Goal: Communication & Community: Share content

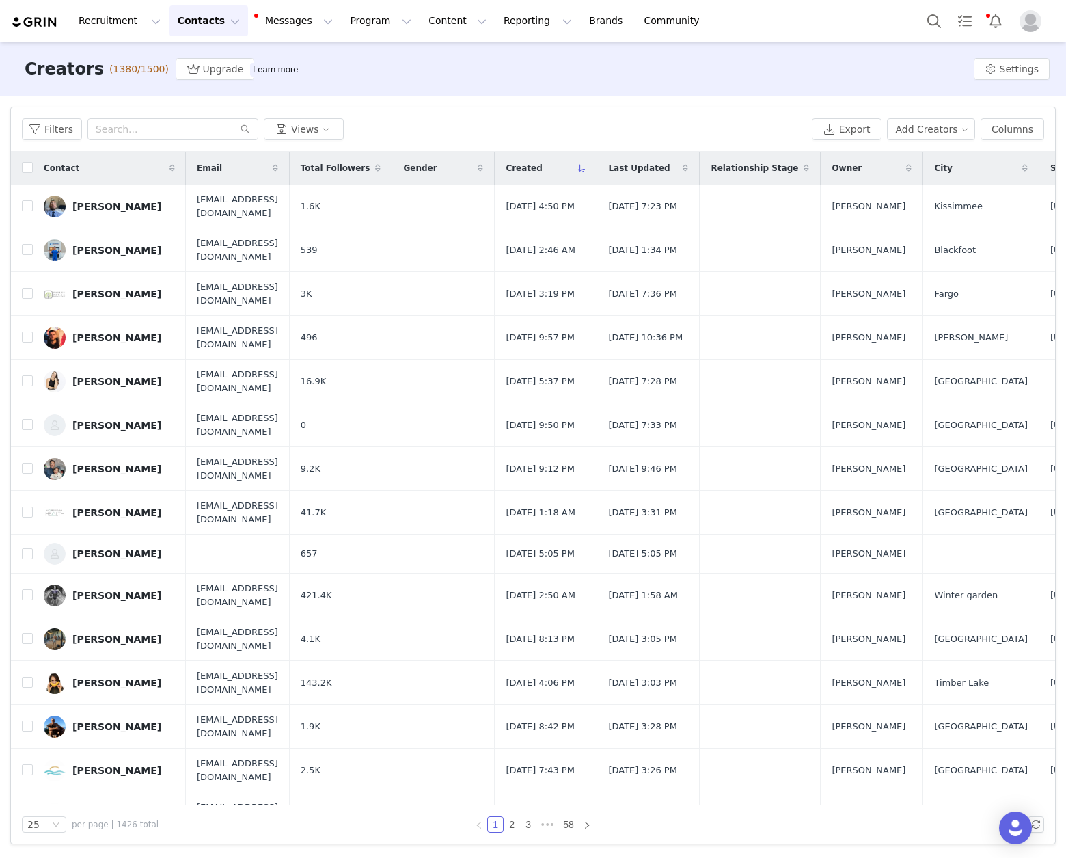
click at [556, 78] on div "Creators (1380/1500) Upgrade Learn more Settings" at bounding box center [533, 69] width 1066 height 55
click at [433, 101] on div "Filters Filter Logic And Or Archived Select Owner Select Contact Tag Select Rel…" at bounding box center [533, 475] width 1066 height 758
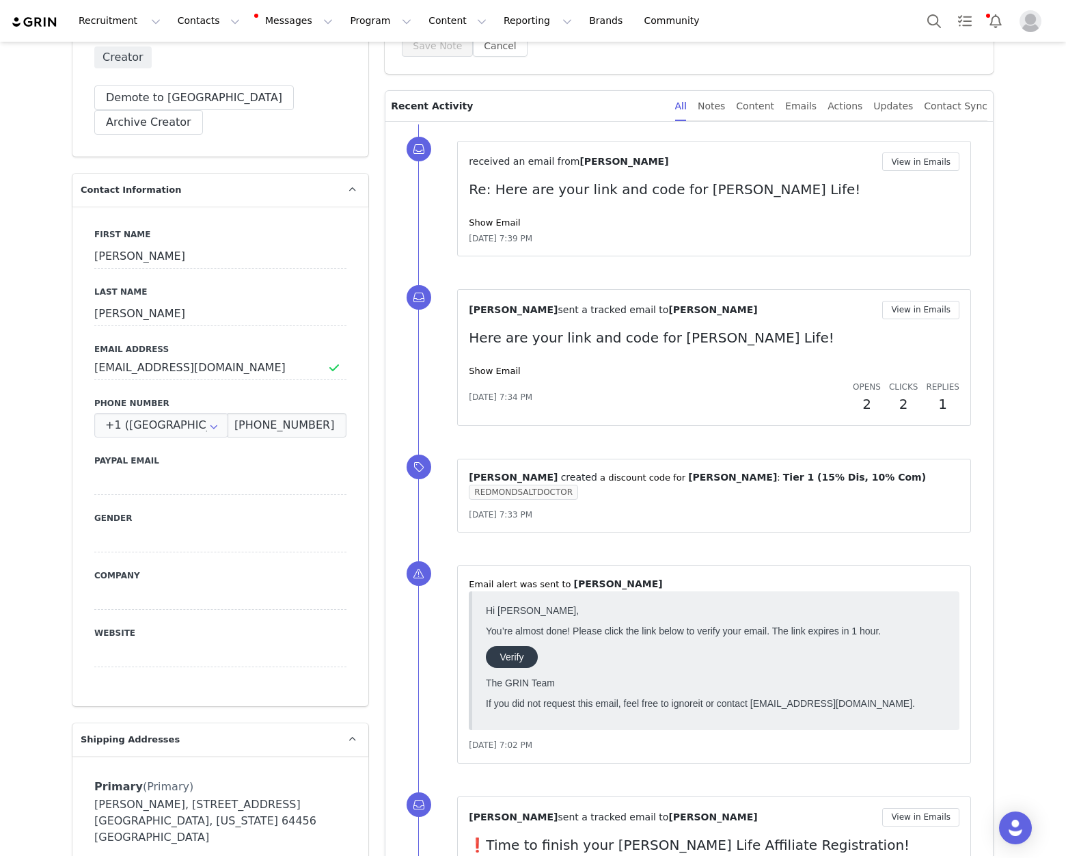
scroll to position [320, 0]
click at [187, 355] on input "Drmiller@drdylanmiller.com" at bounding box center [220, 367] width 252 height 25
drag, startPoint x: 153, startPoint y: 777, endPoint x: 289, endPoint y: 791, distance: 136.7
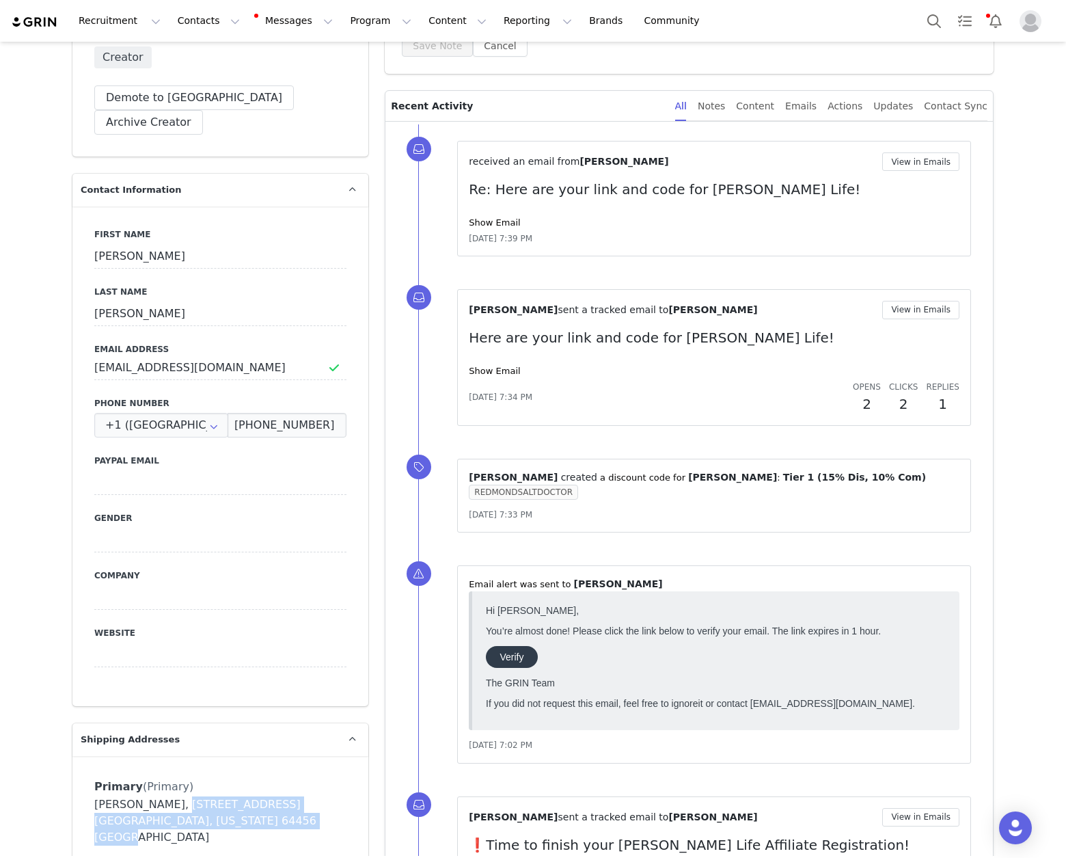
click at [289, 796] on div "Dylan Miller, 12271 Highway T l. Grant City, Missouri 64456 United States" at bounding box center [220, 820] width 252 height 49
copy div "12271 Highway T l. Grant City, Missouri 64456 United States"
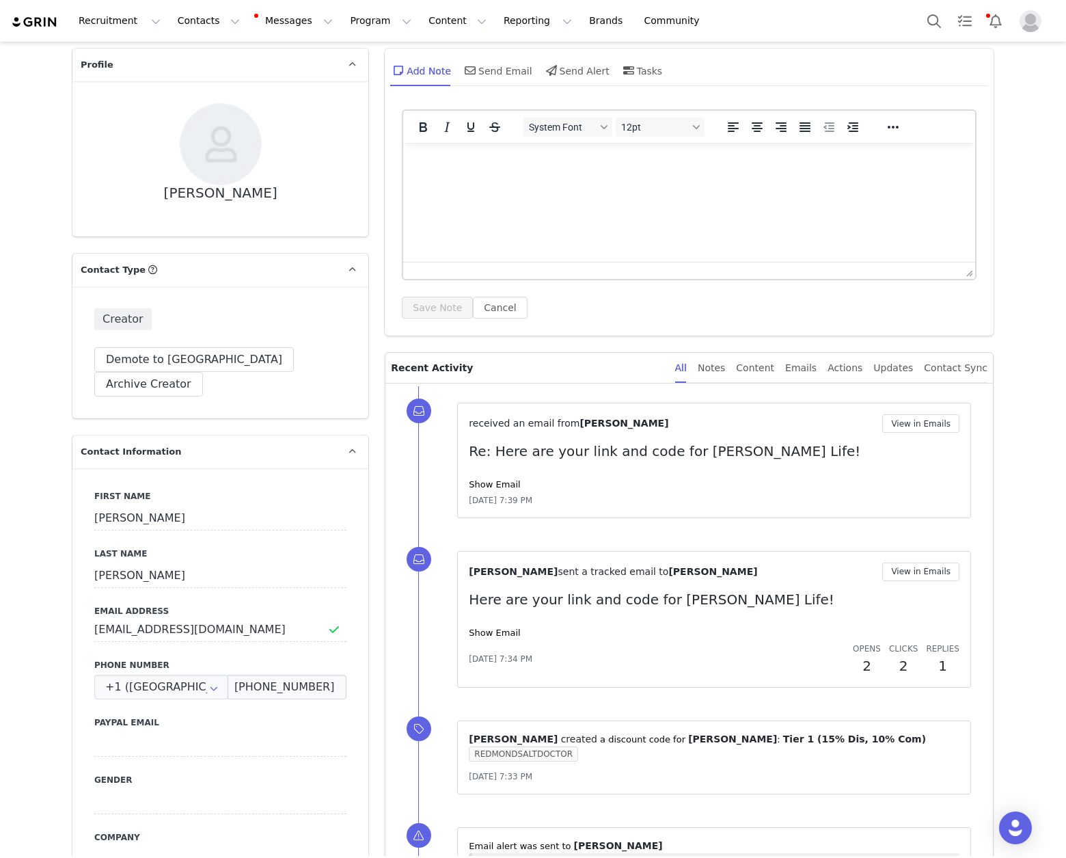
scroll to position [0, 0]
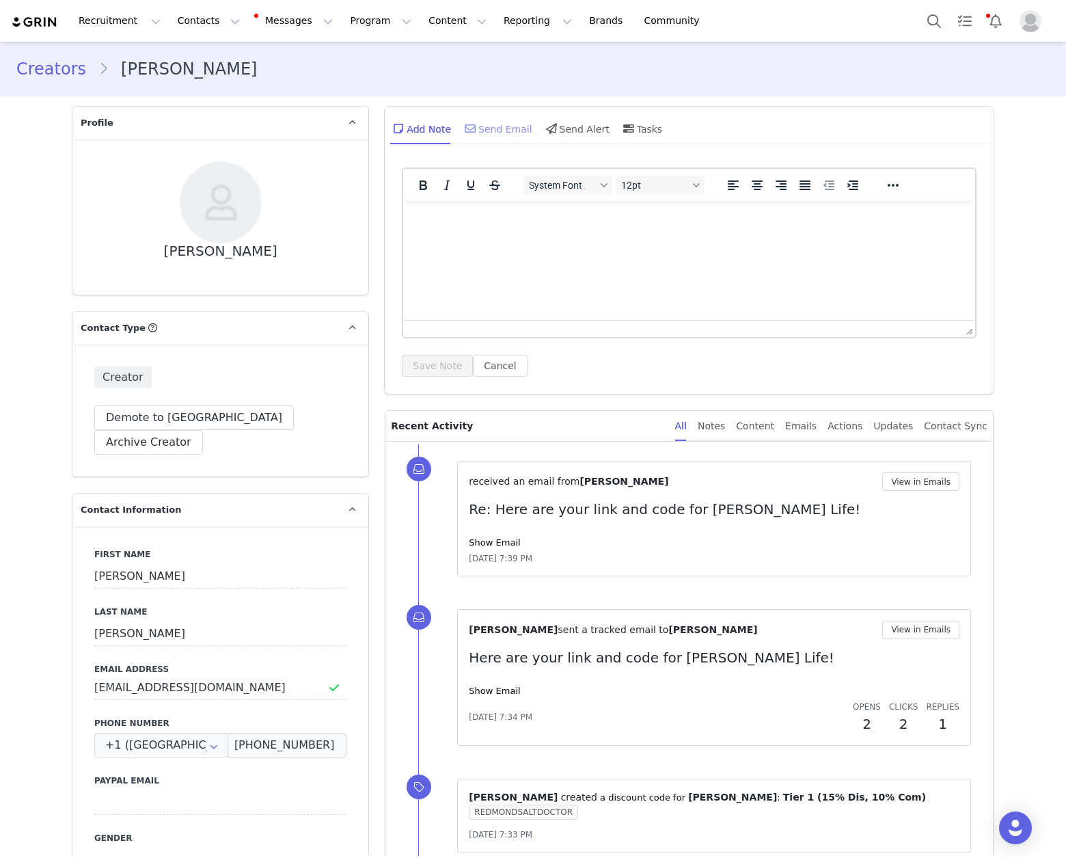
click at [493, 127] on div "Send Email" at bounding box center [497, 128] width 70 height 33
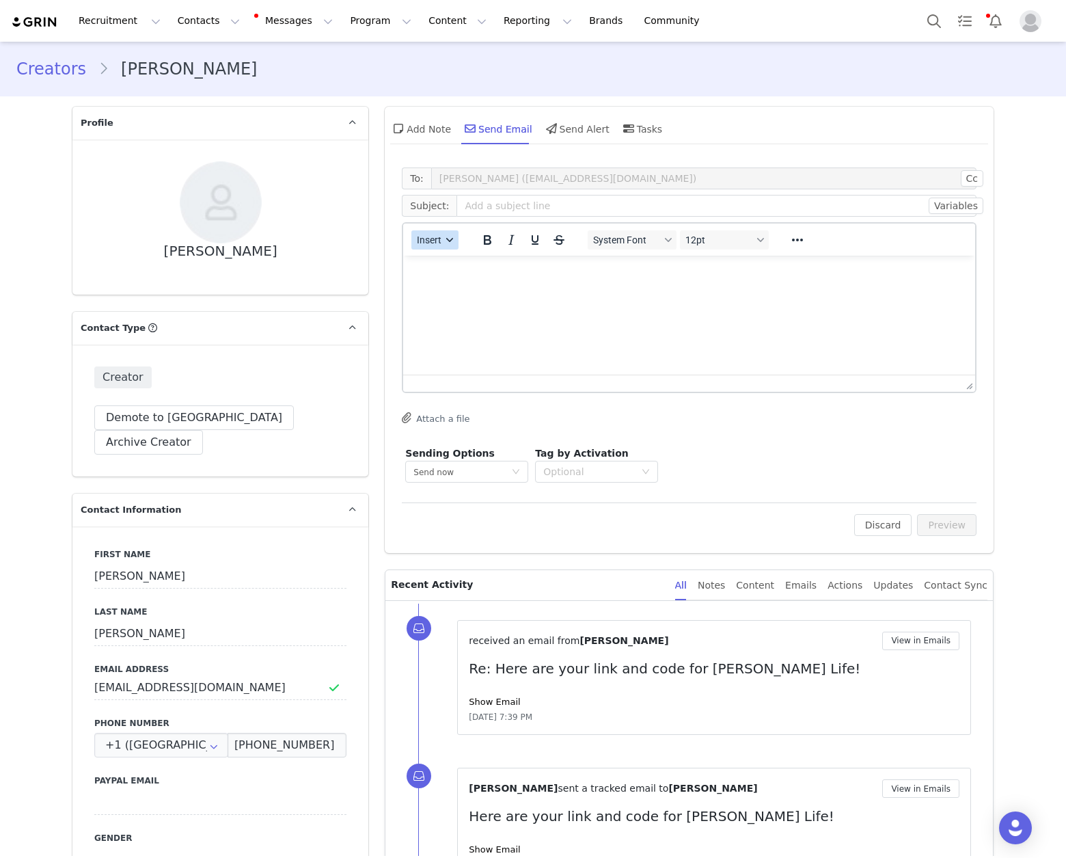
click at [439, 245] on button "Insert" at bounding box center [434, 239] width 47 height 19
click at [480, 265] on div "Insert Template" at bounding box center [479, 264] width 123 height 16
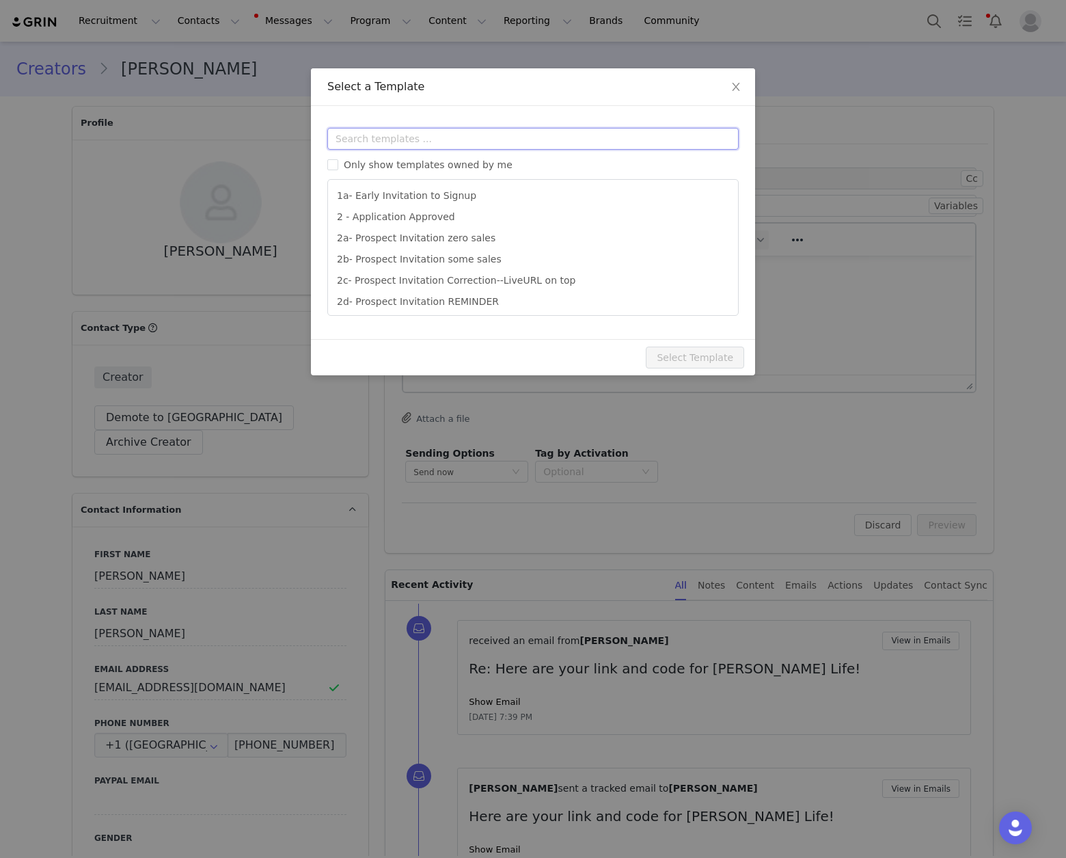
click at [514, 143] on input "text" at bounding box center [532, 139] width 411 height 22
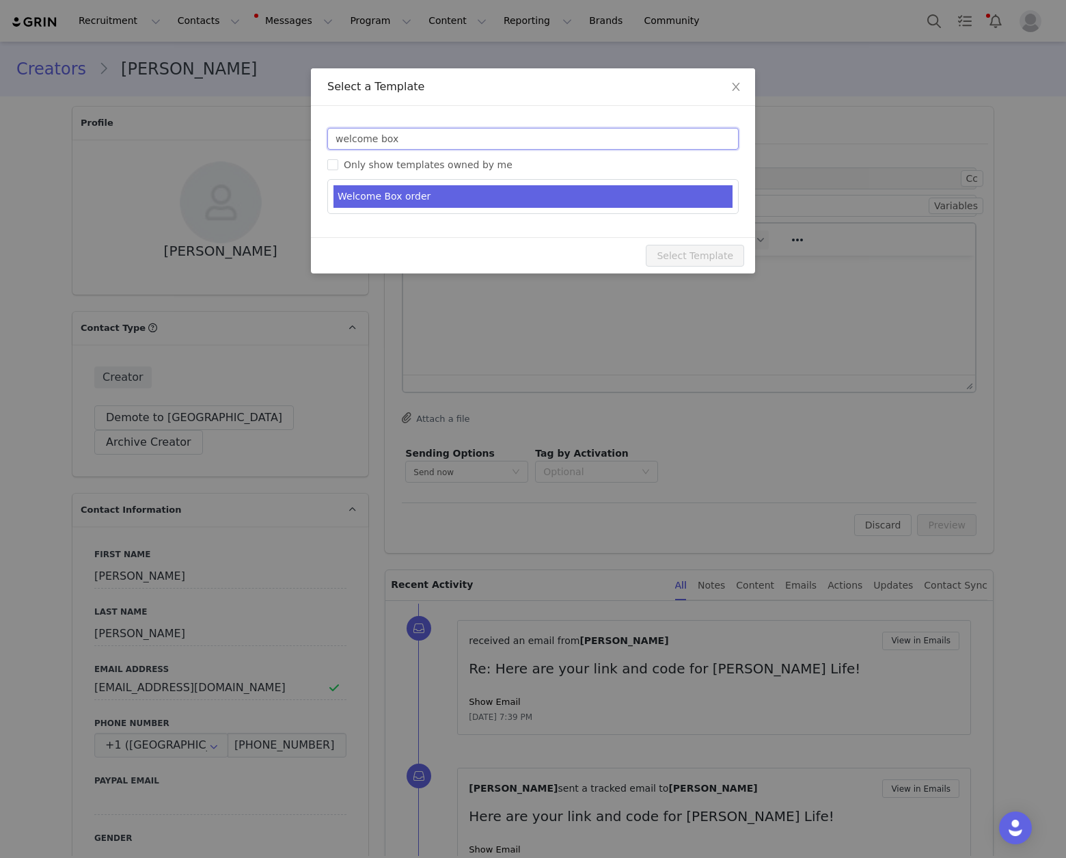
type input "welcome box"
type input "Welcome to the Redmond Life Family!"
click at [521, 196] on li "Welcome Box order" at bounding box center [532, 196] width 399 height 23
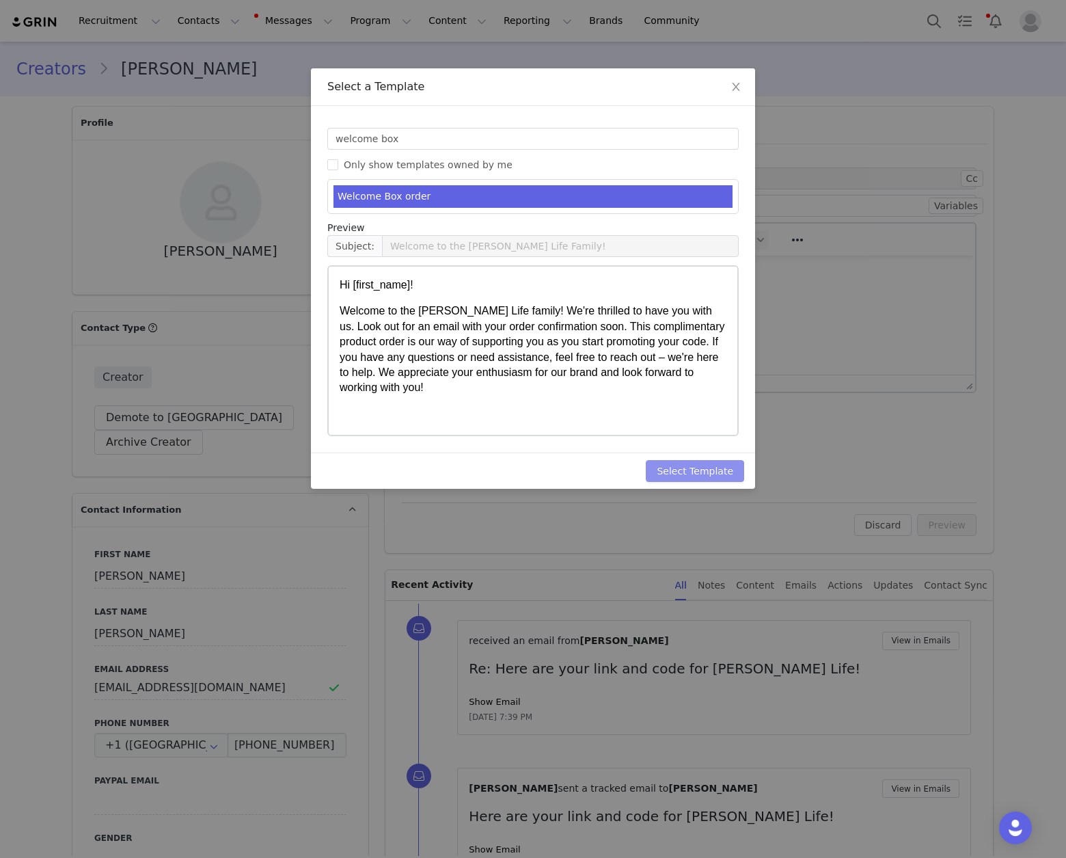
click at [699, 469] on button "Select Template" at bounding box center [695, 471] width 98 height 22
type input "Welcome to the [PERSON_NAME] Life Family!"
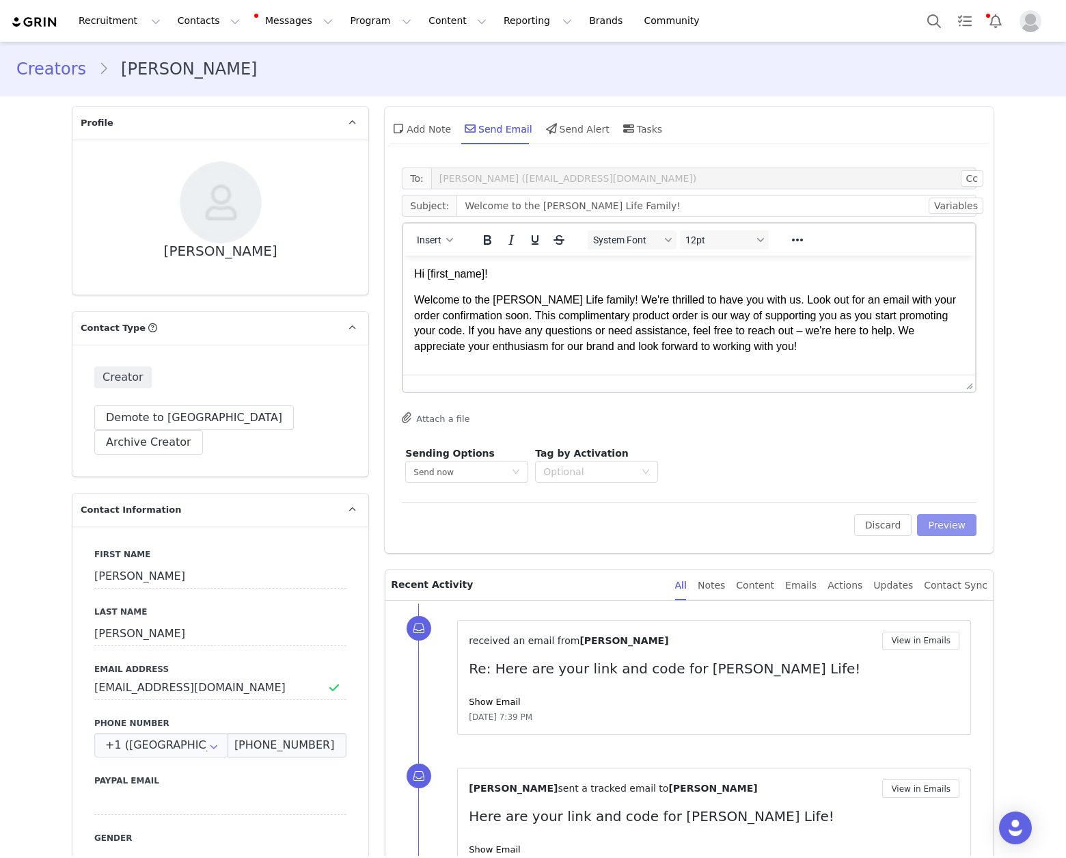
click at [926, 528] on button "Preview" at bounding box center [946, 525] width 59 height 22
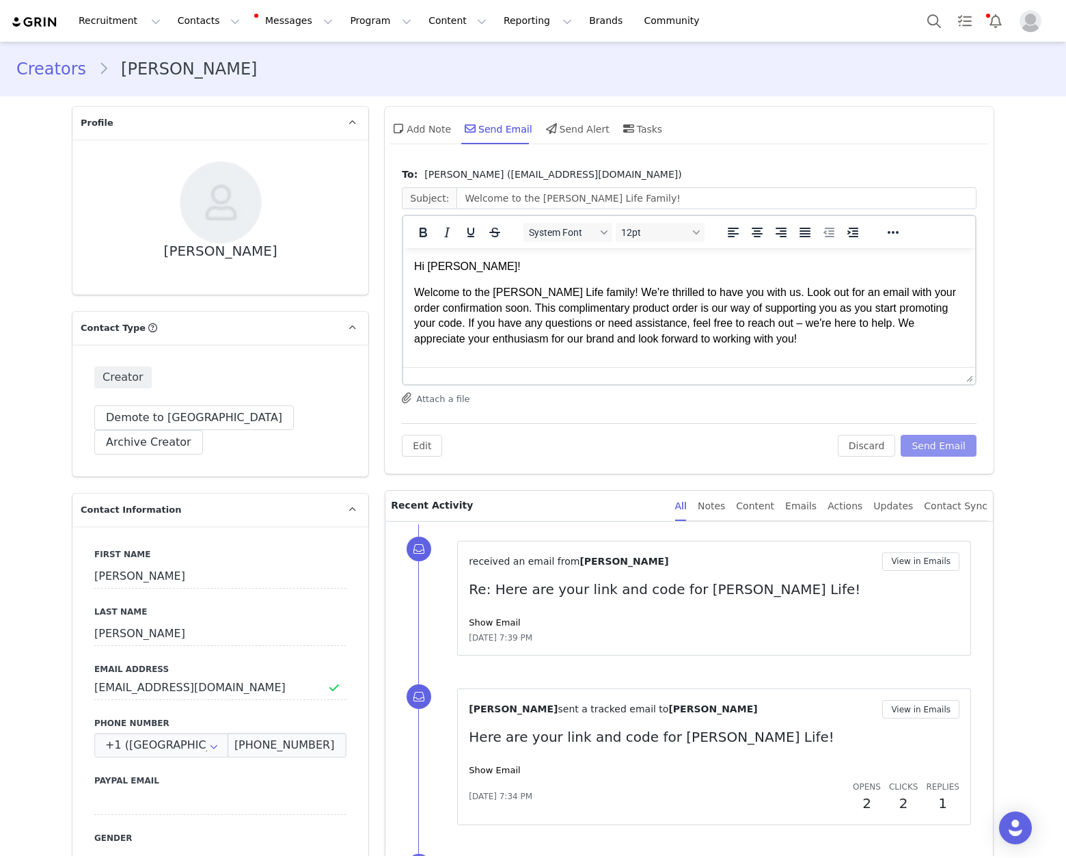
click at [937, 452] on button "Send Email" at bounding box center [939, 446] width 76 height 22
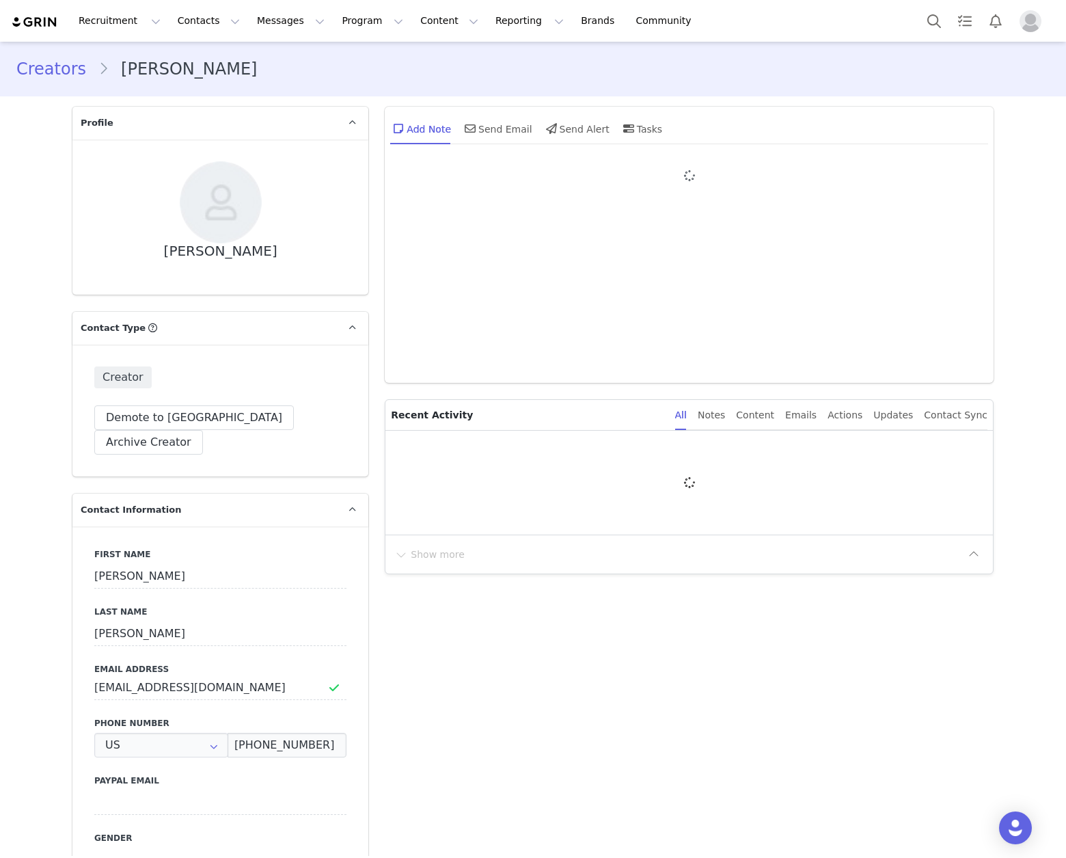
type input "+1 ([GEOGRAPHIC_DATA])"
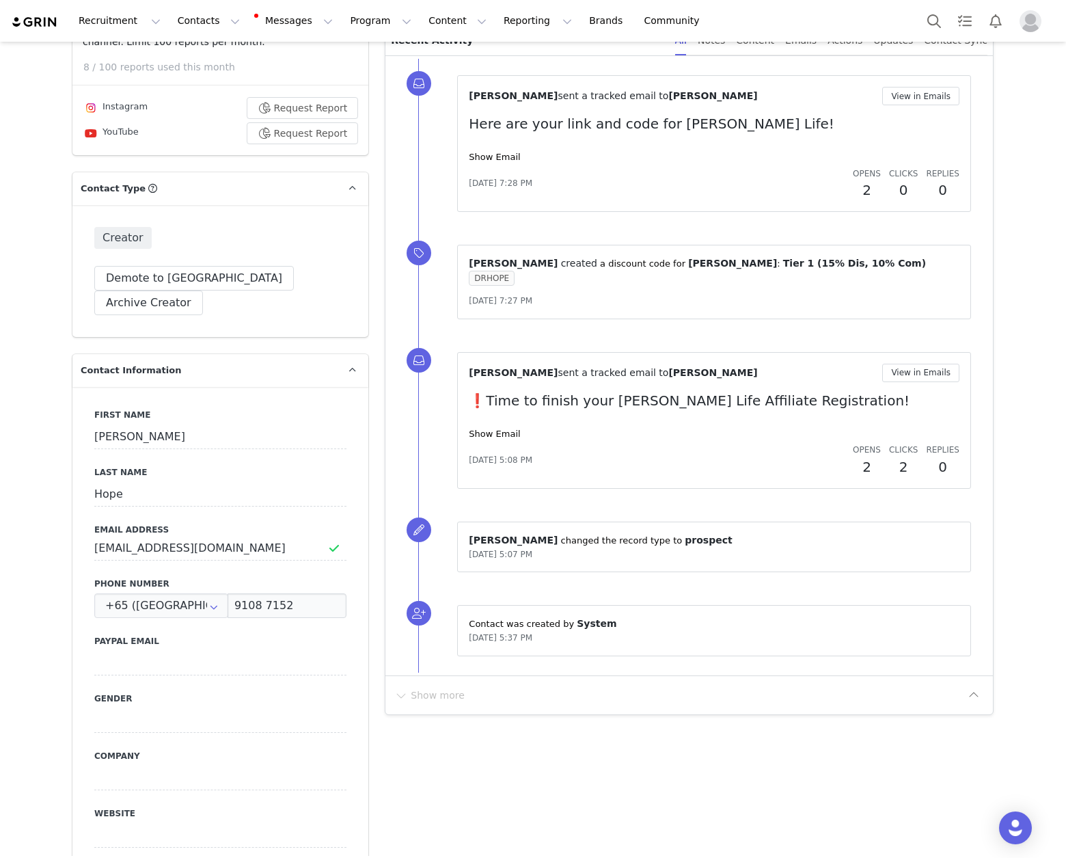
scroll to position [377, 0]
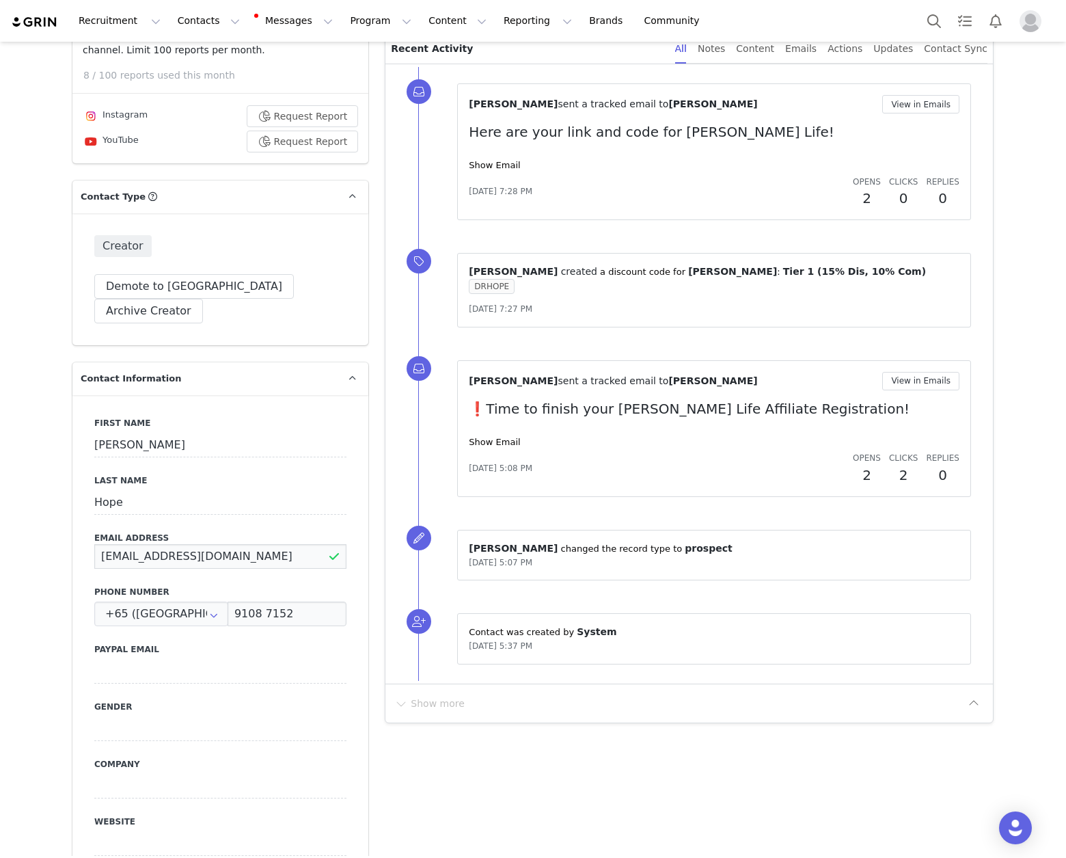
click at [157, 544] on input "hello@drerinhope.com" at bounding box center [220, 556] width 252 height 25
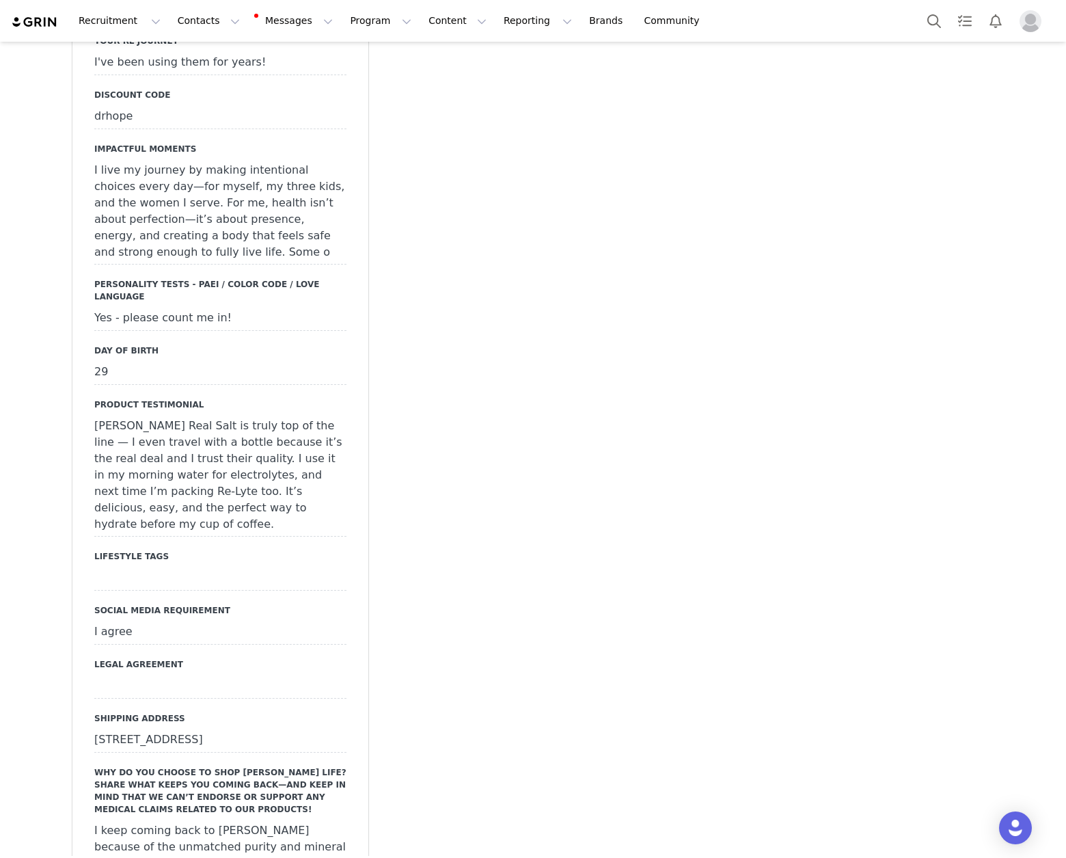
scroll to position [1922, 0]
drag, startPoint x: 89, startPoint y: 648, endPoint x: 237, endPoint y: 647, distance: 148.3
click at [237, 726] on div "100 North Grand Pointe Drive, Brooklyn MI 49230" at bounding box center [220, 738] width 252 height 25
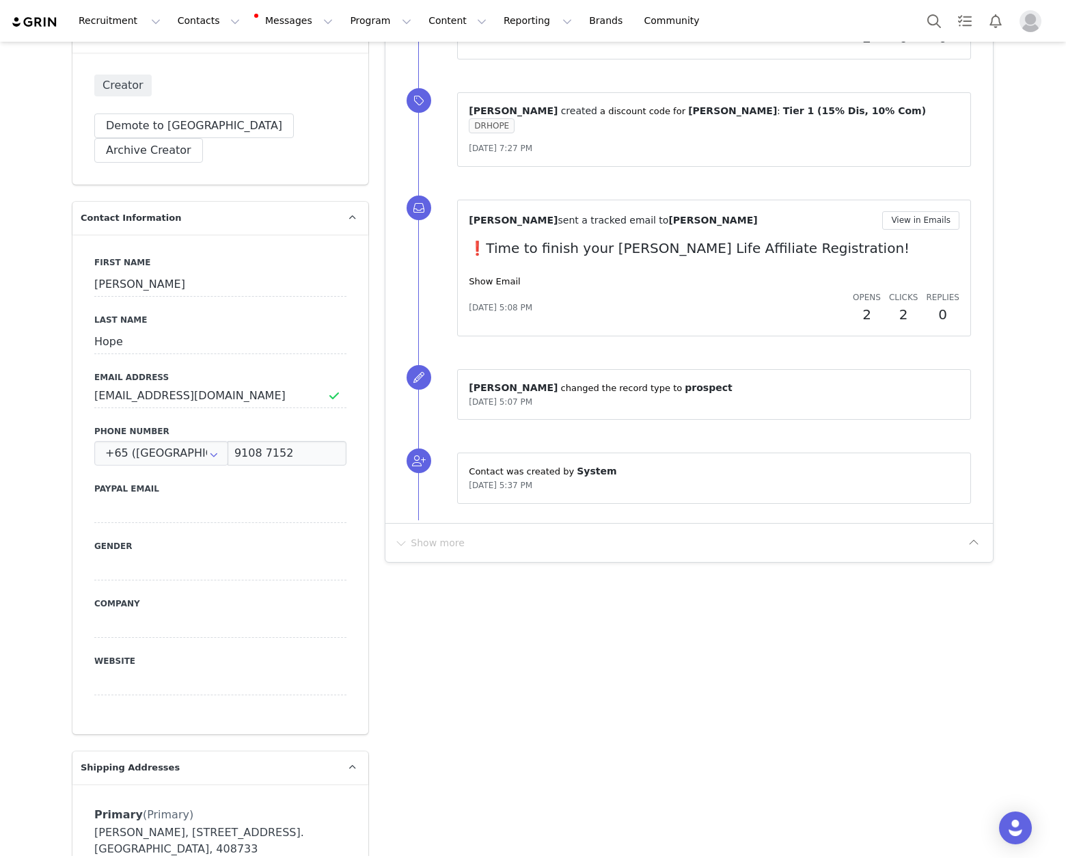
scroll to position [0, 0]
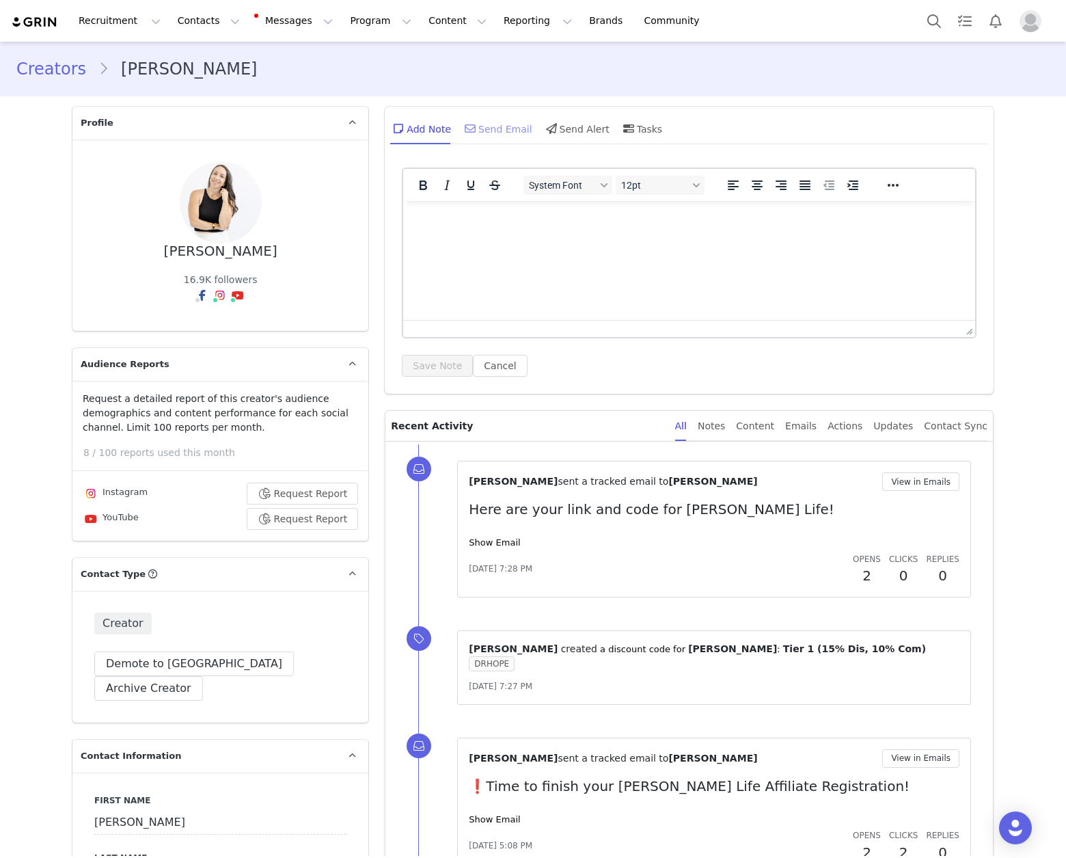
click at [484, 135] on div "Send Email" at bounding box center [497, 128] width 70 height 33
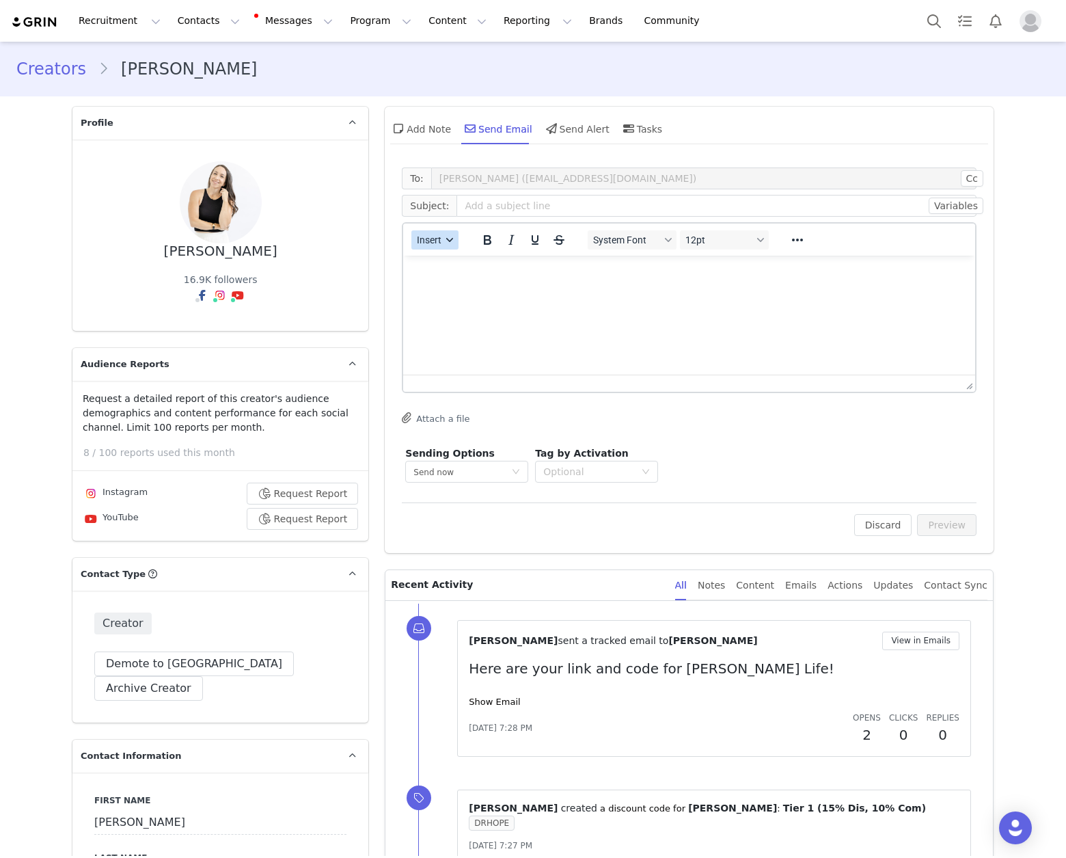
click at [442, 243] on button "Insert" at bounding box center [434, 239] width 47 height 19
click at [466, 261] on div "Insert Template" at bounding box center [479, 264] width 123 height 16
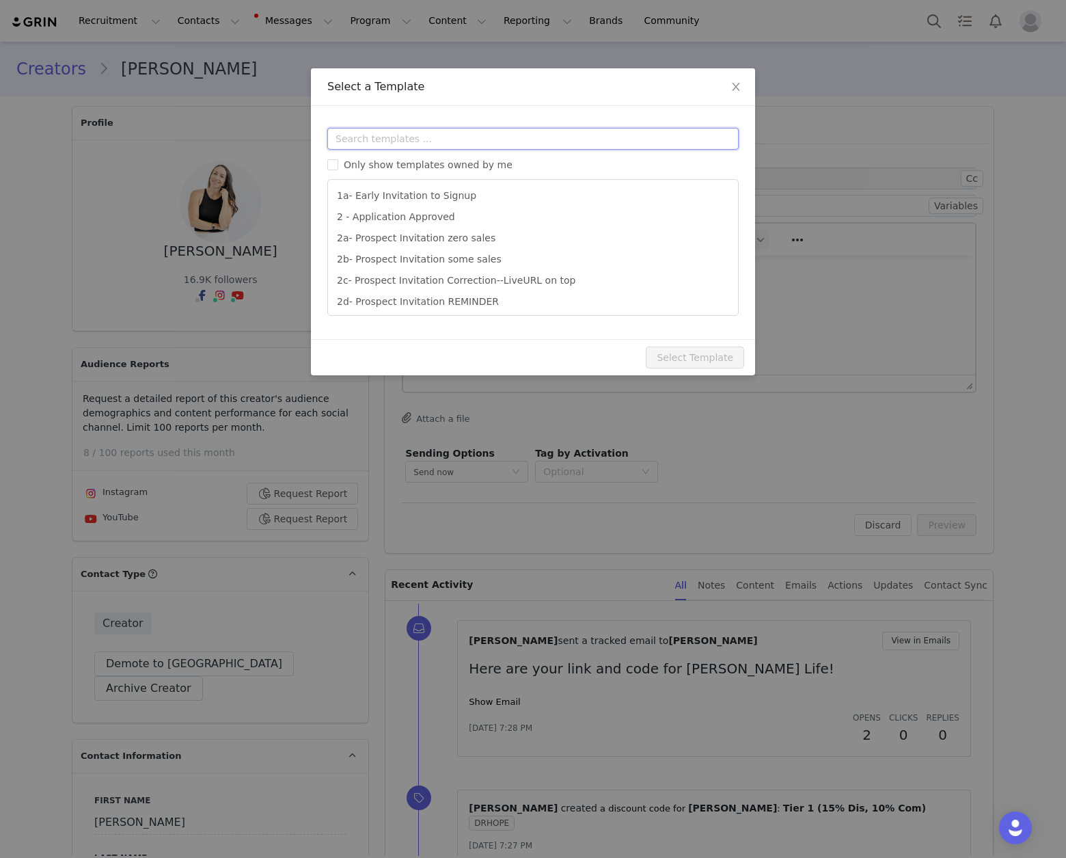
click at [452, 137] on input "text" at bounding box center [532, 139] width 411 height 22
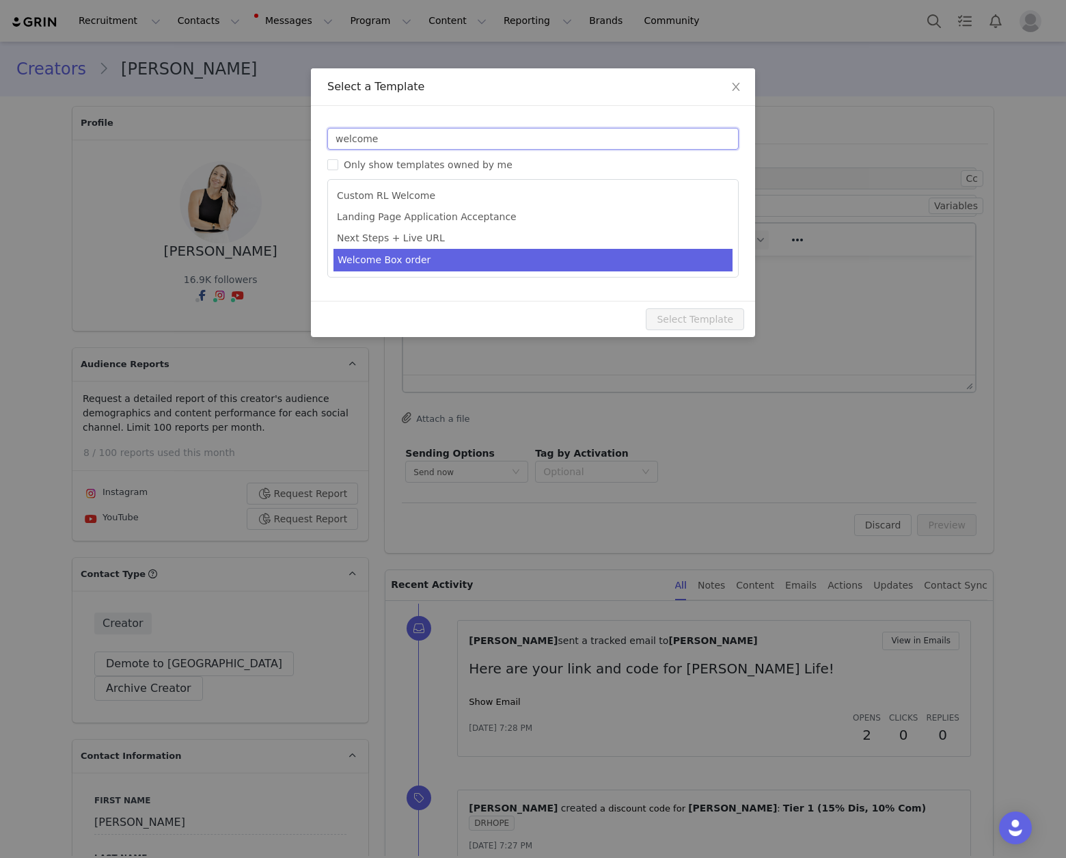
type input "welcome"
click at [435, 258] on li "Welcome Box order" at bounding box center [532, 260] width 399 height 23
type input "Welcome to the [PERSON_NAME] Life Family!"
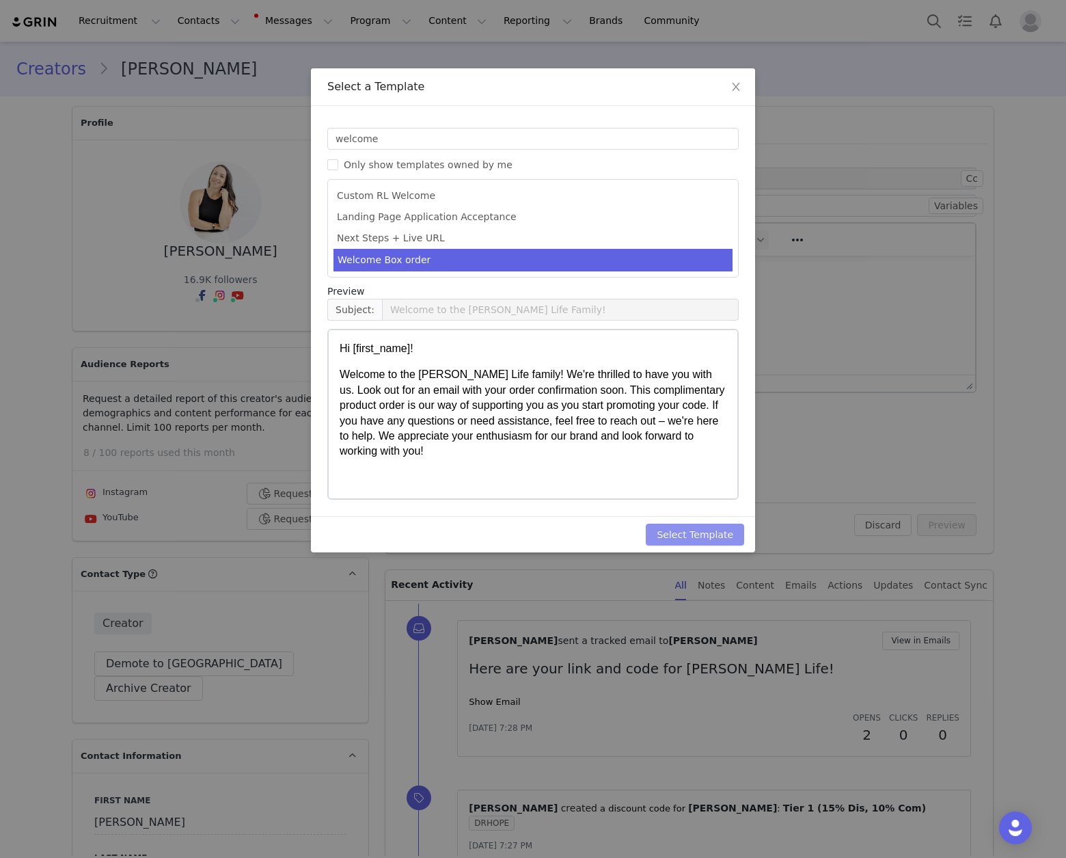
click at [722, 538] on button "Select Template" at bounding box center [695, 534] width 98 height 22
type input "Welcome to the [PERSON_NAME] Life Family!"
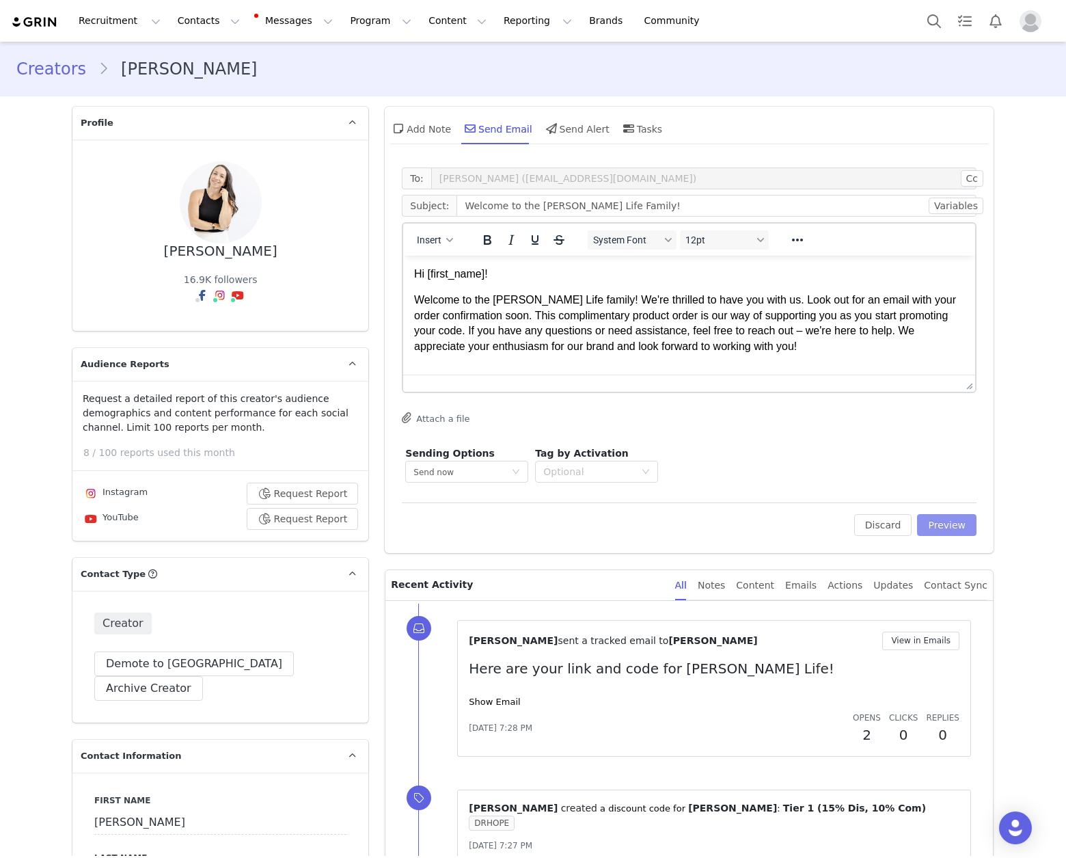
click at [941, 521] on button "Preview" at bounding box center [946, 525] width 59 height 22
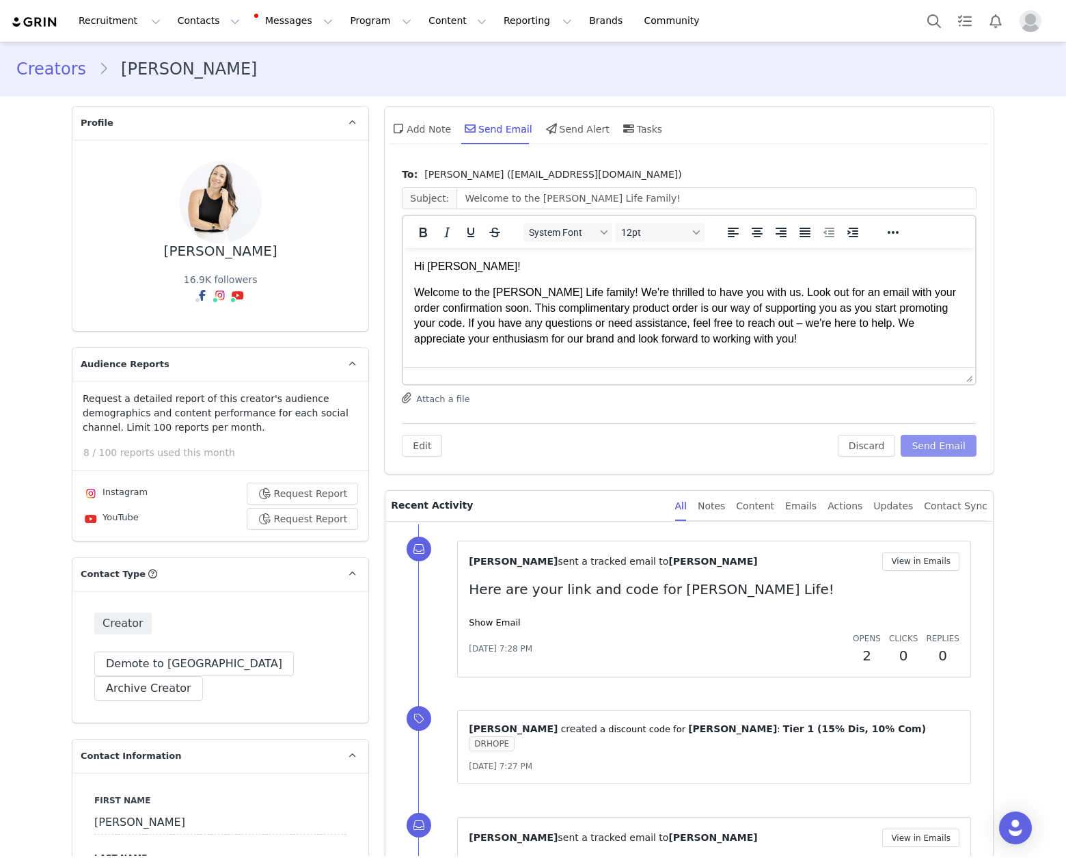
click at [938, 446] on button "Send Email" at bounding box center [939, 446] width 76 height 22
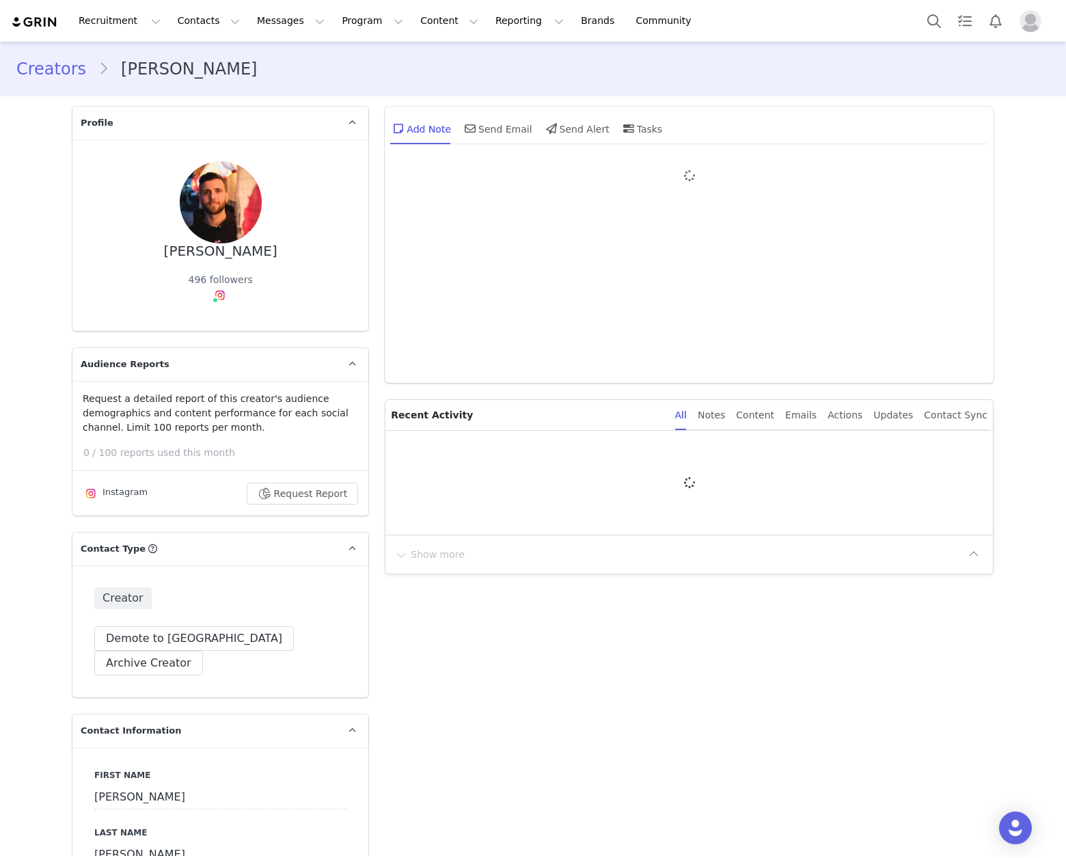
type input "+1 ([GEOGRAPHIC_DATA])"
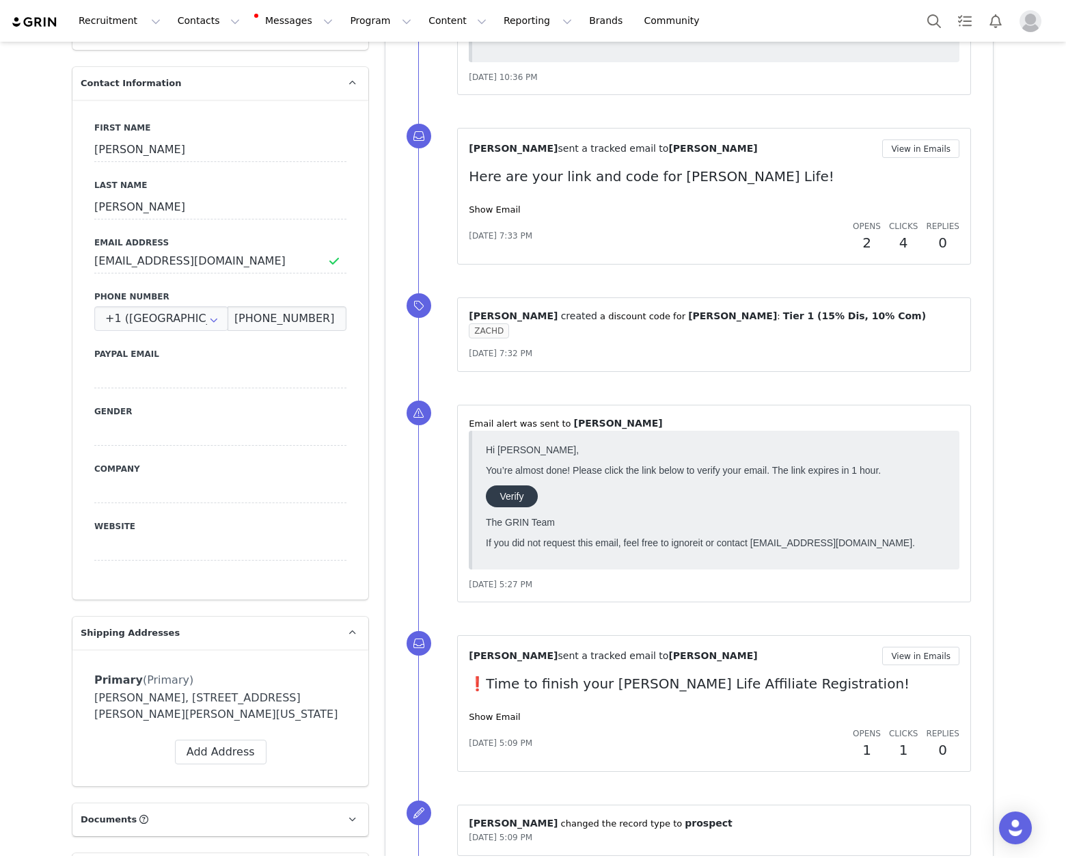
scroll to position [588, 0]
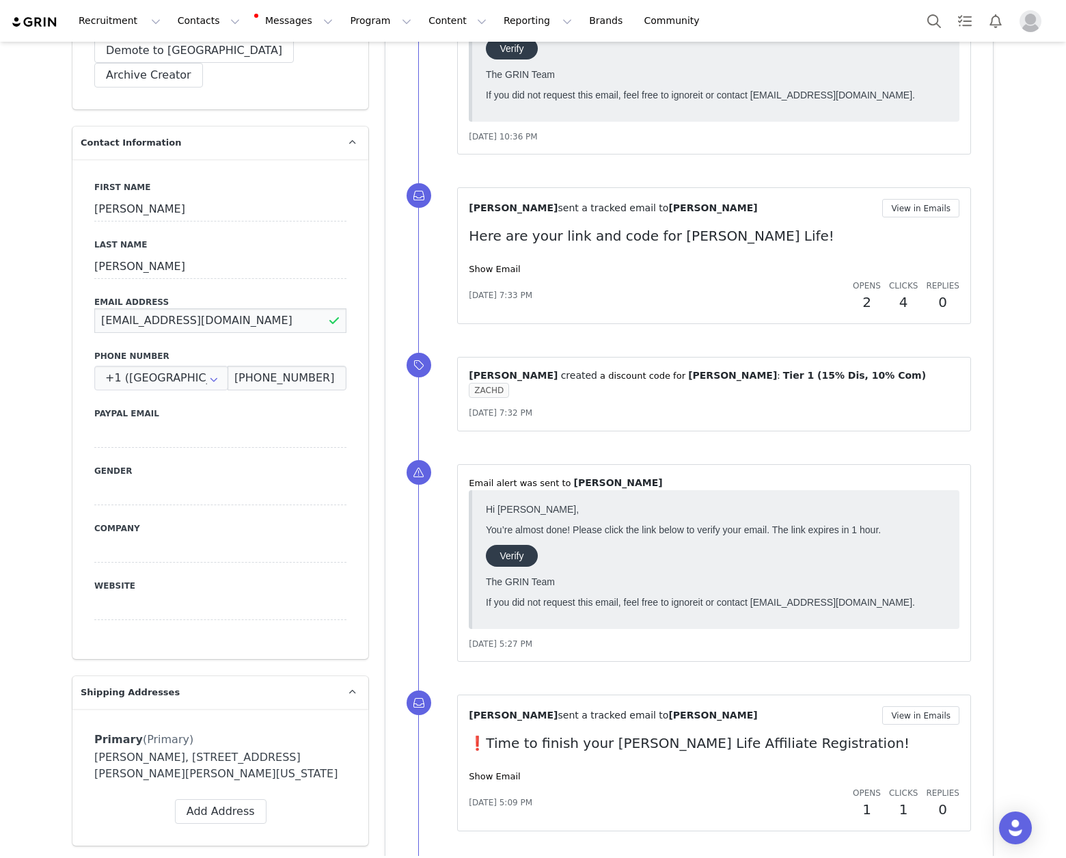
click at [170, 308] on input "zachfdesimone@gmail.com" at bounding box center [220, 320] width 252 height 25
click at [170, 308] on input "[EMAIL_ADDRESS][DOMAIN_NAME]" at bounding box center [220, 320] width 252 height 25
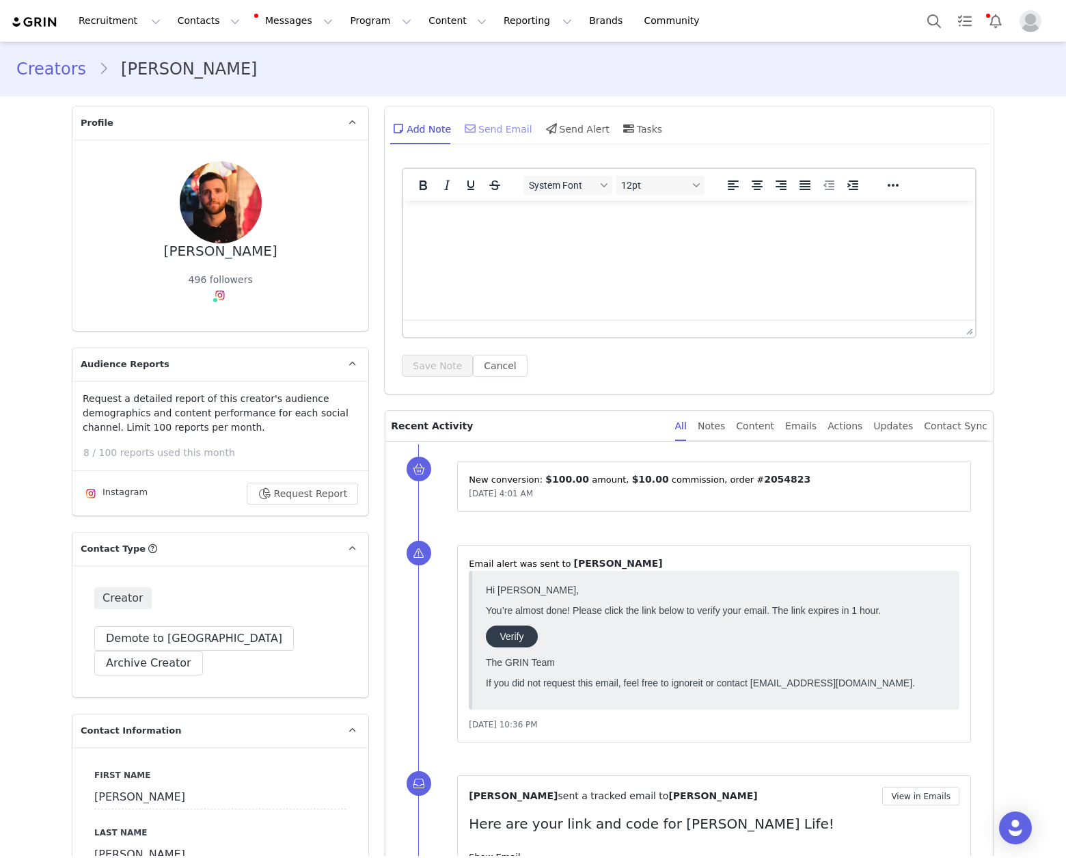
click at [489, 129] on div "Send Email" at bounding box center [497, 128] width 70 height 33
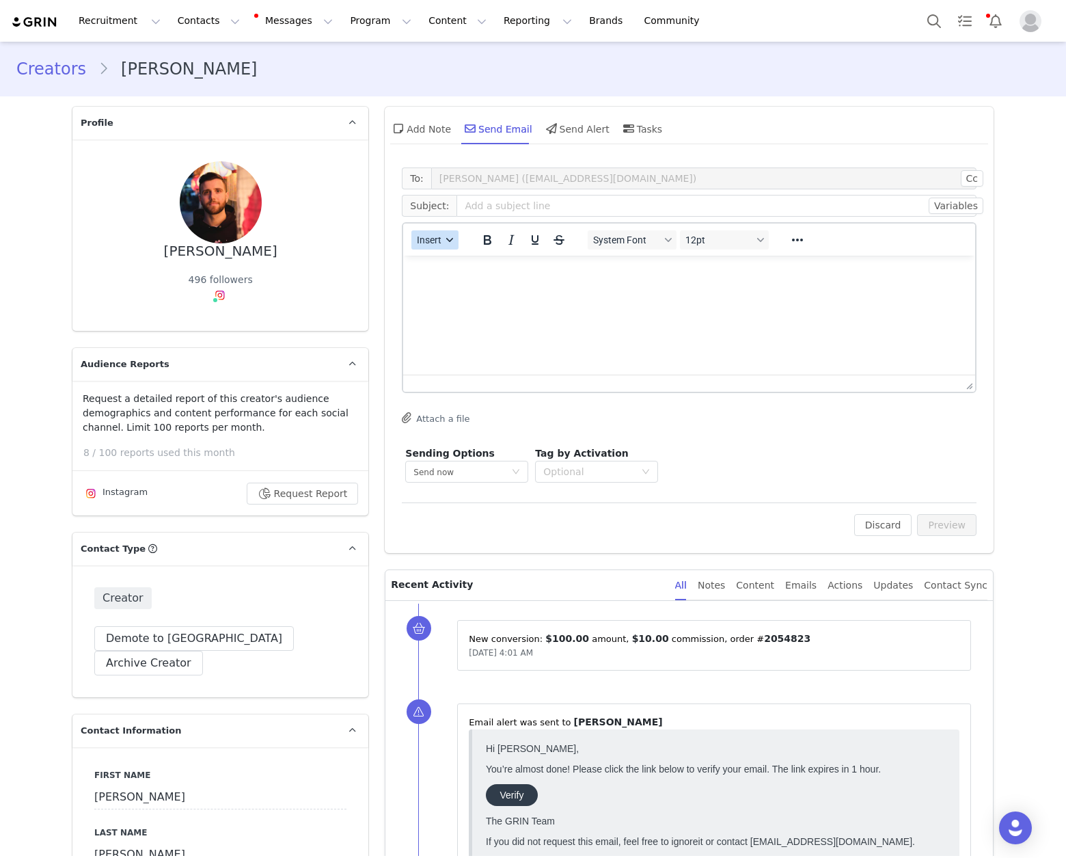
click at [447, 243] on icon "button" at bounding box center [450, 239] width 7 height 7
click at [450, 266] on div "Insert Template" at bounding box center [479, 264] width 123 height 16
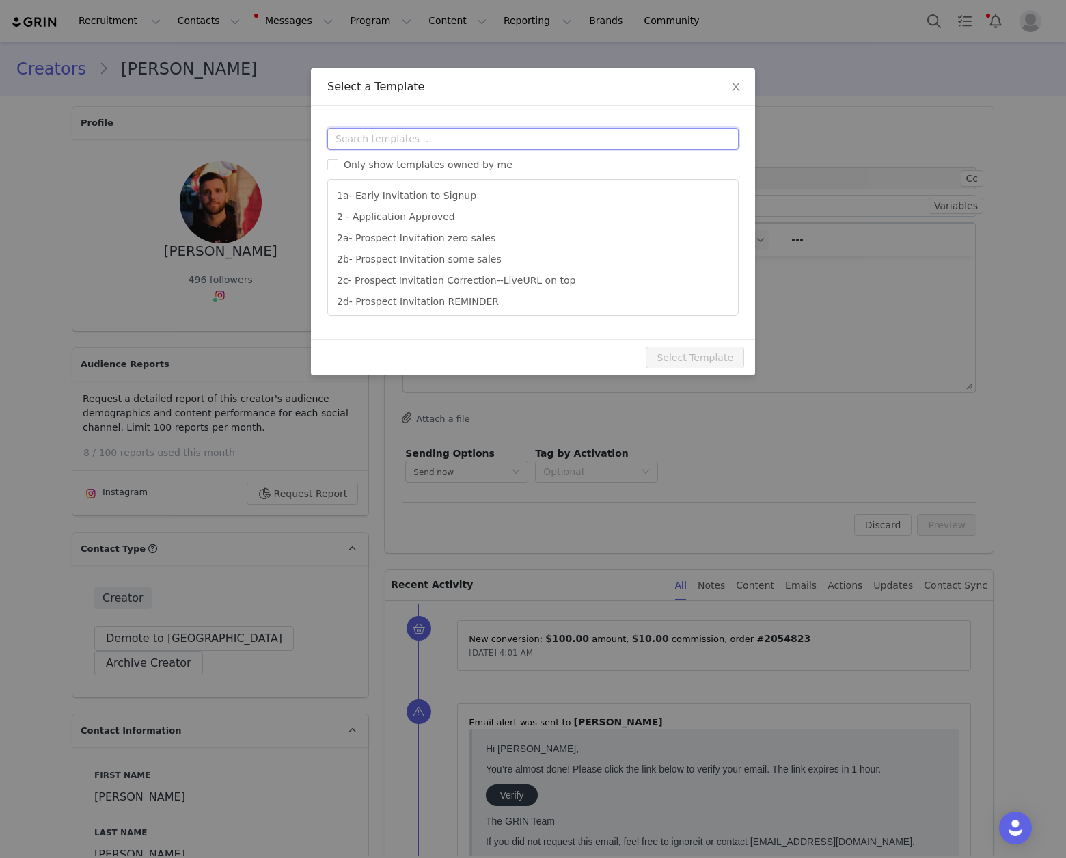
click at [491, 144] on input "text" at bounding box center [532, 139] width 411 height 22
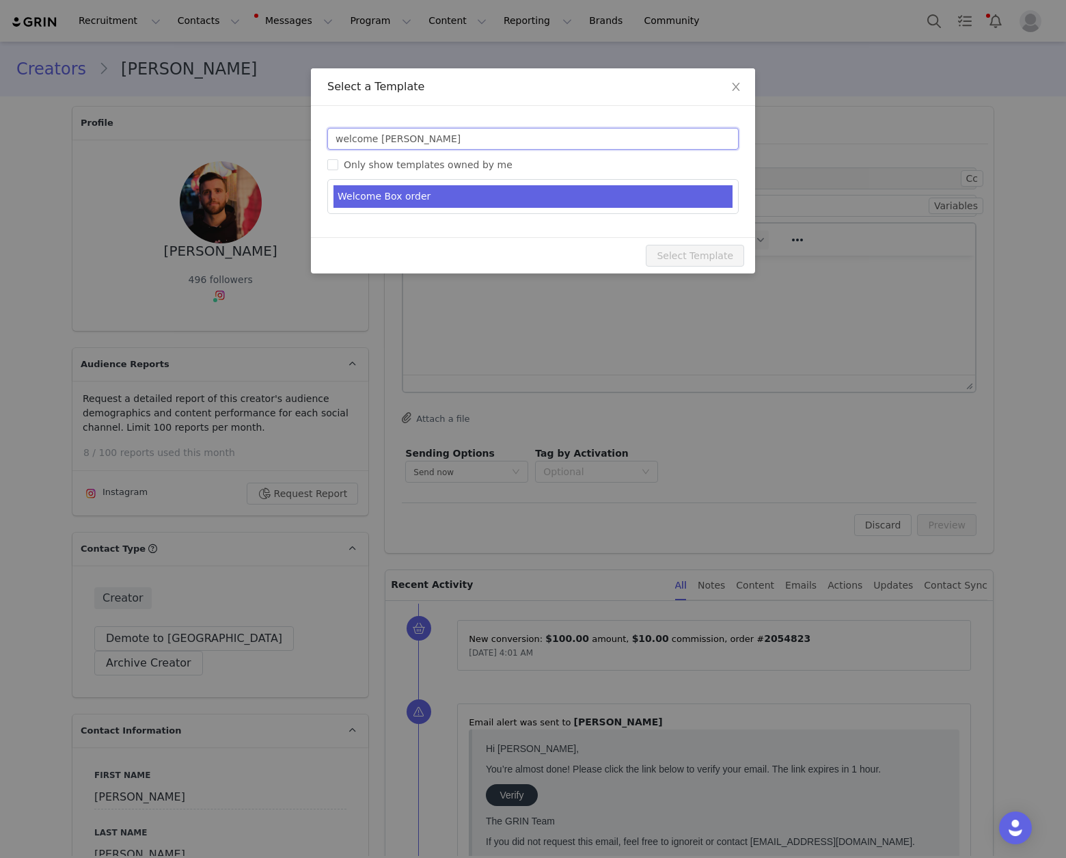
type input "welcome bo"
type input "Welcome to the [PERSON_NAME] Life Family!"
click at [512, 204] on li "Welcome Box order" at bounding box center [532, 196] width 399 height 23
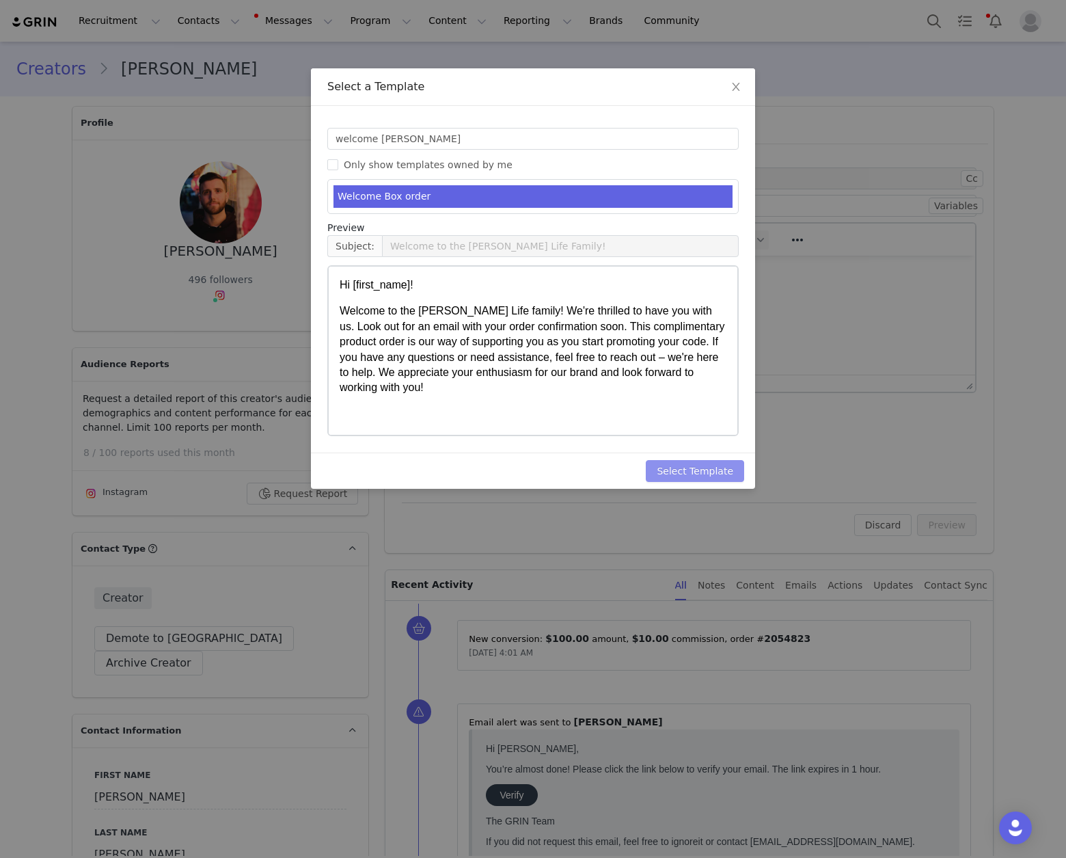
click at [695, 470] on button "Select Template" at bounding box center [695, 471] width 98 height 22
type input "Welcome to the [PERSON_NAME] Life Family!"
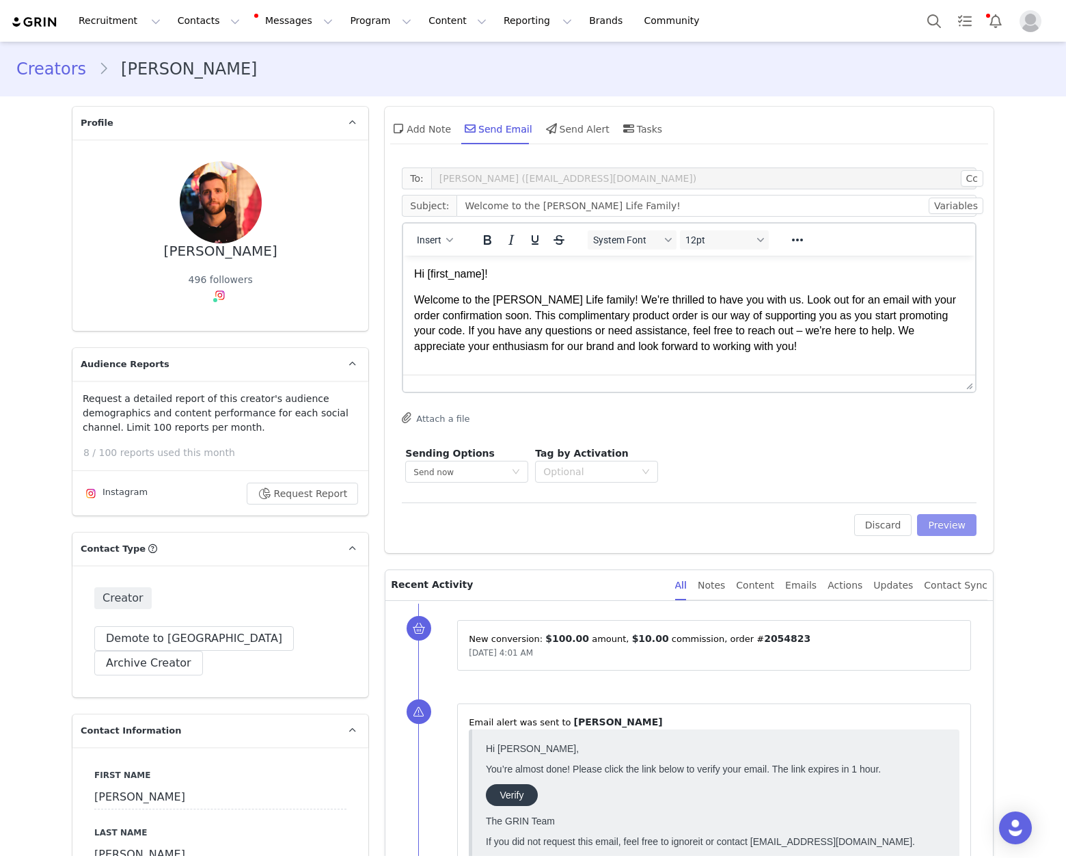
click at [935, 523] on button "Preview" at bounding box center [946, 525] width 59 height 22
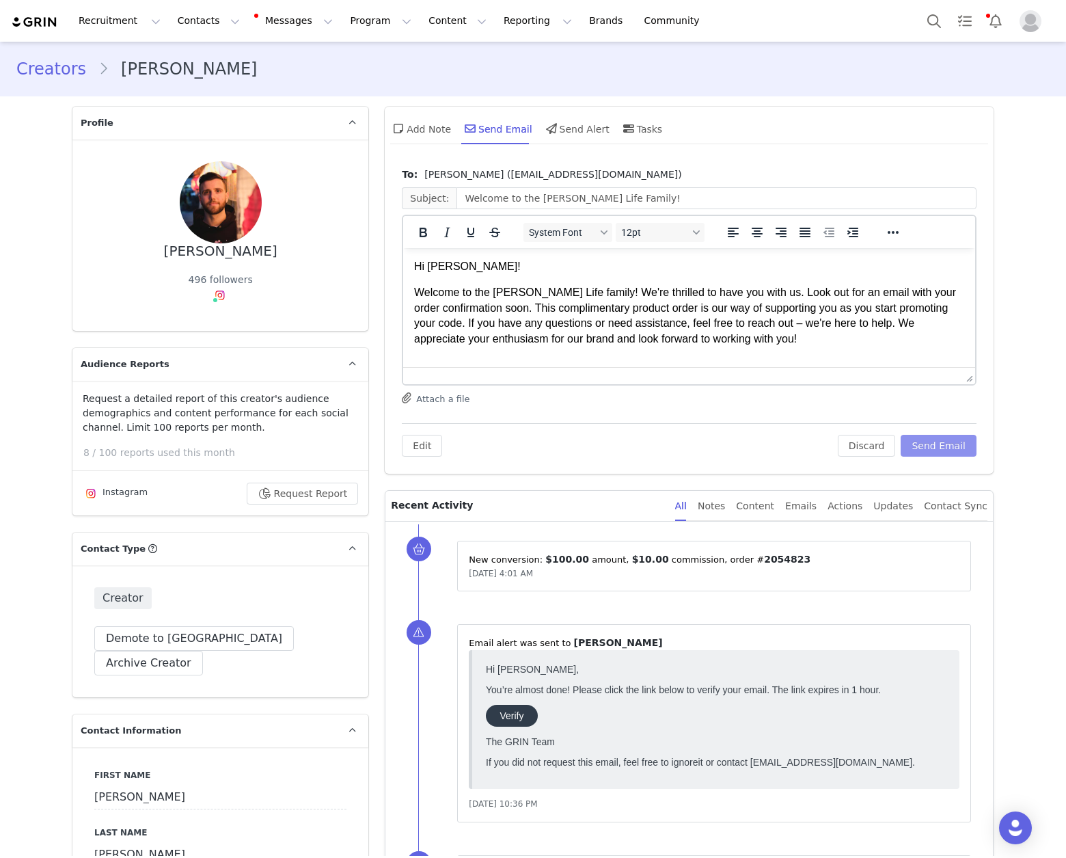
click at [934, 454] on button "Send Email" at bounding box center [939, 446] width 76 height 22
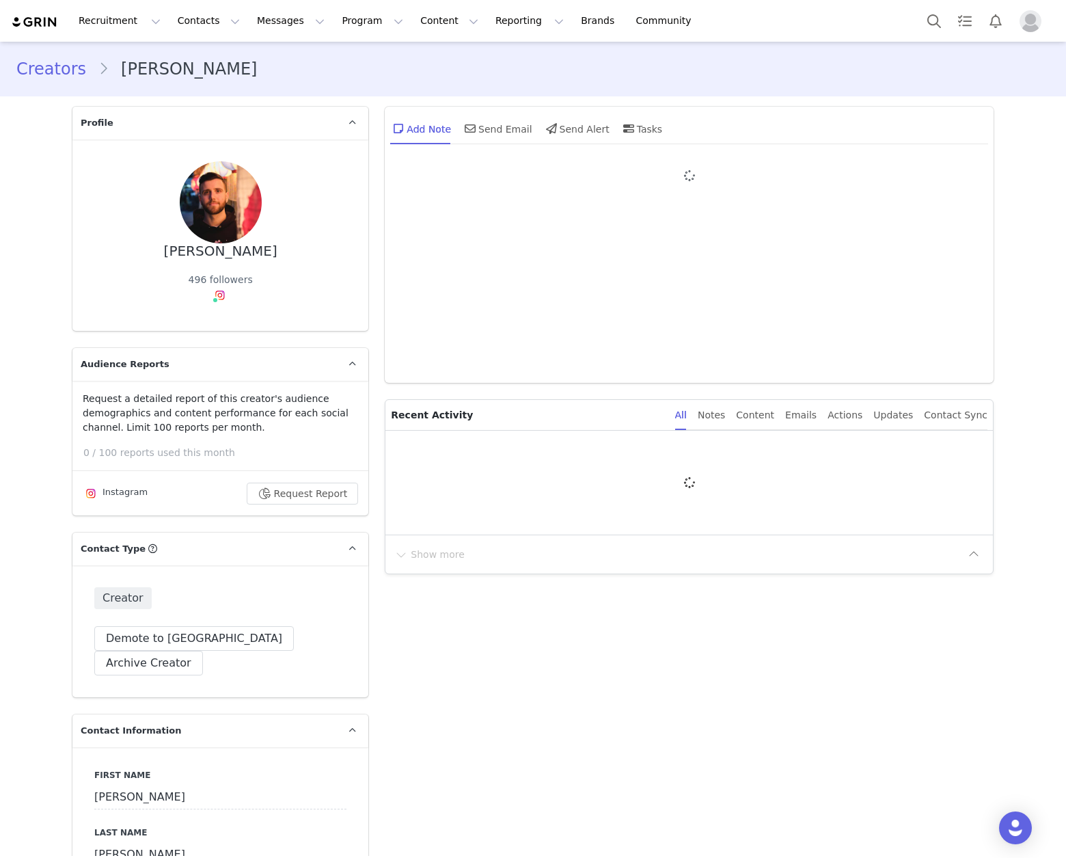
type input "+1 ([GEOGRAPHIC_DATA])"
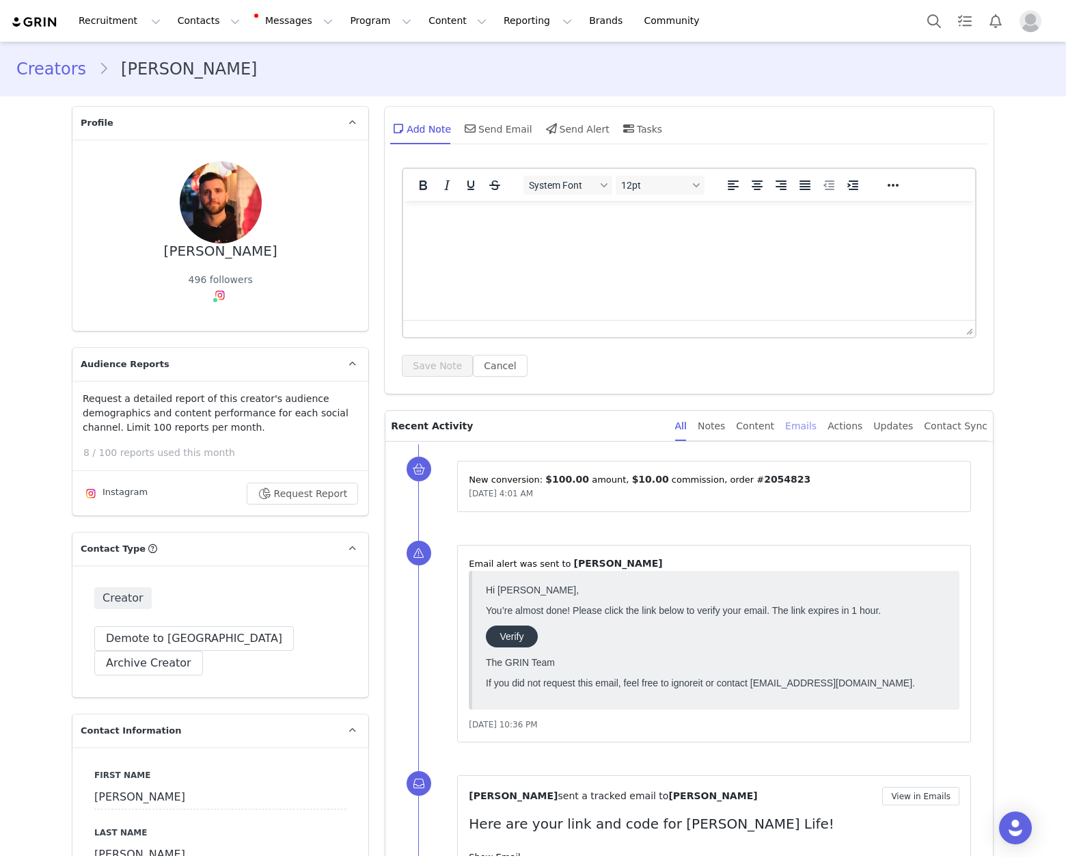
click at [808, 422] on div "Emails" at bounding box center [800, 426] width 31 height 31
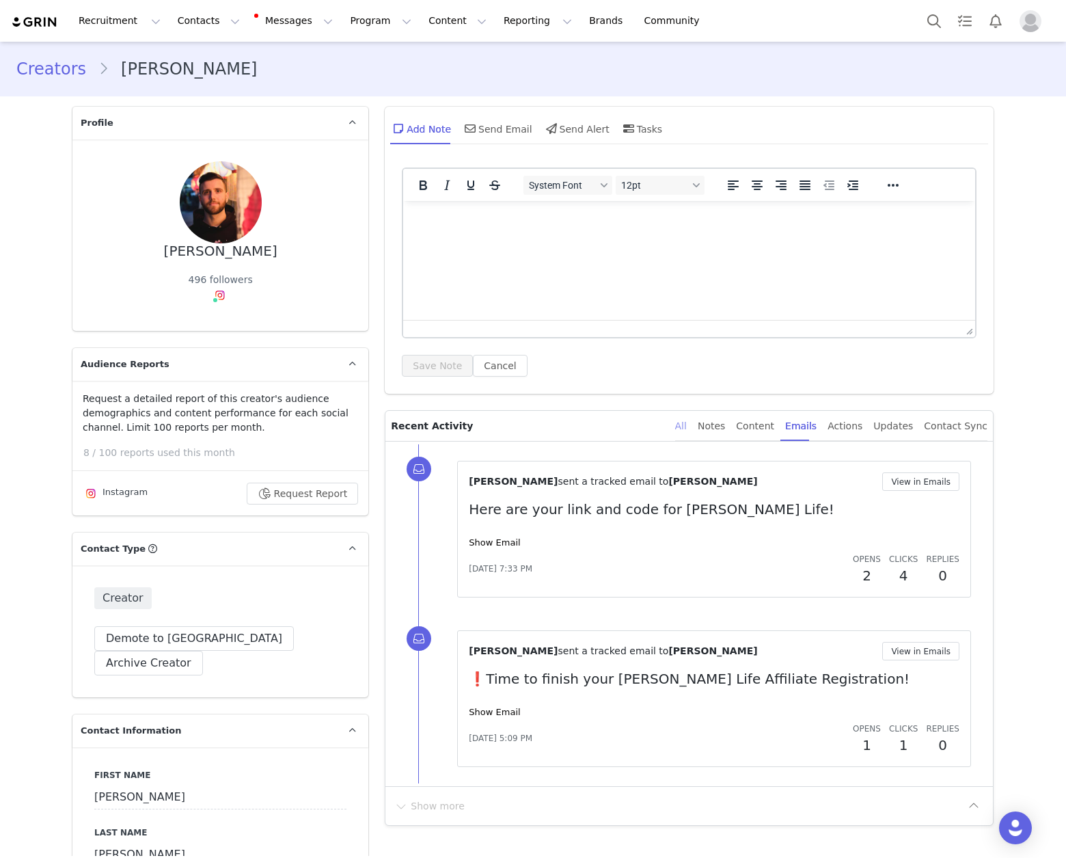
click at [687, 427] on div "All" at bounding box center [681, 426] width 12 height 31
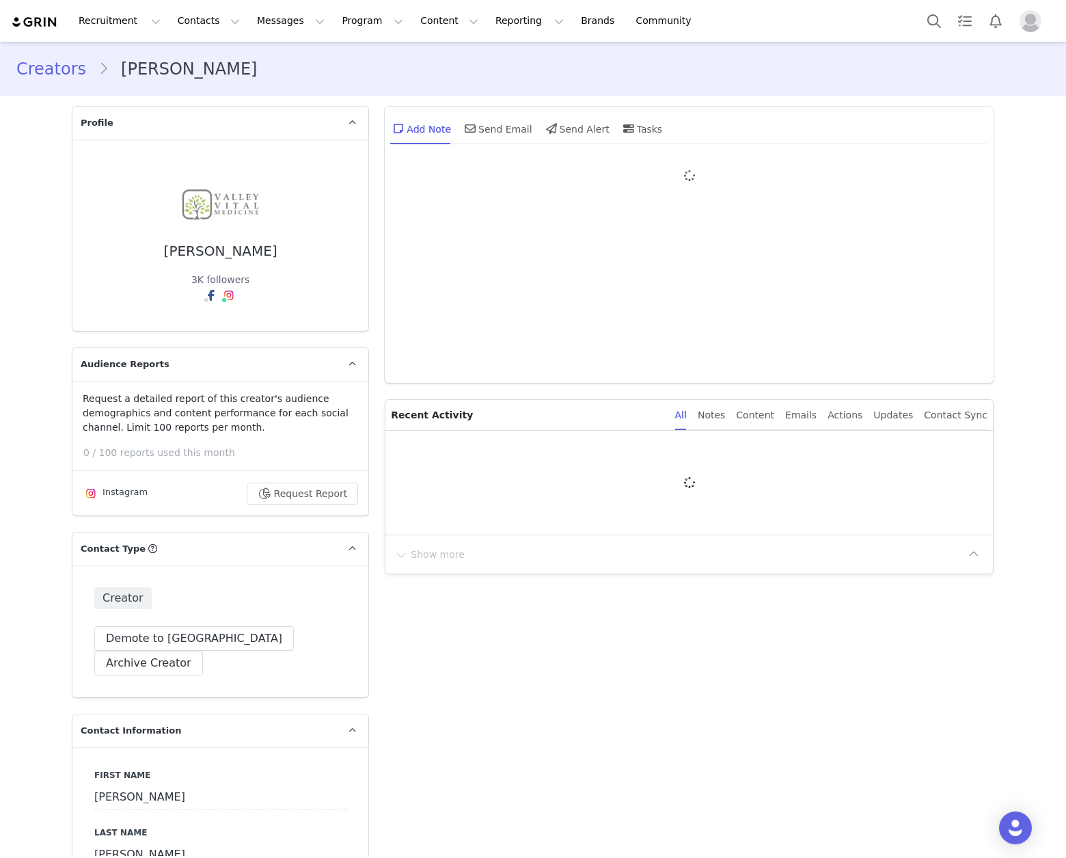
type input "+1 ([GEOGRAPHIC_DATA])"
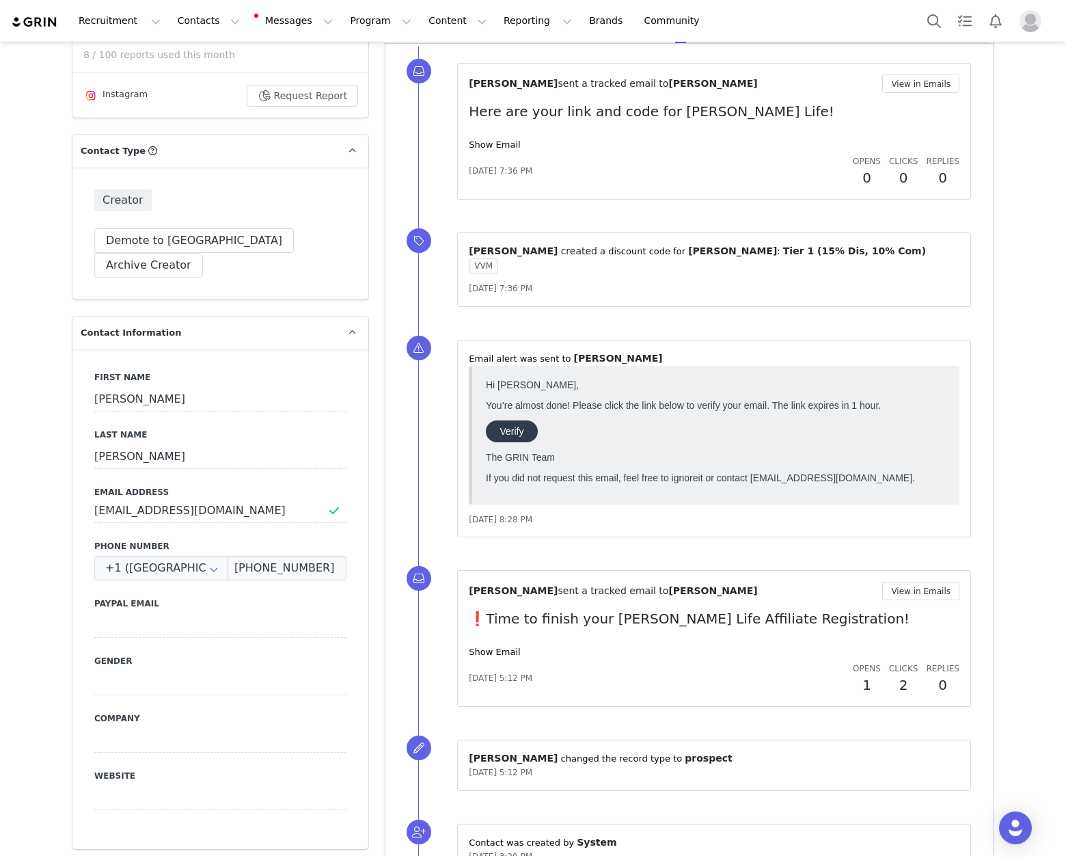
scroll to position [418, 0]
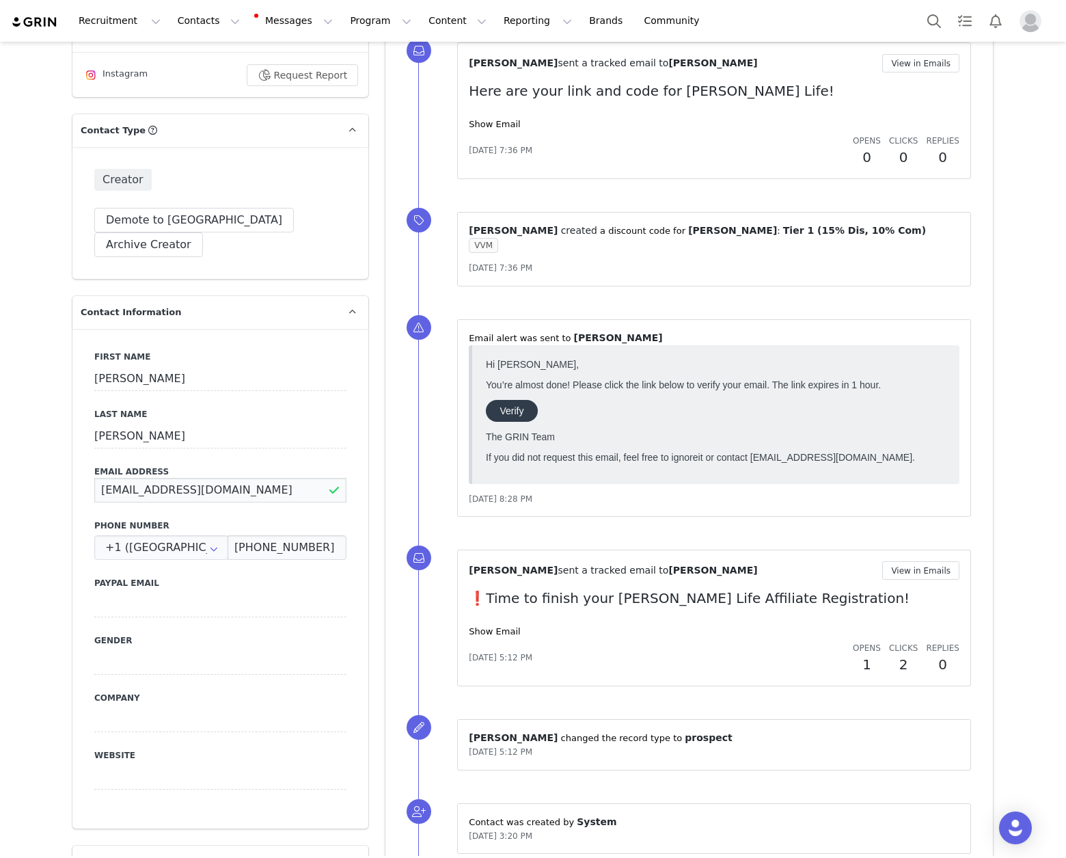
click at [226, 478] on input "[EMAIL_ADDRESS][DOMAIN_NAME]" at bounding box center [220, 490] width 252 height 25
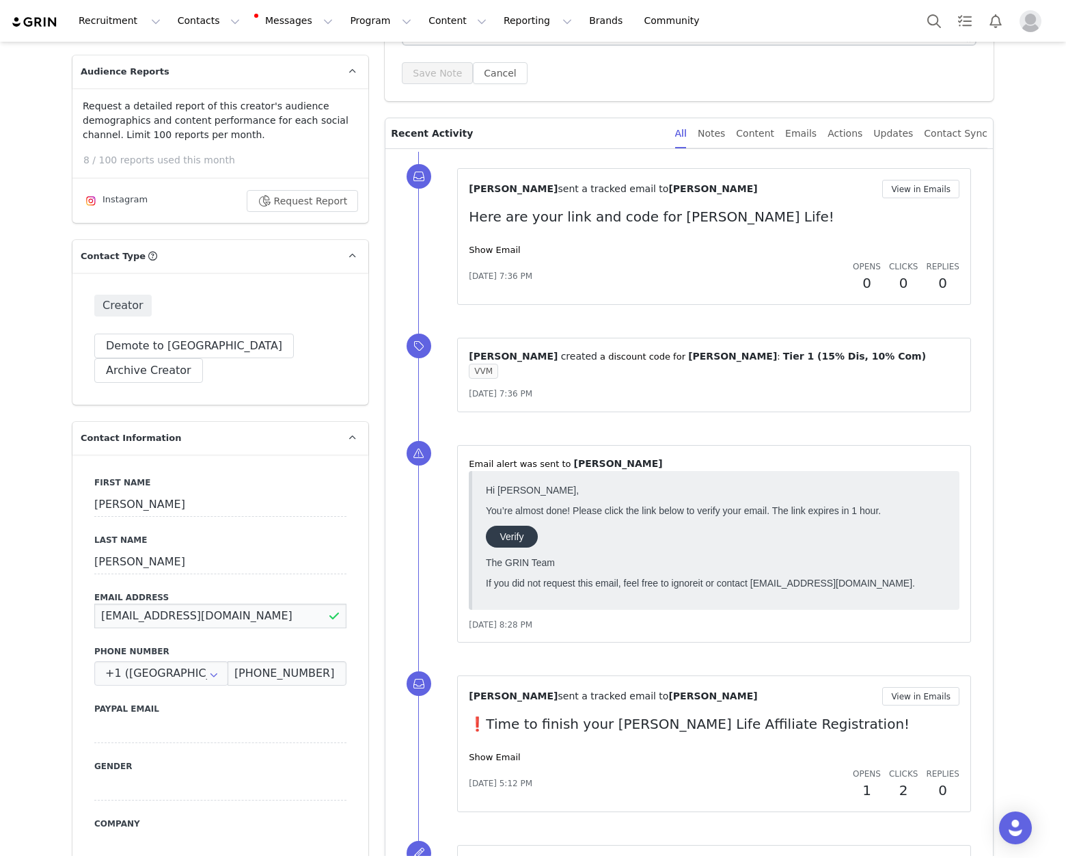
scroll to position [0, 0]
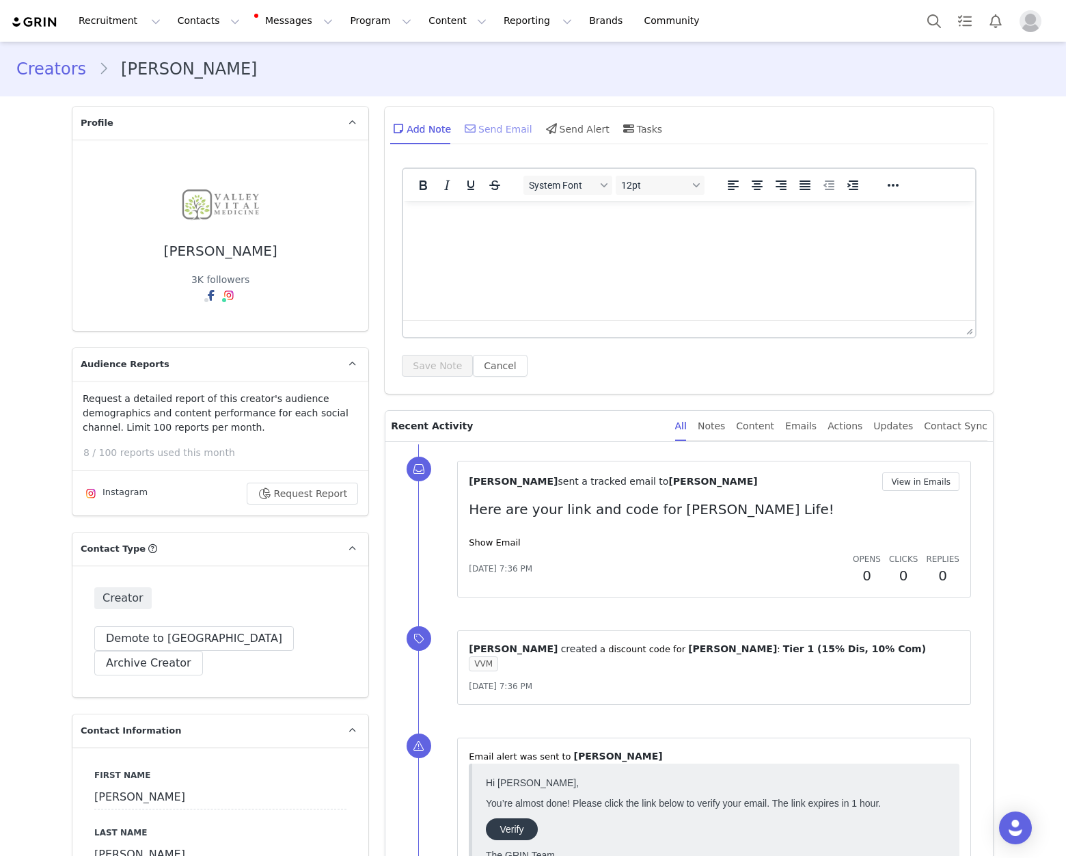
click at [491, 131] on div "Send Email" at bounding box center [497, 128] width 70 height 33
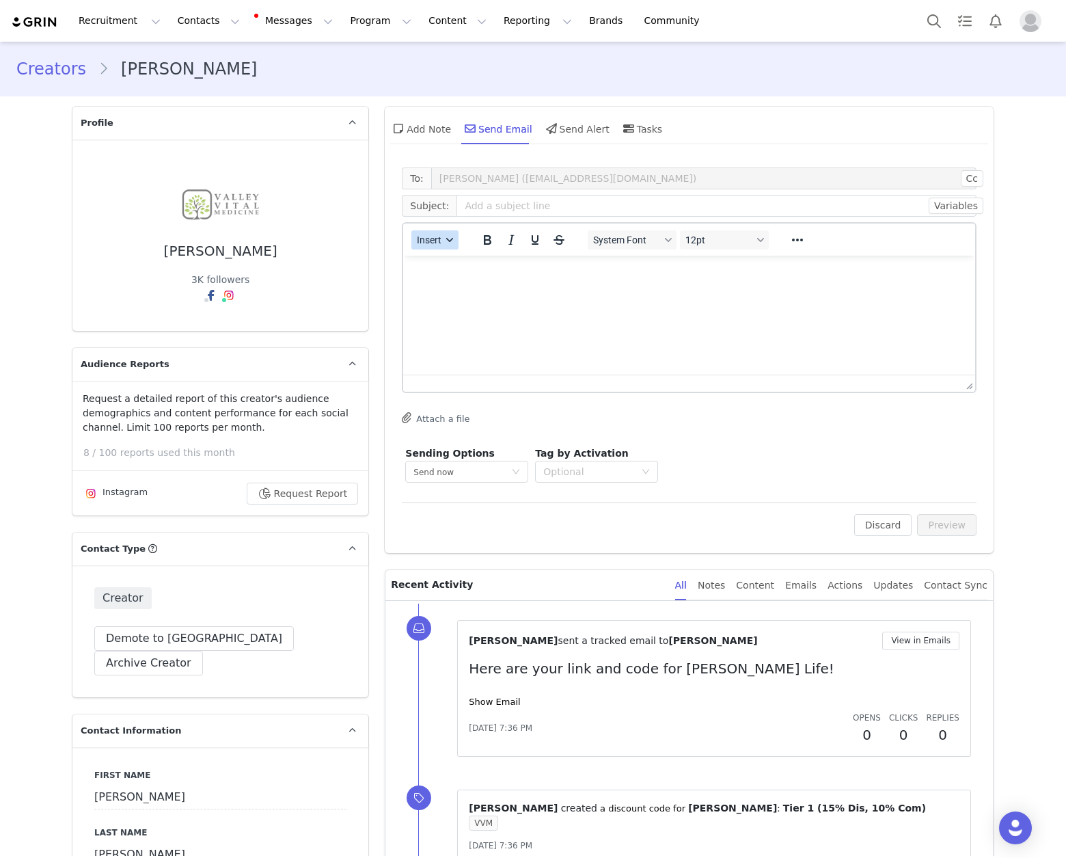
click at [439, 248] on button "Insert" at bounding box center [434, 239] width 47 height 19
click at [446, 305] on div "Insert Signature" at bounding box center [479, 307] width 123 height 16
click at [430, 244] on span "Insert" at bounding box center [430, 239] width 25 height 11
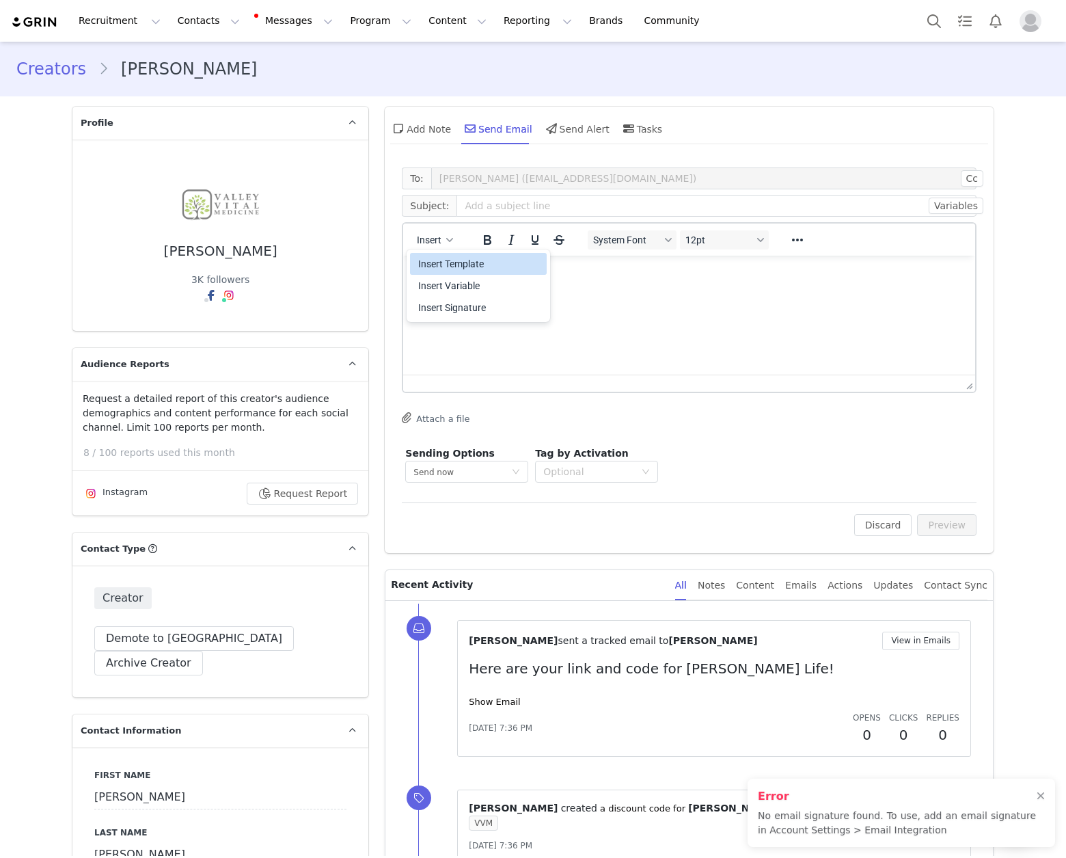
click at [442, 261] on div "Insert Template" at bounding box center [479, 264] width 123 height 16
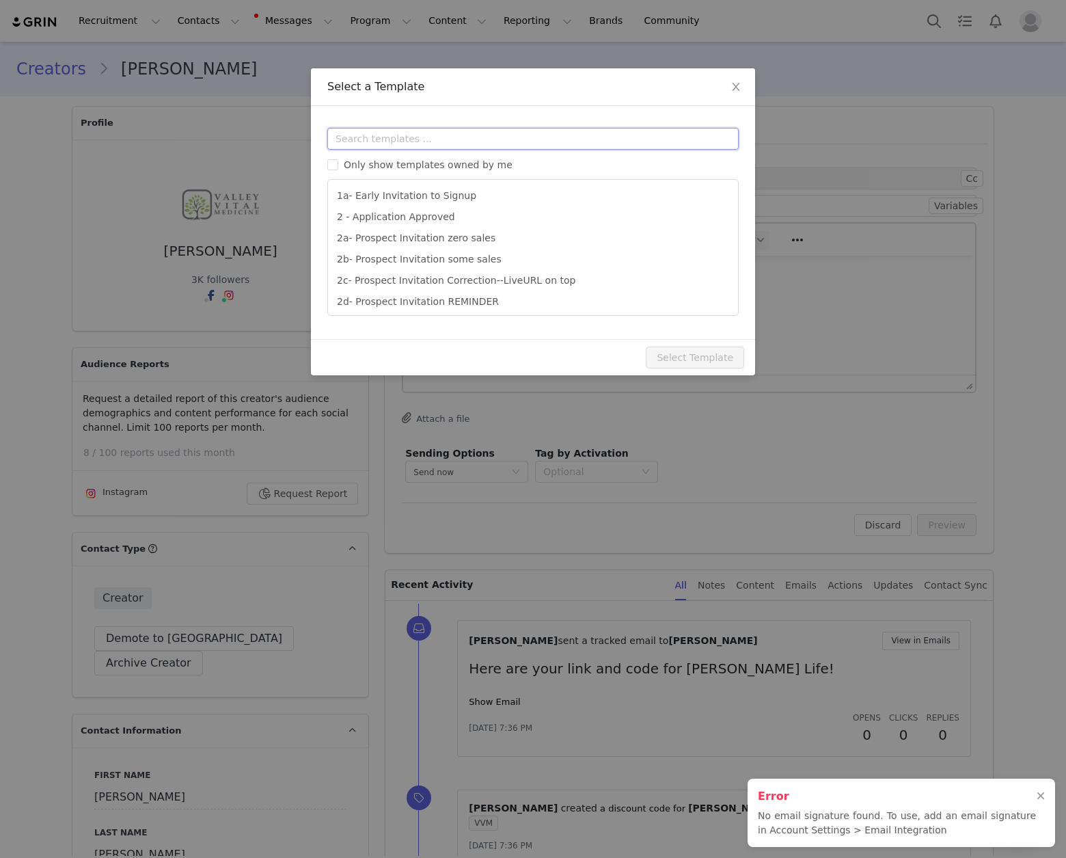
click at [454, 144] on input "text" at bounding box center [532, 139] width 411 height 22
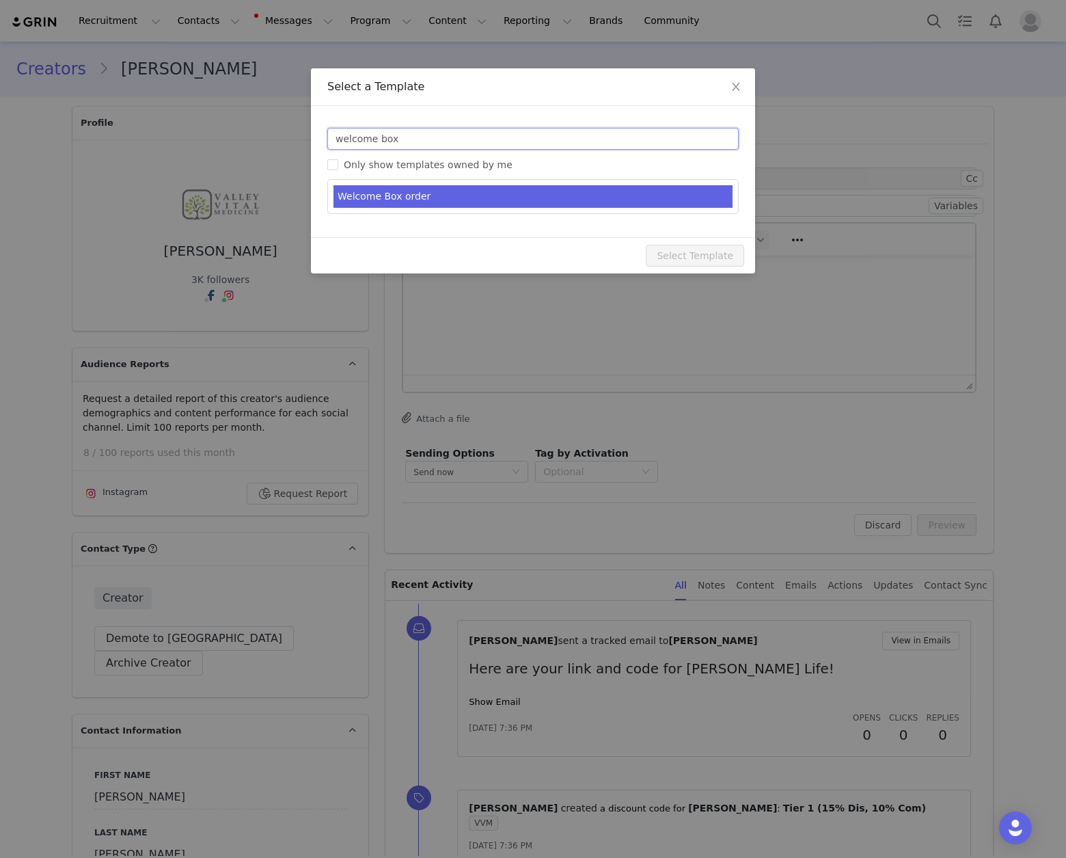
type input "welcome box"
type input "Welcome to the [PERSON_NAME] Life Family!"
click at [478, 193] on li "Welcome Box order" at bounding box center [532, 196] width 399 height 23
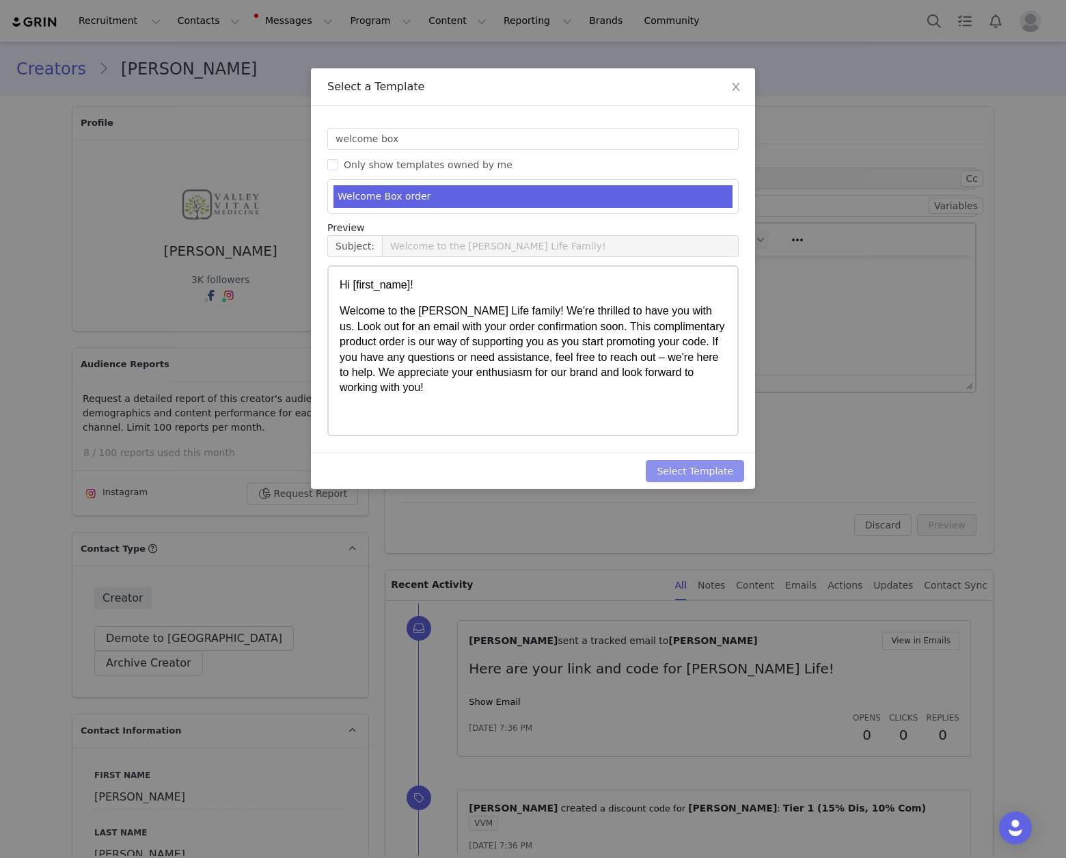
click at [728, 473] on button "Select Template" at bounding box center [695, 471] width 98 height 22
type input "Welcome to the [PERSON_NAME] Life Family!"
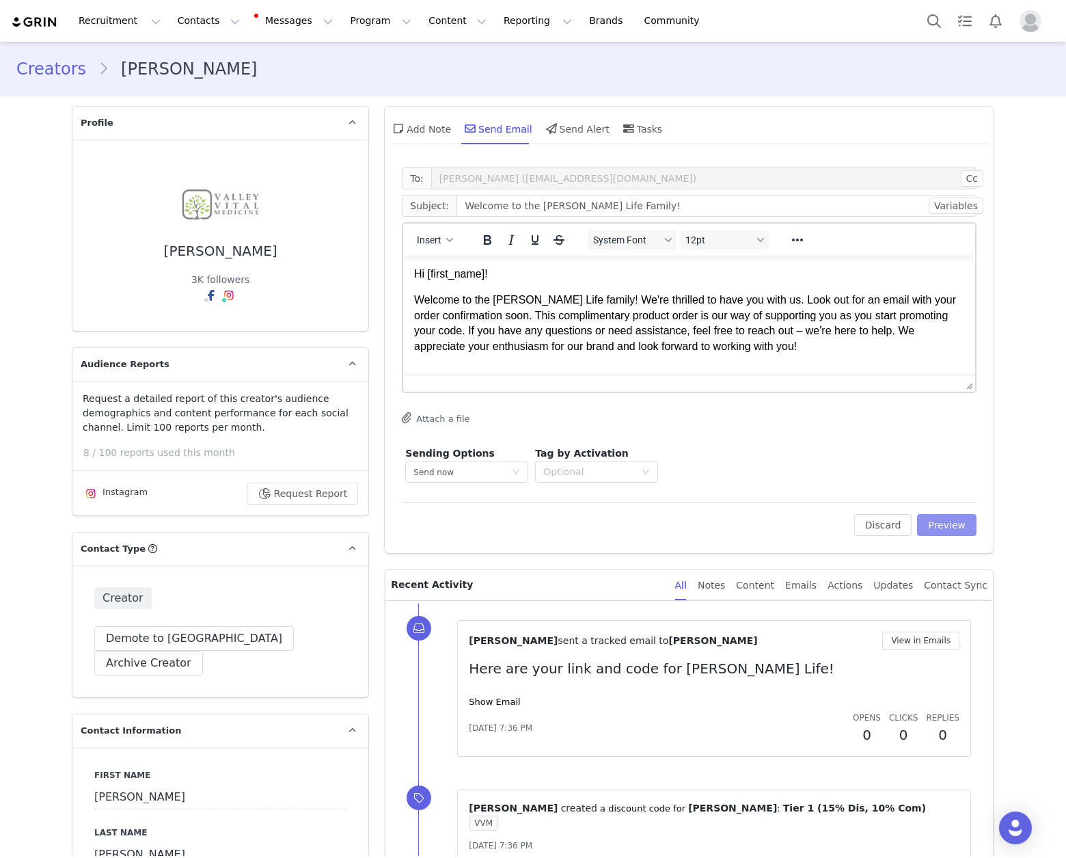
click at [942, 519] on button "Preview" at bounding box center [946, 525] width 59 height 22
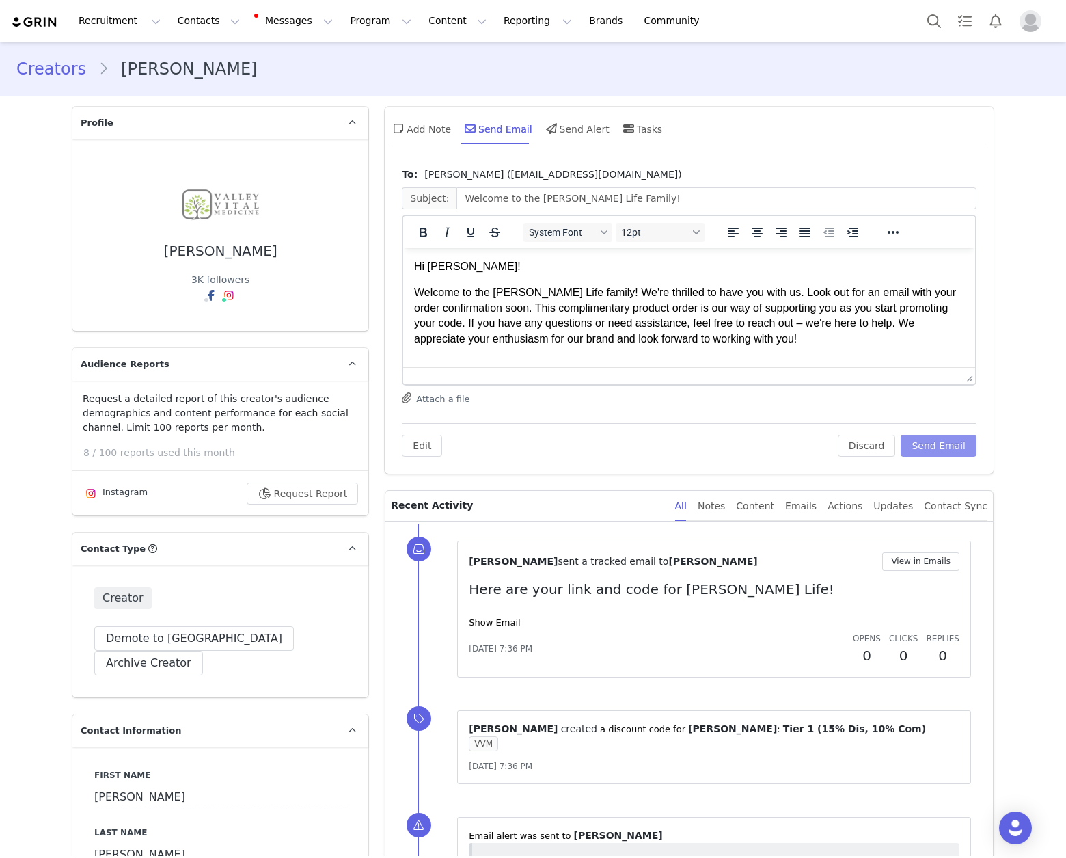
click at [948, 449] on button "Send Email" at bounding box center [939, 446] width 76 height 22
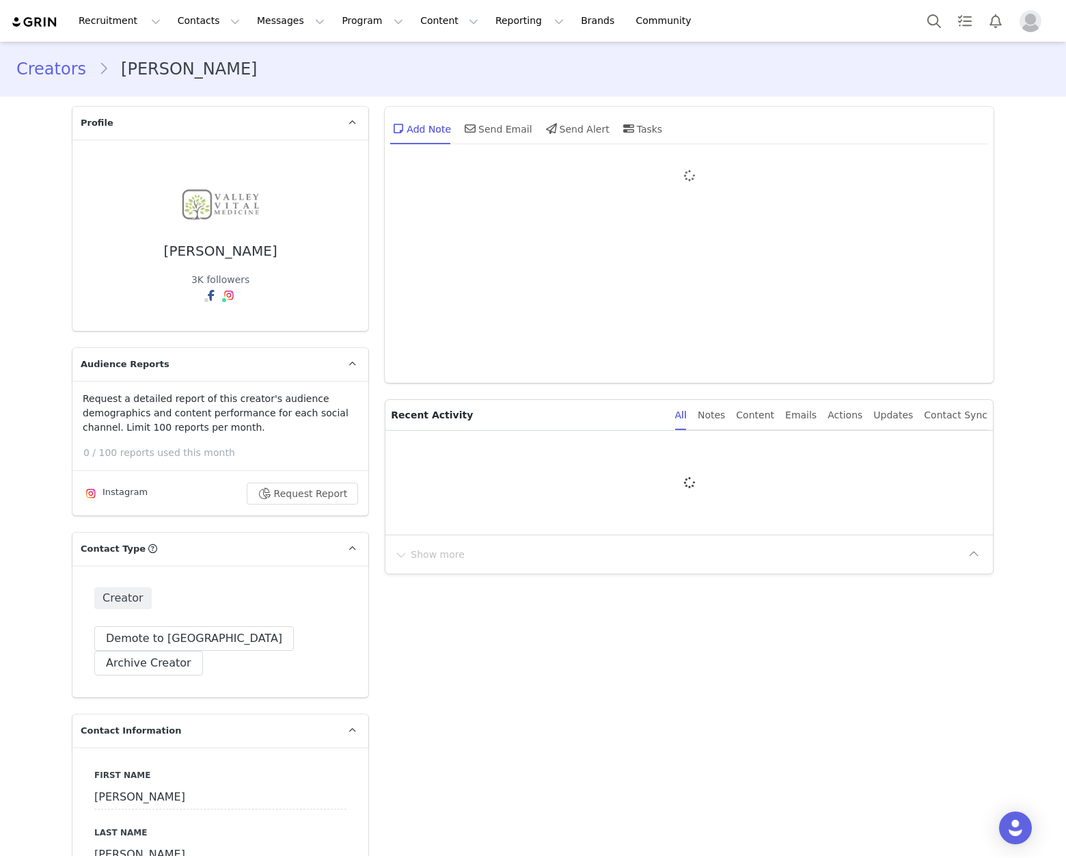
type input "+1 ([GEOGRAPHIC_DATA])"
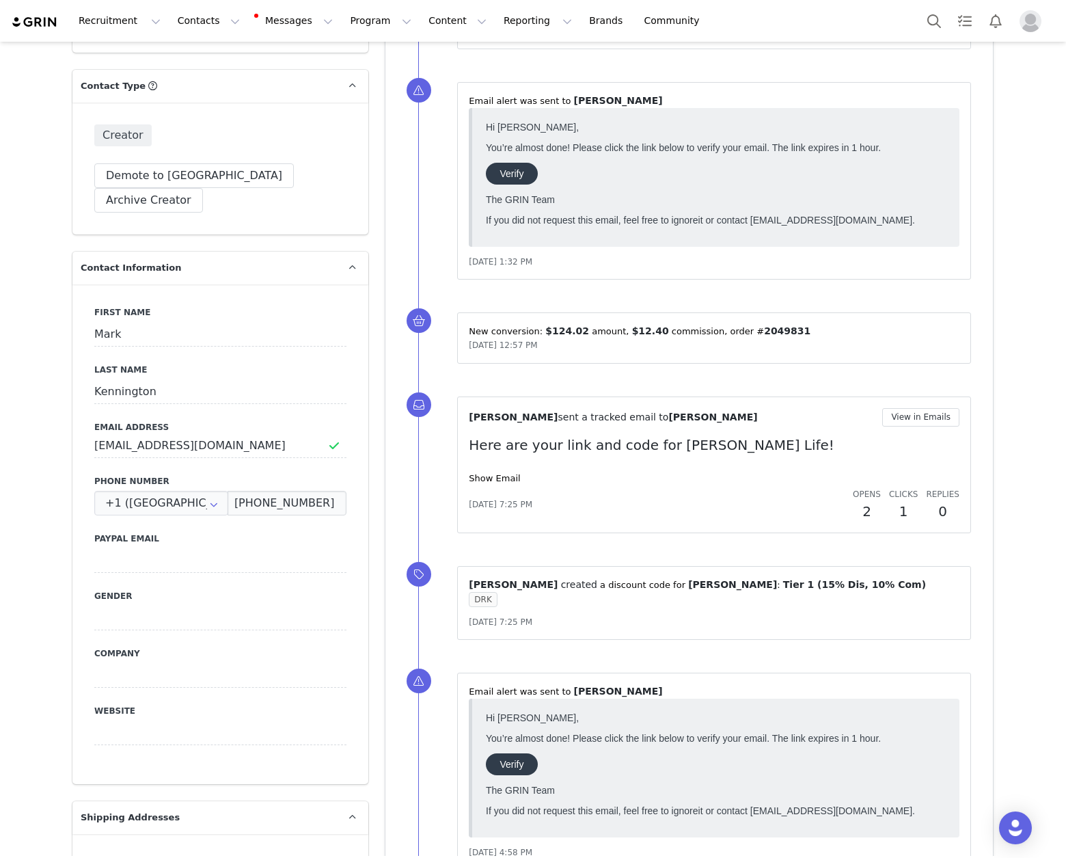
scroll to position [467, 0]
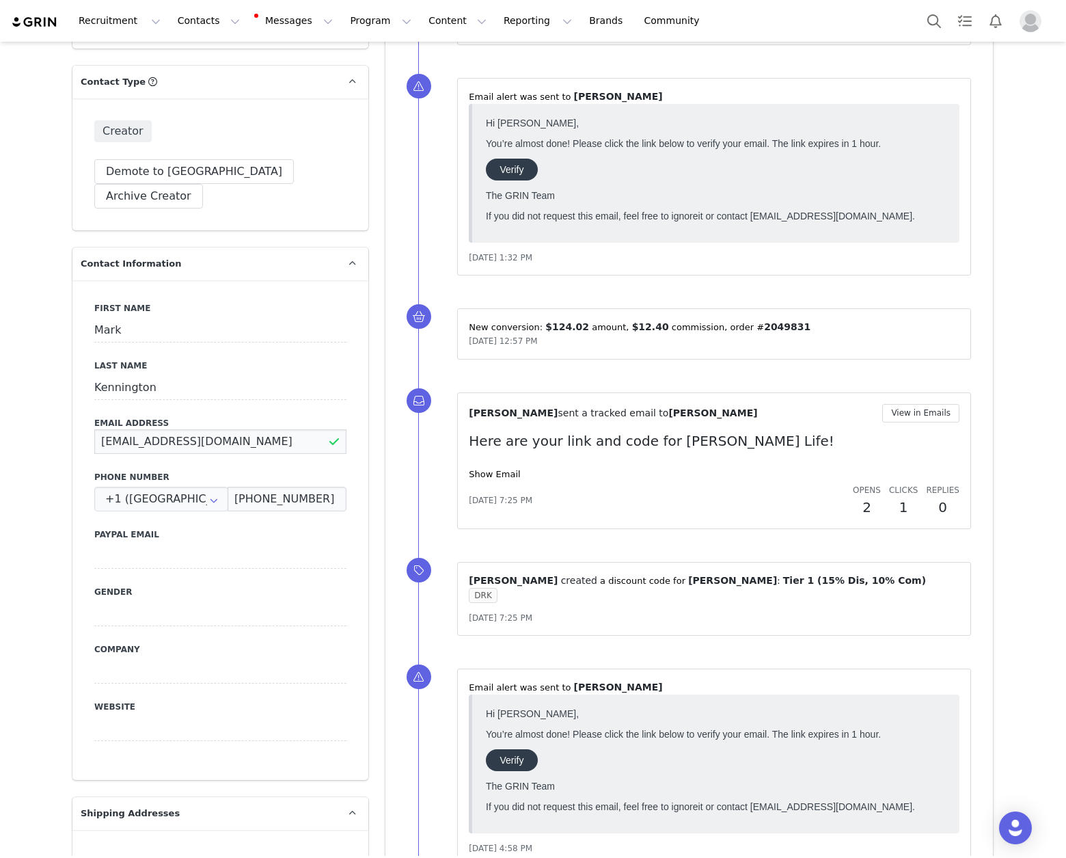
click at [185, 429] on input "[EMAIL_ADDRESS][DOMAIN_NAME]" at bounding box center [220, 441] width 252 height 25
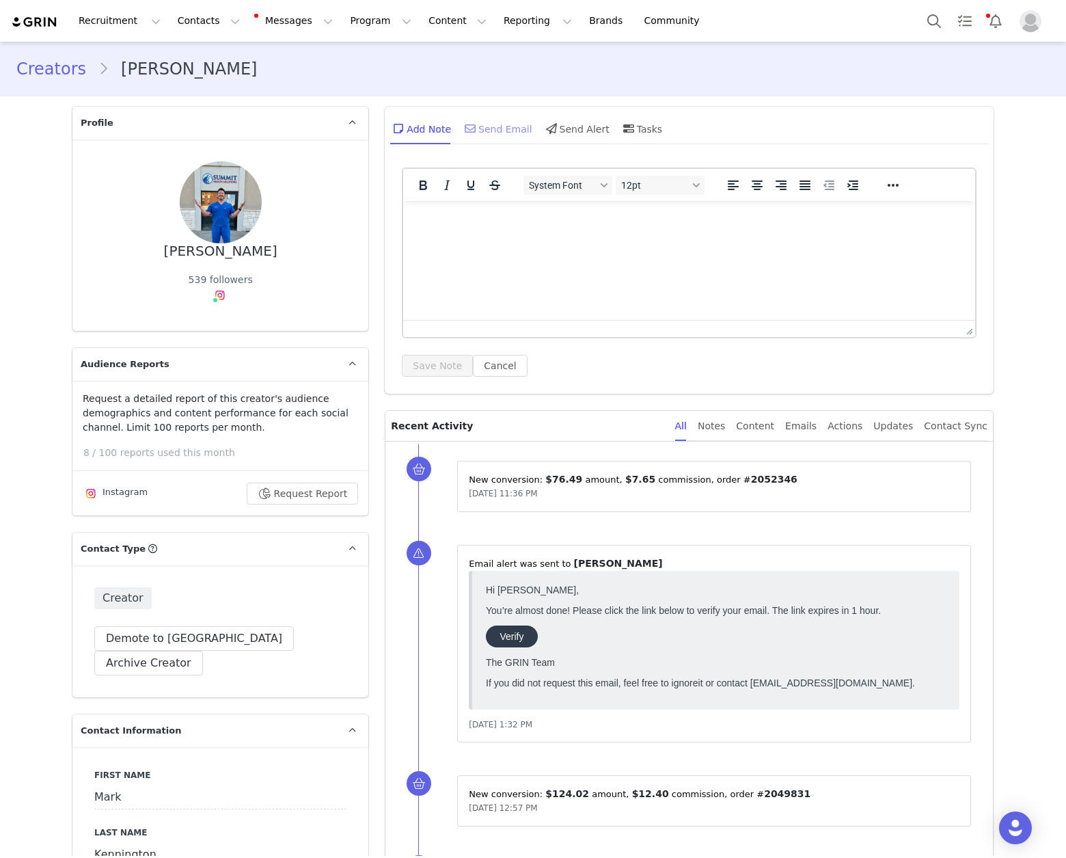
click at [484, 126] on div "Send Email" at bounding box center [497, 128] width 70 height 33
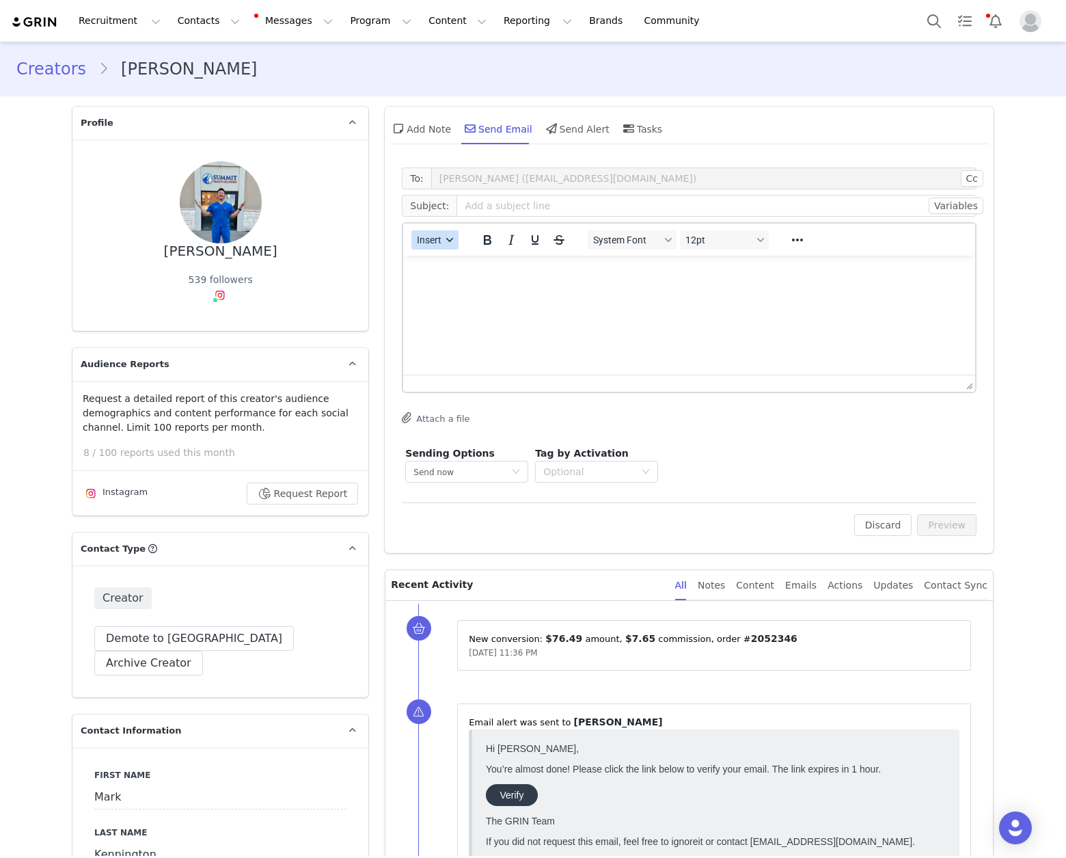
click at [428, 239] on span "Insert" at bounding box center [430, 239] width 25 height 11
click at [453, 262] on div "Insert Template" at bounding box center [479, 264] width 123 height 16
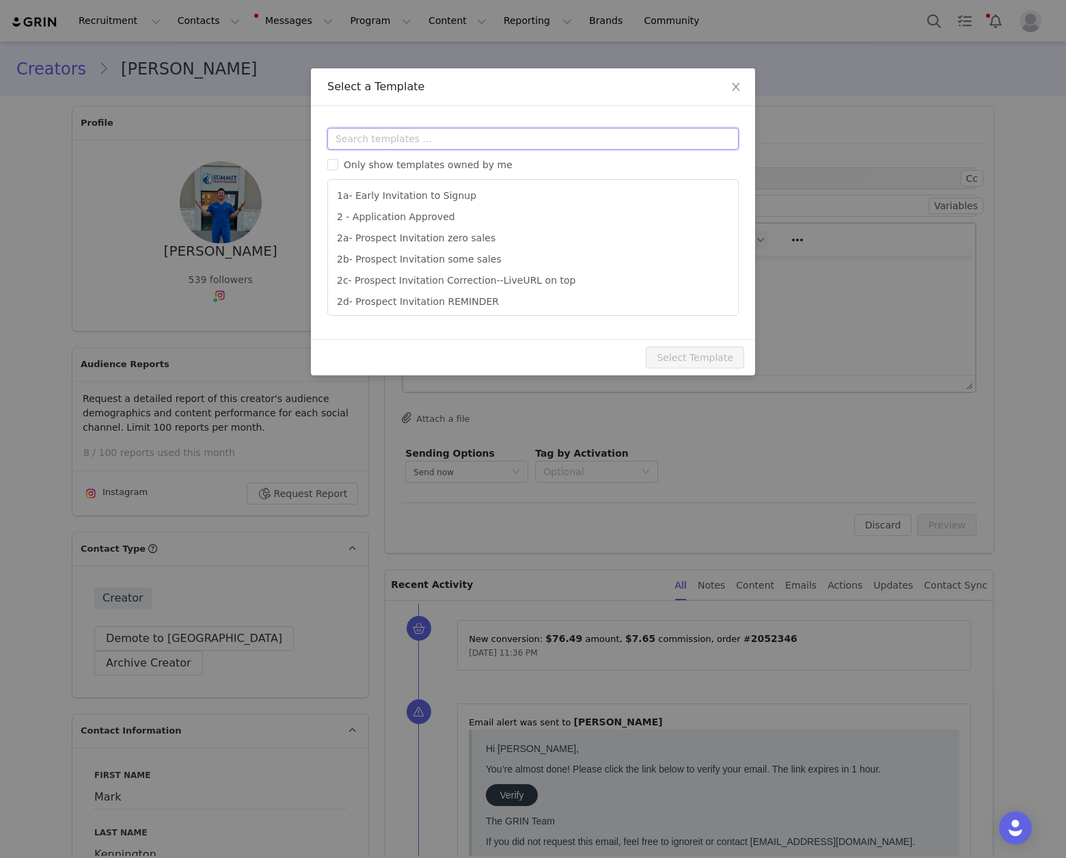
click at [498, 131] on input "text" at bounding box center [532, 139] width 411 height 22
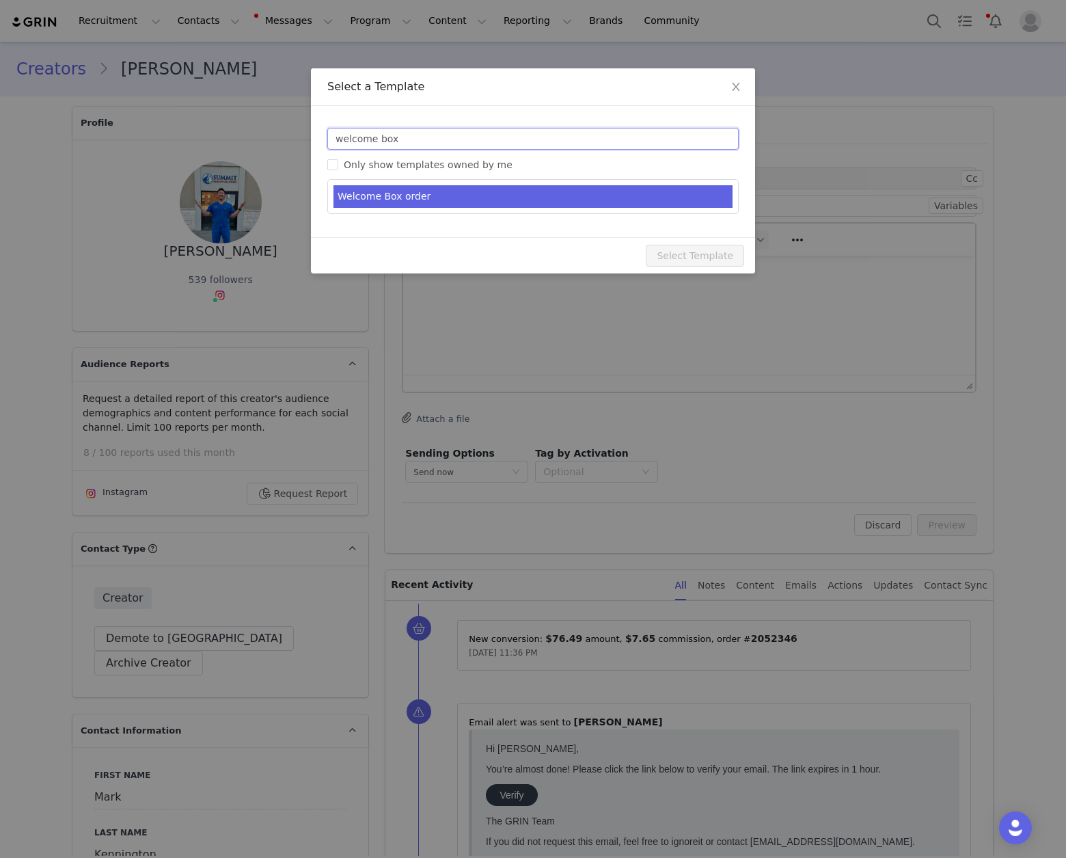
type input "welcome box"
type input "Welcome to the [PERSON_NAME] Life Family!"
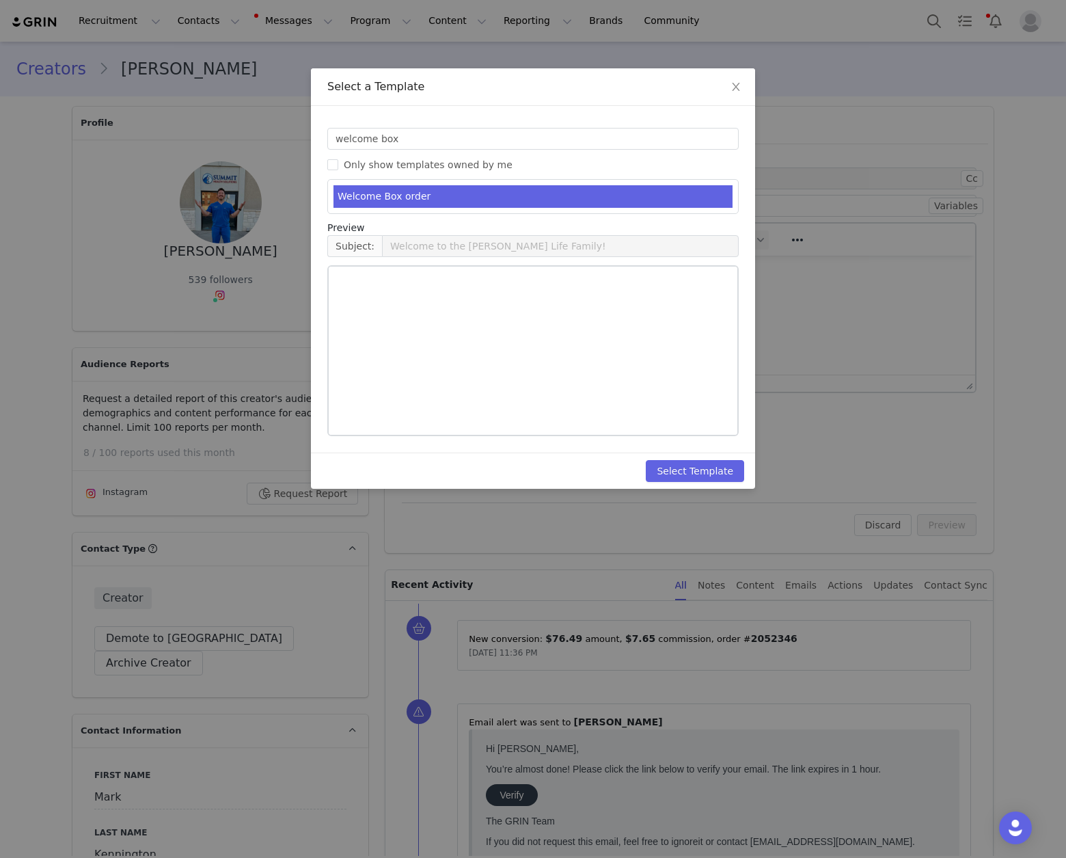
click at [491, 191] on li "Welcome Box order" at bounding box center [532, 196] width 399 height 23
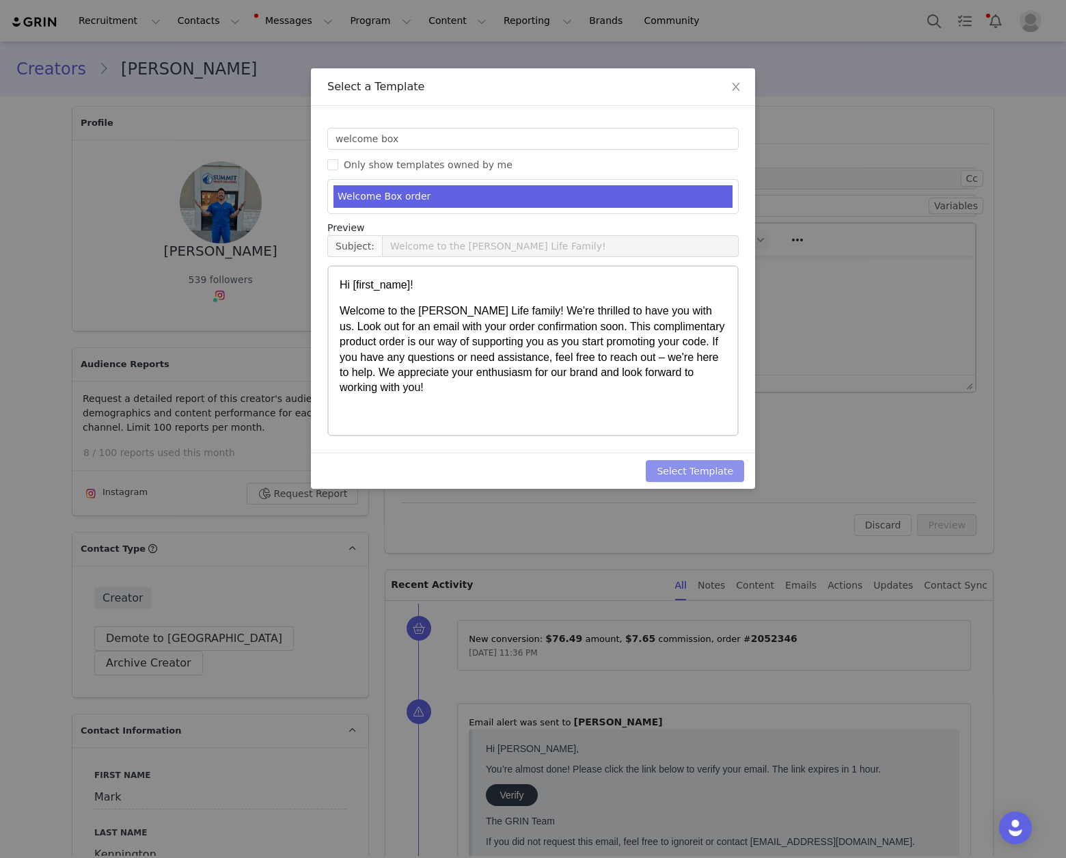
click at [718, 470] on button "Select Template" at bounding box center [695, 471] width 98 height 22
type input "Welcome to the [PERSON_NAME] Life Family!"
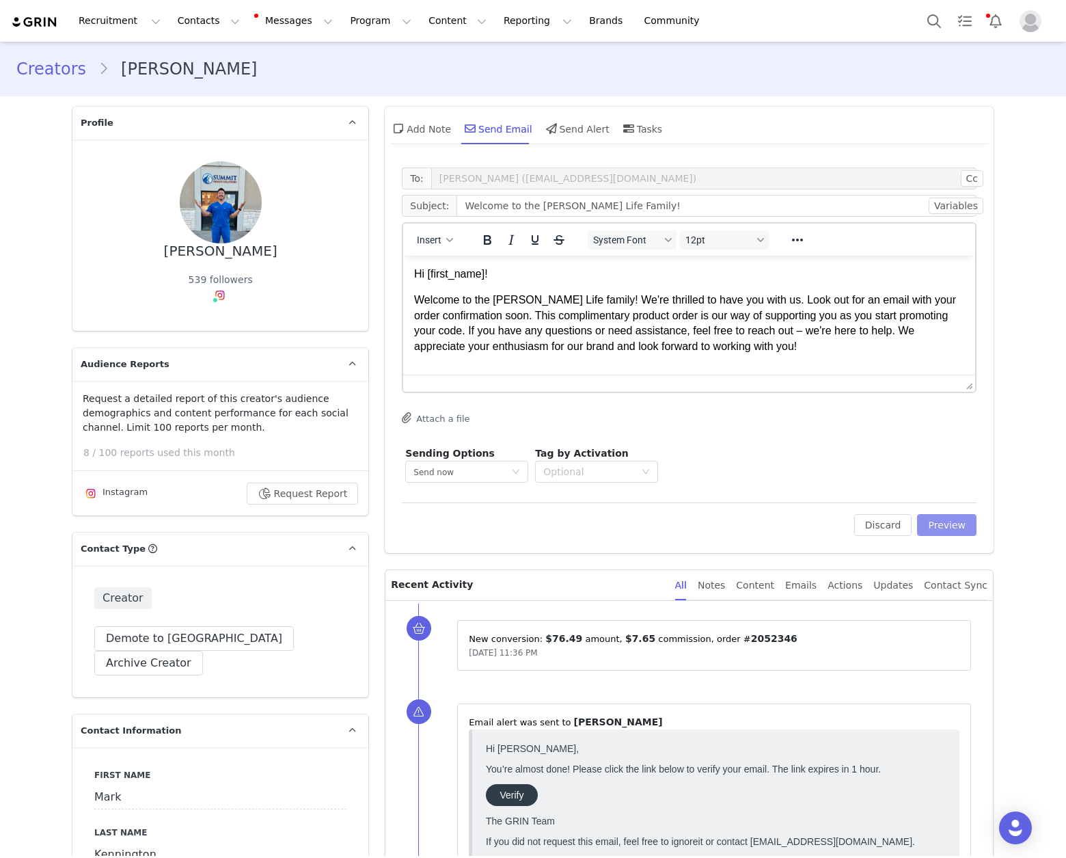
click at [934, 528] on button "Preview" at bounding box center [946, 525] width 59 height 22
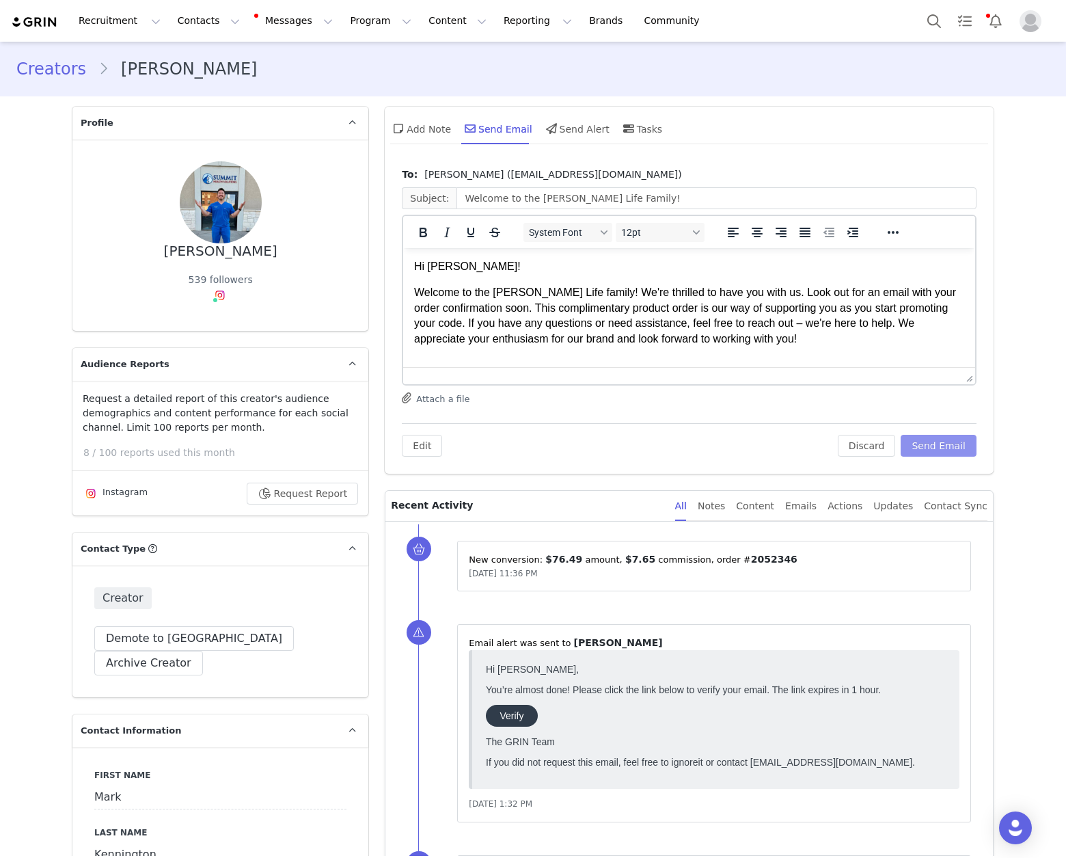
click at [941, 452] on button "Send Email" at bounding box center [939, 446] width 76 height 22
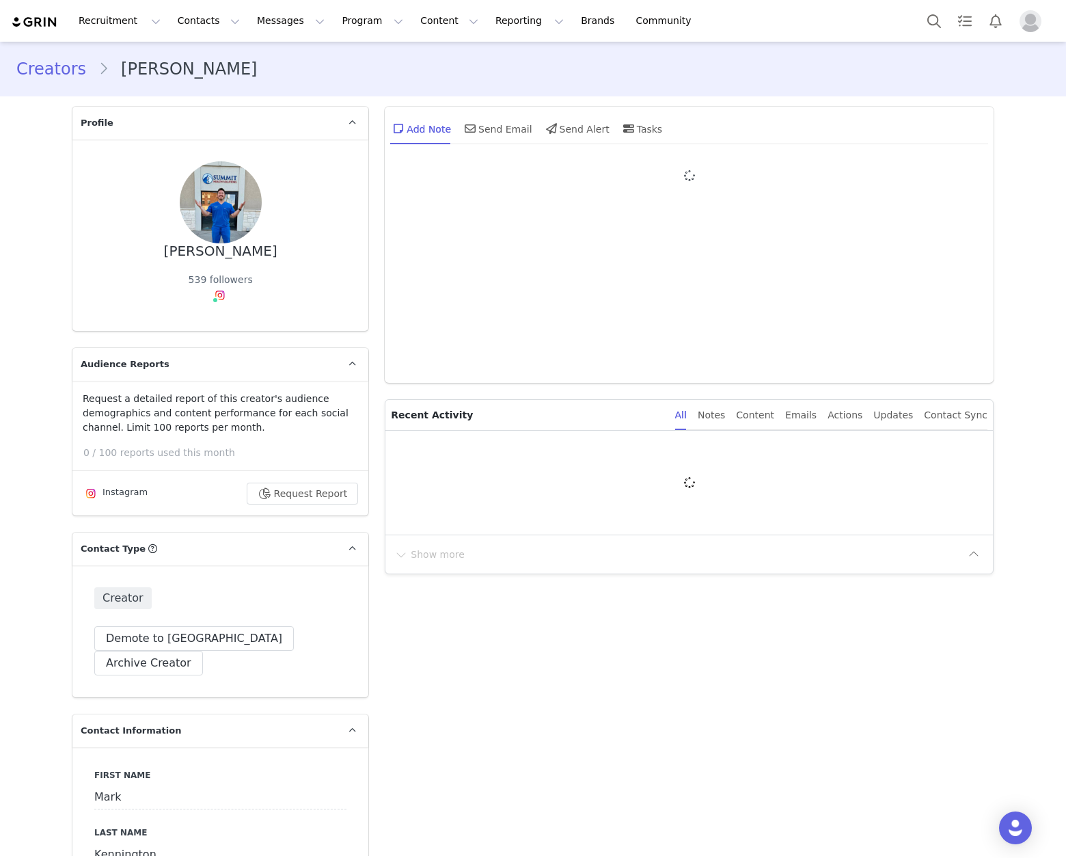
type input "+1 ([GEOGRAPHIC_DATA])"
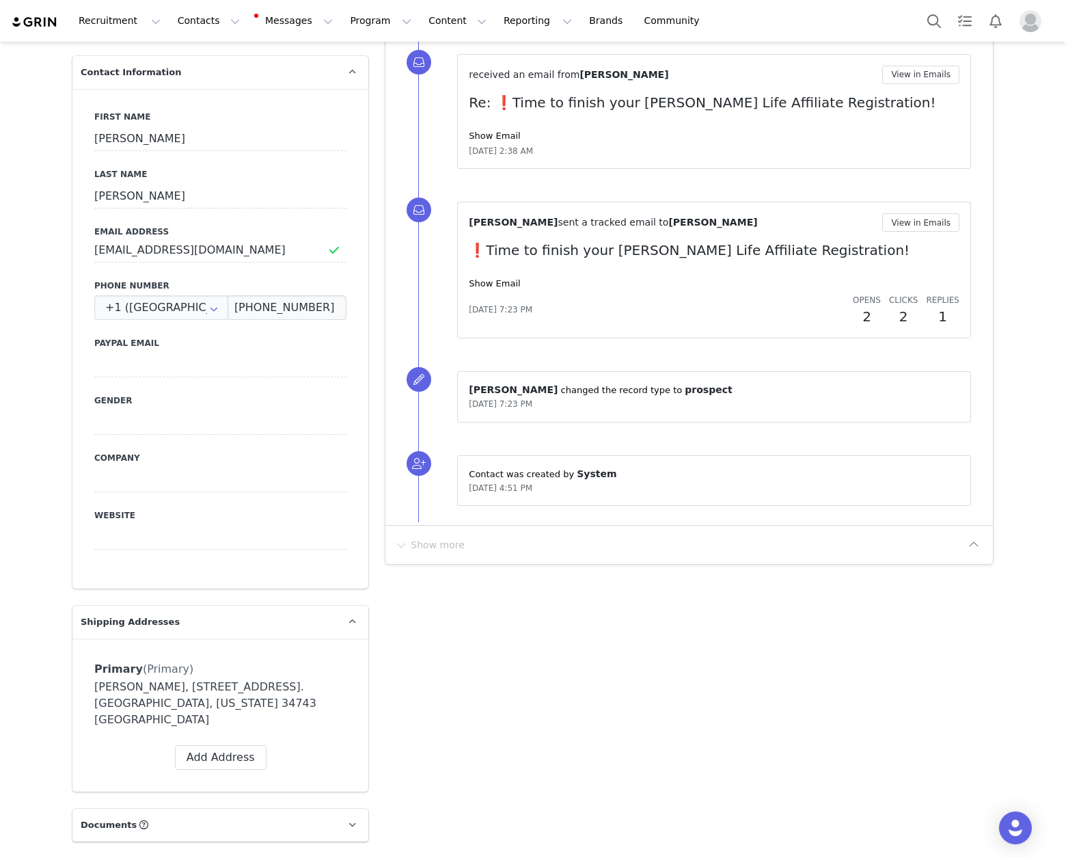
scroll to position [651, 0]
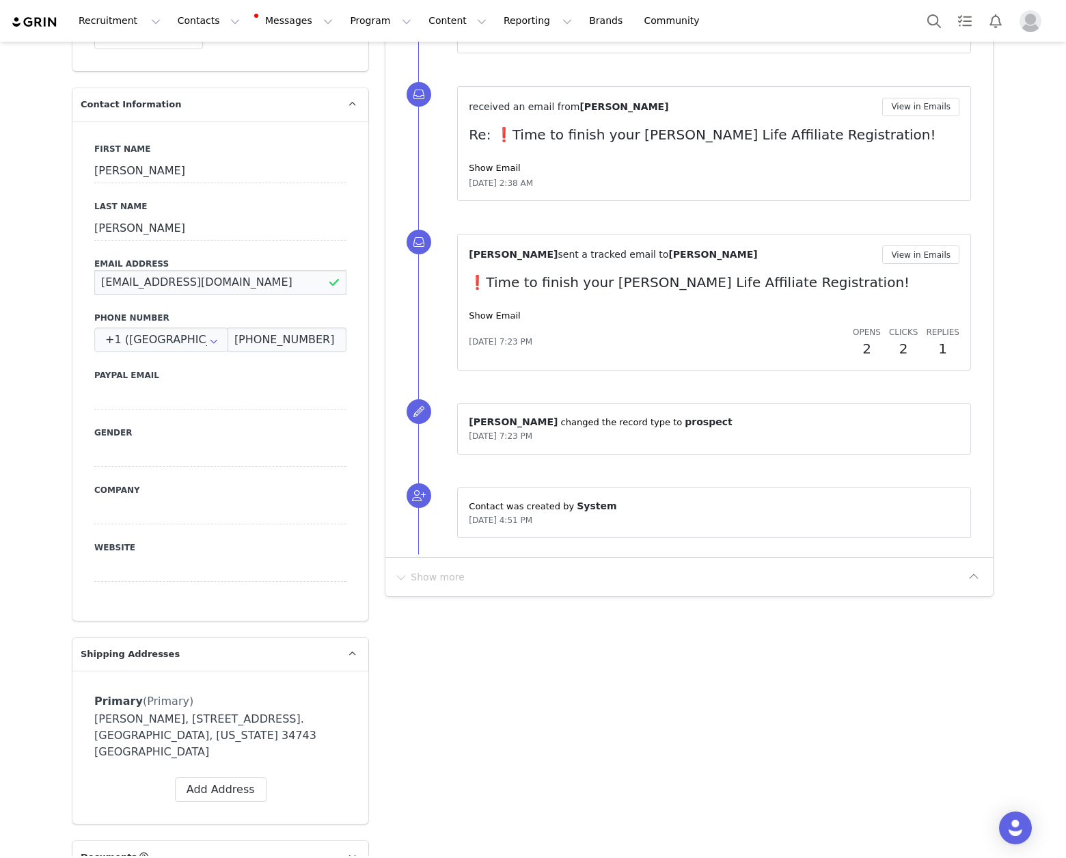
click at [202, 270] on input "[EMAIL_ADDRESS][DOMAIN_NAME]" at bounding box center [220, 282] width 252 height 25
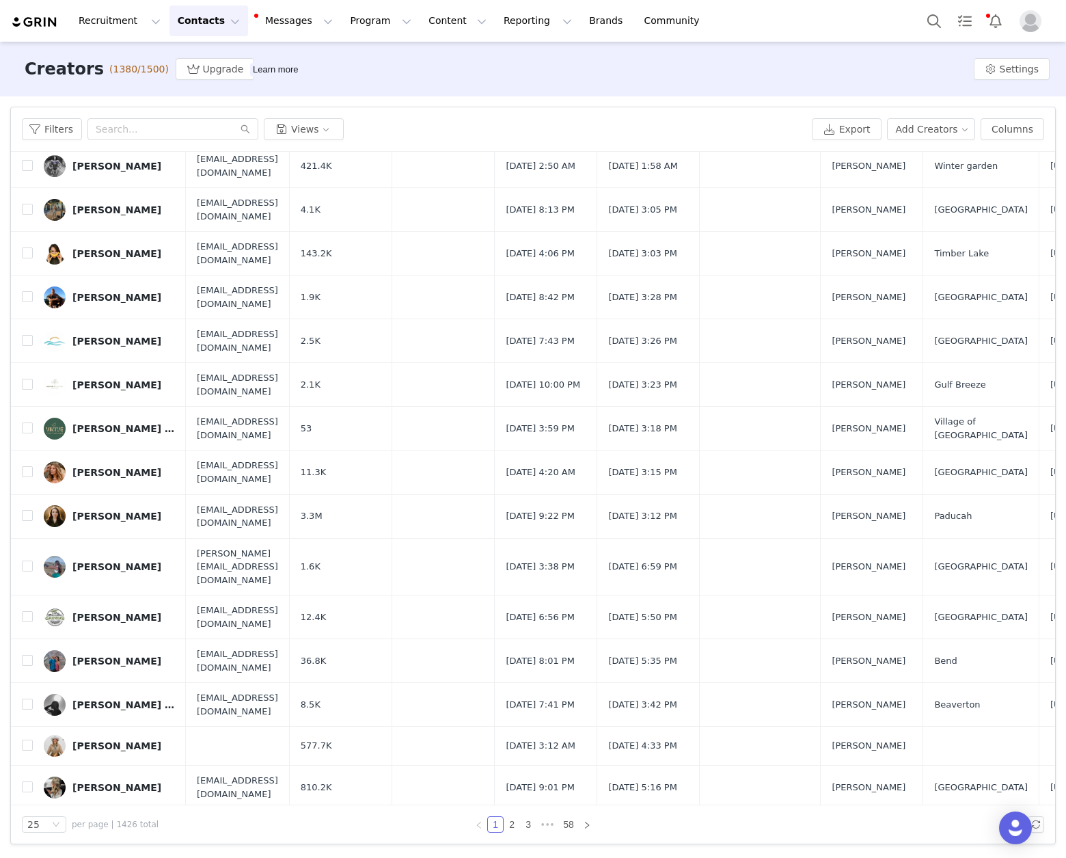
scroll to position [484, 0]
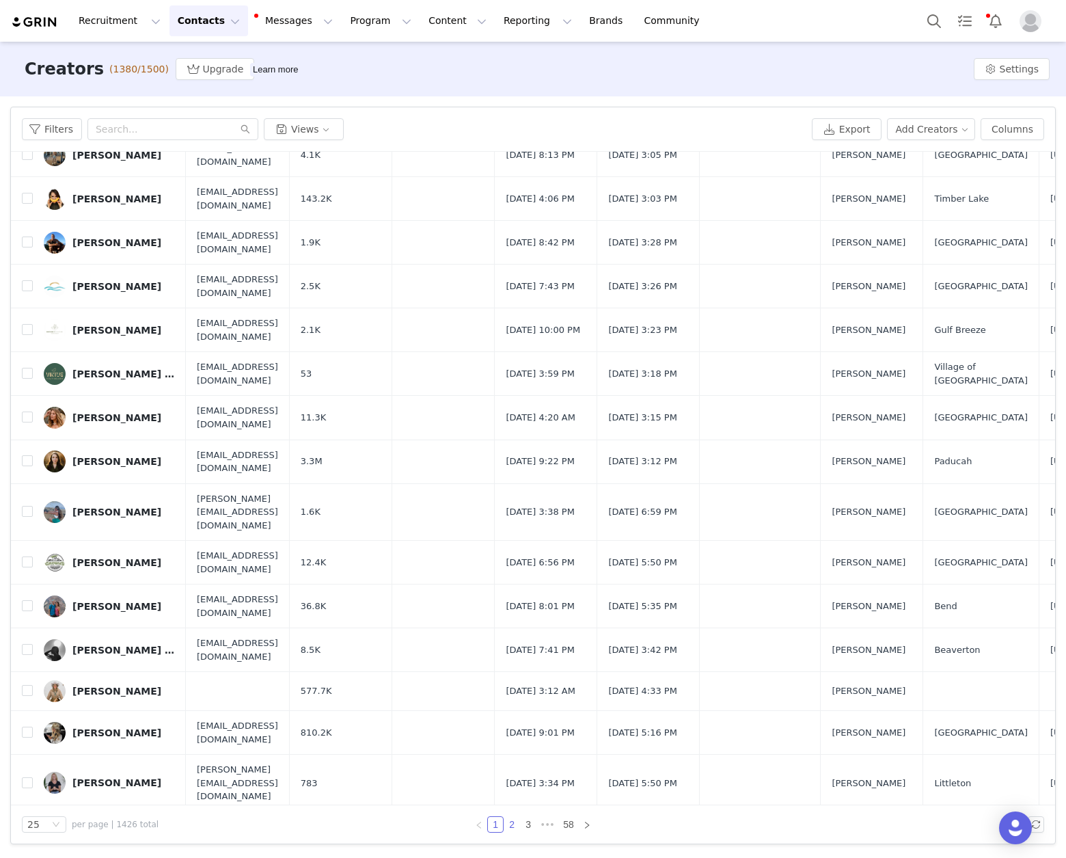
click at [511, 825] on link "2" at bounding box center [511, 824] width 15 height 15
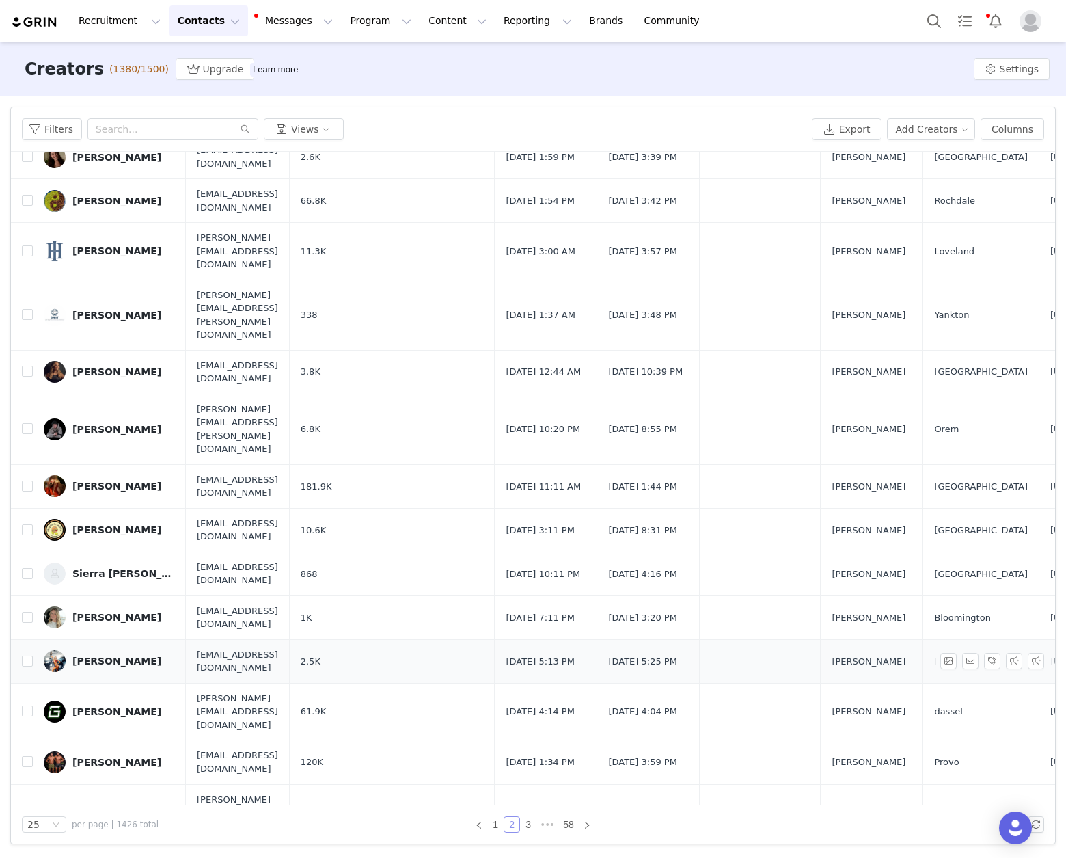
scroll to position [51, 0]
click at [497, 820] on link "1" at bounding box center [495, 824] width 15 height 15
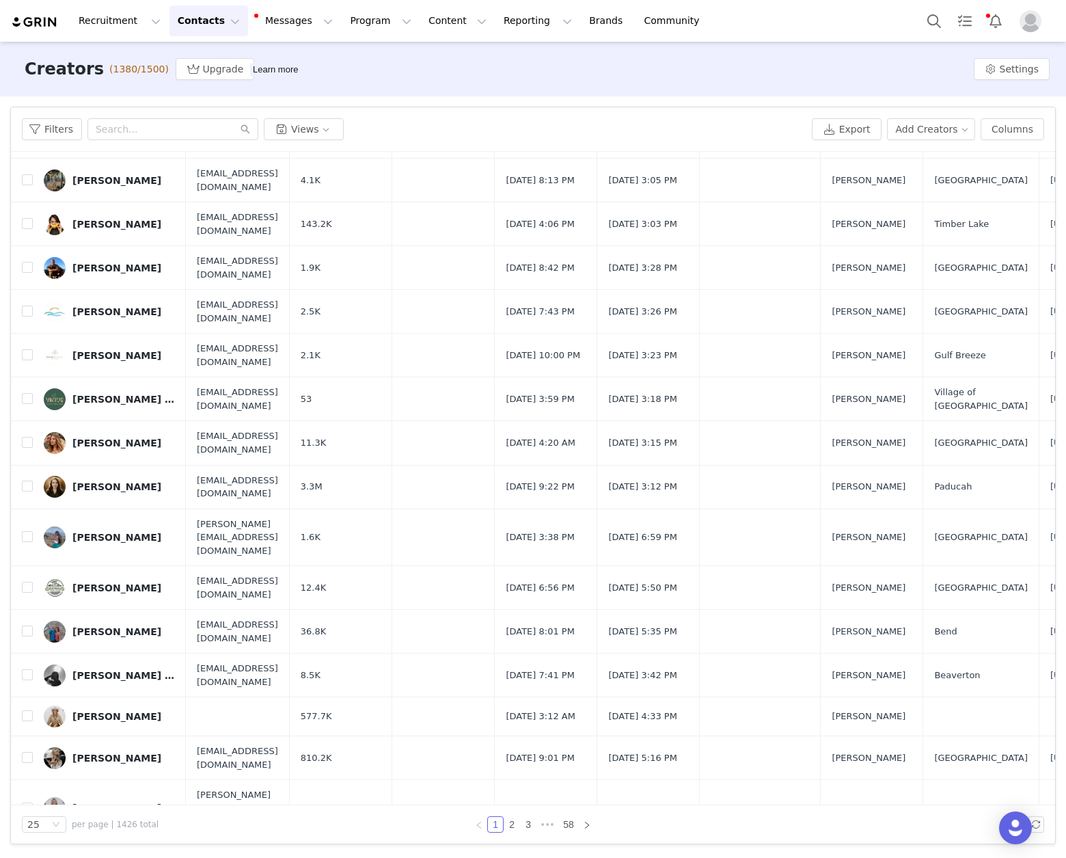
scroll to position [484, 0]
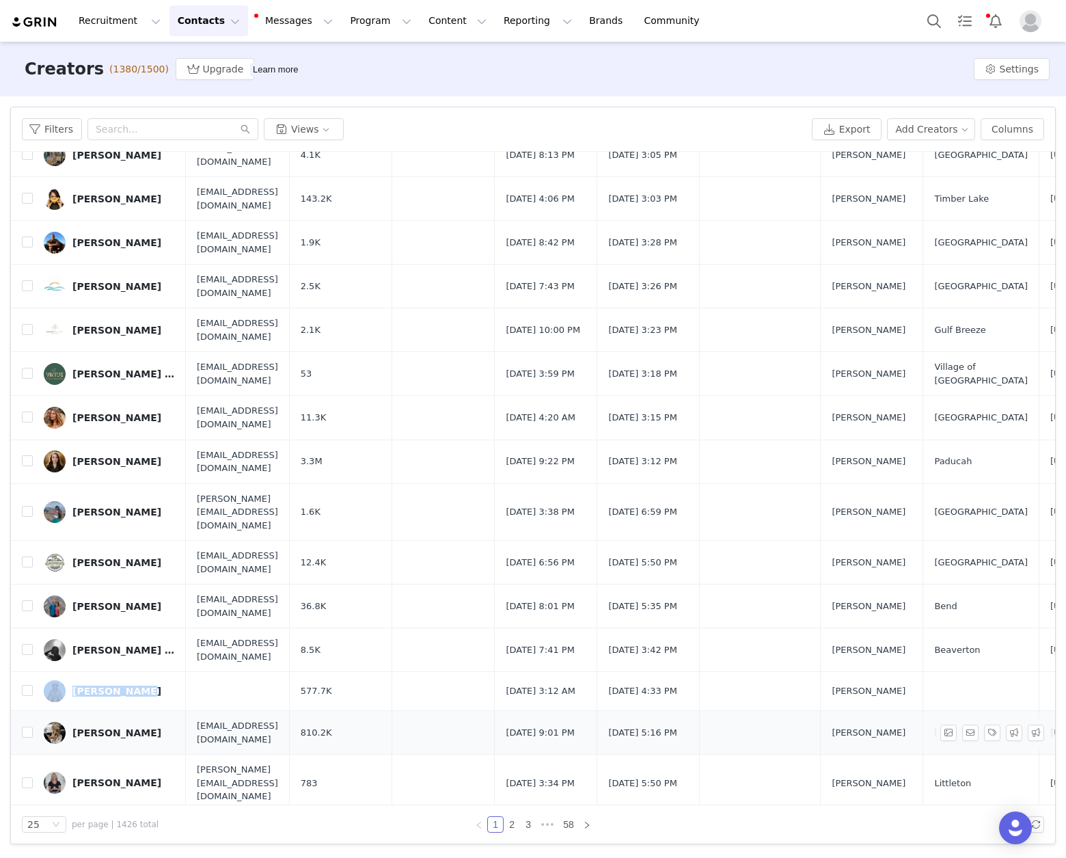
click at [130, 732] on div "Claire Edwards" at bounding box center [116, 732] width 89 height 11
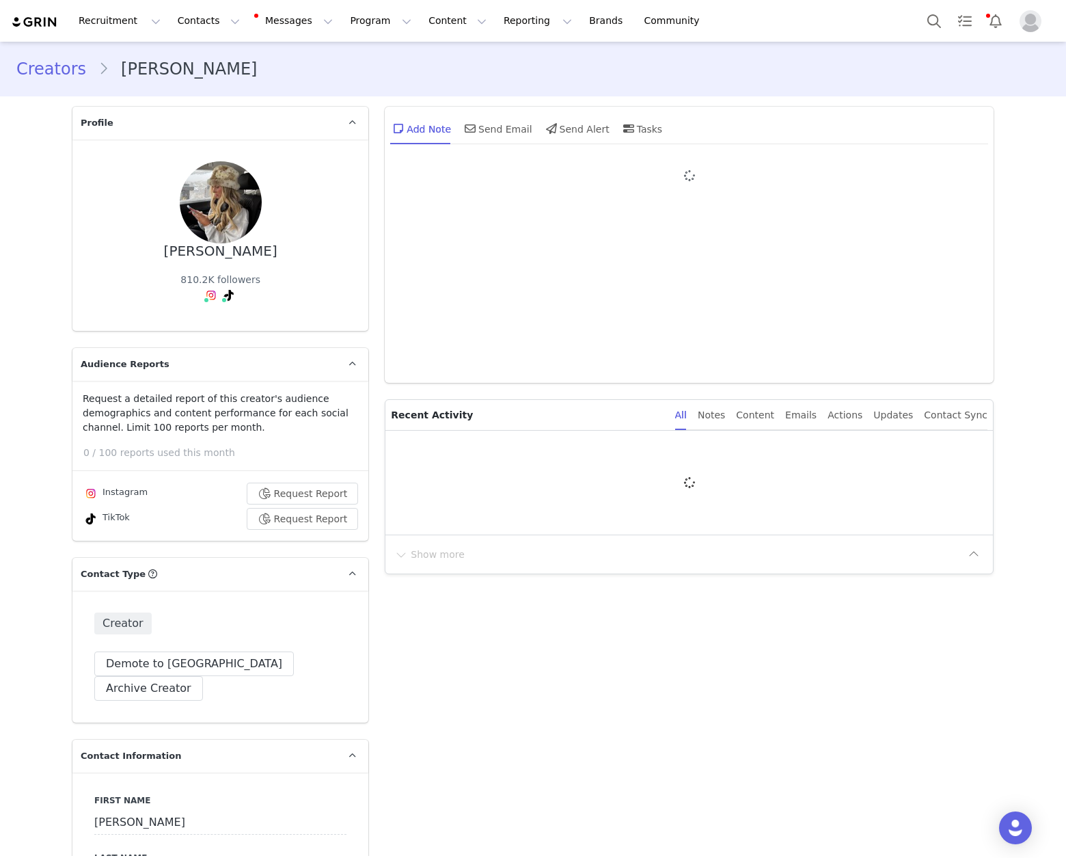
type input "+1 ([GEOGRAPHIC_DATA])"
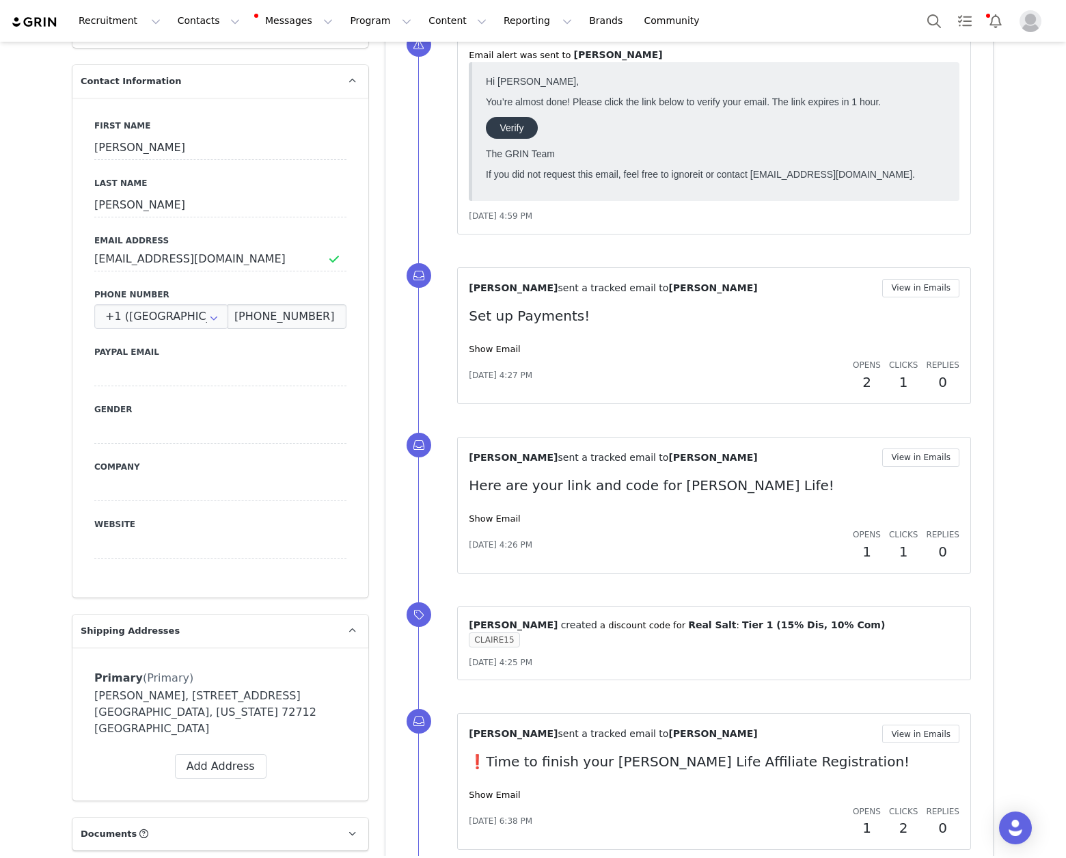
scroll to position [702, 0]
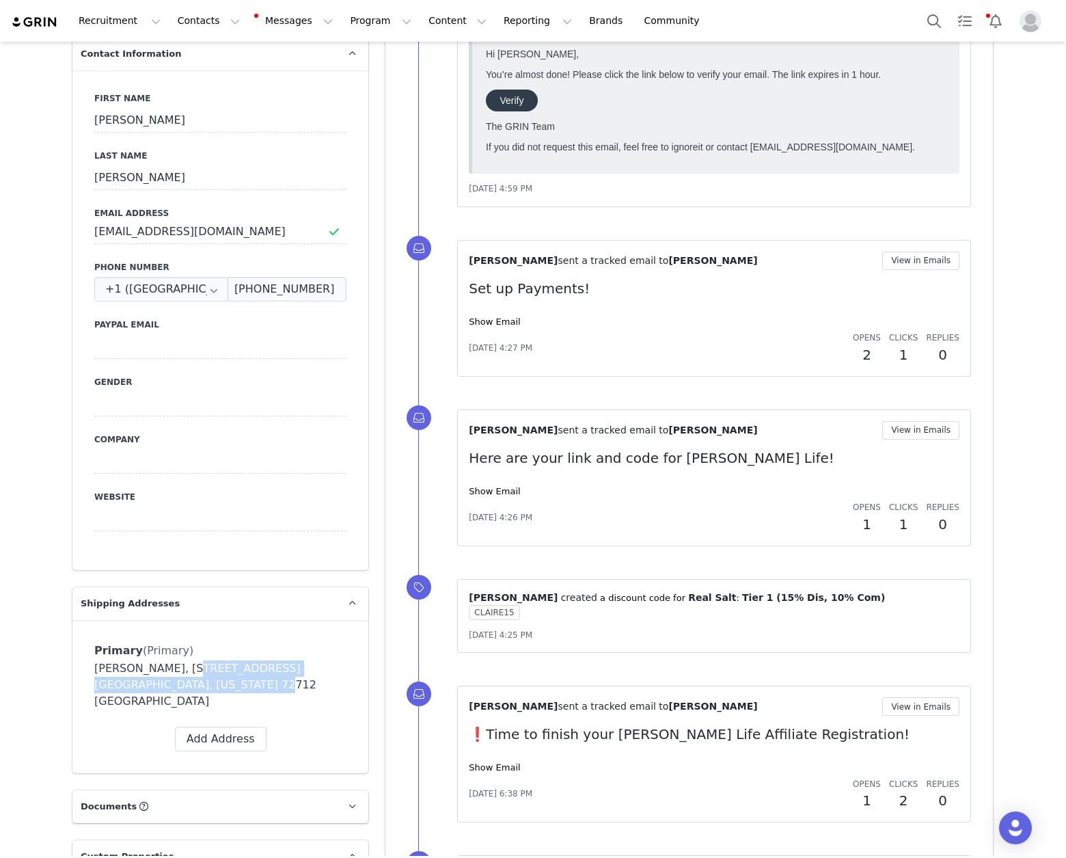
drag, startPoint x: 169, startPoint y: 643, endPoint x: 172, endPoint y: 664, distance: 20.8
click at [172, 664] on div "Claire Edwards, 1000 NE Halifax Pl. Bentonville, Arkansas 72712 United States" at bounding box center [220, 684] width 252 height 49
copy div "1000 NE Halifax Pl. Bentonville, Arkansas 72712"
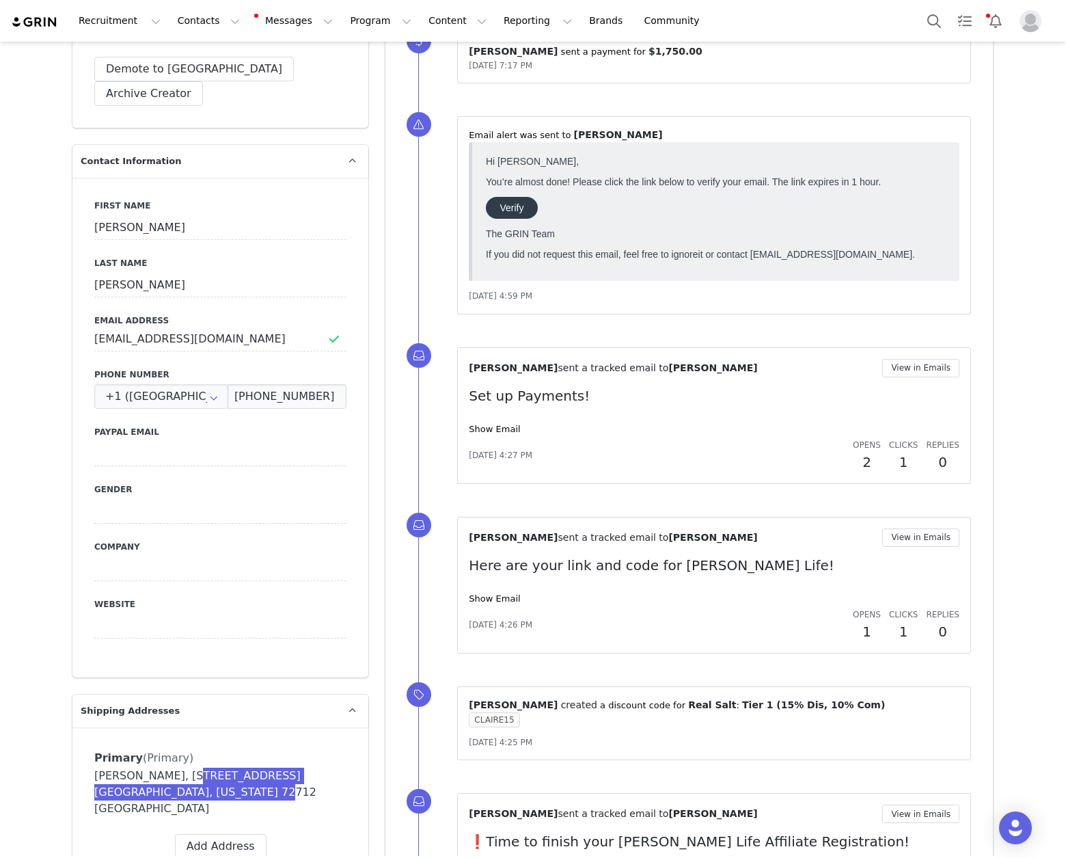
scroll to position [587, 0]
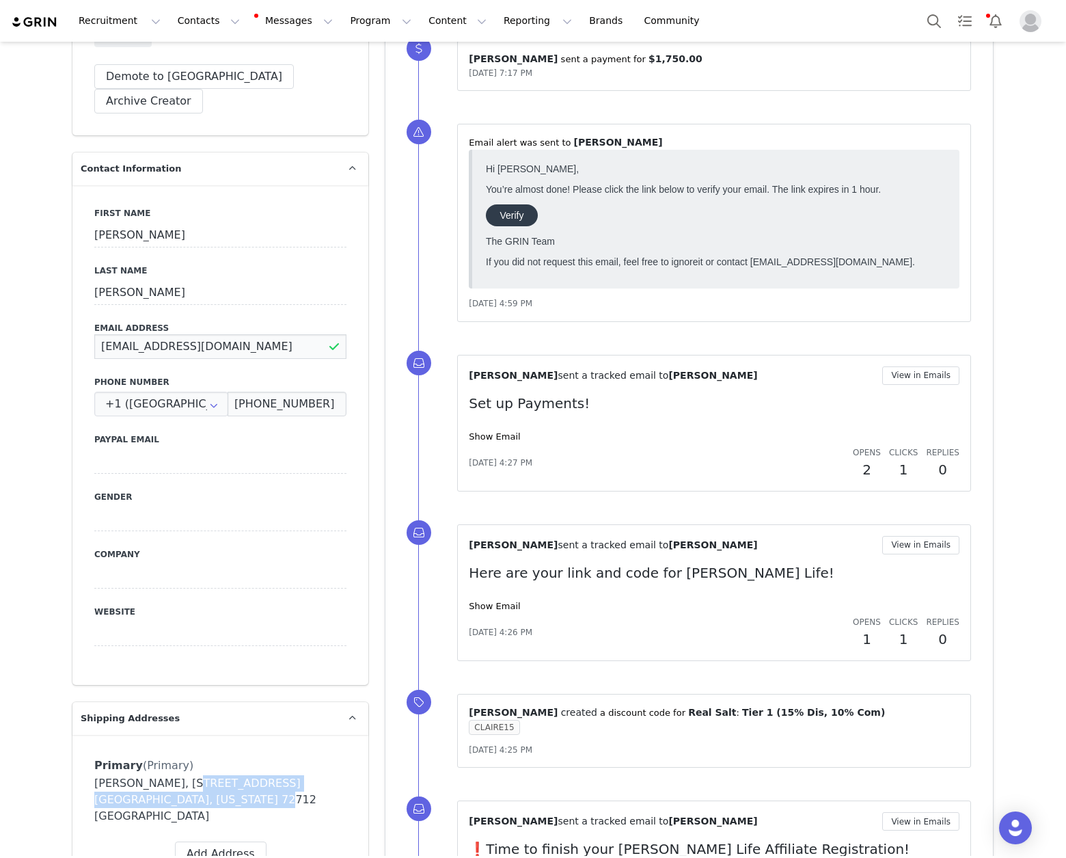
click at [204, 334] on input "Clarification21@gmail.com" at bounding box center [220, 346] width 252 height 25
drag, startPoint x: 167, startPoint y: 758, endPoint x: 320, endPoint y: 752, distance: 153.9
click at [320, 775] on div "Claire Edwards, 1000 NE Halifax Pl. Bentonville, Arkansas 72712 United States" at bounding box center [220, 799] width 252 height 49
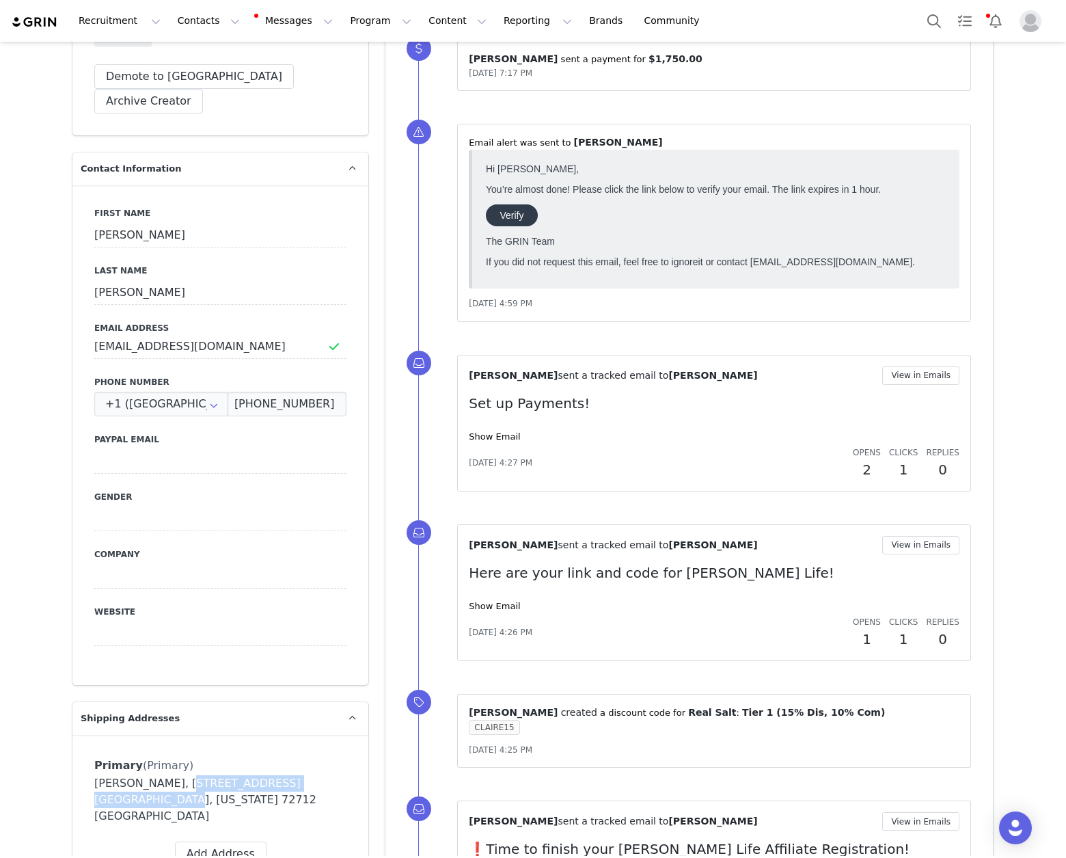
copy div "1000 NE Halifax Pl. Bentonville"
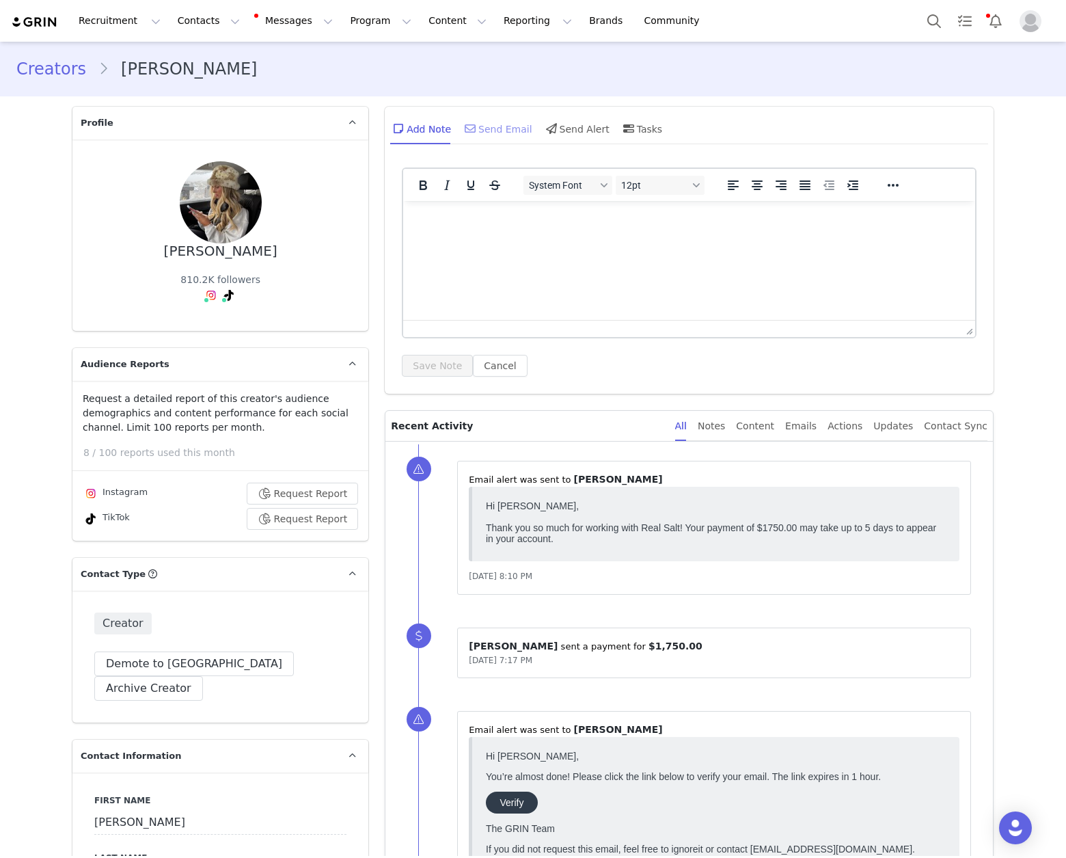
click at [478, 127] on div "Send Email" at bounding box center [497, 128] width 70 height 33
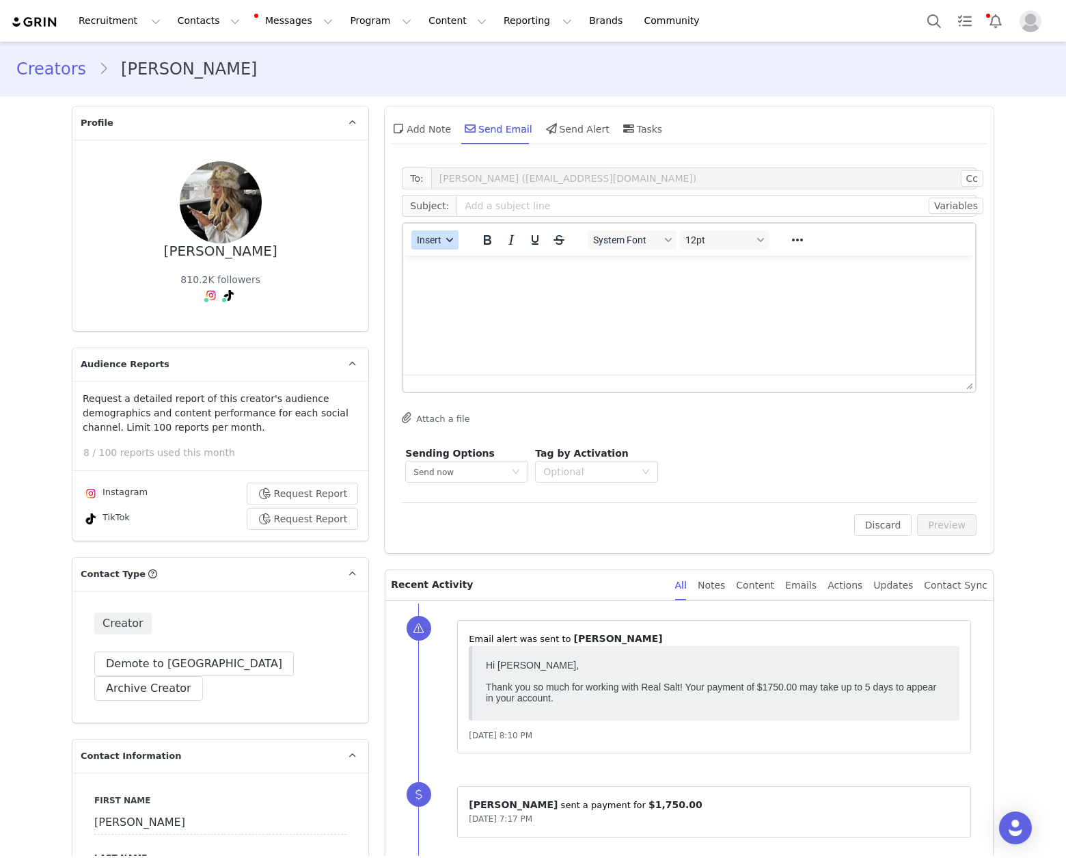
click at [432, 243] on span "Insert" at bounding box center [430, 239] width 25 height 11
click at [473, 264] on div "Insert Template" at bounding box center [479, 264] width 123 height 16
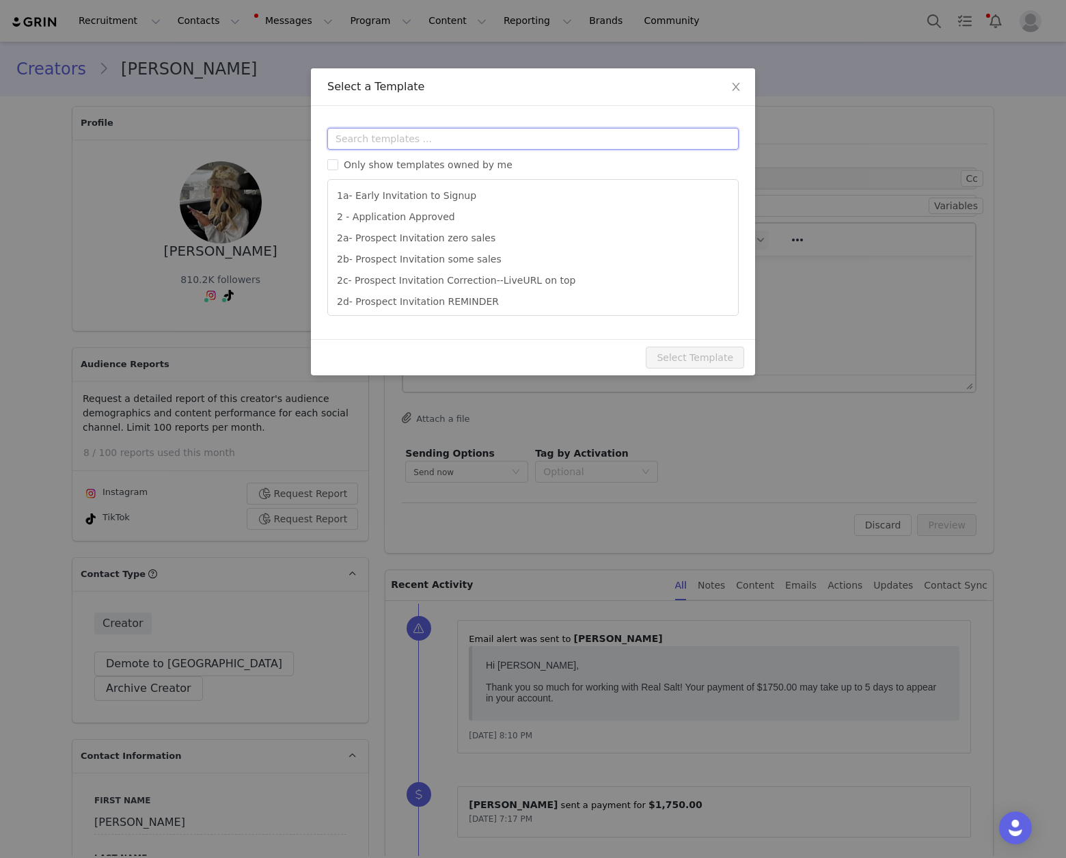
click at [482, 135] on input "text" at bounding box center [532, 139] width 411 height 22
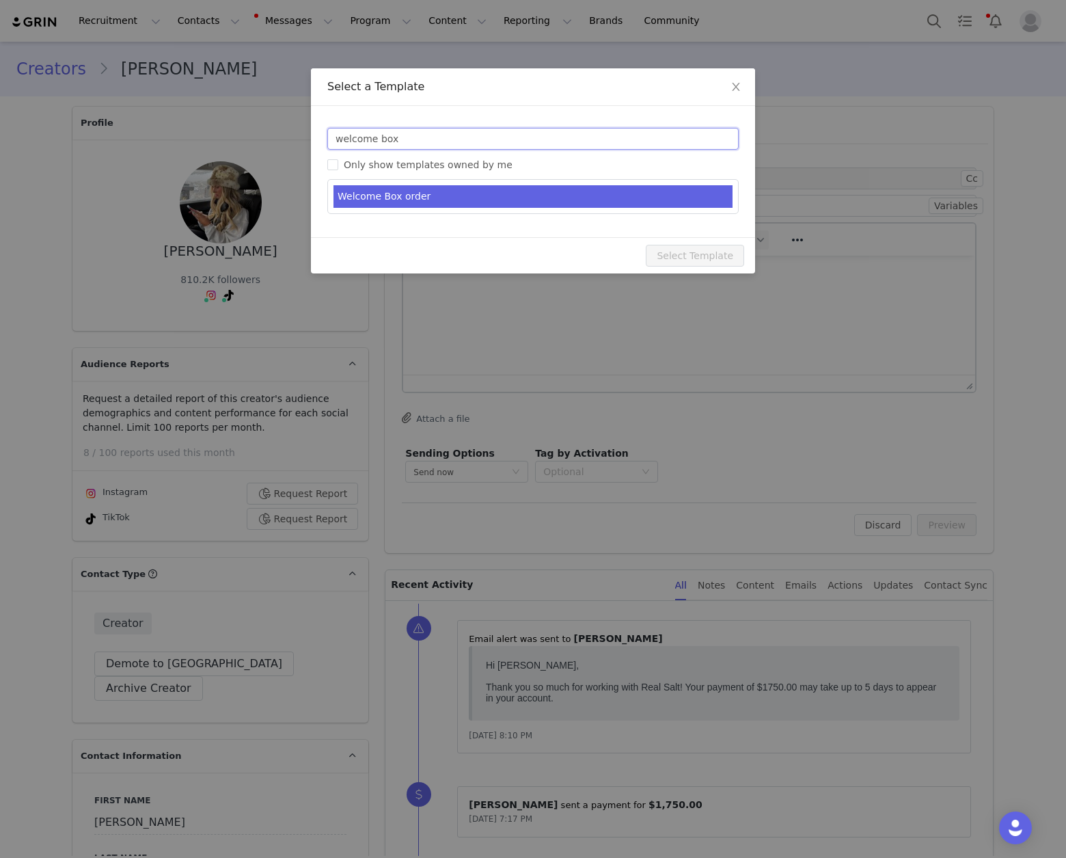
type input "welcome box"
type input "Welcome to the Redmond Life Family!"
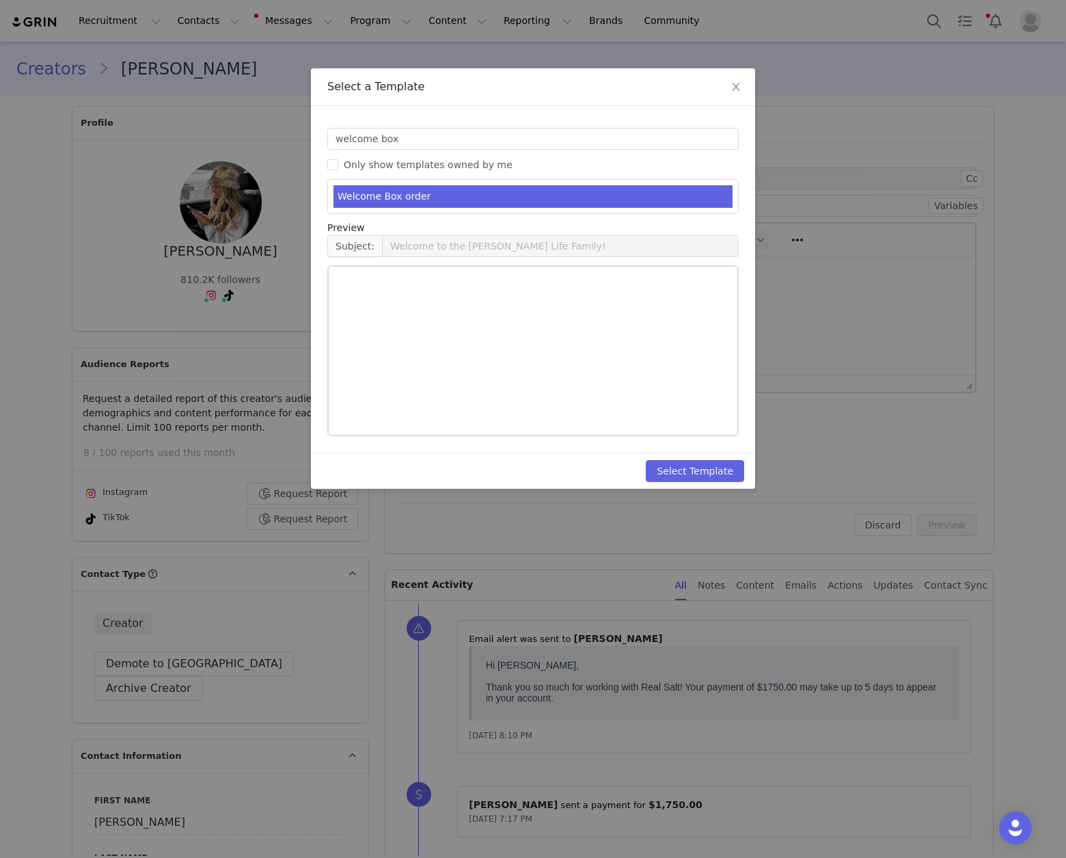
click at [506, 191] on li "Welcome Box order" at bounding box center [532, 196] width 399 height 23
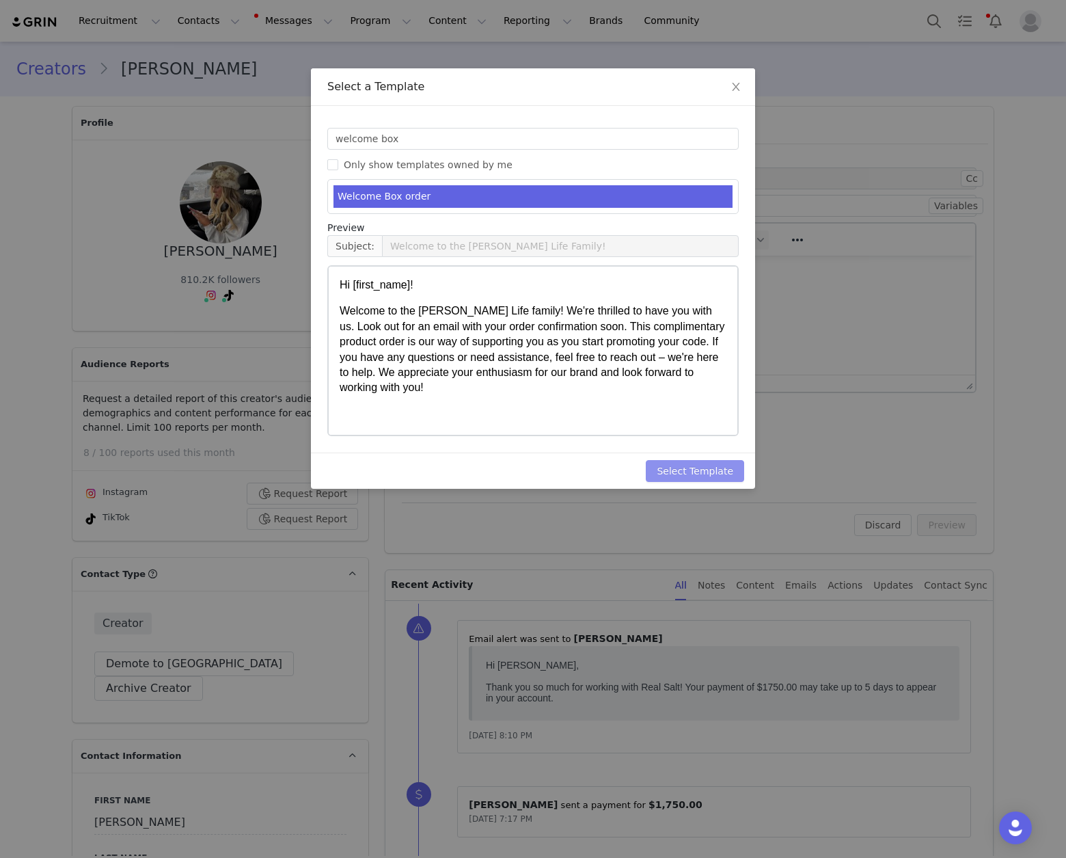
click at [683, 466] on button "Select Template" at bounding box center [695, 471] width 98 height 22
type input "Welcome to the [PERSON_NAME] Life Family!"
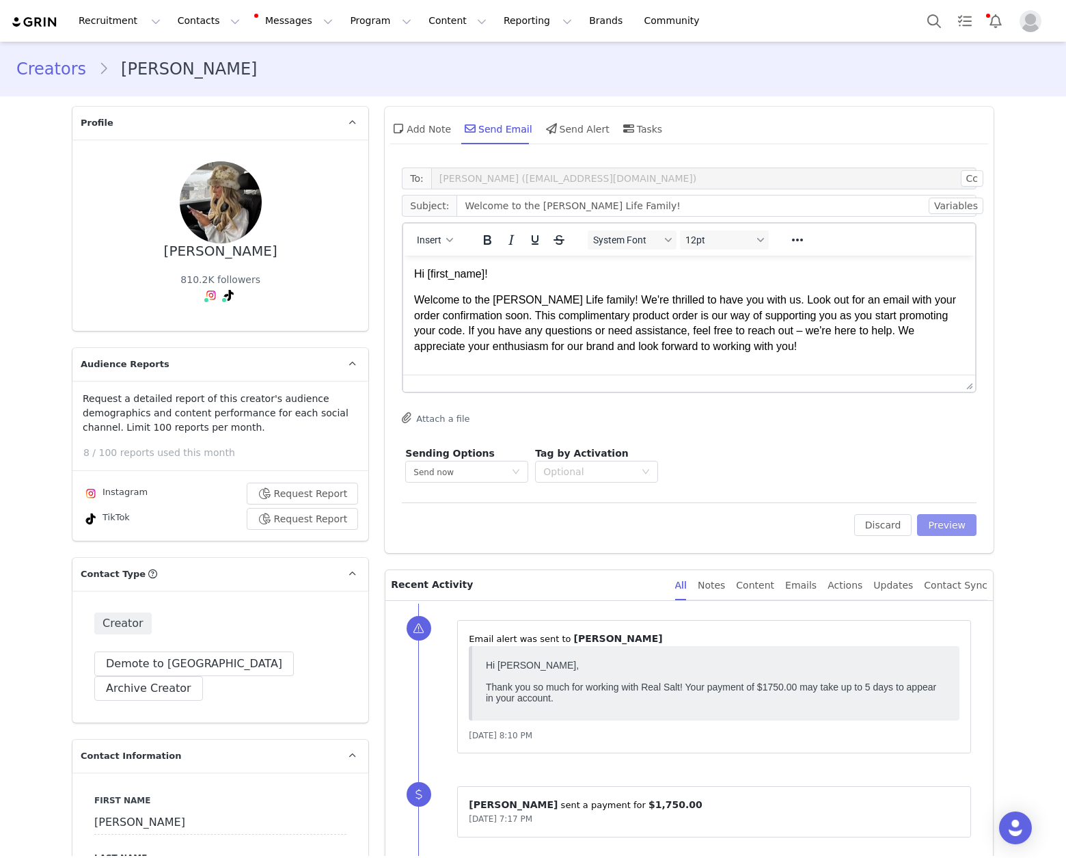
click at [928, 516] on button "Preview" at bounding box center [946, 525] width 59 height 22
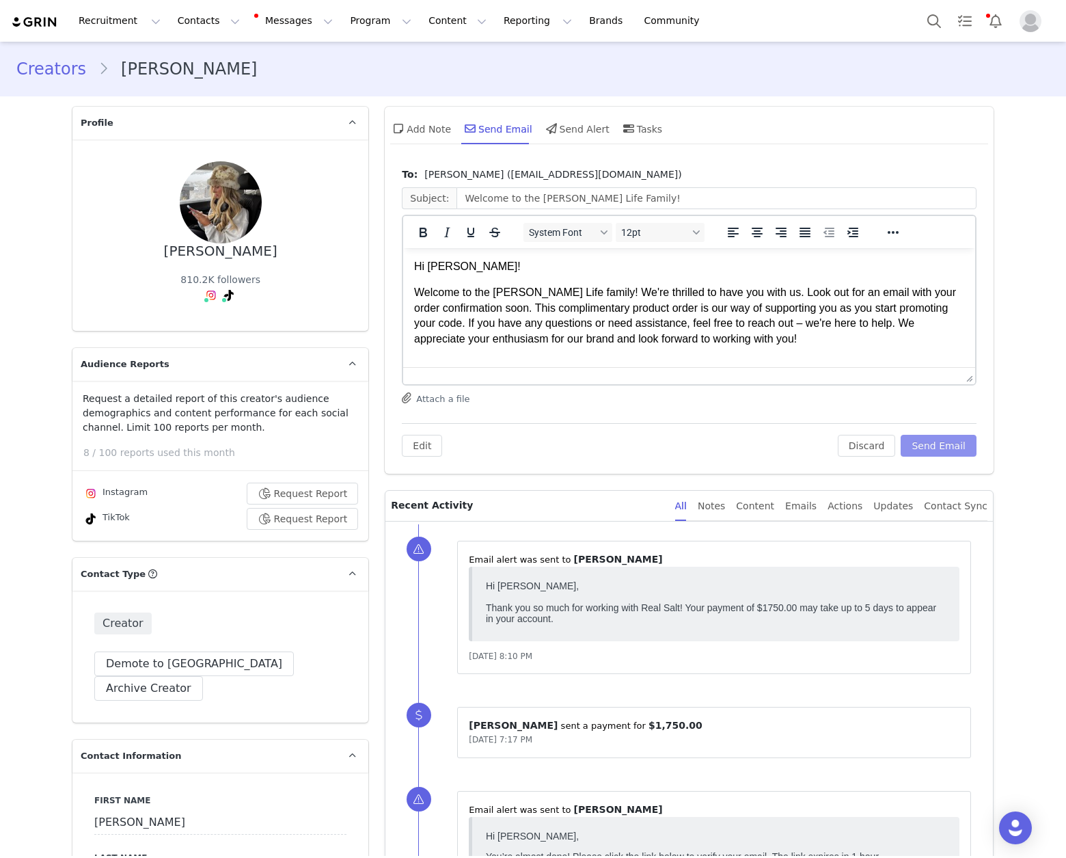
click at [953, 448] on button "Send Email" at bounding box center [939, 446] width 76 height 22
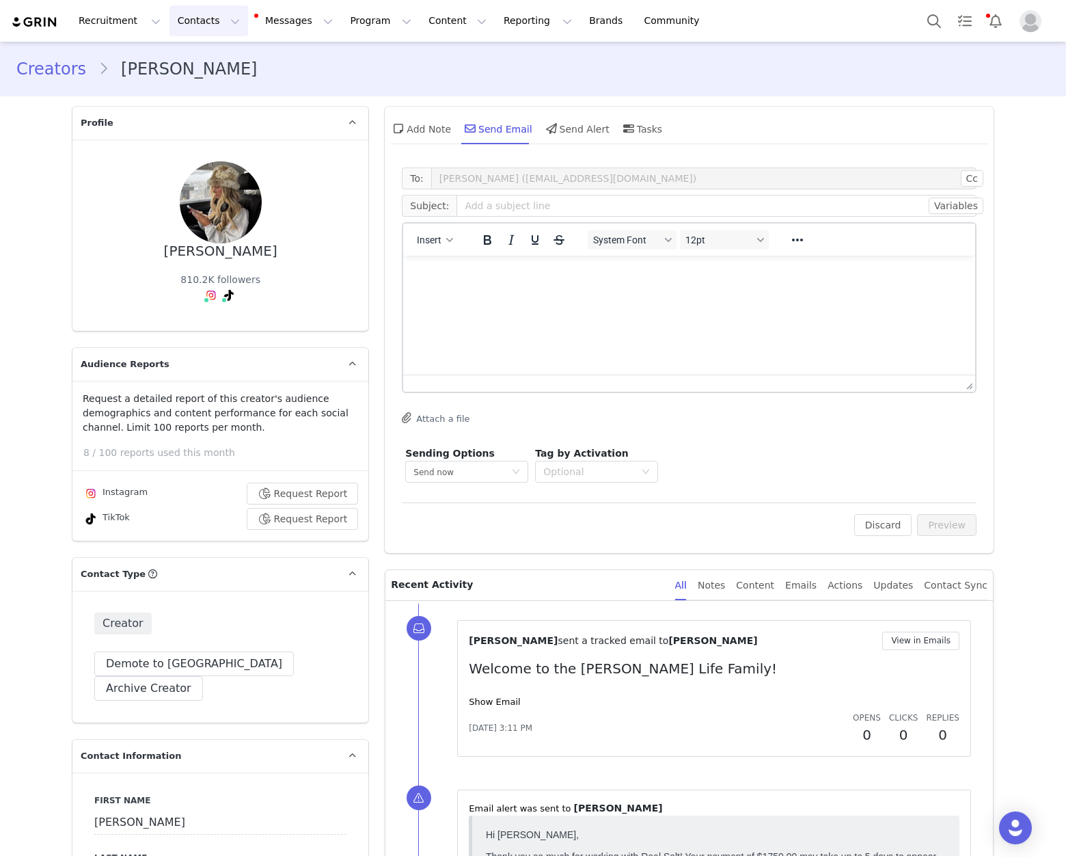
click at [206, 18] on button "Contacts Contacts" at bounding box center [208, 20] width 79 height 31
click at [220, 59] on div "Creators" at bounding box center [214, 60] width 92 height 14
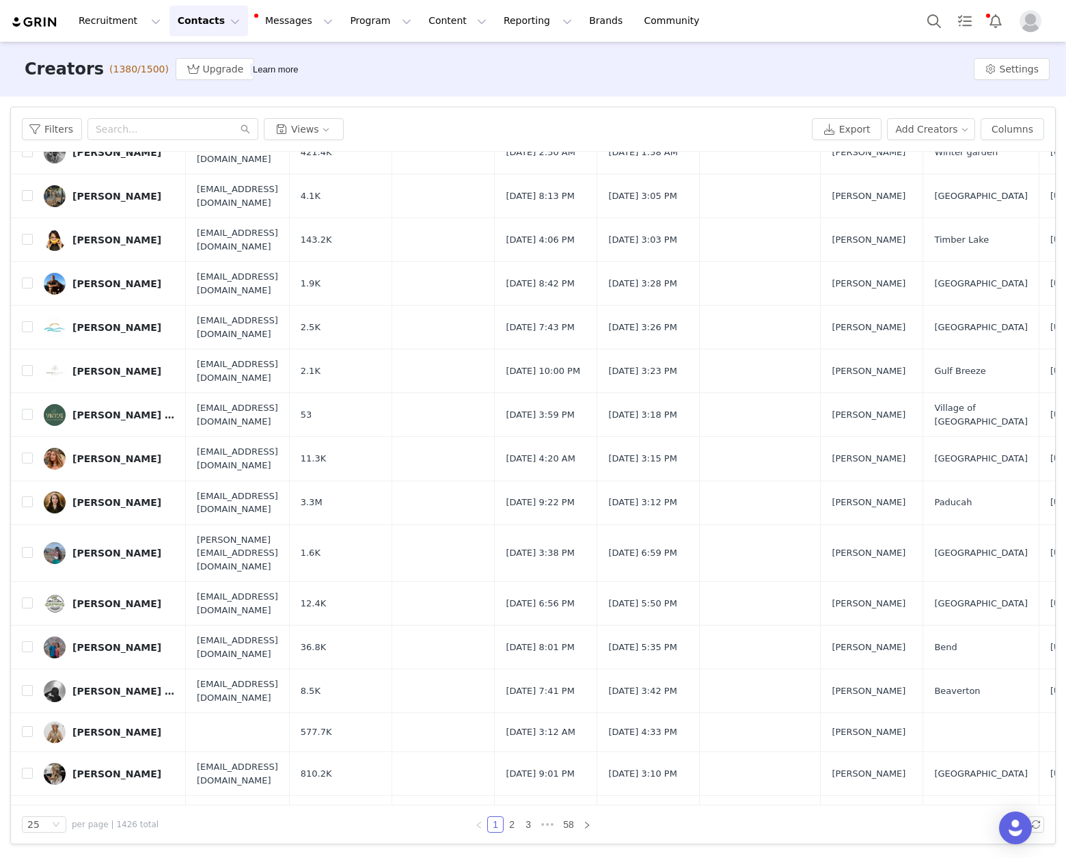
scroll to position [484, 0]
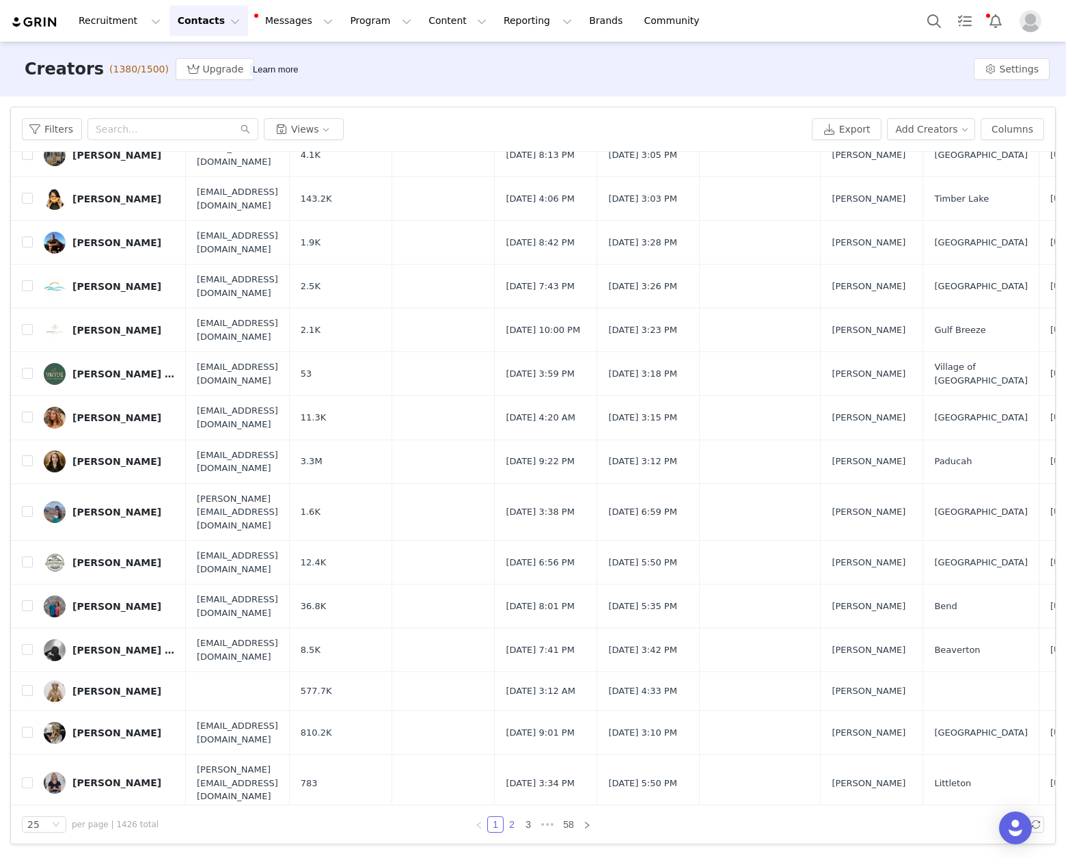
click at [510, 824] on link "2" at bounding box center [511, 824] width 15 height 15
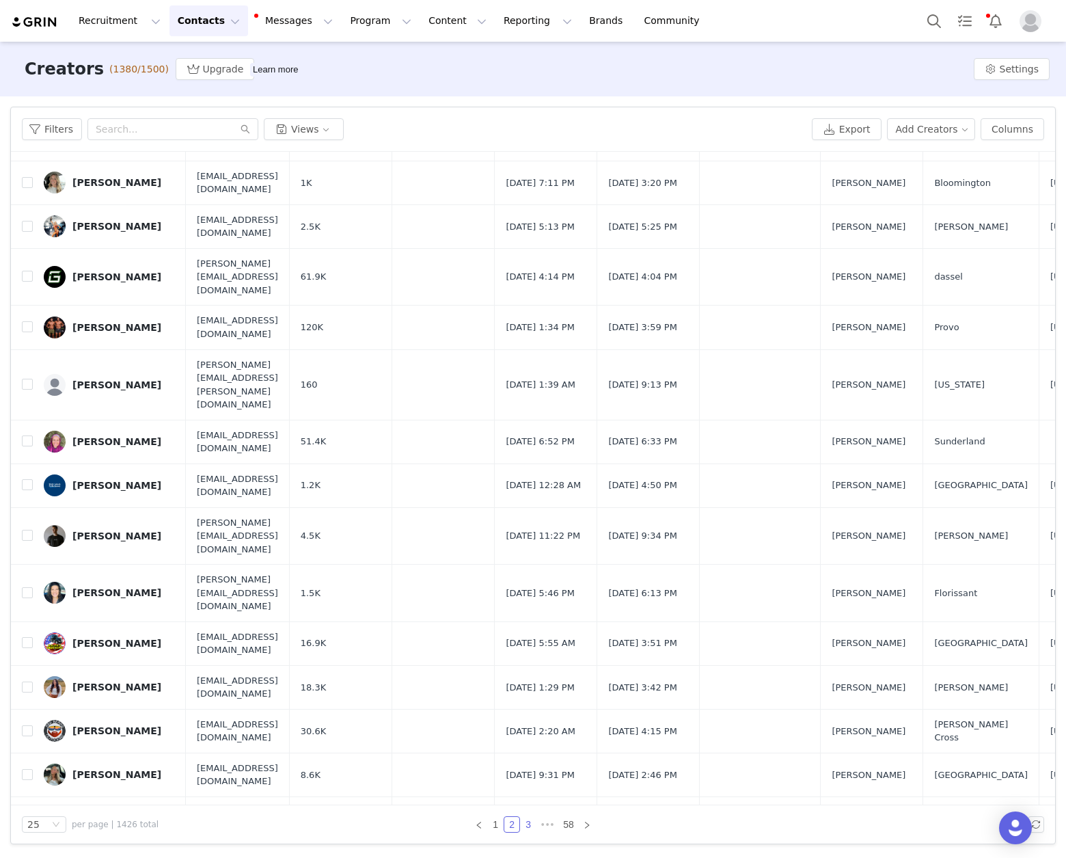
click at [529, 824] on link "3" at bounding box center [528, 824] width 15 height 15
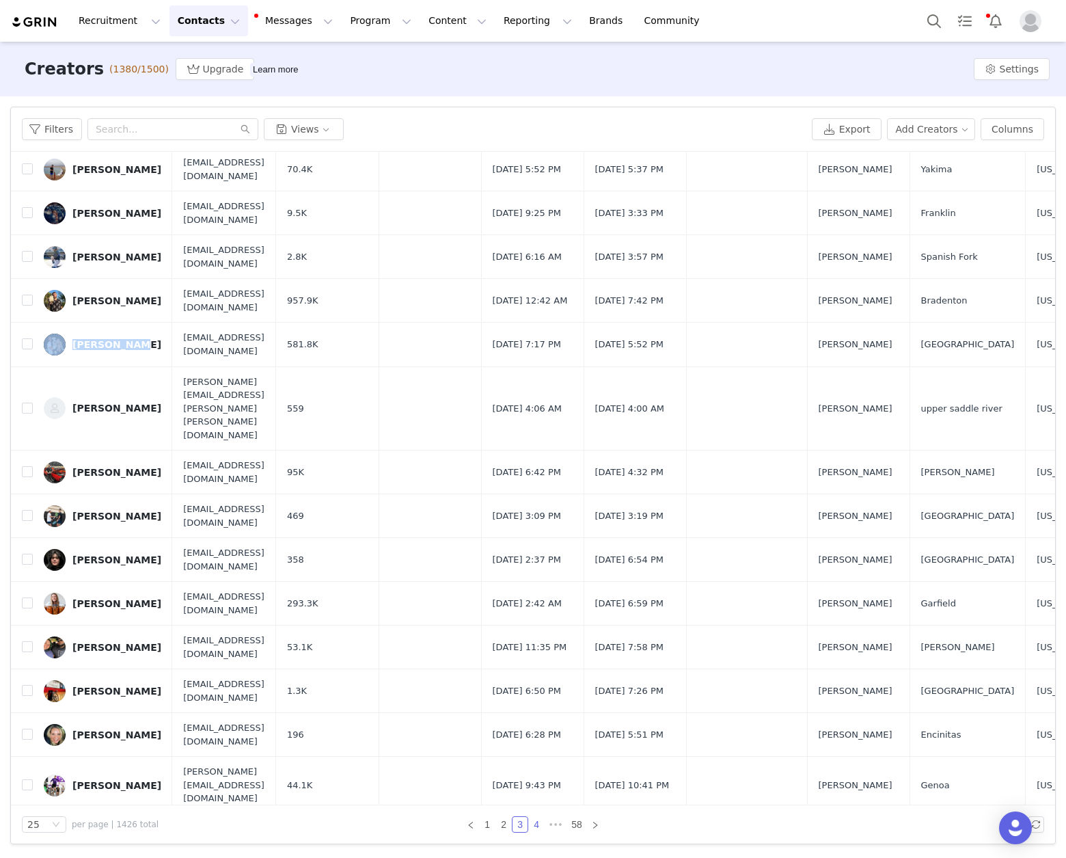
click at [535, 829] on link "4" at bounding box center [536, 824] width 15 height 15
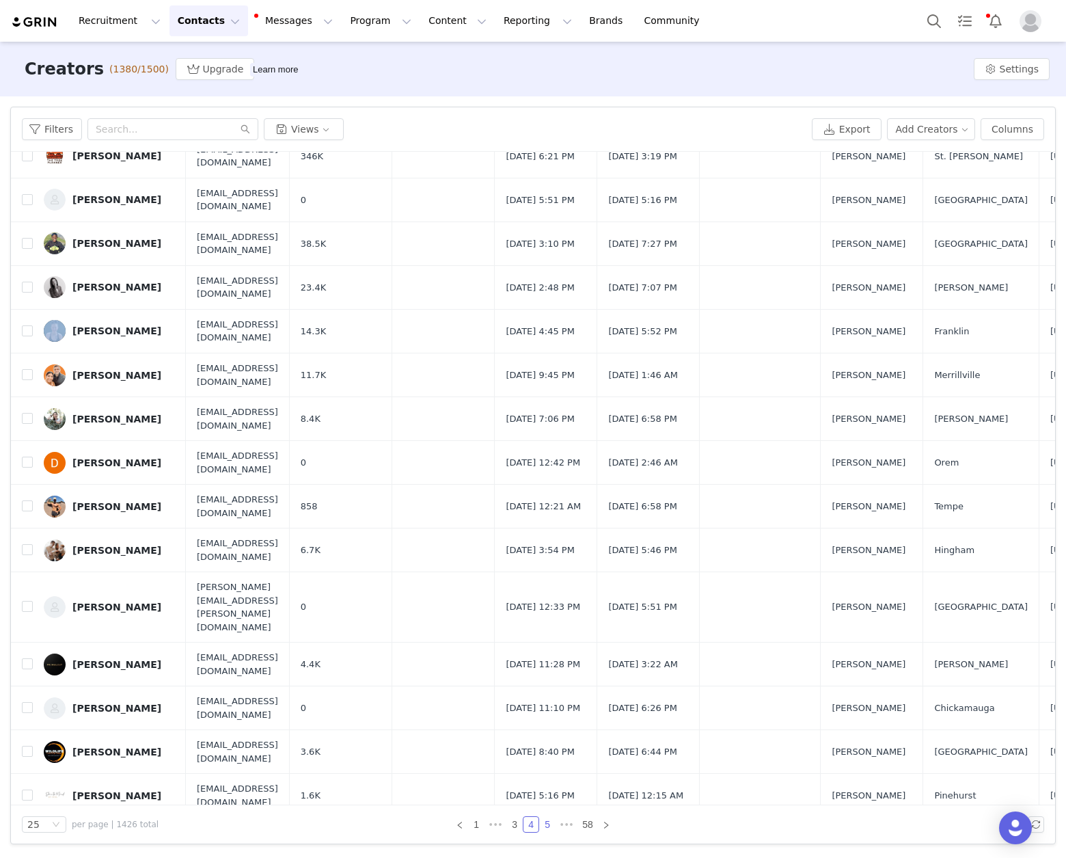
click at [550, 823] on link "5" at bounding box center [547, 824] width 15 height 15
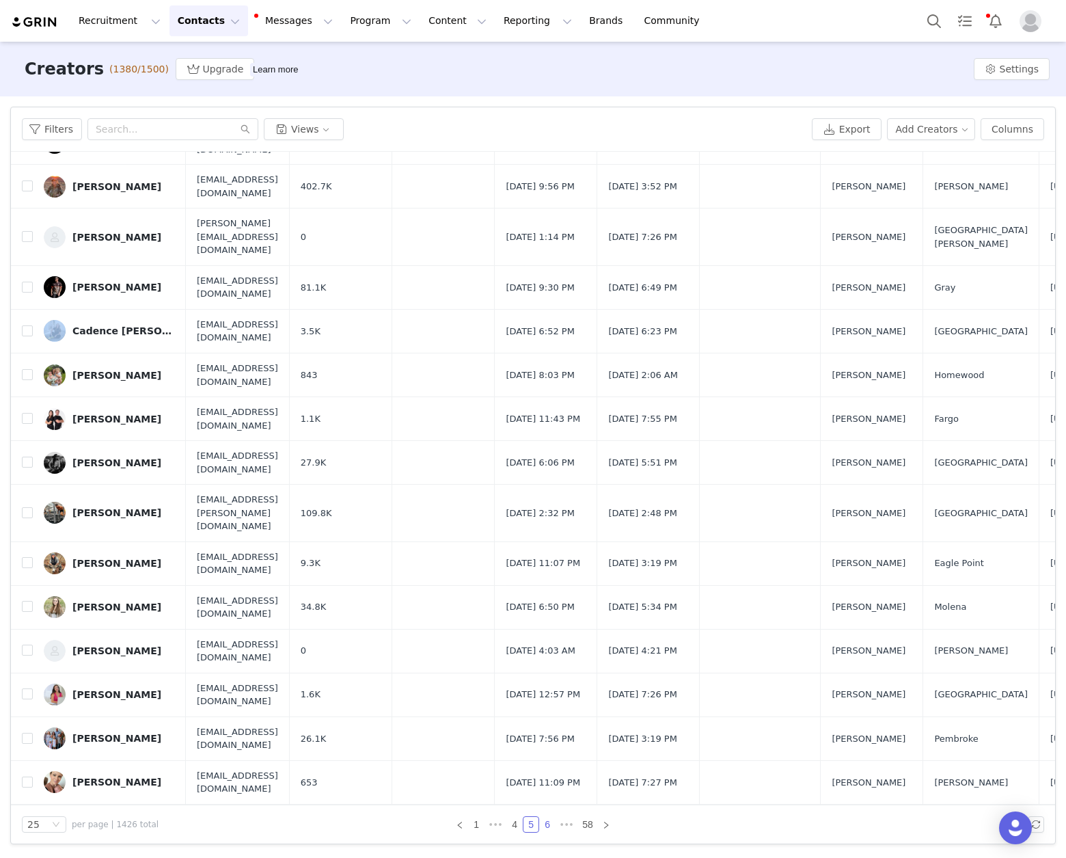
click at [549, 825] on link "6" at bounding box center [547, 824] width 15 height 15
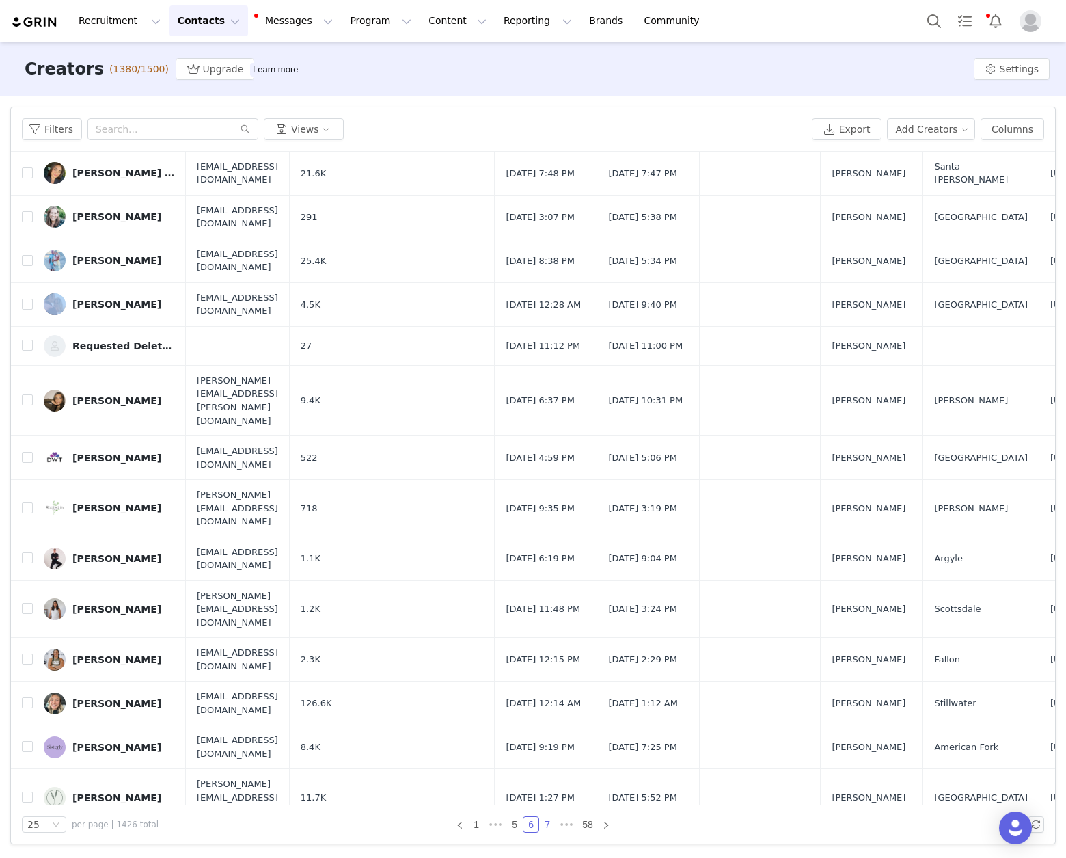
click at [547, 822] on link "7" at bounding box center [547, 824] width 15 height 15
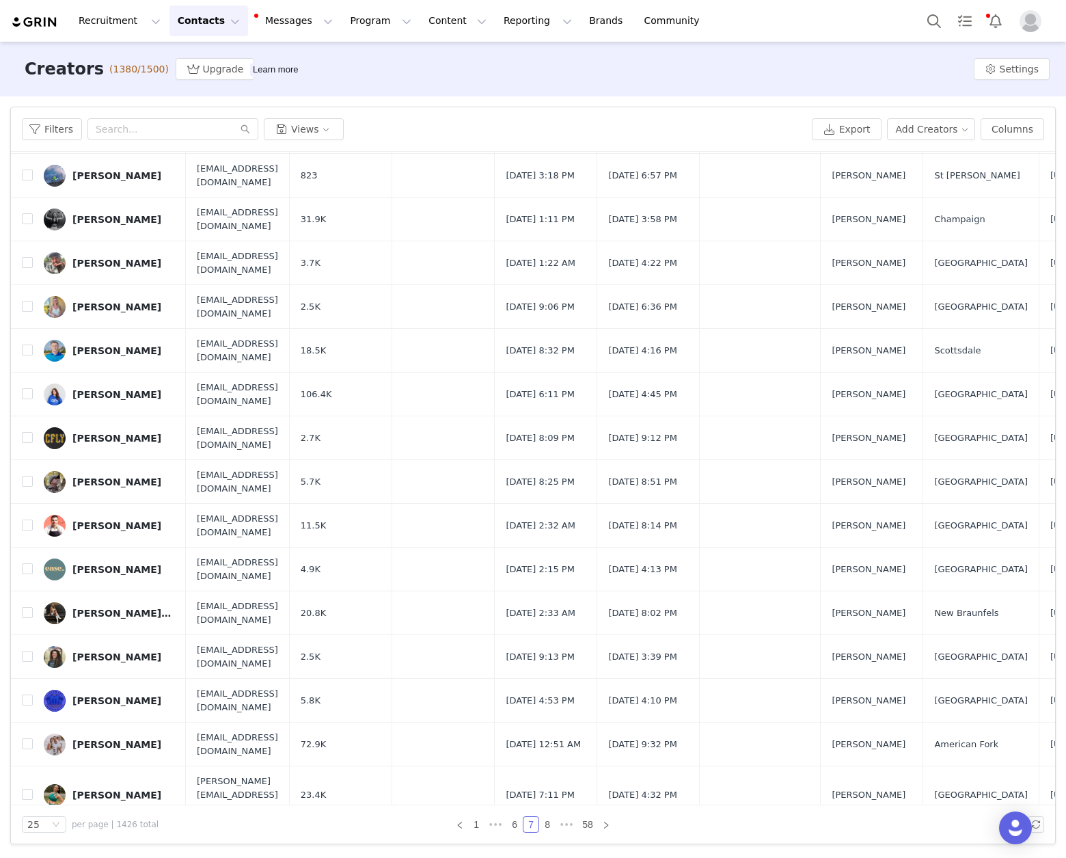
scroll to position [0, 0]
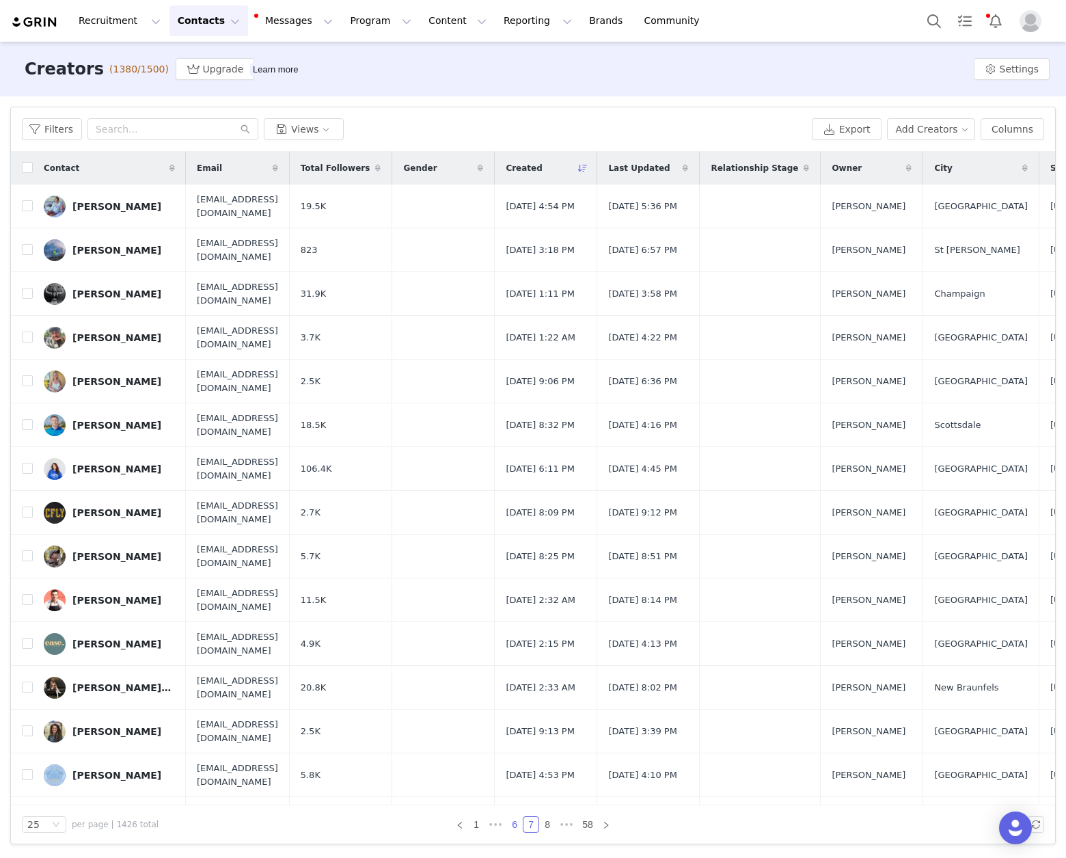
click at [514, 825] on link "6" at bounding box center [514, 824] width 15 height 15
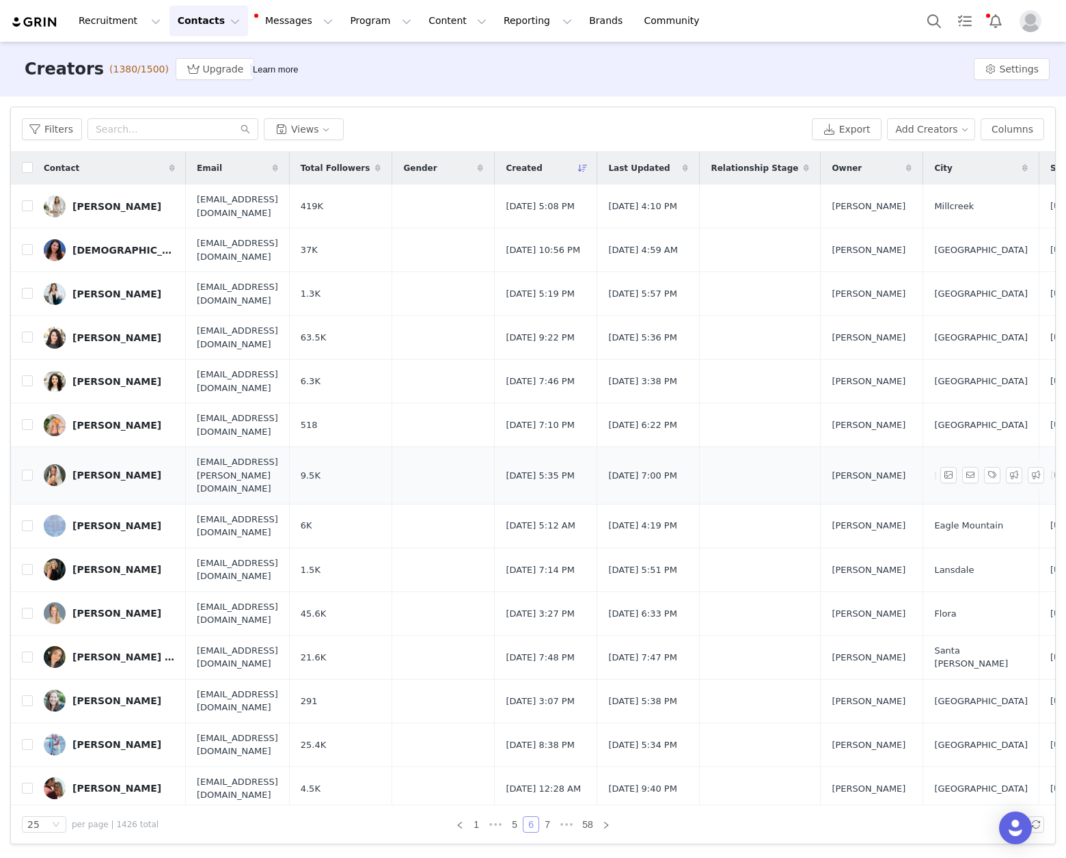
scroll to position [484, 0]
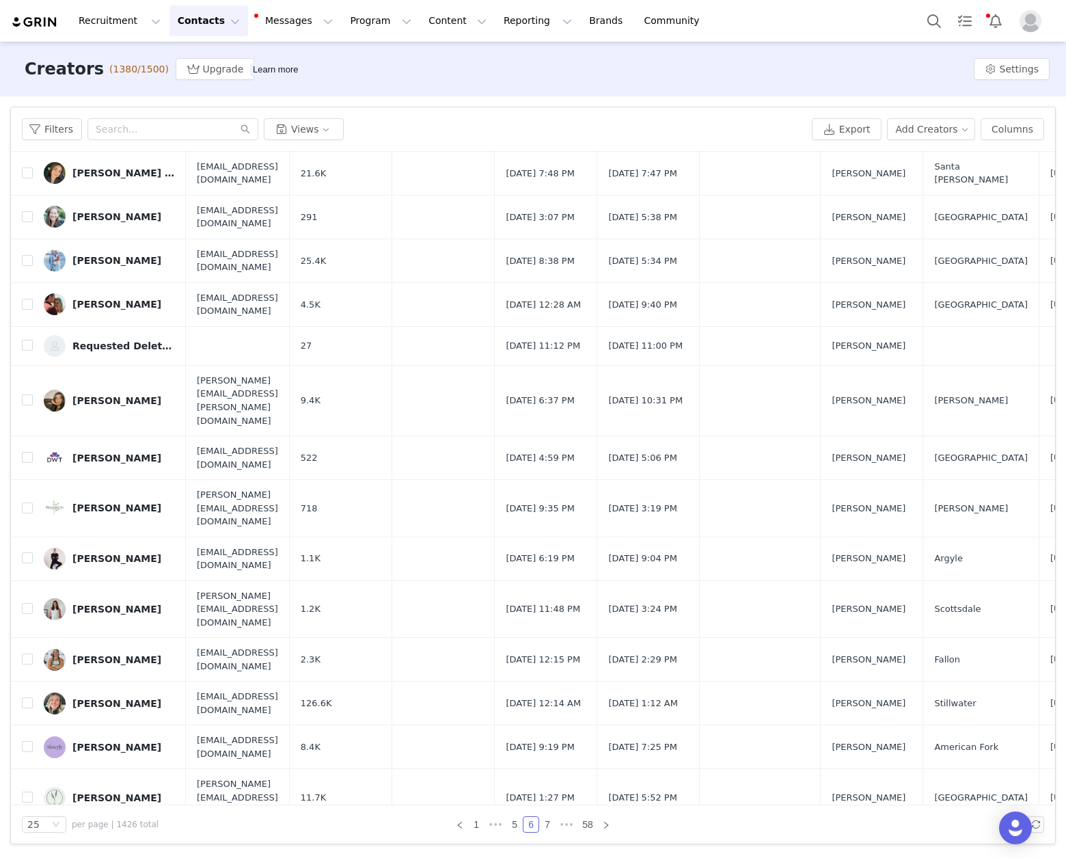
click at [8, 389] on div "Filters Filter Logic And Or Archived Select Owner Select Contact Tag Select Rel…" at bounding box center [533, 475] width 1066 height 758
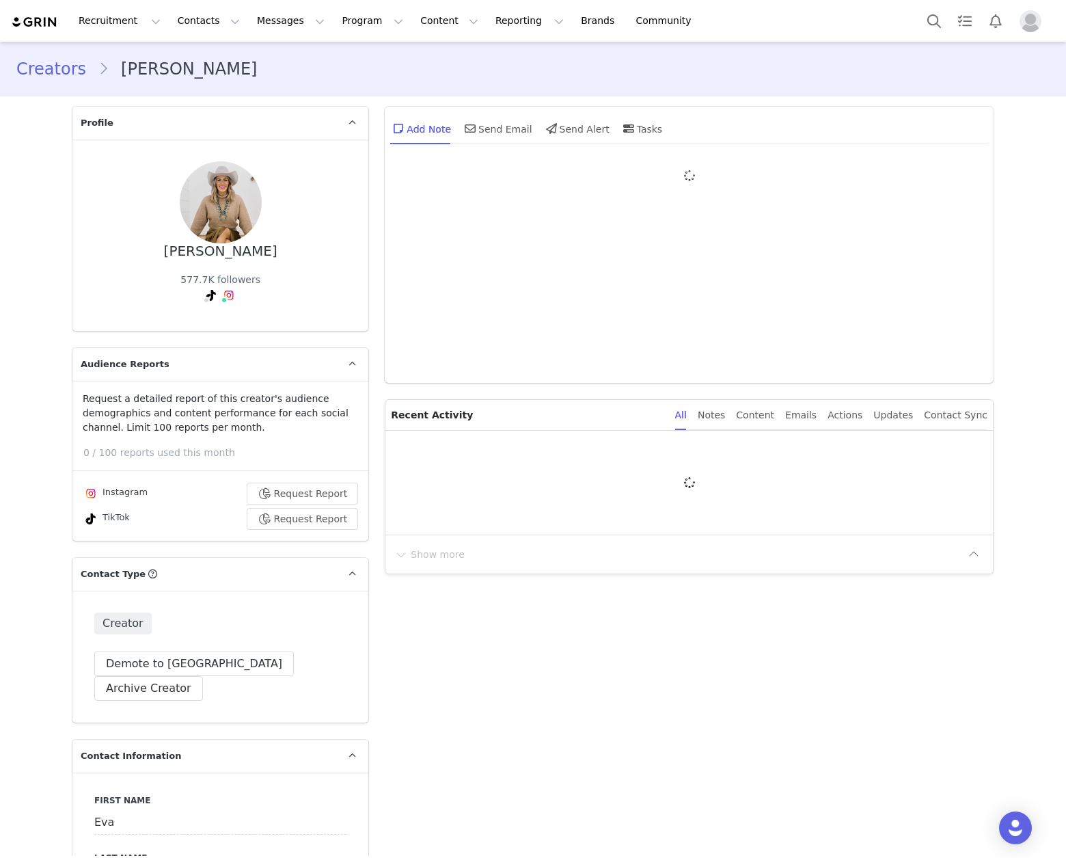
type input "+1 ([GEOGRAPHIC_DATA])"
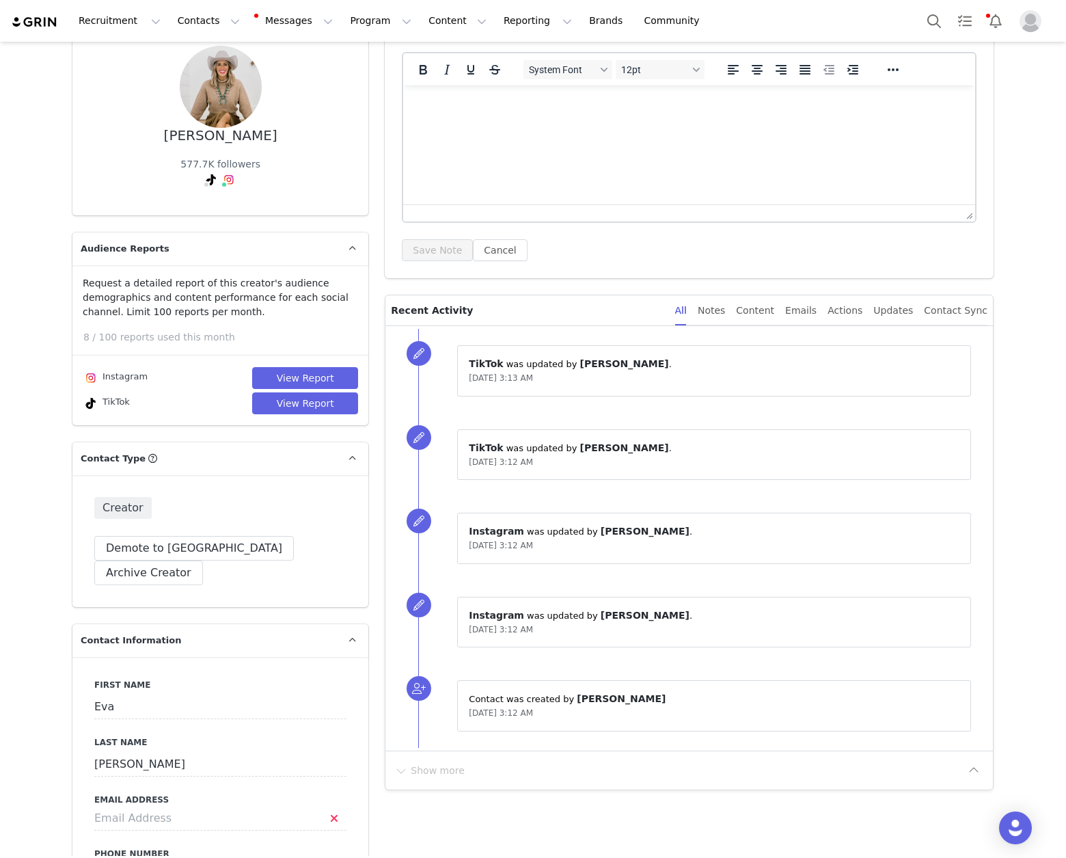
scroll to position [159, 0]
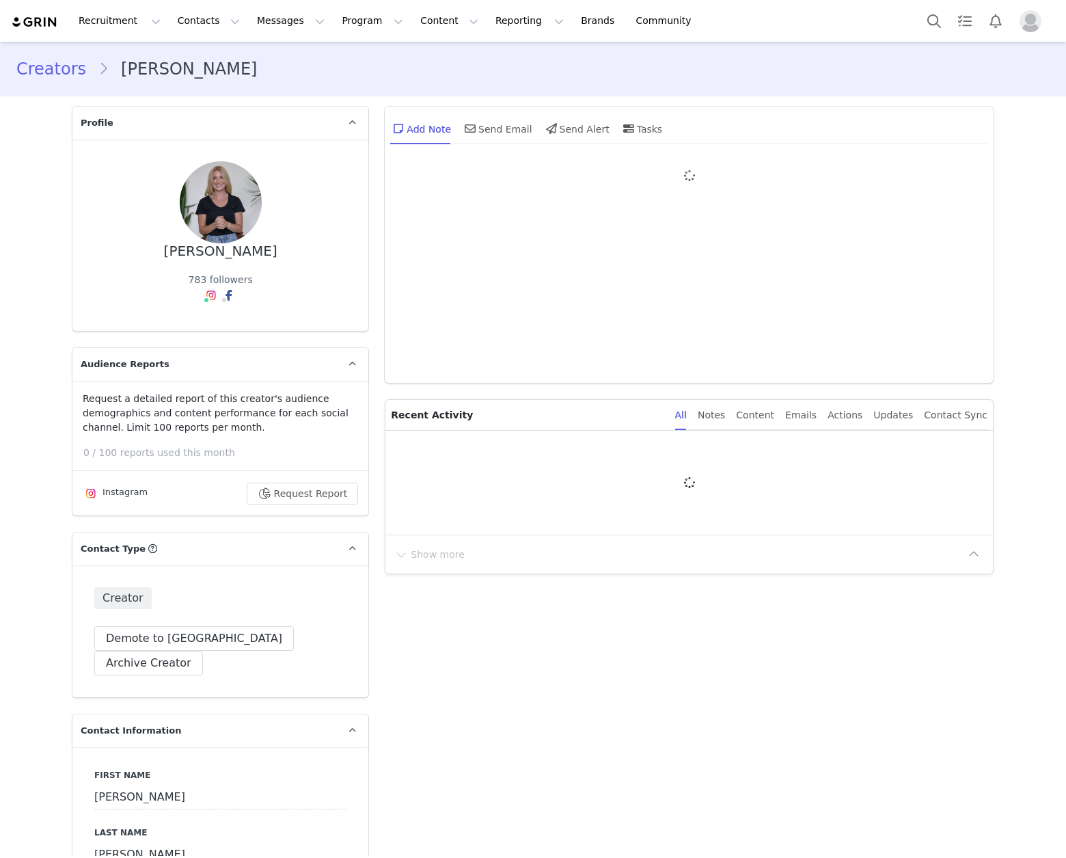
type input "+1 ([GEOGRAPHIC_DATA])"
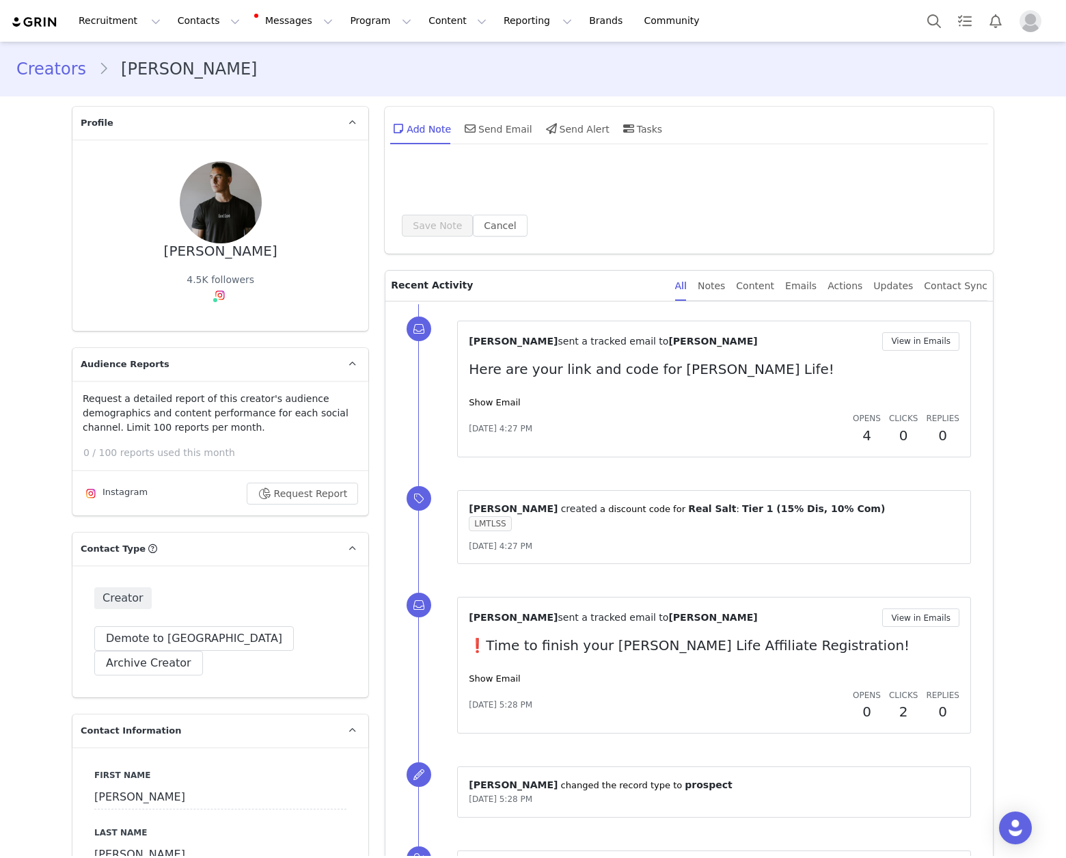
type input "+1 ([GEOGRAPHIC_DATA])"
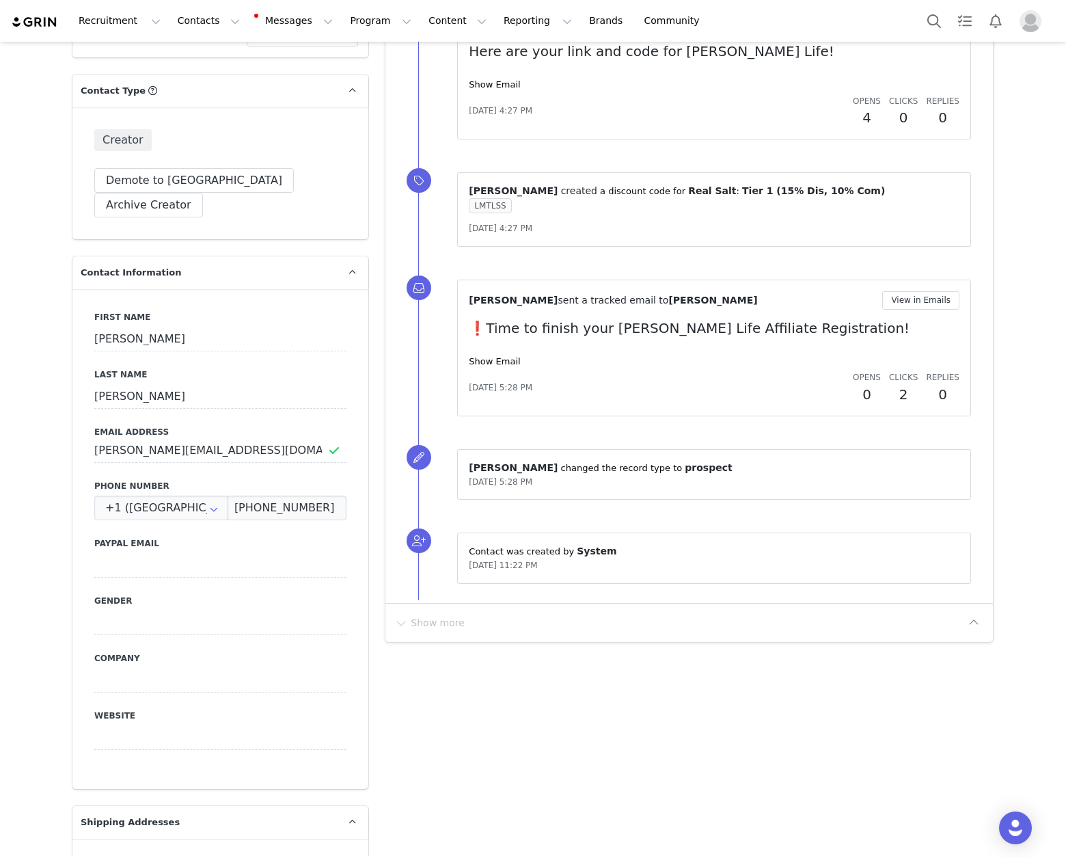
scroll to position [418, 0]
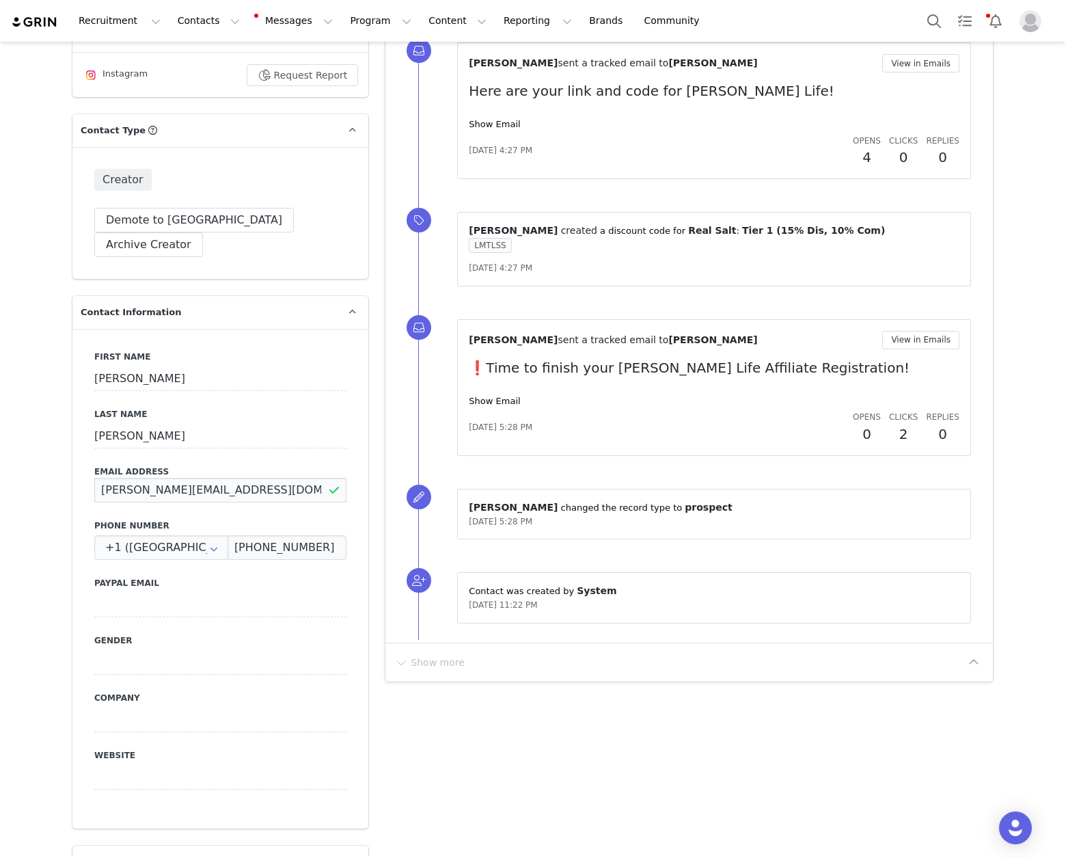
click at [165, 478] on input "jacob@lmtlssfit.com" at bounding box center [220, 490] width 252 height 25
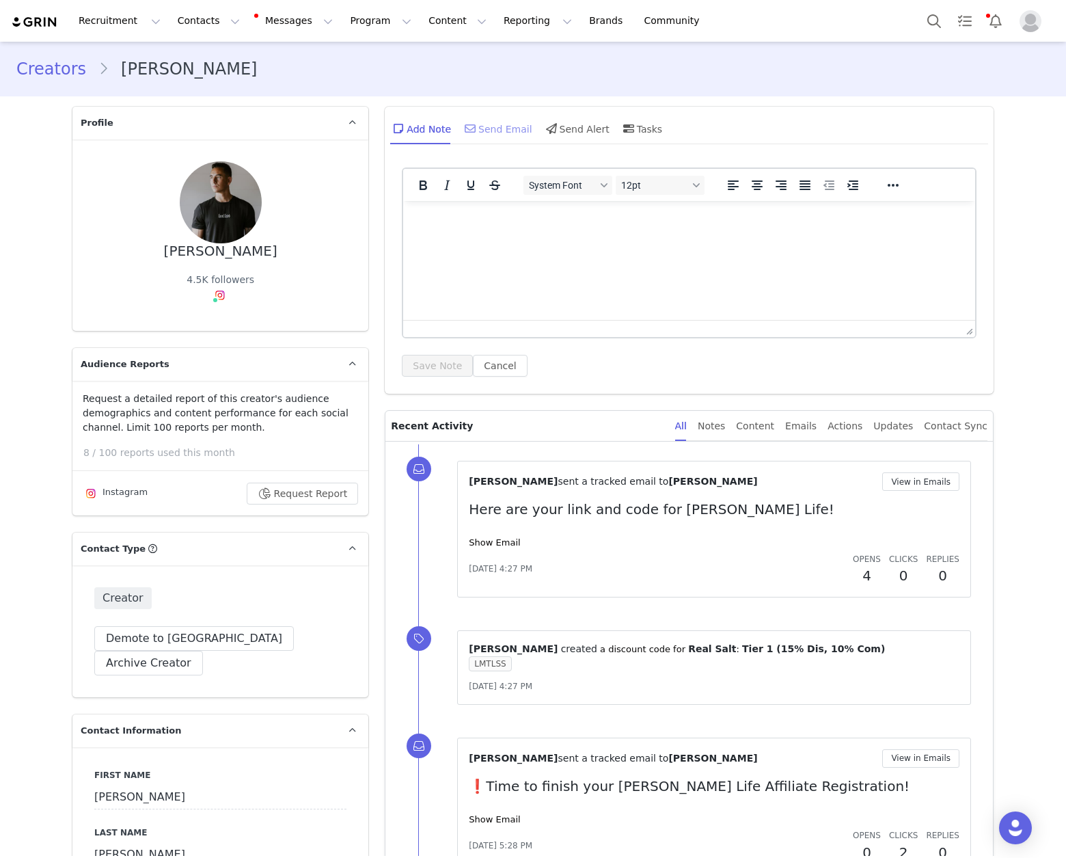
click at [499, 131] on div "Send Email" at bounding box center [497, 128] width 70 height 33
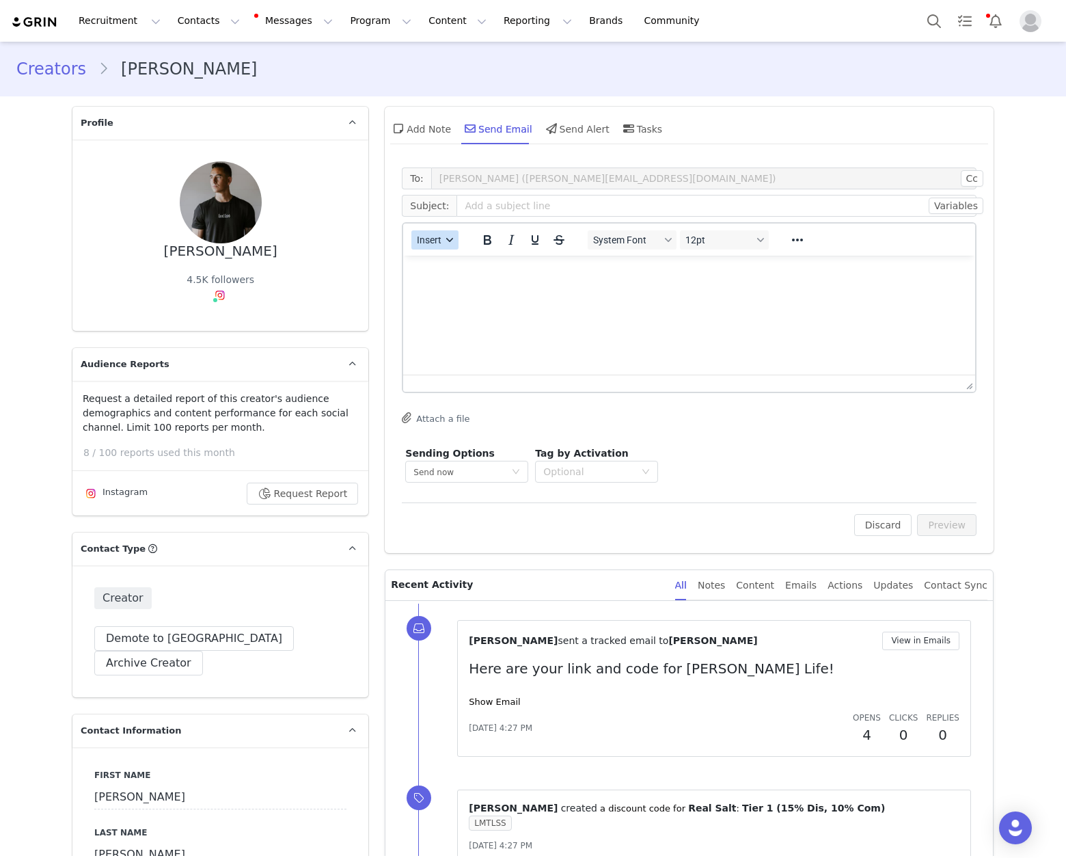
click at [445, 241] on div "button" at bounding box center [450, 239] width 11 height 7
click at [488, 266] on div "Insert Template" at bounding box center [479, 264] width 123 height 16
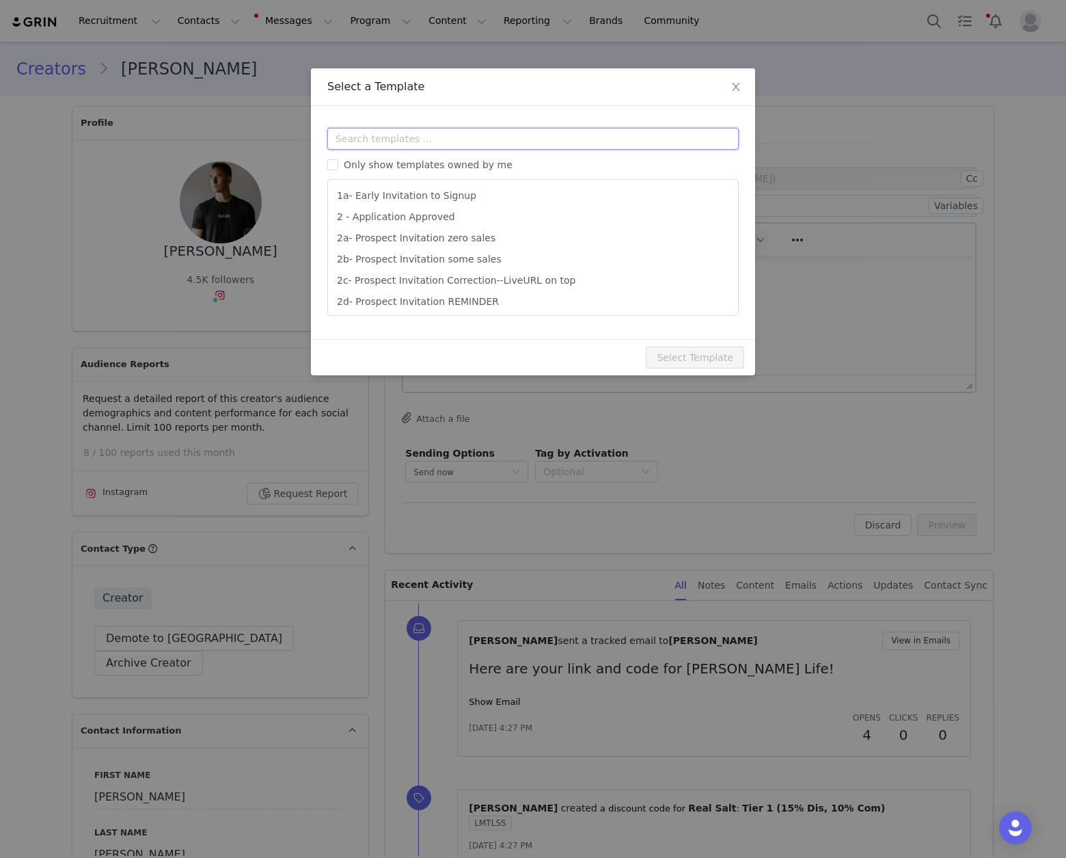
click at [523, 136] on input "text" at bounding box center [532, 139] width 411 height 22
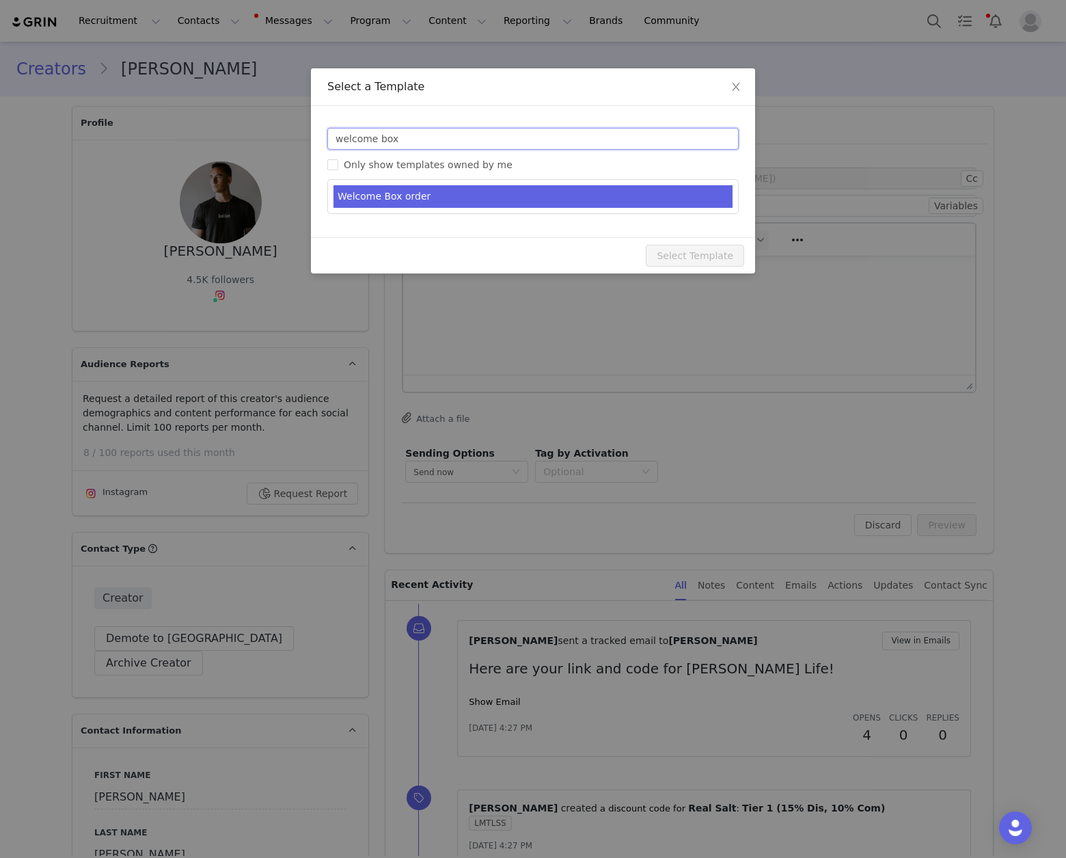
type input "welcome box"
type input "Welcome to the [PERSON_NAME] Life Family!"
click at [538, 187] on li "Welcome Box order" at bounding box center [532, 196] width 399 height 23
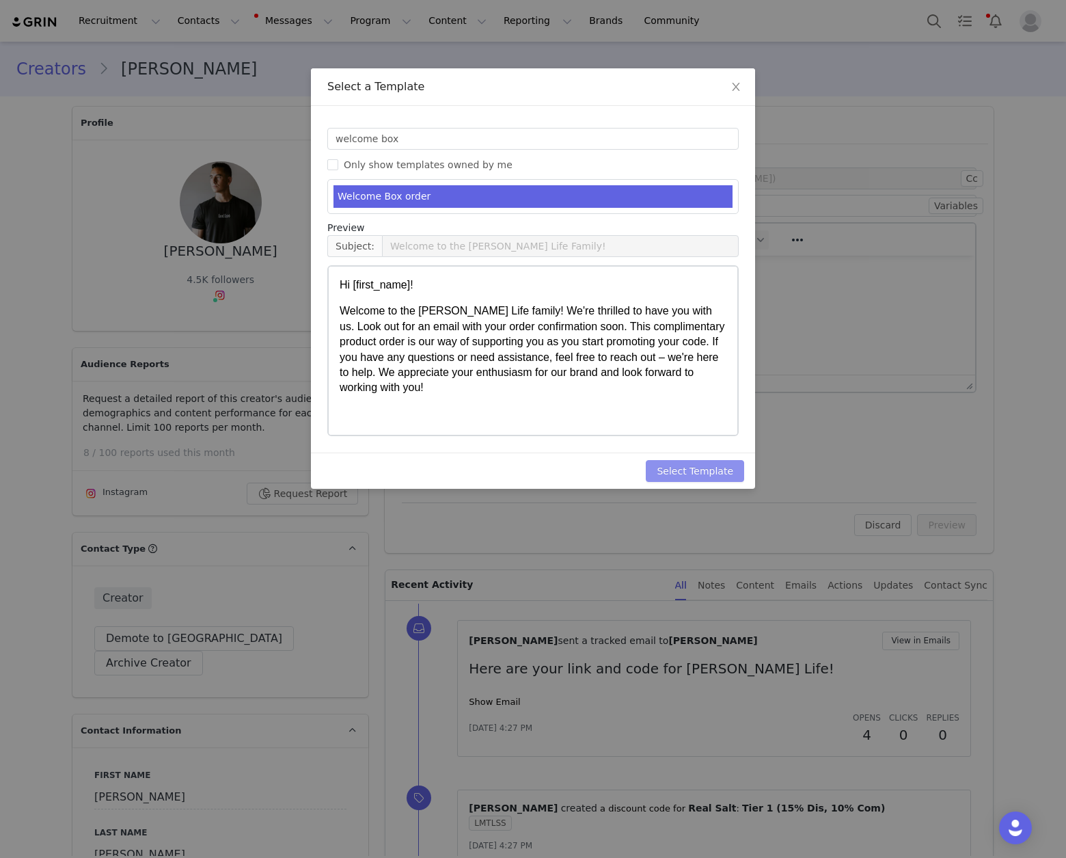
click at [696, 466] on button "Select Template" at bounding box center [695, 471] width 98 height 22
type input "Welcome to the Redmond Life Family!"
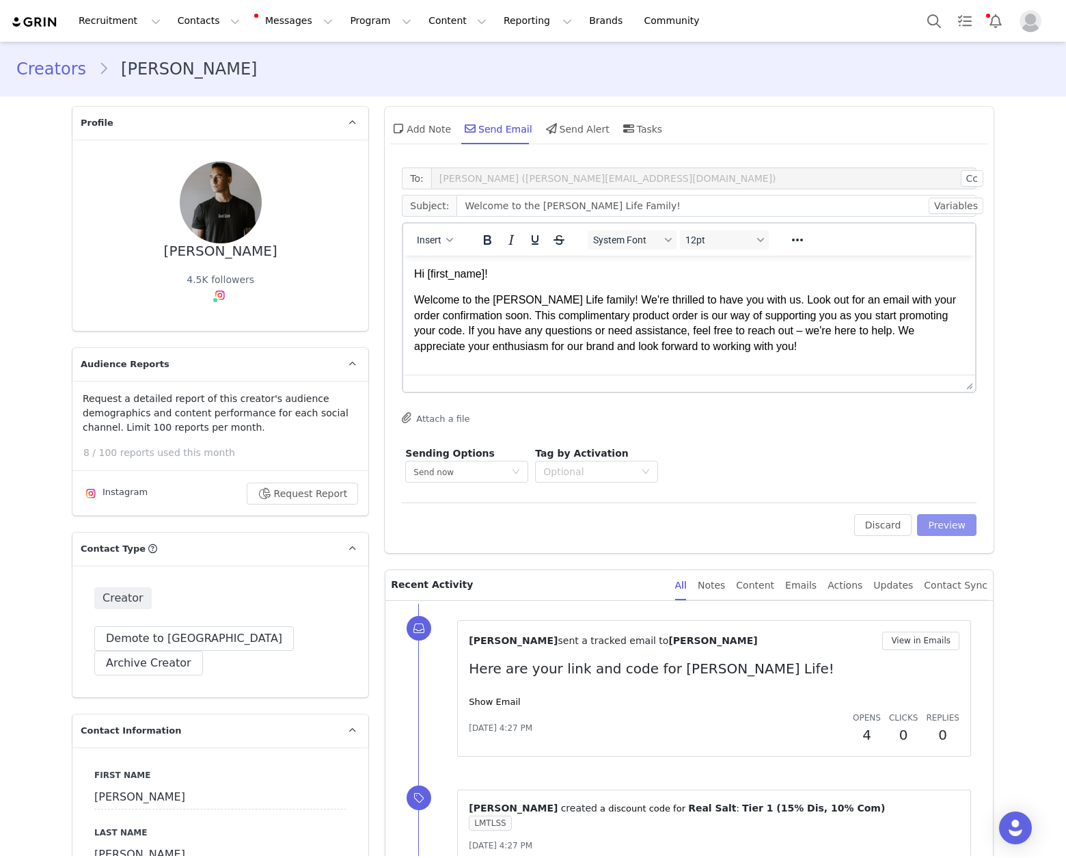
click at [927, 523] on button "Preview" at bounding box center [946, 525] width 59 height 22
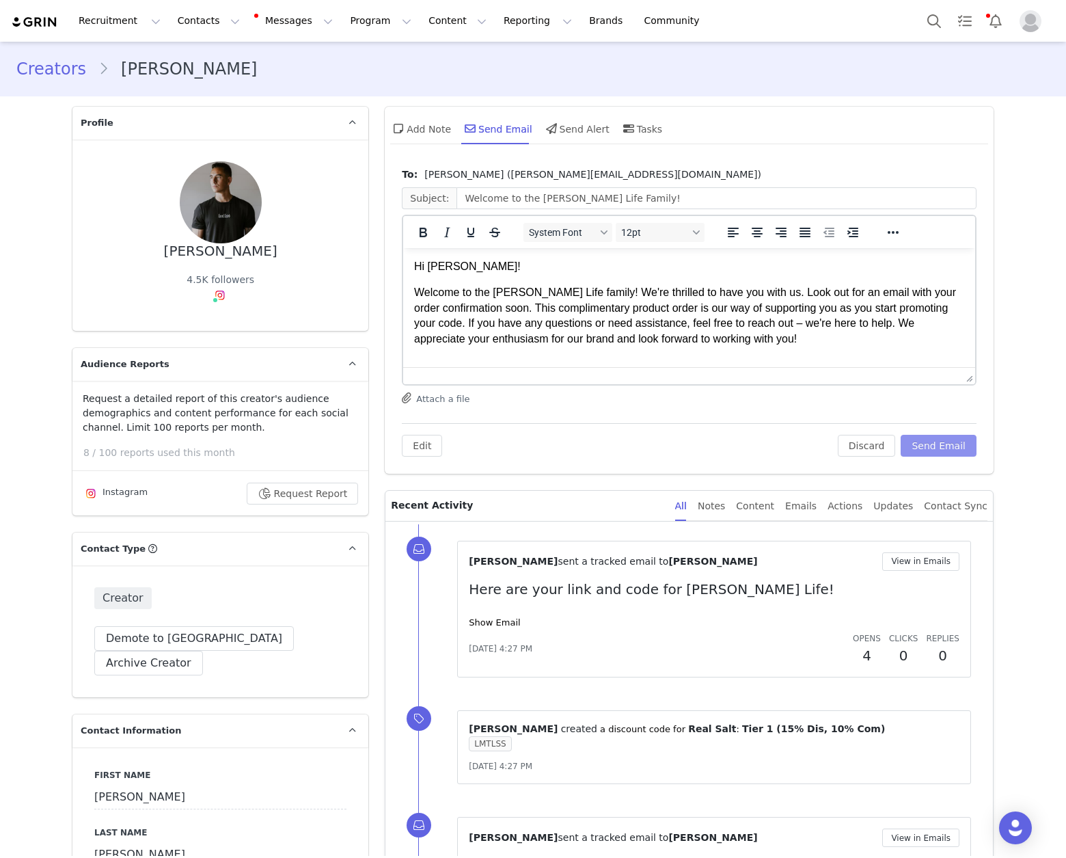
click at [944, 450] on button "Send Email" at bounding box center [939, 446] width 76 height 22
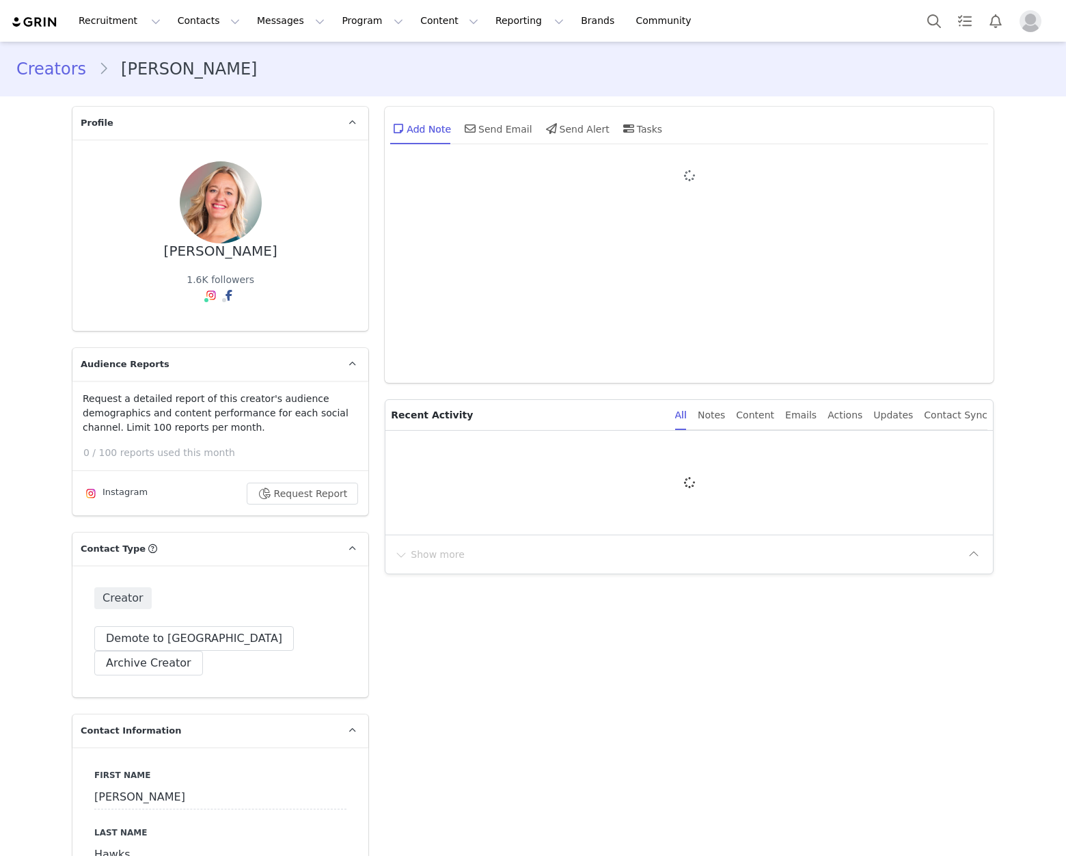
type input "+1 ([GEOGRAPHIC_DATA])"
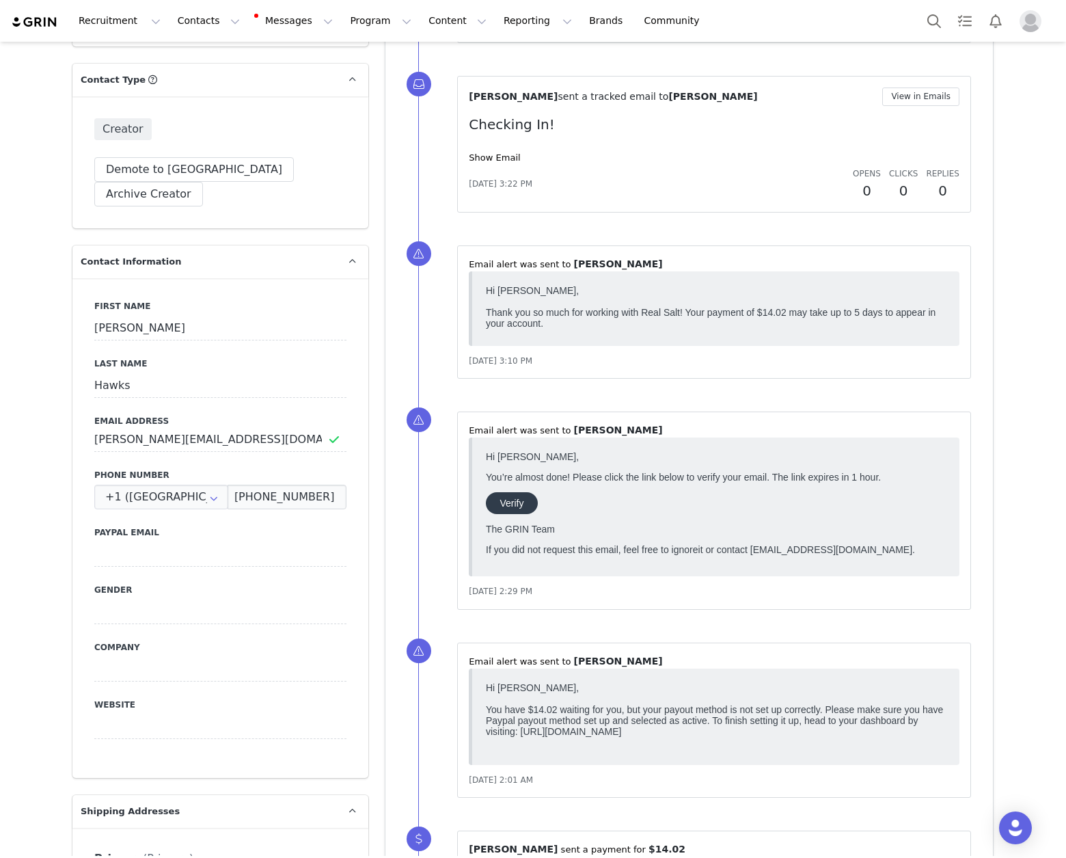
scroll to position [468, 0]
click at [214, 428] on input "[PERSON_NAME][EMAIL_ADDRESS][DOMAIN_NAME]" at bounding box center [220, 440] width 252 height 25
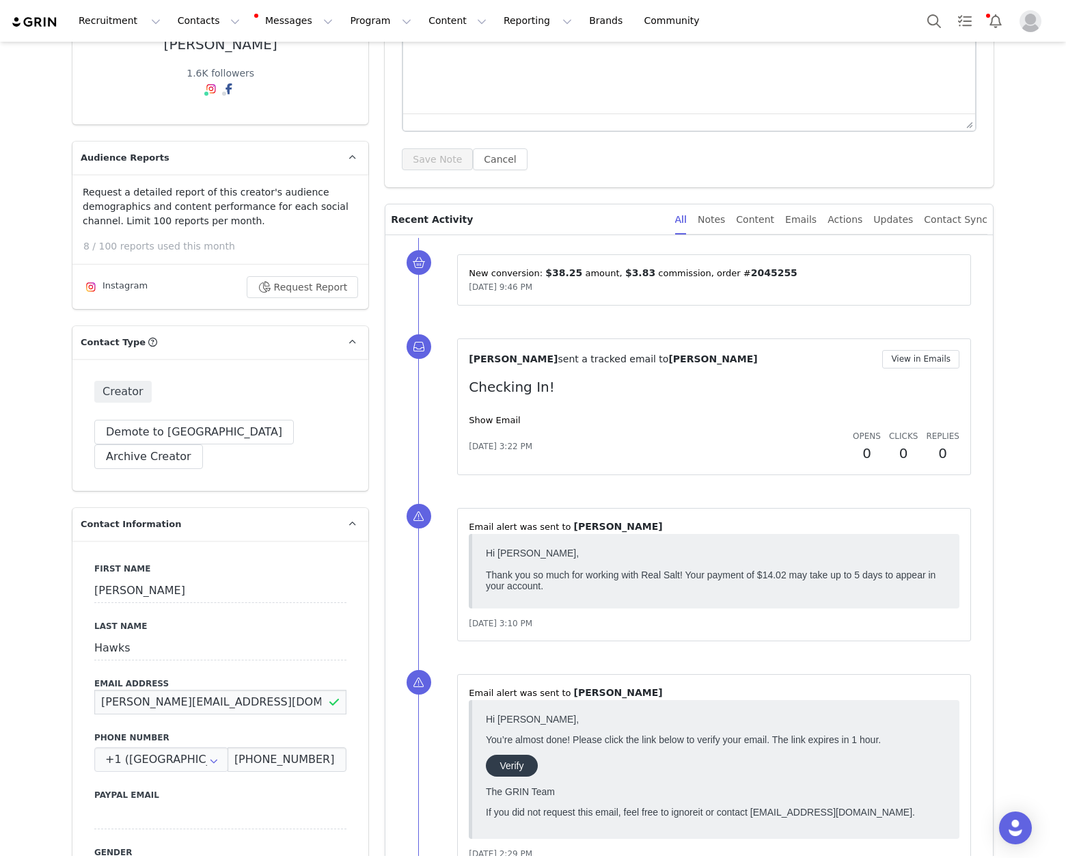
scroll to position [0, 0]
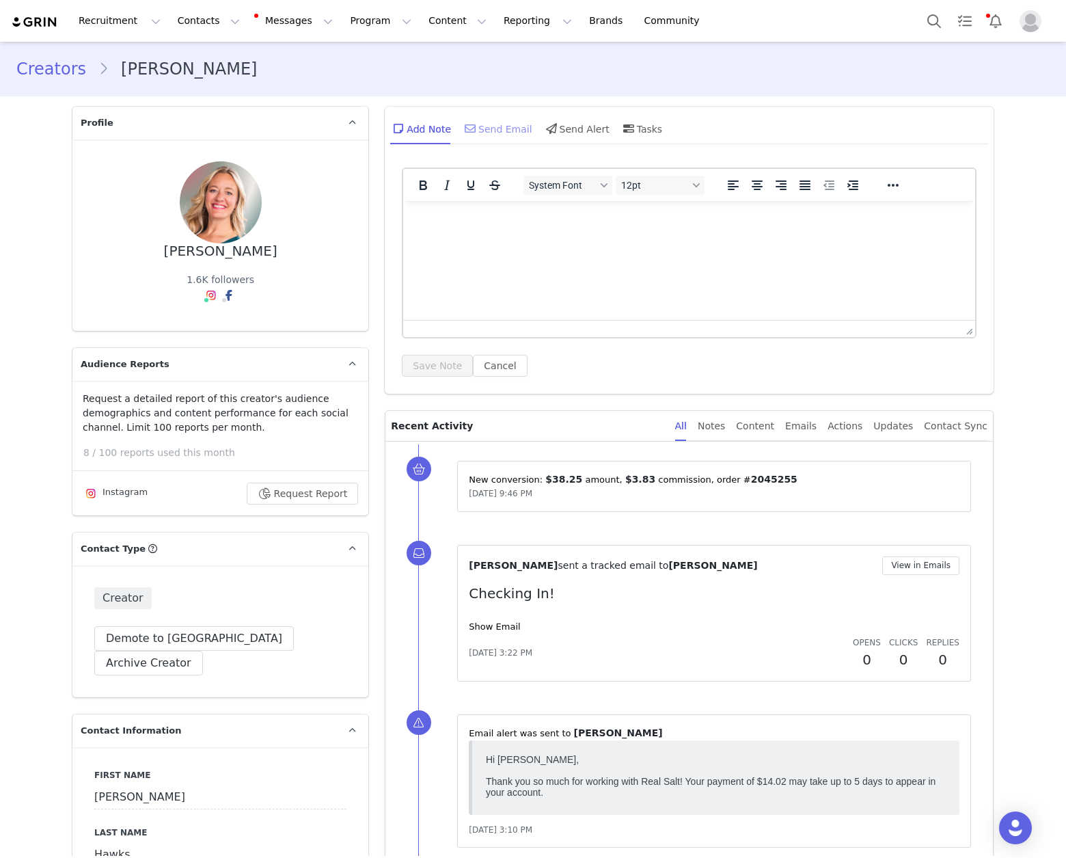
click at [485, 131] on div "Send Email" at bounding box center [497, 128] width 70 height 33
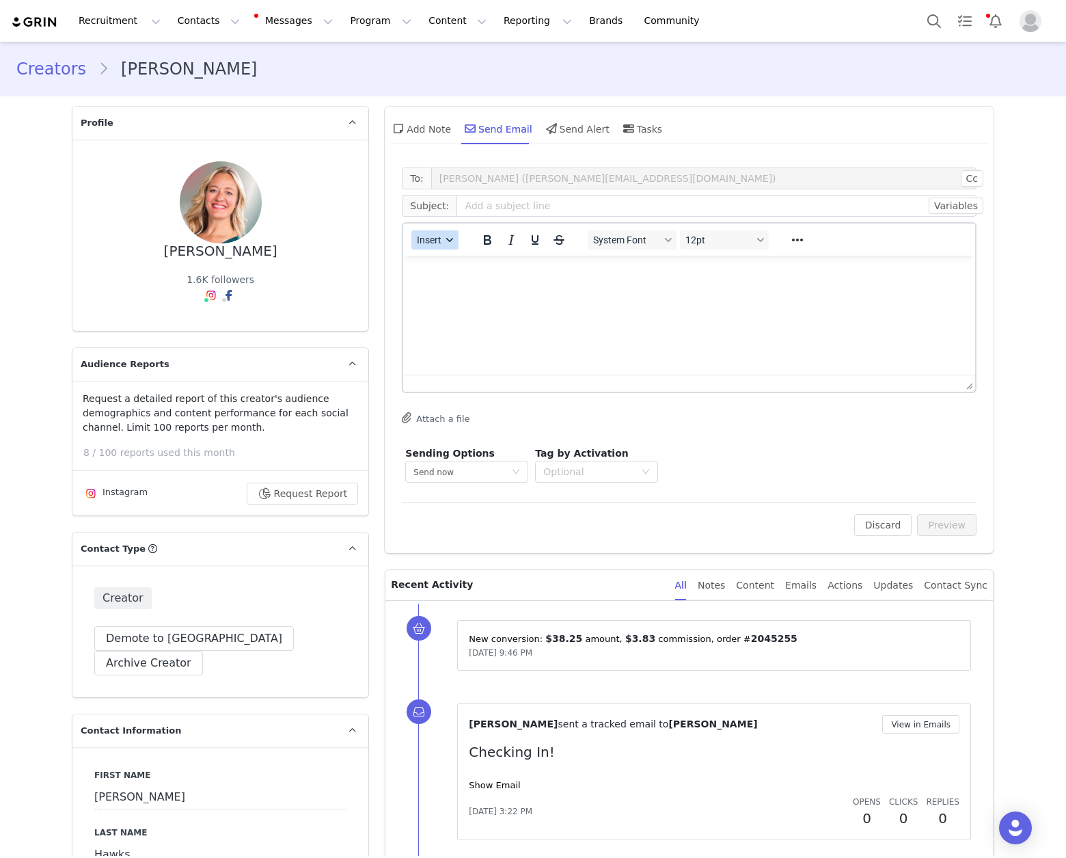
click at [424, 242] on span "Insert" at bounding box center [430, 239] width 25 height 11
click at [438, 258] on div "Insert Template" at bounding box center [479, 264] width 123 height 16
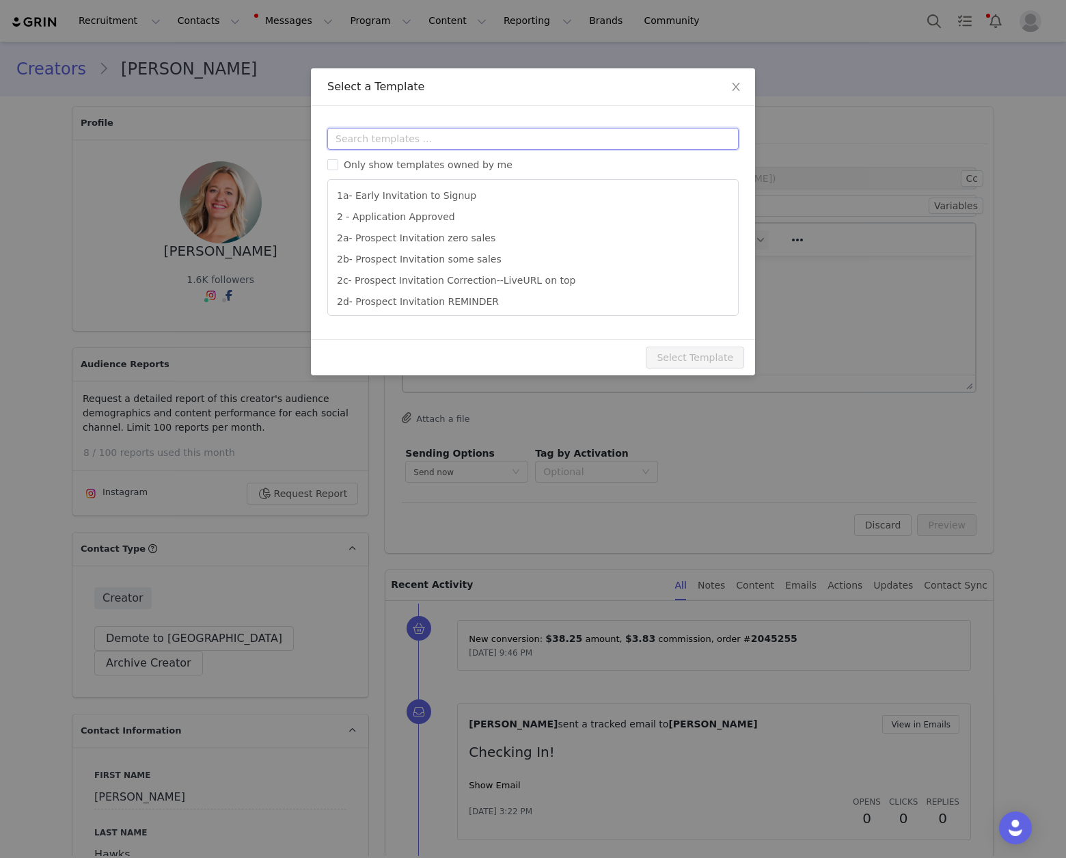
click at [468, 146] on input "text" at bounding box center [532, 139] width 411 height 22
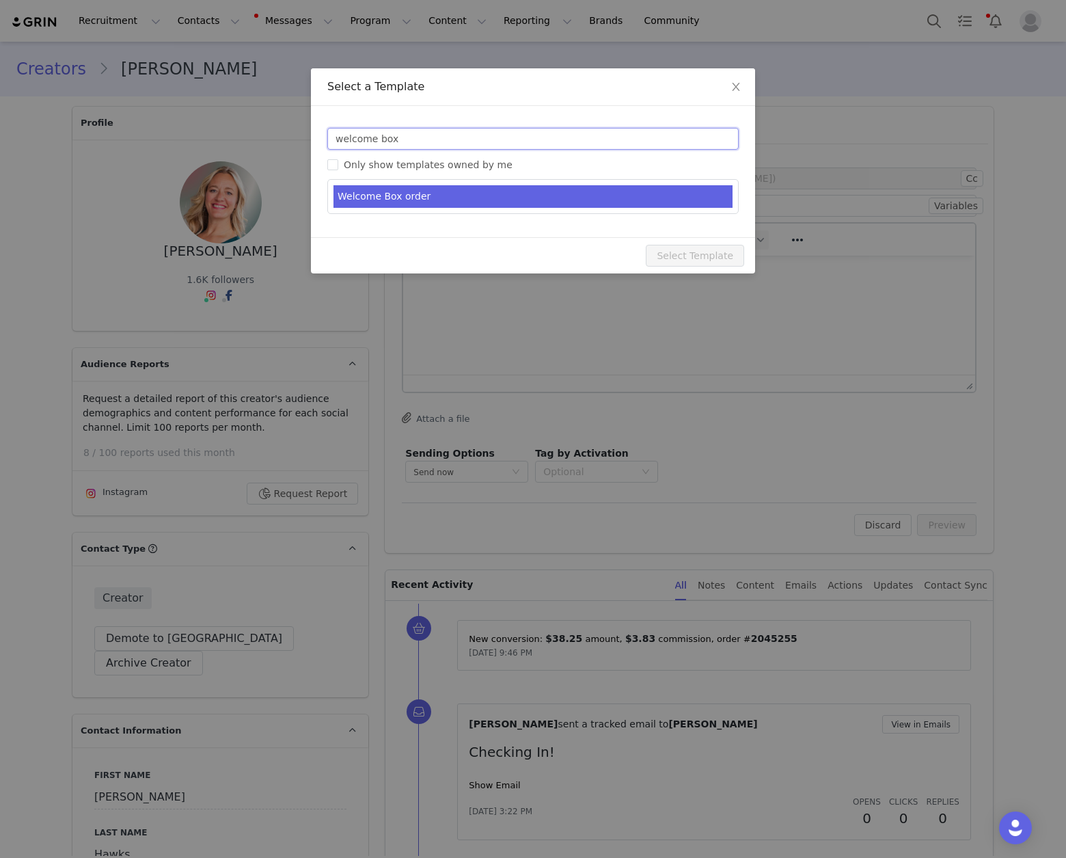
type input "welcome box"
type input "Welcome to the [PERSON_NAME] Life Family!"
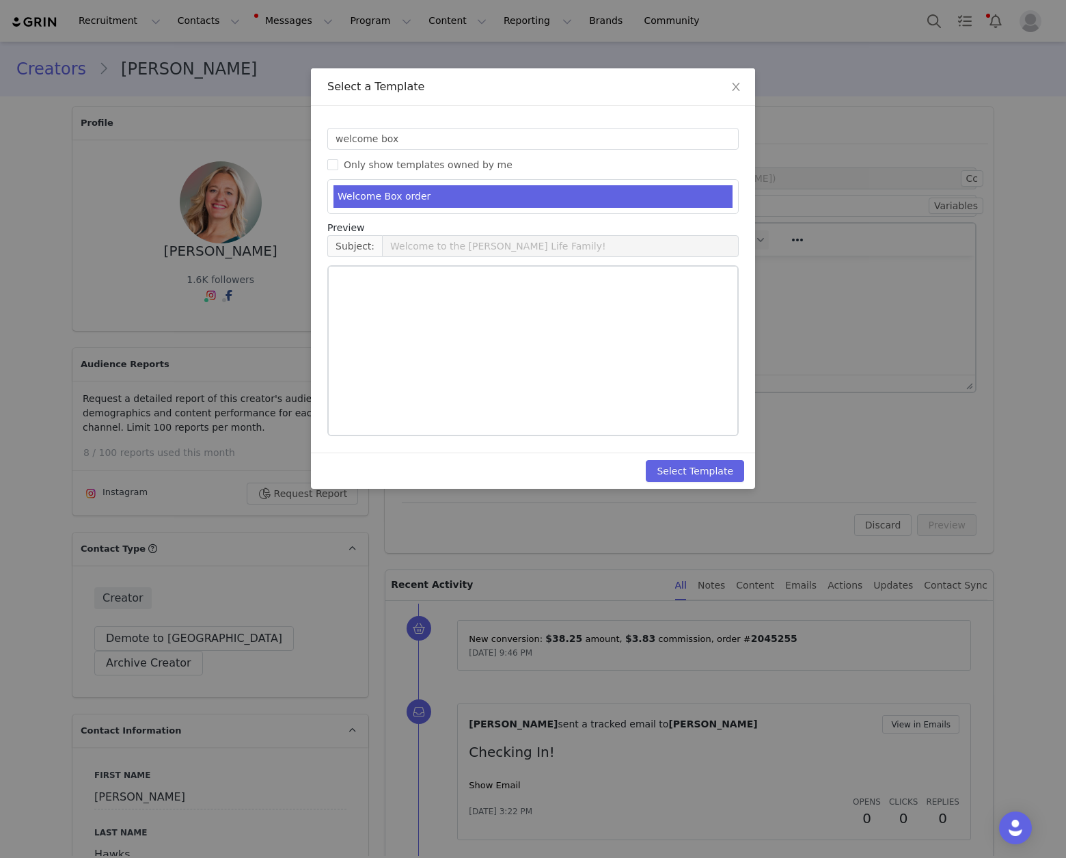
click at [496, 185] on li "Welcome Box order" at bounding box center [532, 196] width 399 height 23
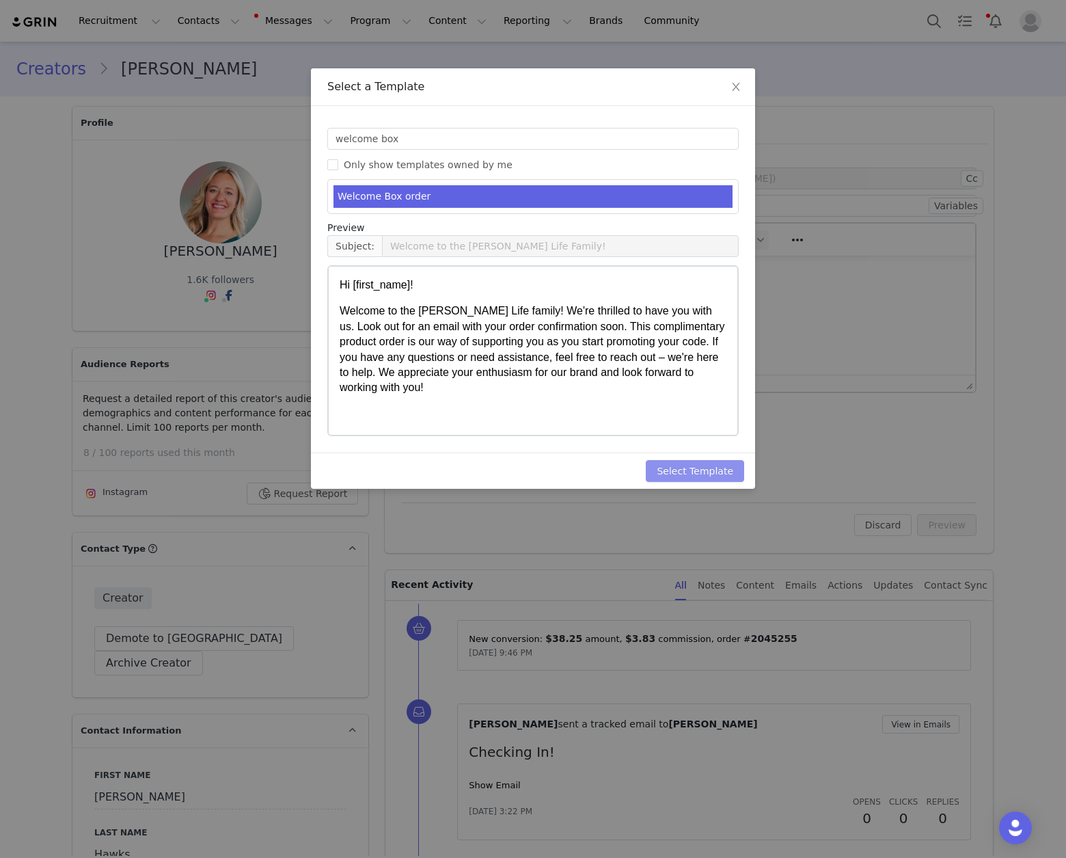
click at [696, 471] on button "Select Template" at bounding box center [695, 471] width 98 height 22
type input "Welcome to the [PERSON_NAME] Life Family!"
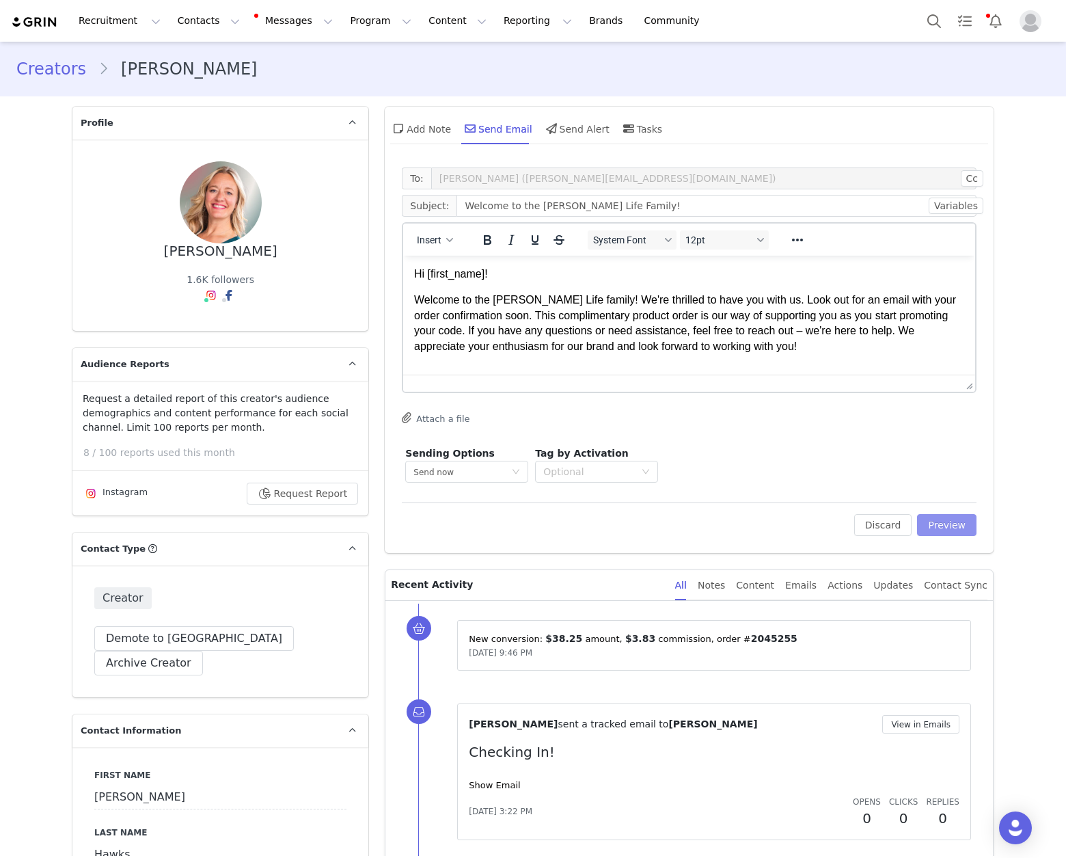
click at [929, 529] on button "Preview" at bounding box center [946, 525] width 59 height 22
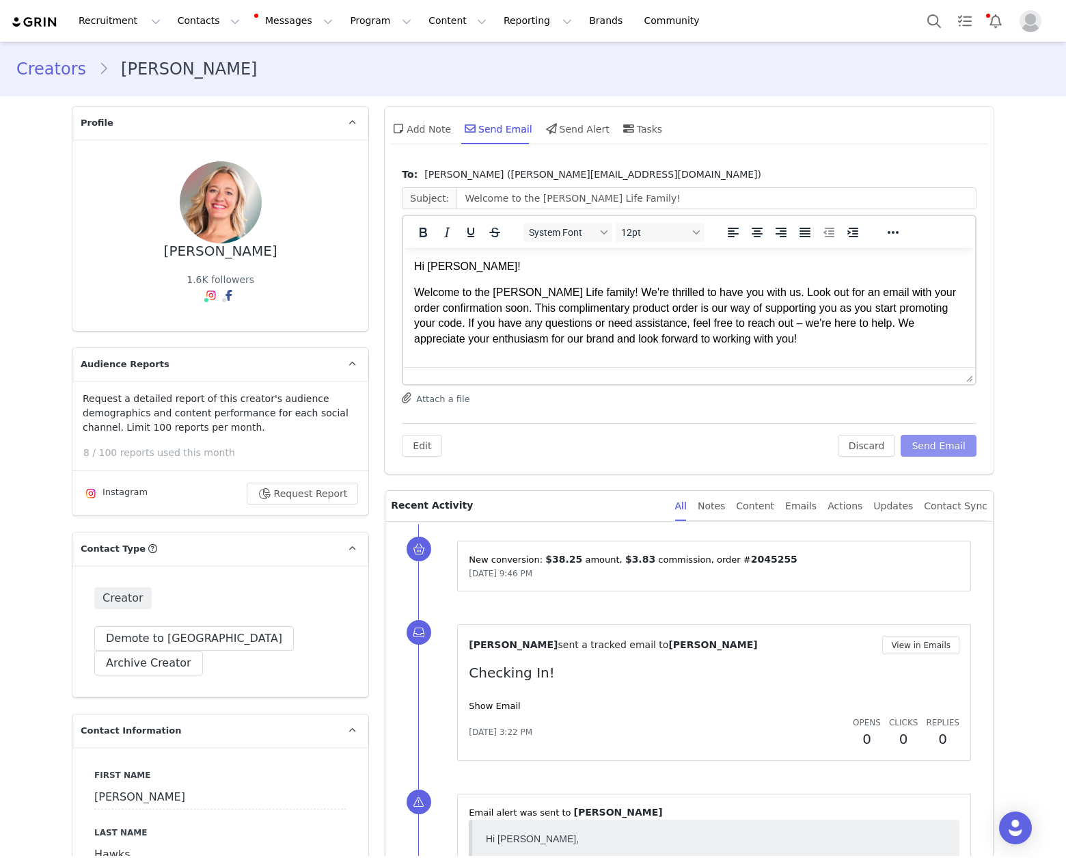
click at [935, 448] on button "Send Email" at bounding box center [939, 446] width 76 height 22
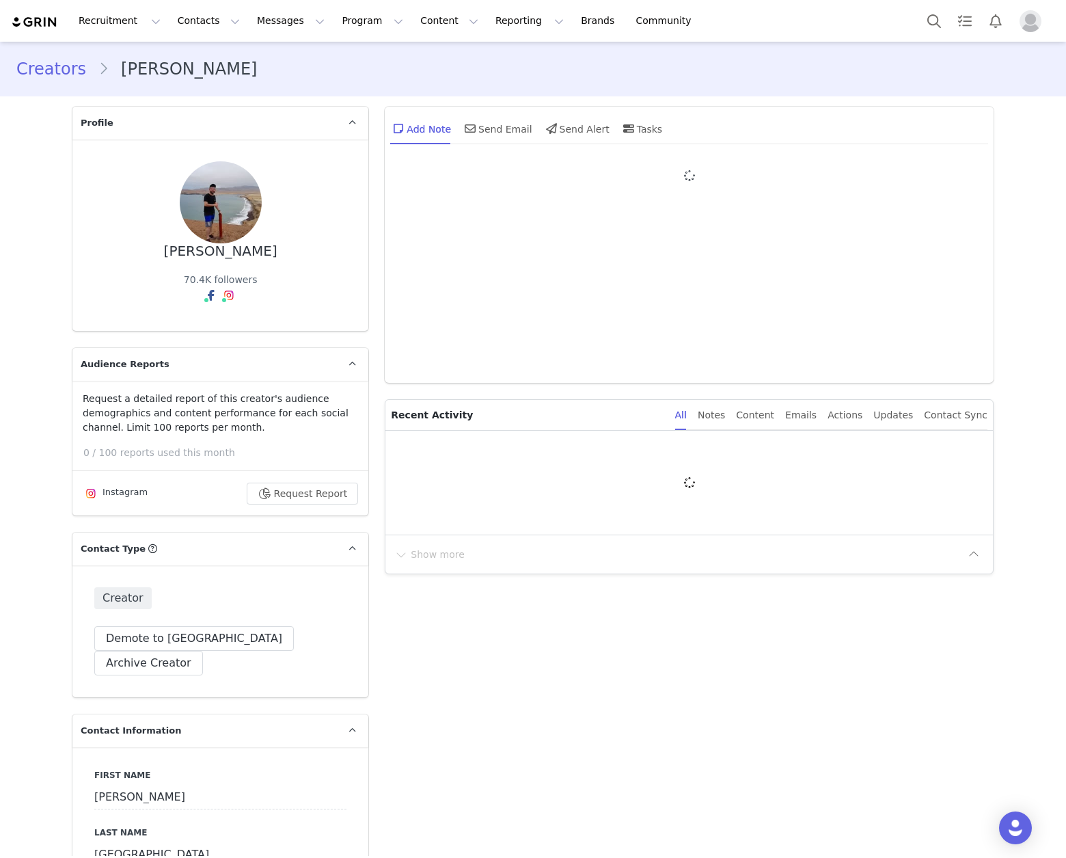
type input "+1 ([GEOGRAPHIC_DATA])"
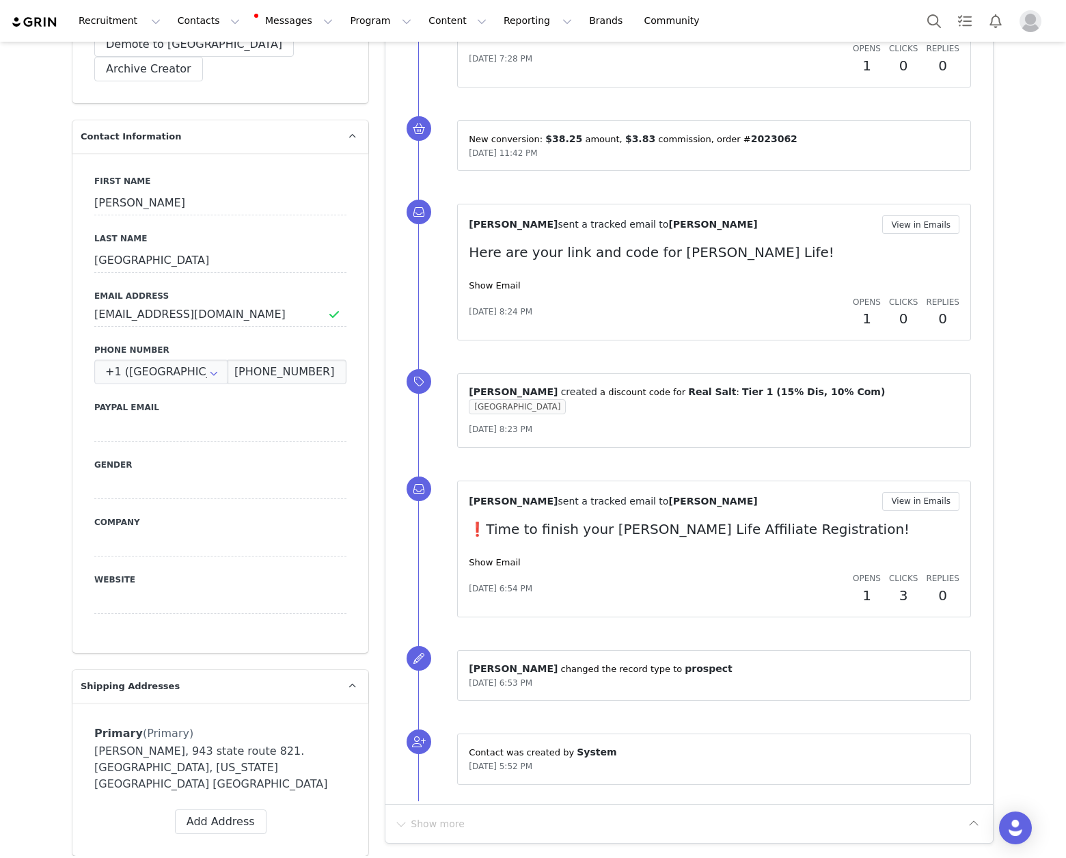
scroll to position [593, 0]
click at [174, 303] on input "Hvalencia78@gmail.com" at bounding box center [220, 315] width 252 height 25
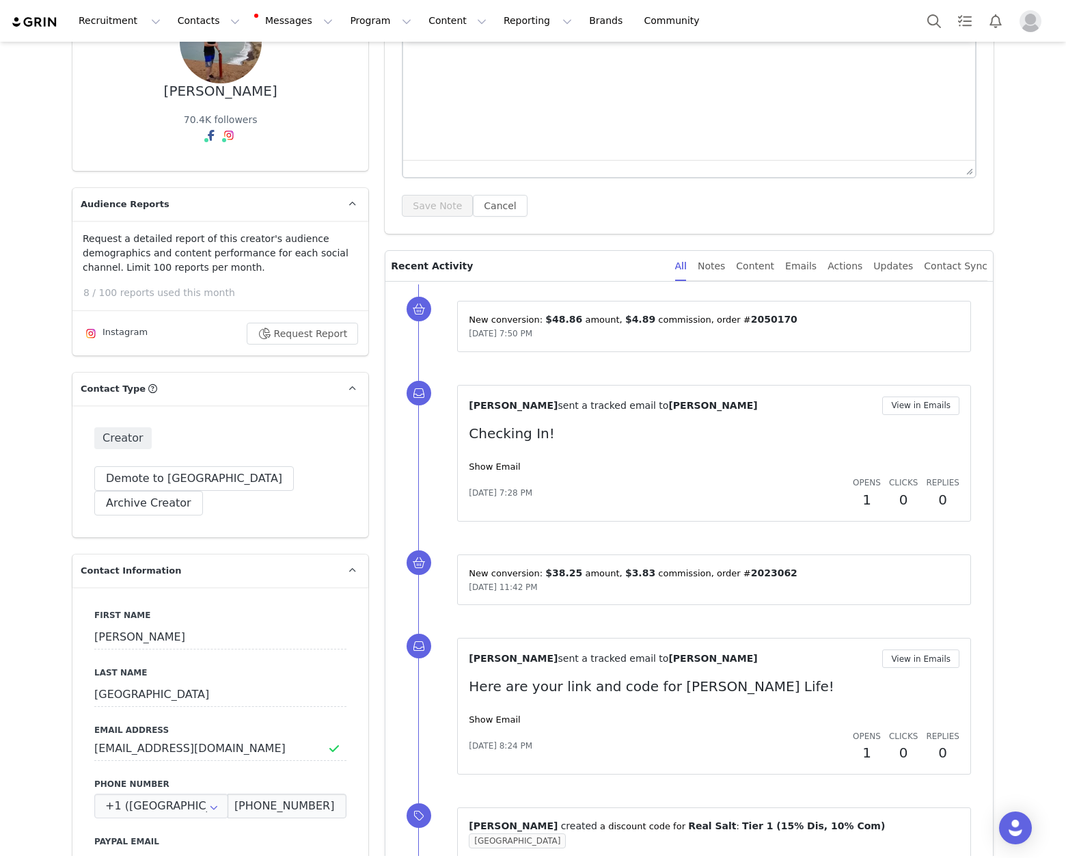
scroll to position [0, 0]
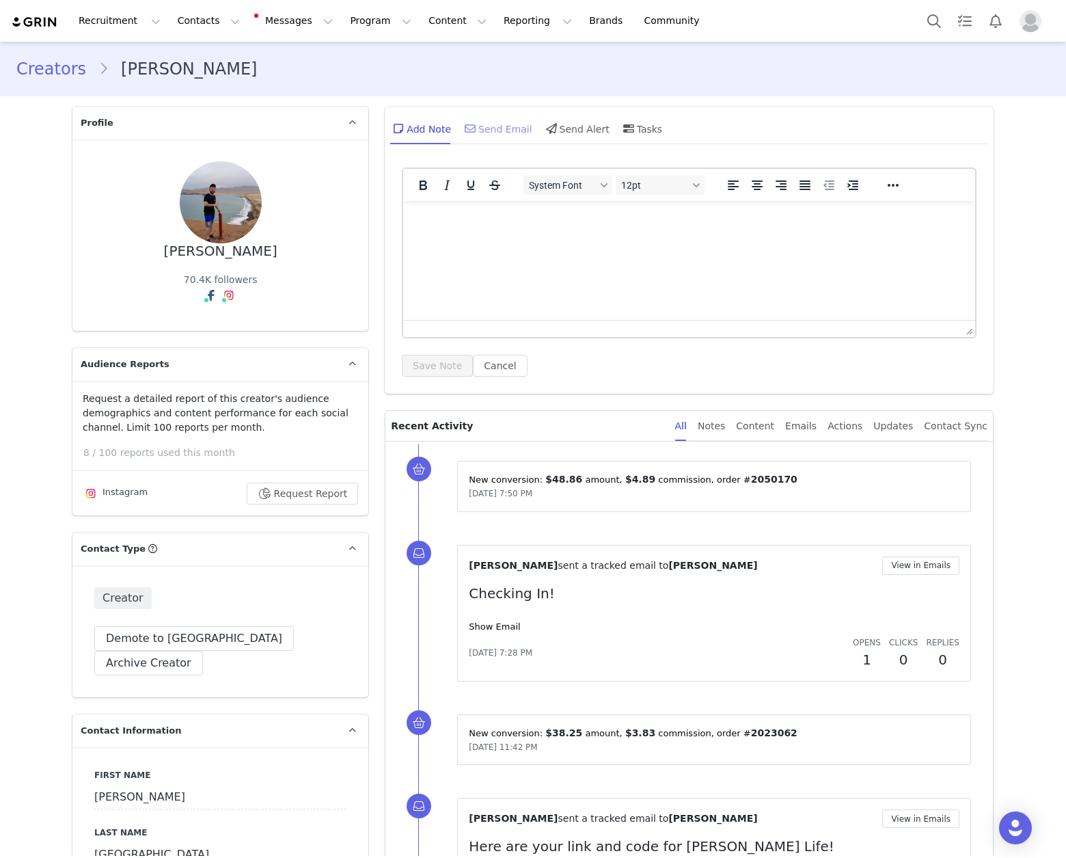
click at [498, 124] on div "Send Email" at bounding box center [497, 128] width 70 height 33
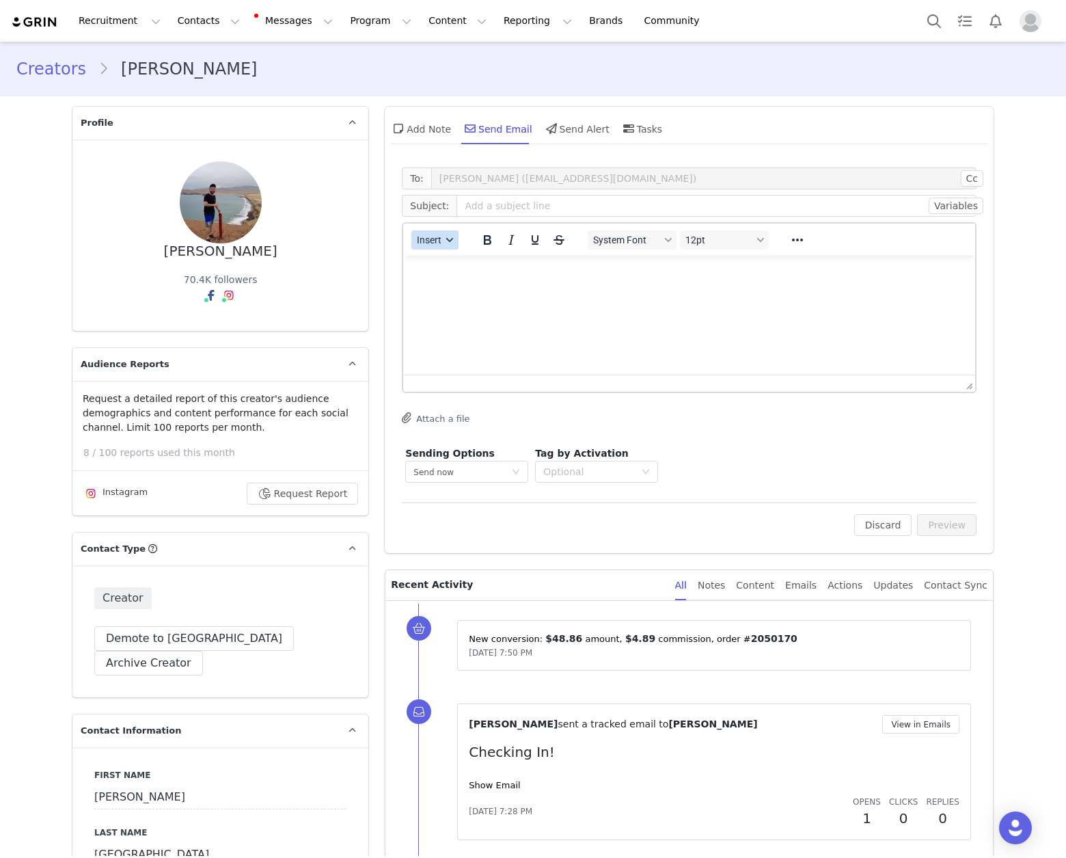
click at [430, 235] on span "Insert" at bounding box center [430, 239] width 25 height 11
click at [457, 264] on div "Insert Template" at bounding box center [479, 264] width 123 height 16
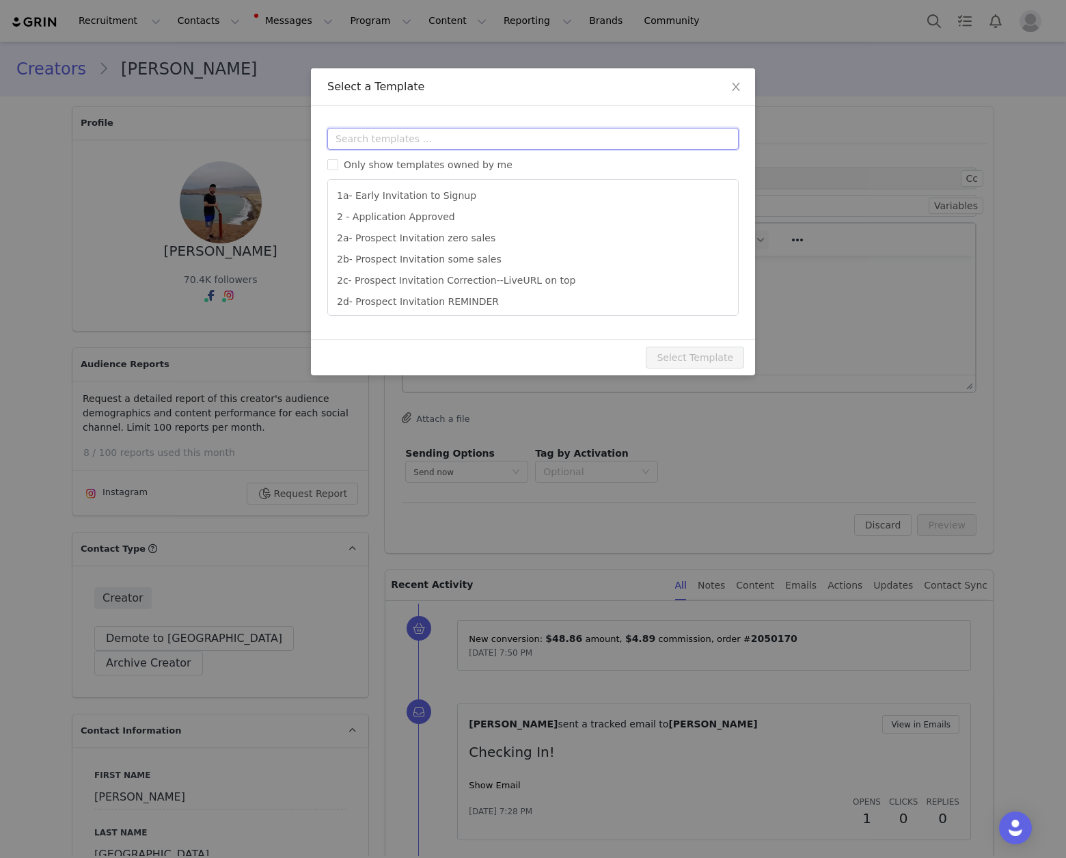
click at [480, 146] on input "text" at bounding box center [532, 139] width 411 height 22
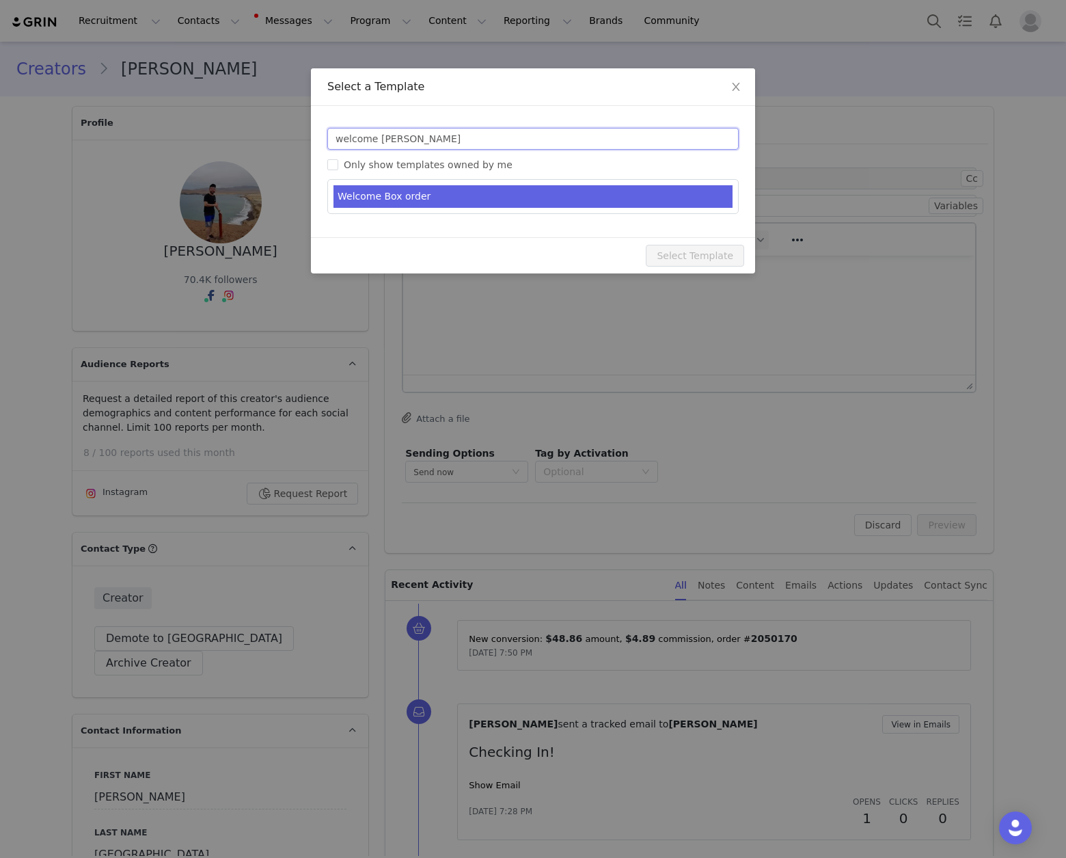
type input "welcome bo"
type input "Welcome to the [PERSON_NAME] Life Family!"
click at [473, 201] on li "Welcome Box order" at bounding box center [532, 196] width 399 height 23
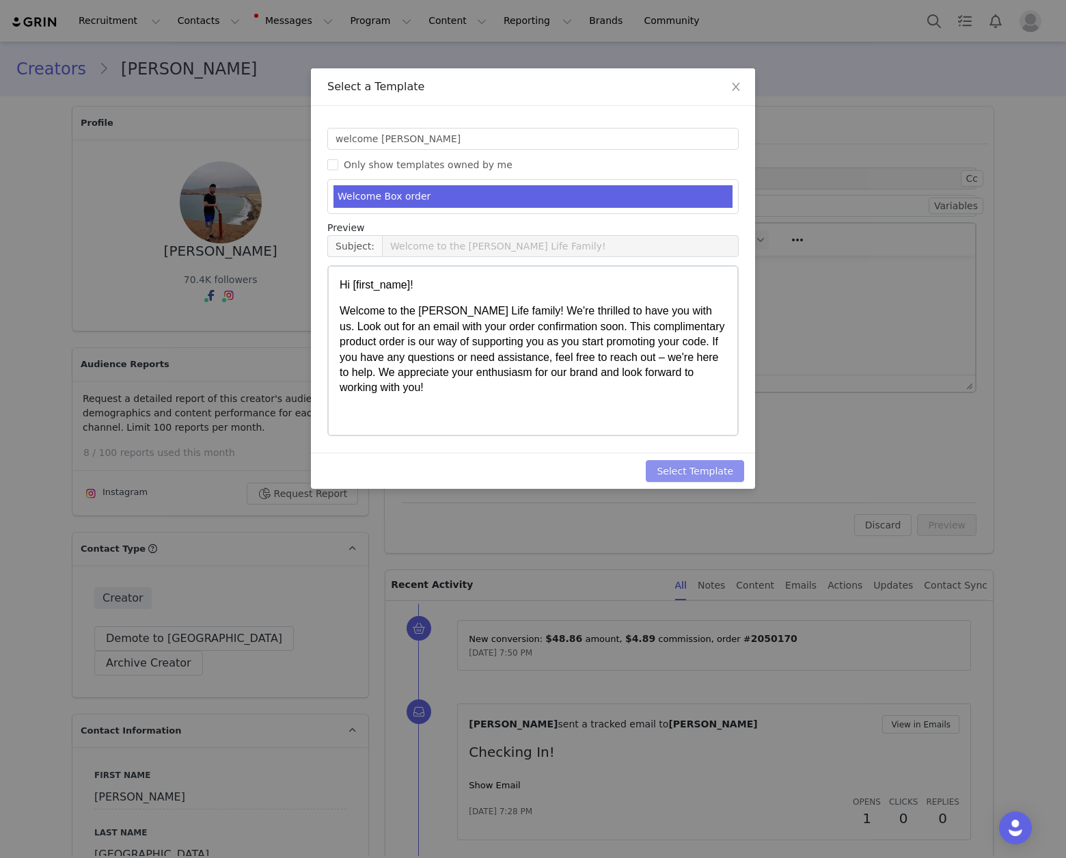
click at [678, 471] on button "Select Template" at bounding box center [695, 471] width 98 height 22
type input "Welcome to the [PERSON_NAME] Life Family!"
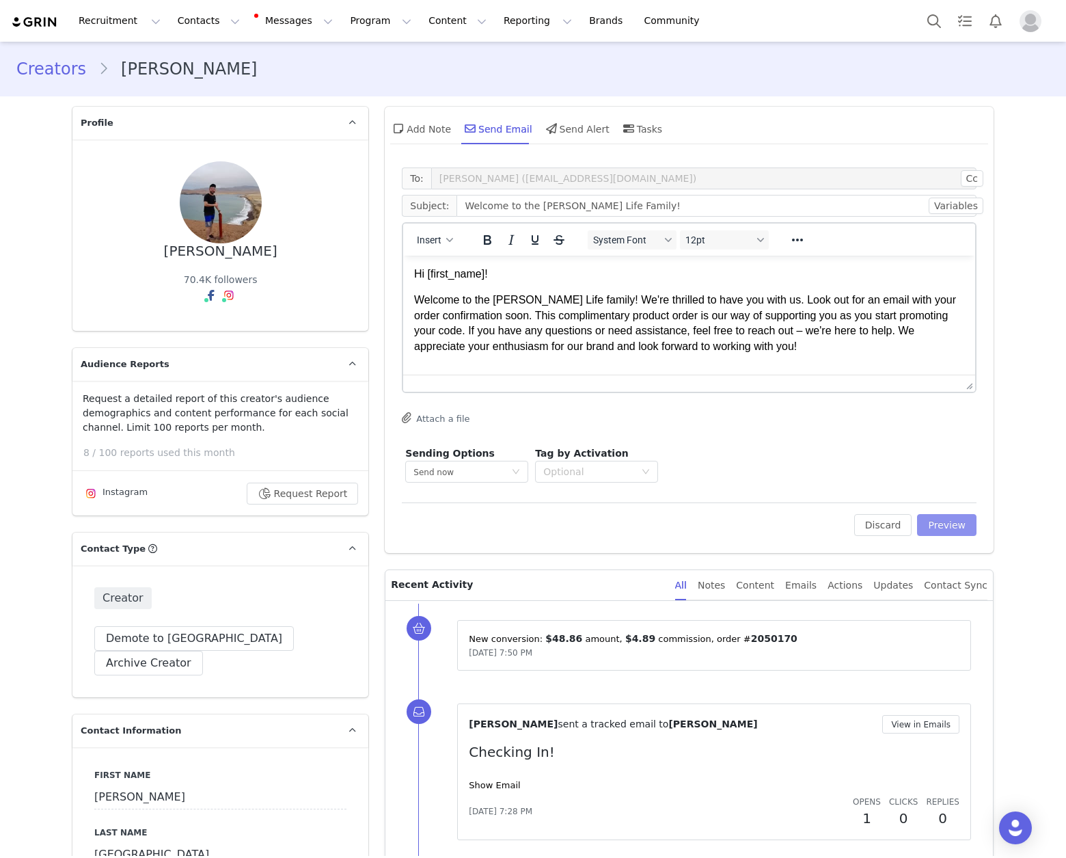
click at [931, 526] on button "Preview" at bounding box center [946, 525] width 59 height 22
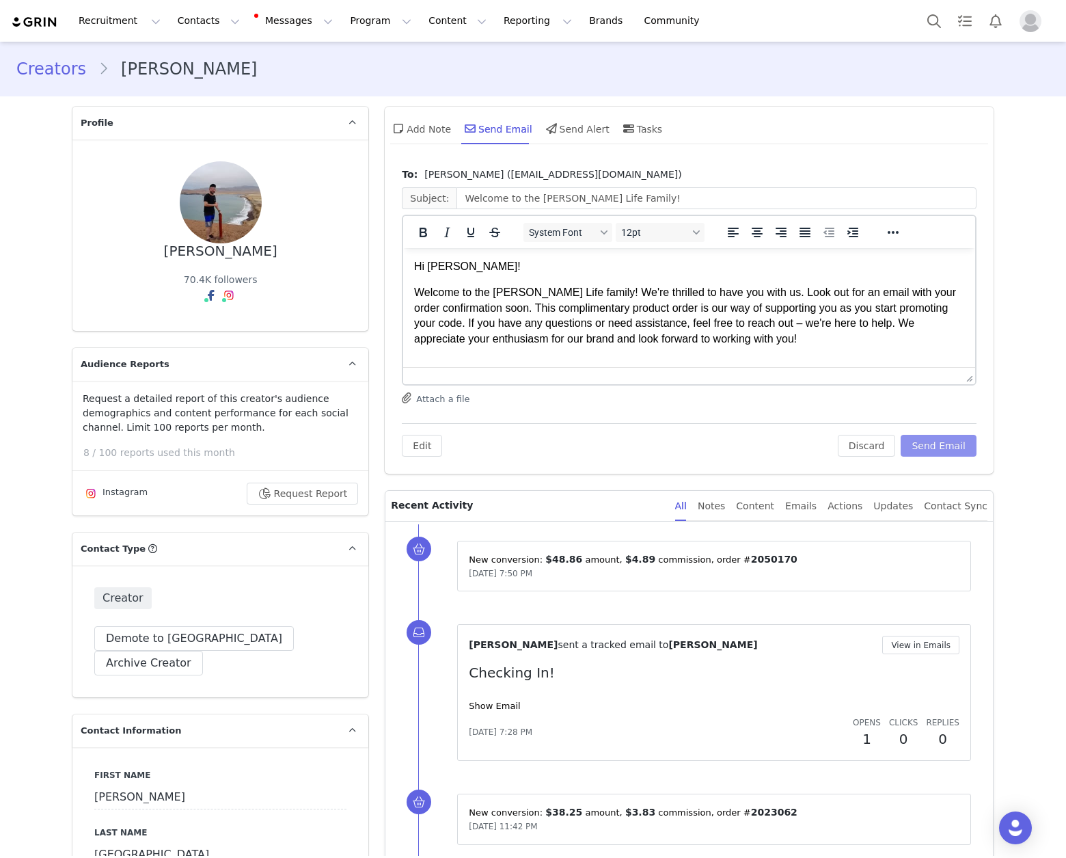
click at [946, 441] on button "Send Email" at bounding box center [939, 446] width 76 height 22
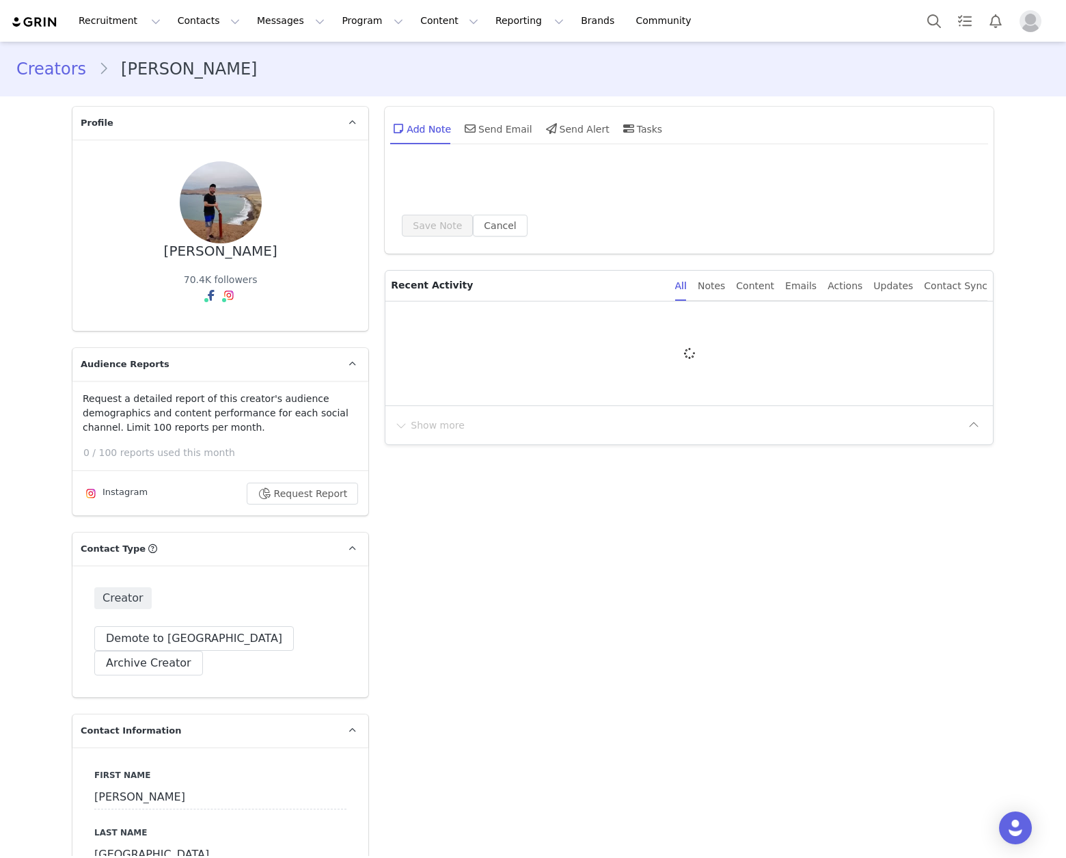
type input "+1 ([GEOGRAPHIC_DATA])"
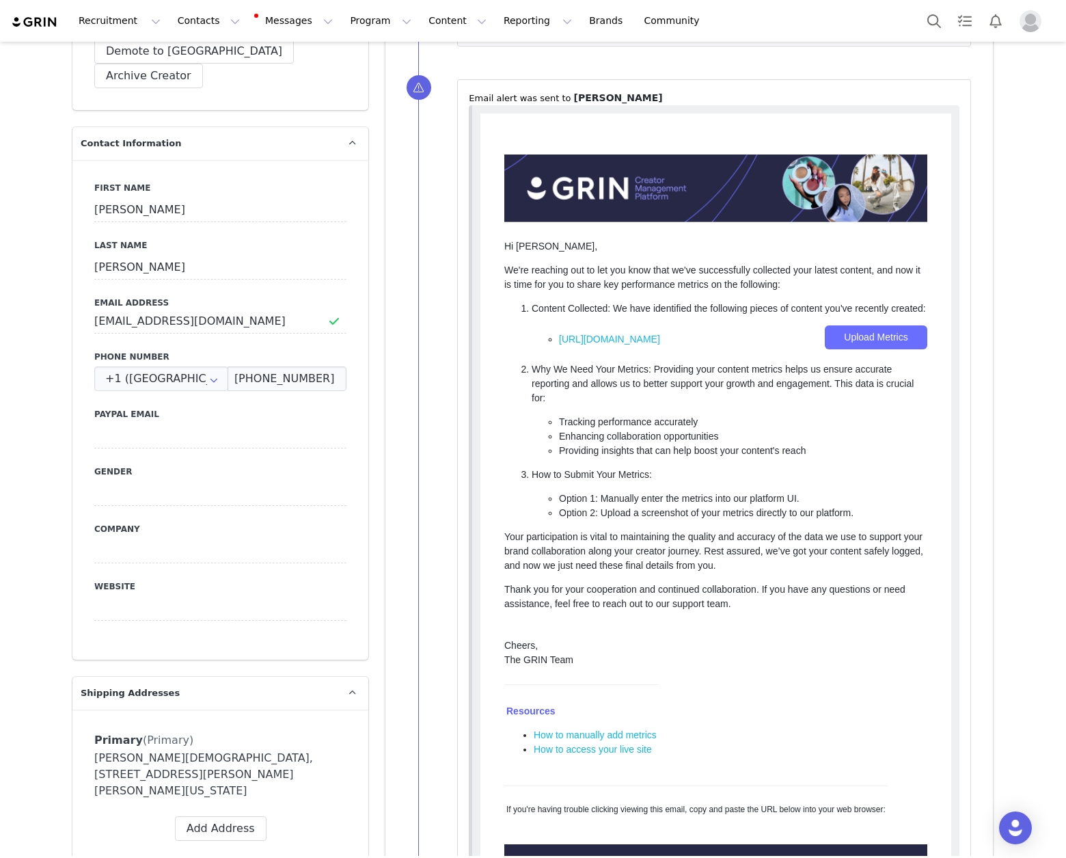
scroll to position [588, 0]
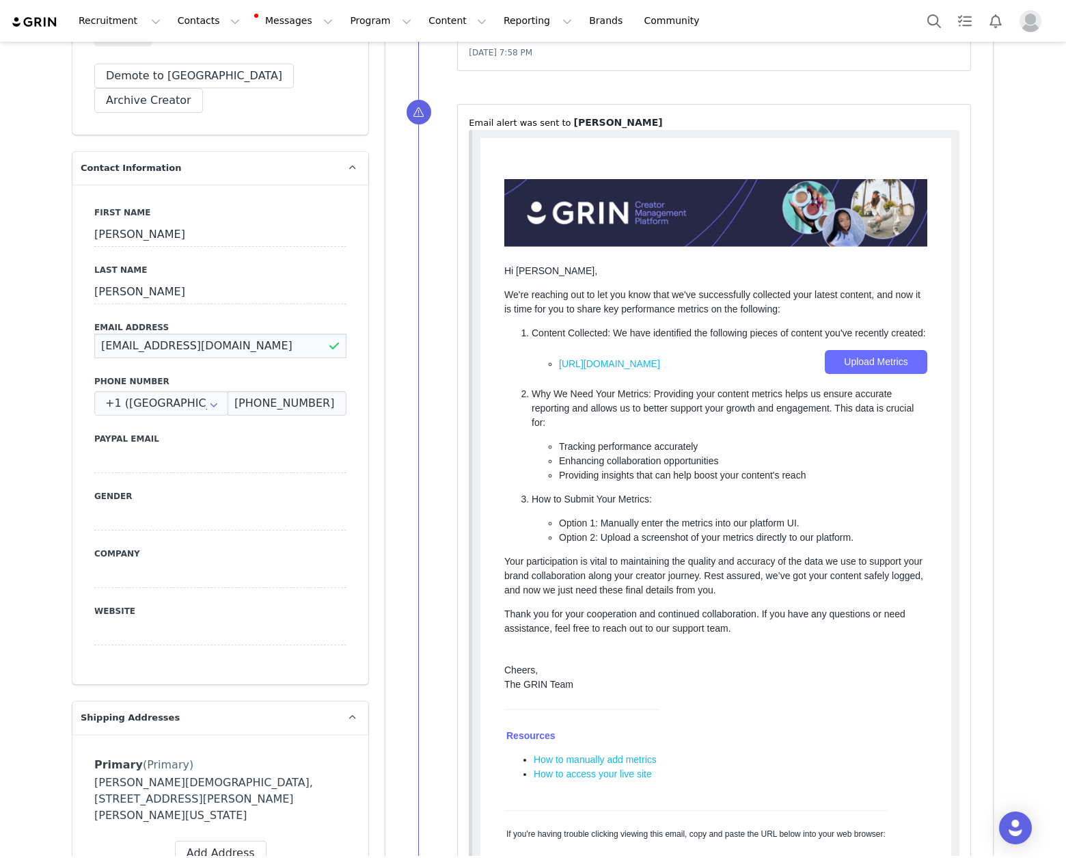
click at [172, 333] on input "[EMAIL_ADDRESS][DOMAIN_NAME]" at bounding box center [220, 345] width 252 height 25
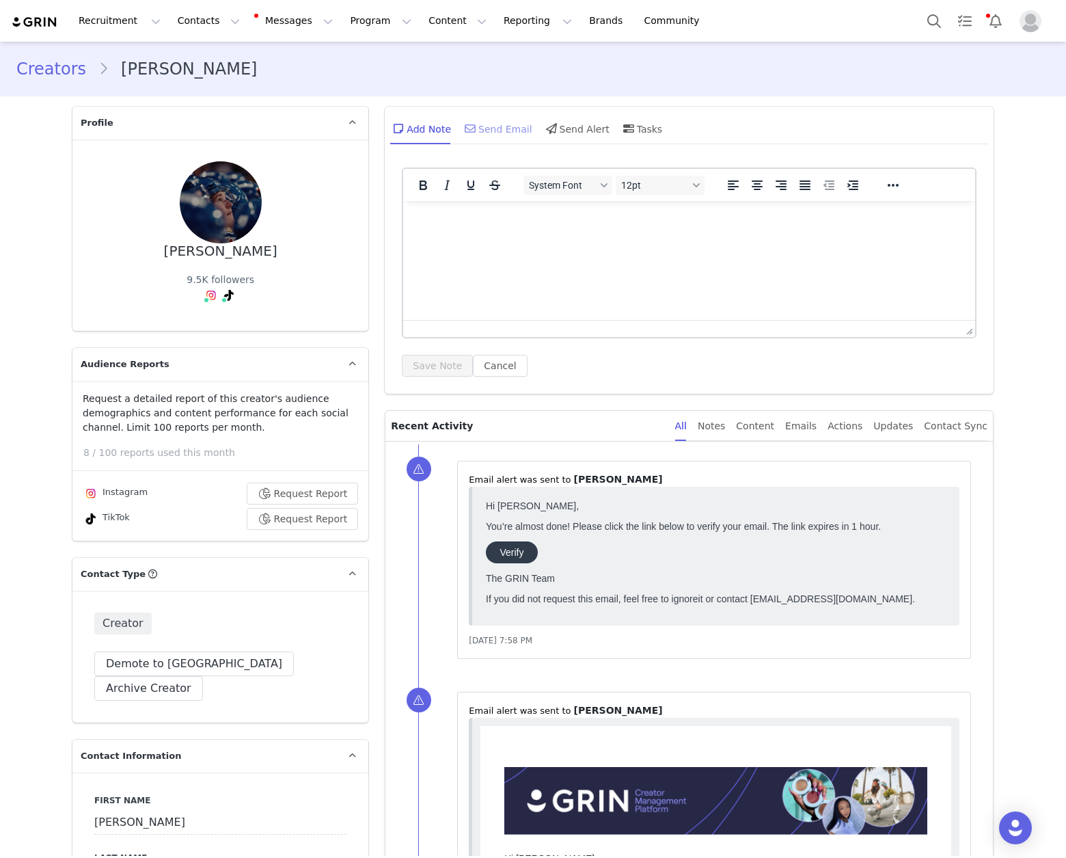
click at [493, 134] on div "Send Email" at bounding box center [497, 128] width 70 height 33
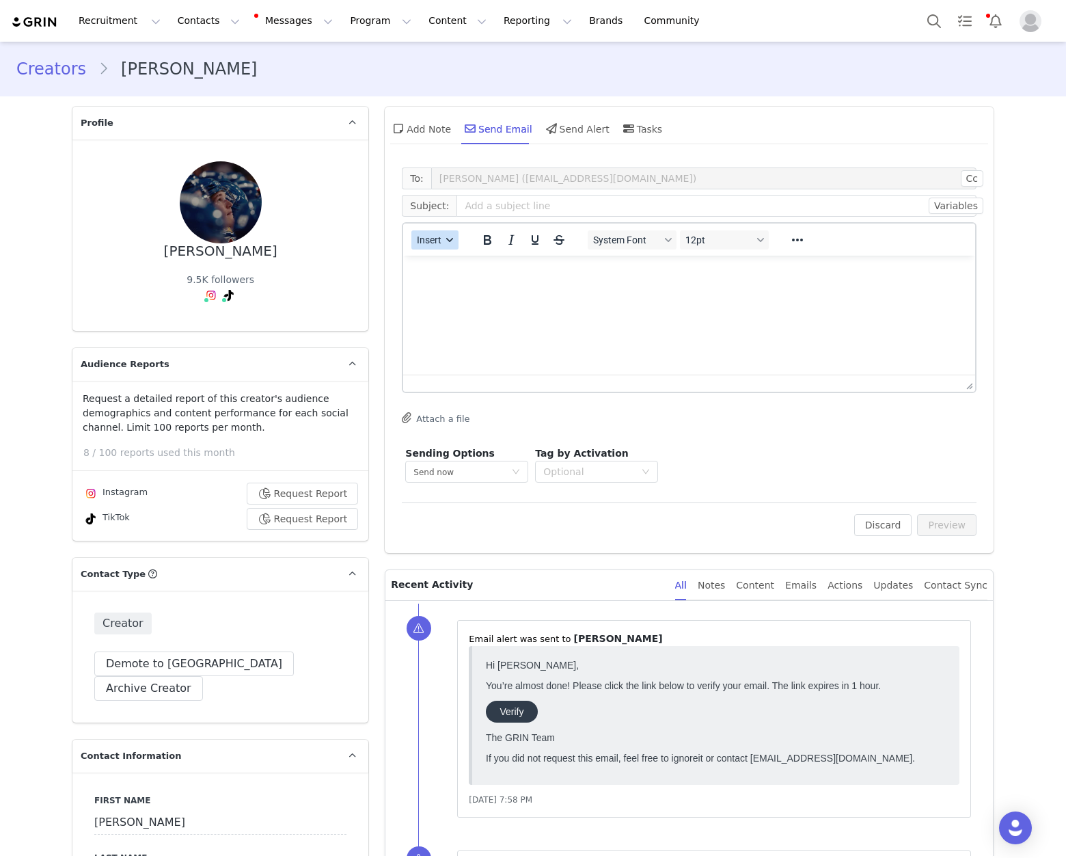
click at [438, 237] on button "Insert" at bounding box center [434, 239] width 47 height 19
click at [466, 264] on div "Insert Template" at bounding box center [479, 264] width 123 height 16
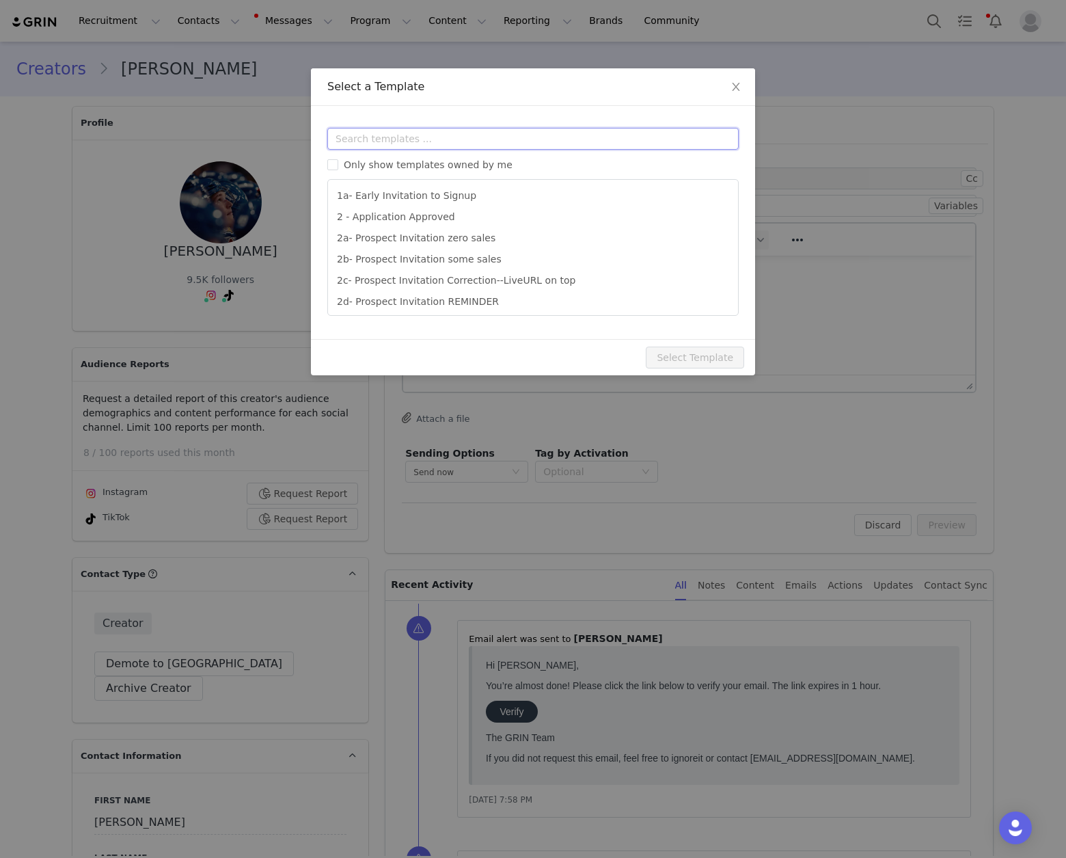
click at [470, 148] on input "text" at bounding box center [532, 139] width 411 height 22
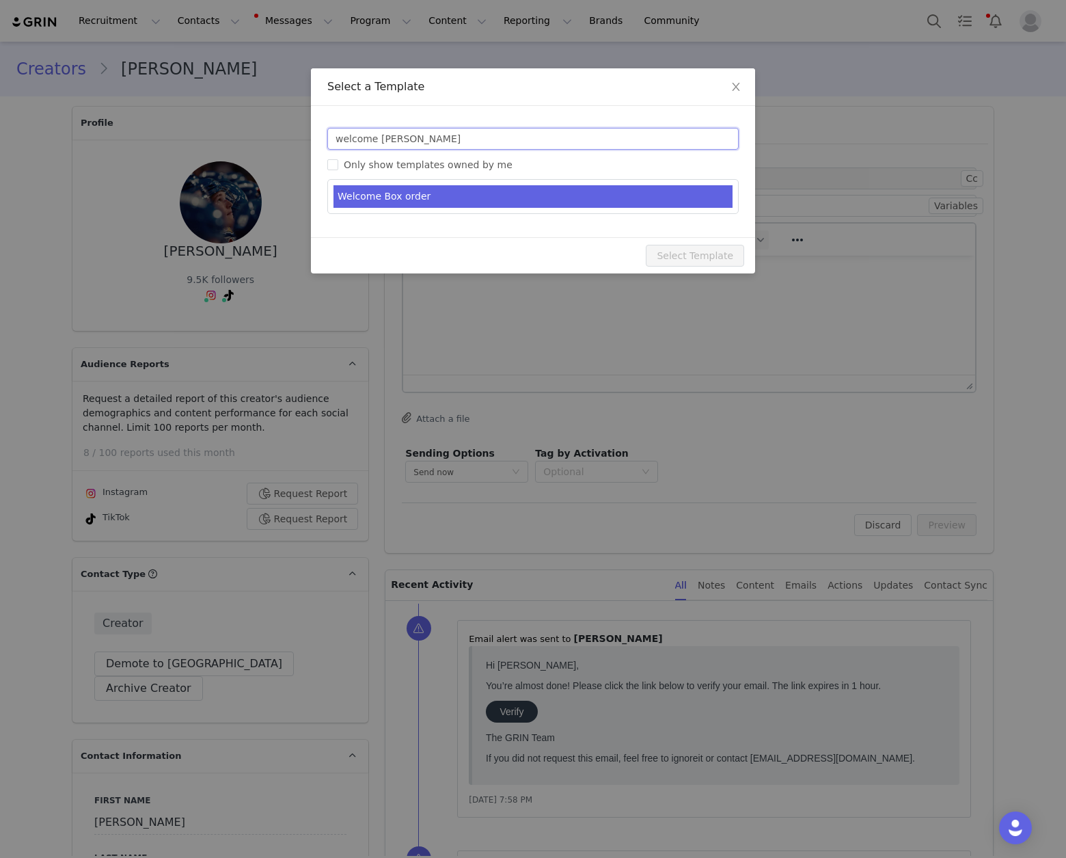
type input "welcome [PERSON_NAME]"
type input "Welcome to the [PERSON_NAME] Life Family!"
click at [464, 201] on li "Welcome Box order" at bounding box center [532, 196] width 399 height 23
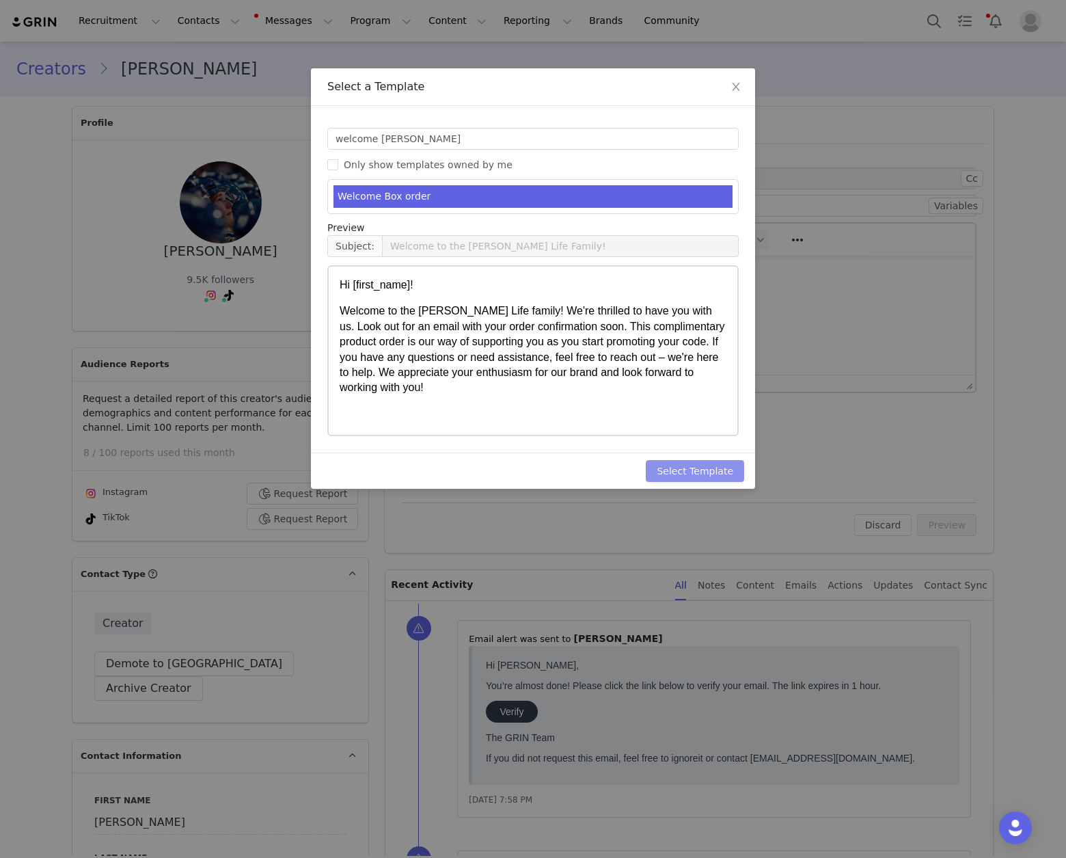
click at [715, 474] on button "Select Template" at bounding box center [695, 471] width 98 height 22
type input "Welcome to the [PERSON_NAME] Life Family!"
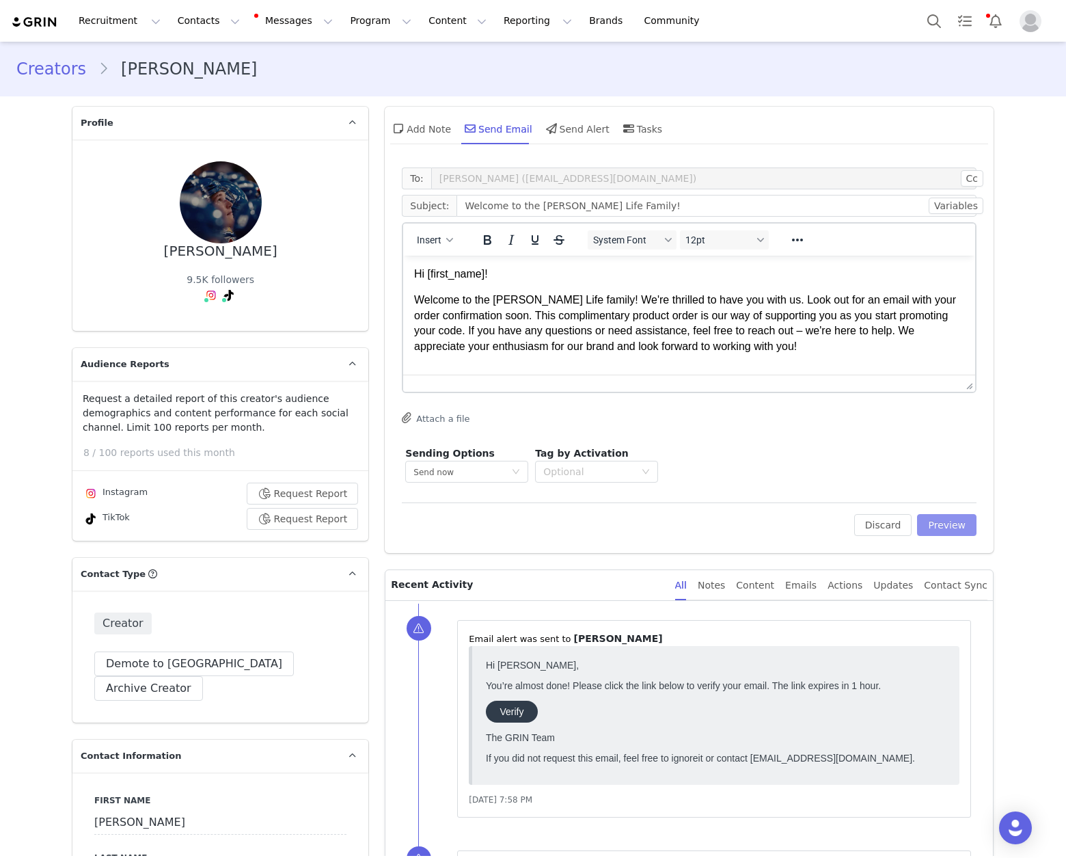
click at [943, 525] on button "Preview" at bounding box center [946, 525] width 59 height 22
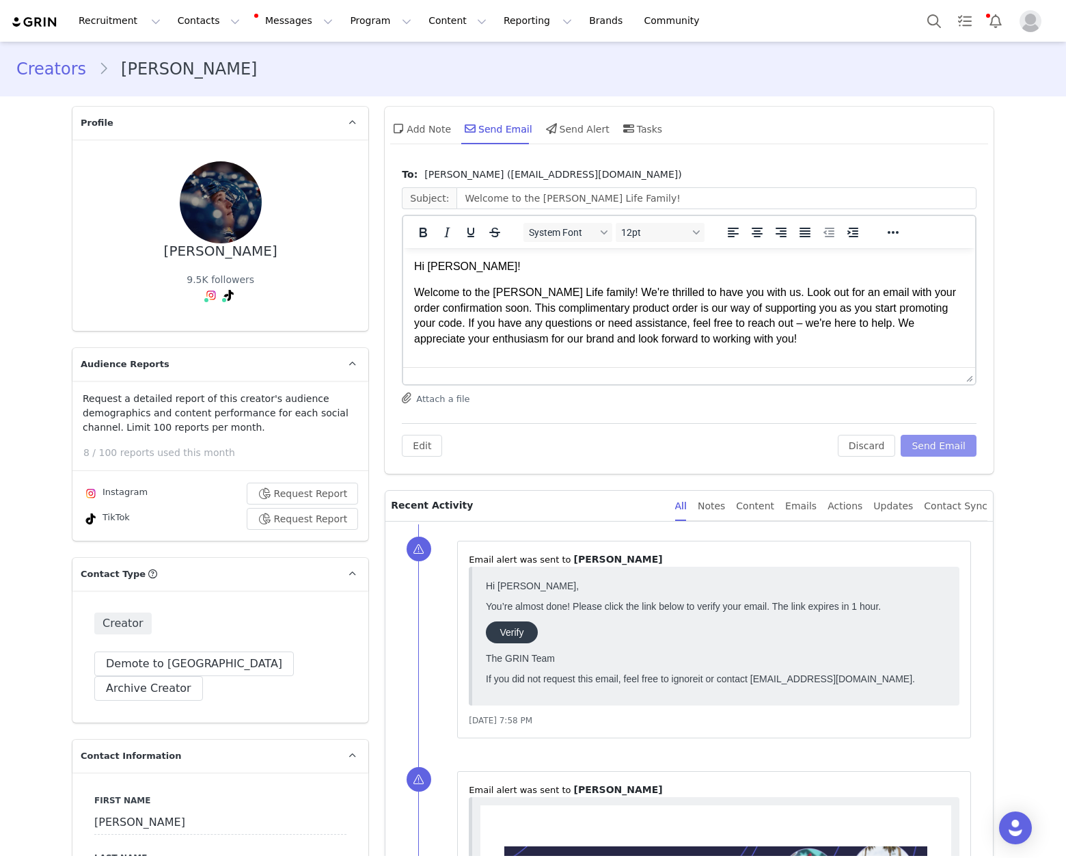
click at [935, 440] on button "Send Email" at bounding box center [939, 446] width 76 height 22
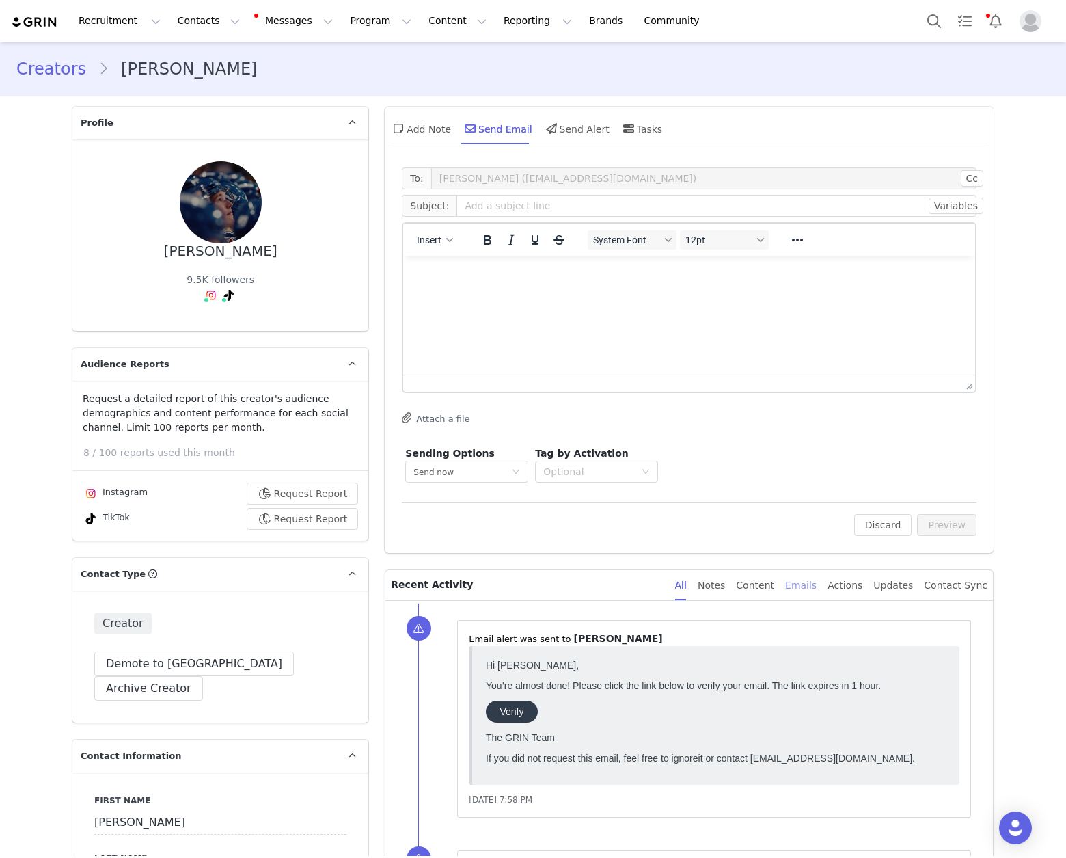
click at [808, 589] on div "Emails" at bounding box center [800, 585] width 31 height 31
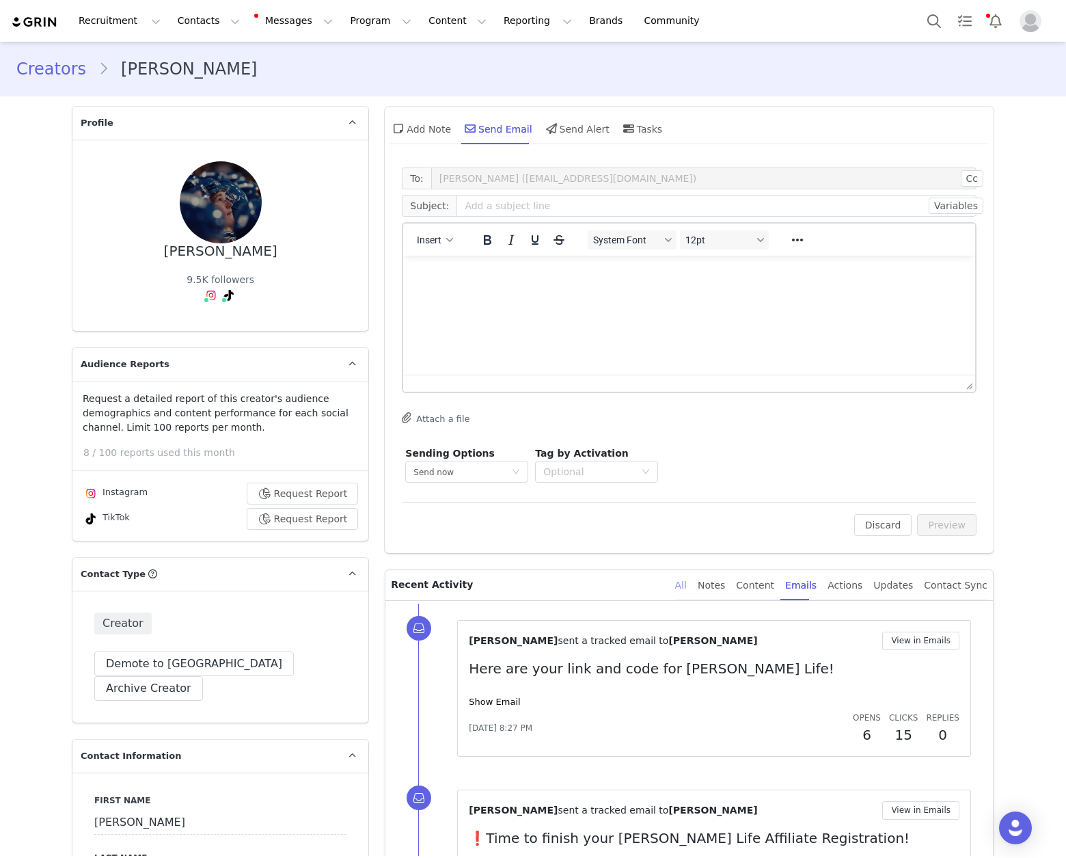
click at [687, 580] on div "All" at bounding box center [681, 585] width 12 height 31
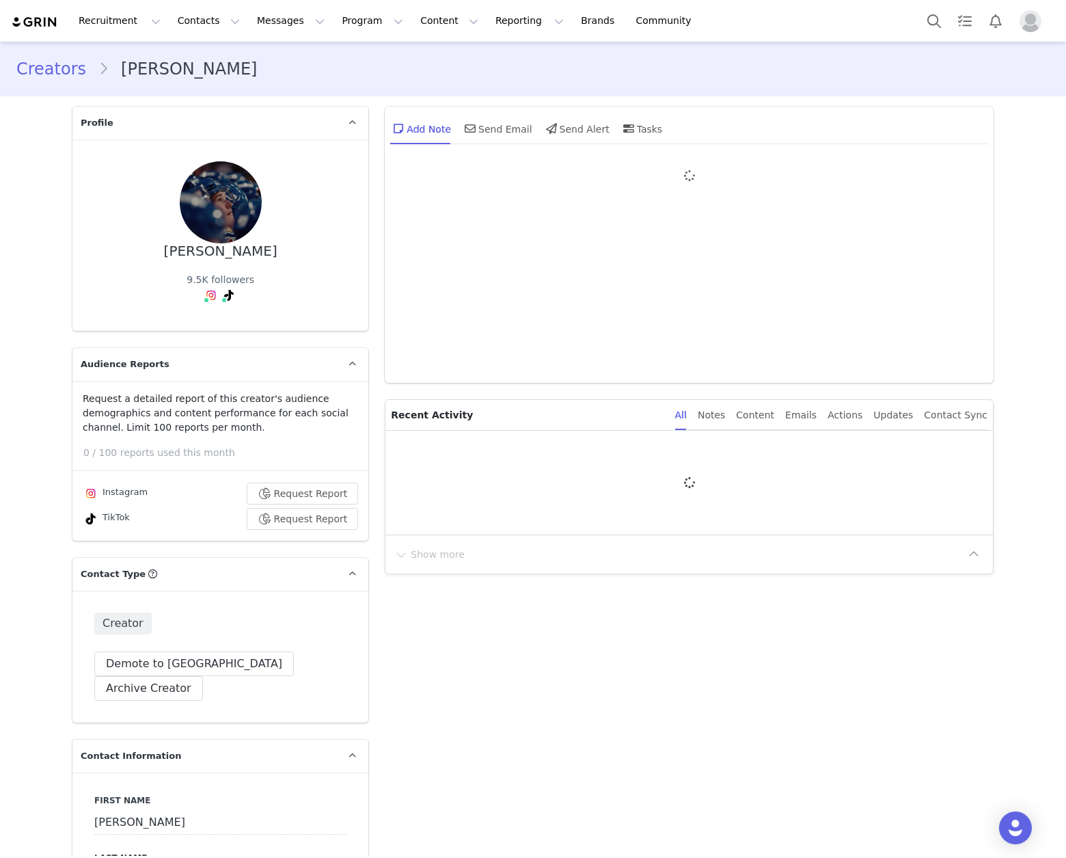
type input "+1 ([GEOGRAPHIC_DATA])"
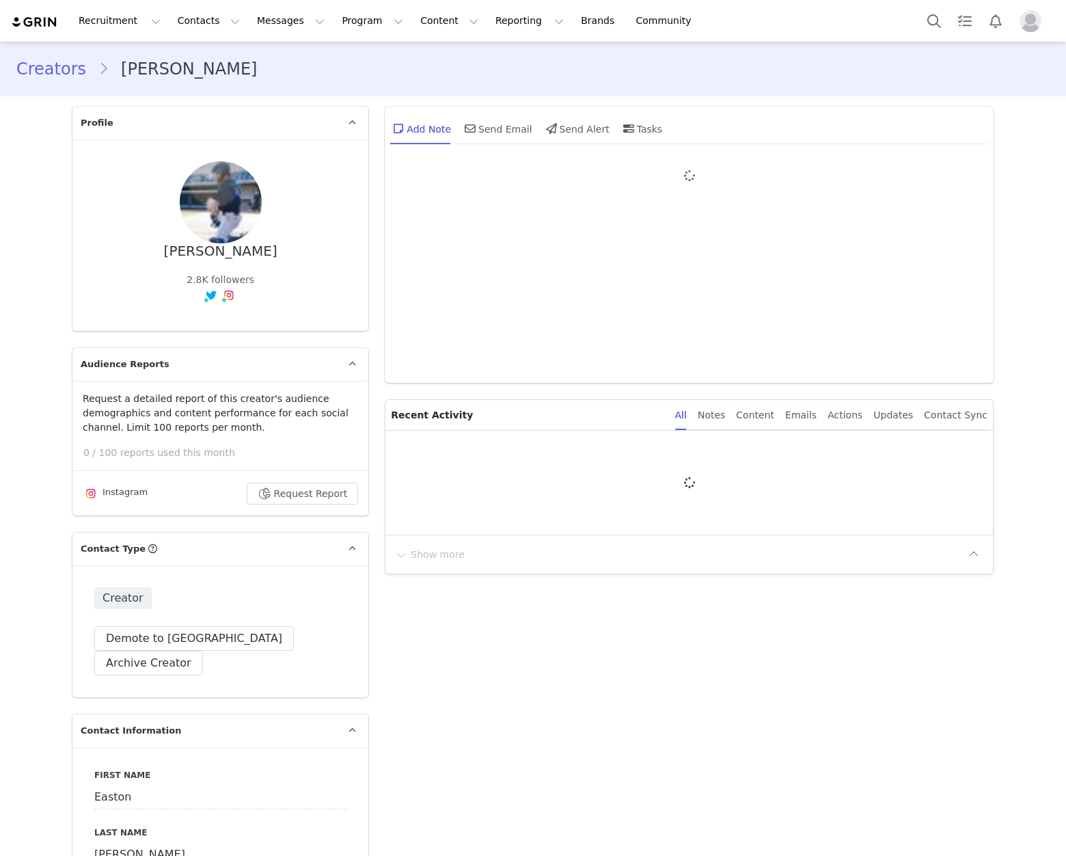
type input "+1 ([GEOGRAPHIC_DATA])"
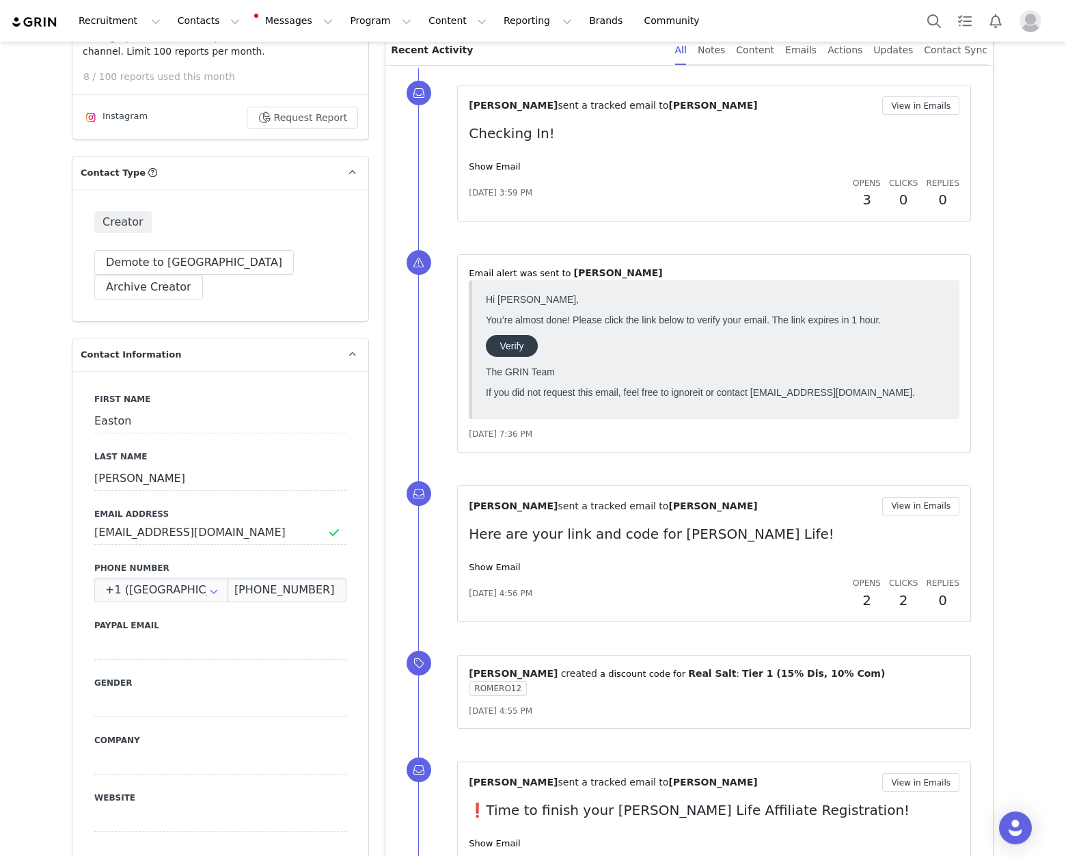
scroll to position [416, 0]
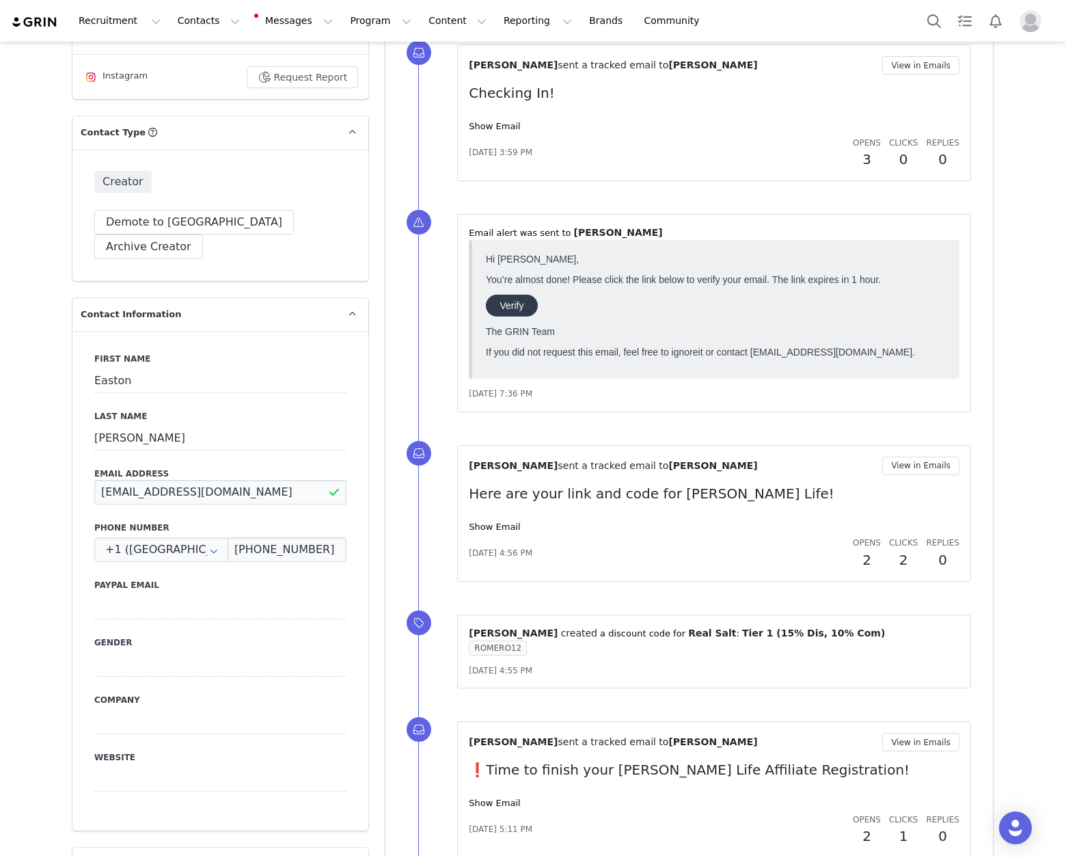
click at [167, 480] on input "[EMAIL_ADDRESS][DOMAIN_NAME]" at bounding box center [220, 492] width 252 height 25
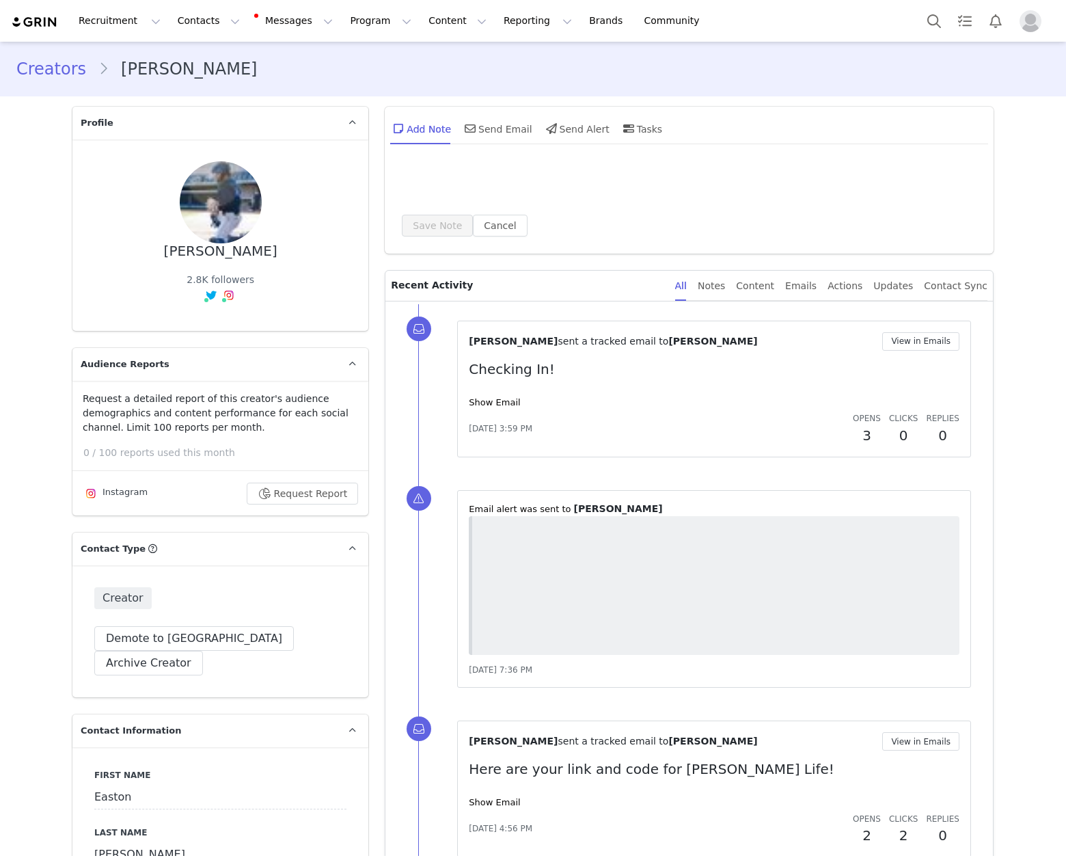
type input "+1 ([GEOGRAPHIC_DATA])"
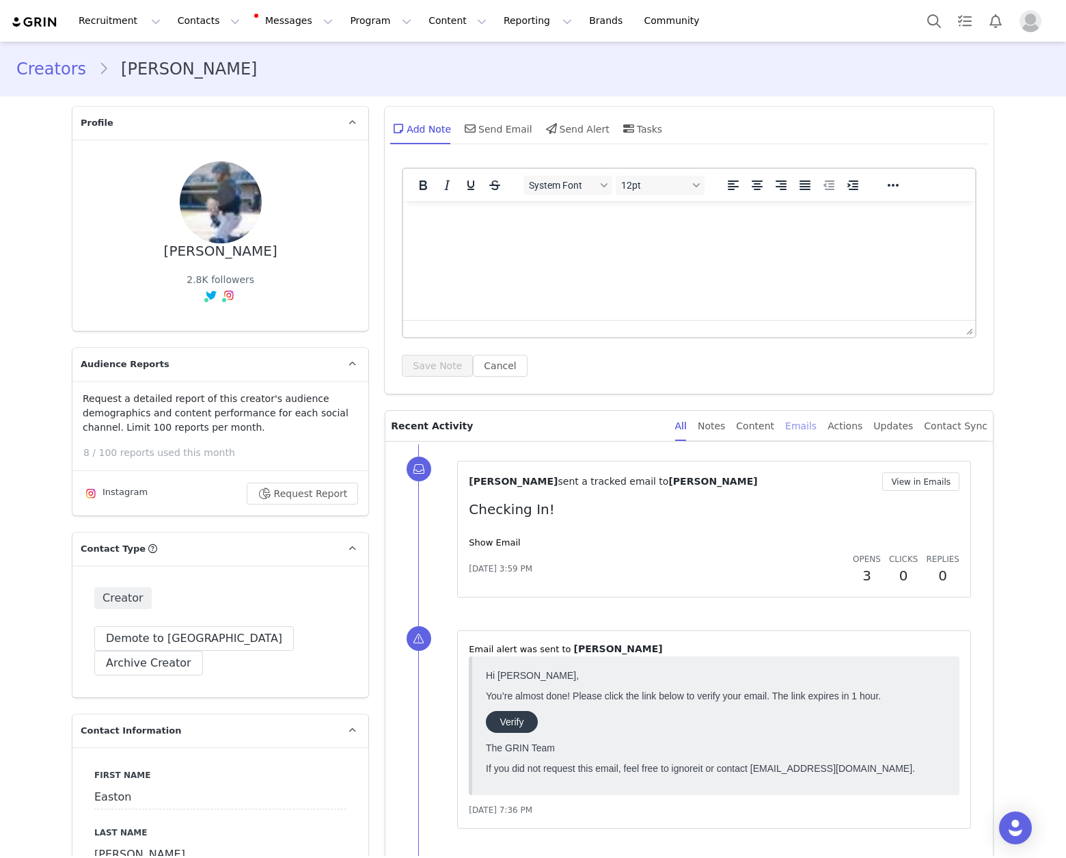
click at [797, 428] on div "Emails" at bounding box center [800, 426] width 31 height 31
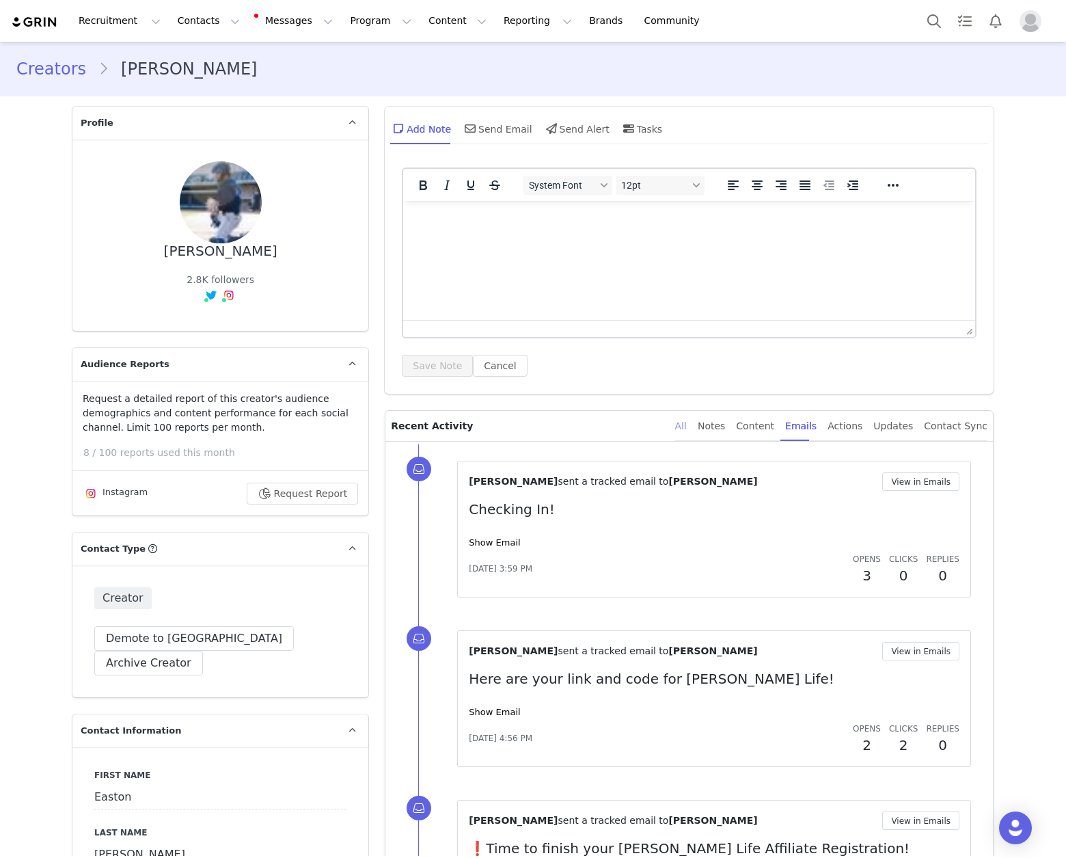
click at [686, 428] on div "All" at bounding box center [681, 426] width 12 height 31
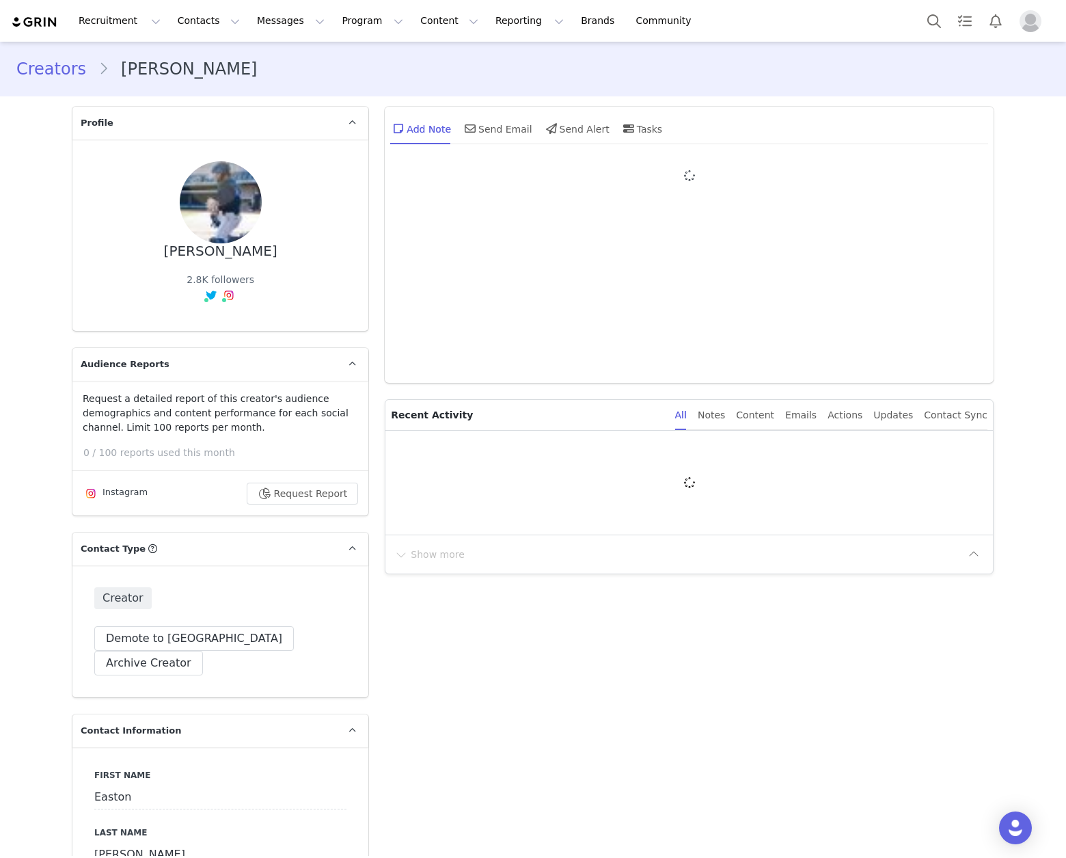
type input "+1 ([GEOGRAPHIC_DATA])"
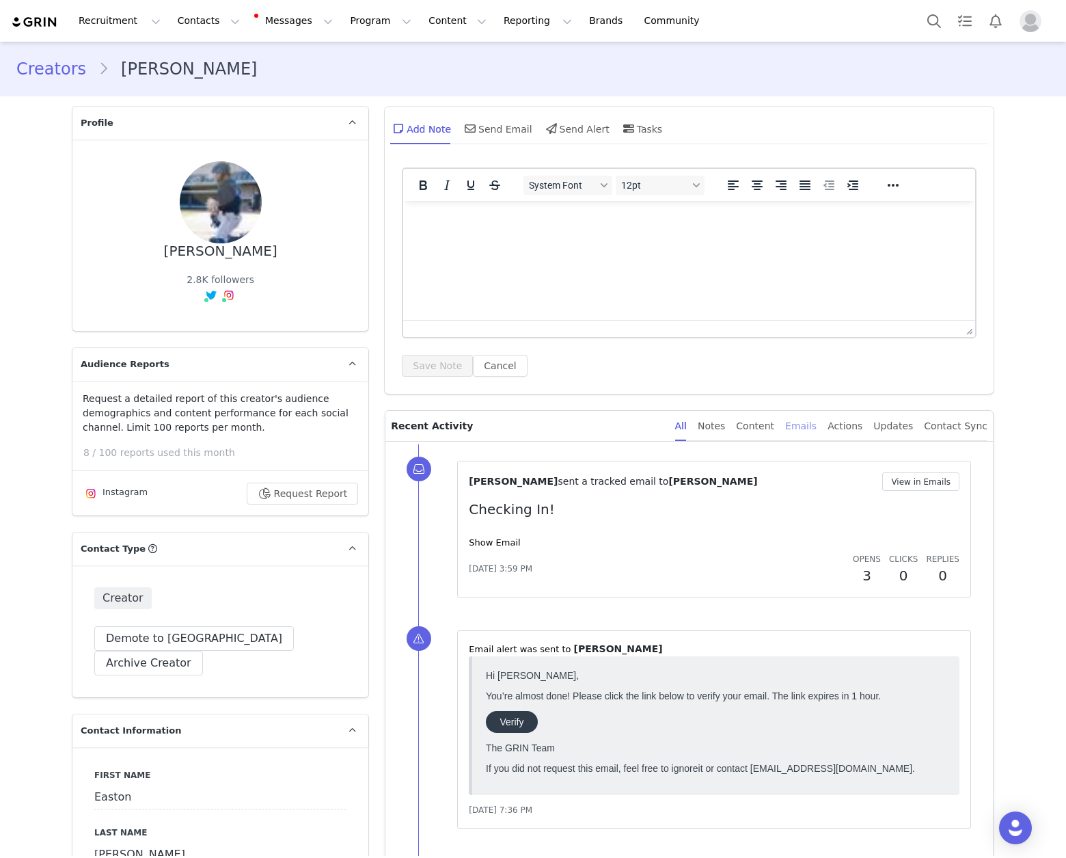
click at [802, 433] on div "Emails" at bounding box center [800, 426] width 31 height 31
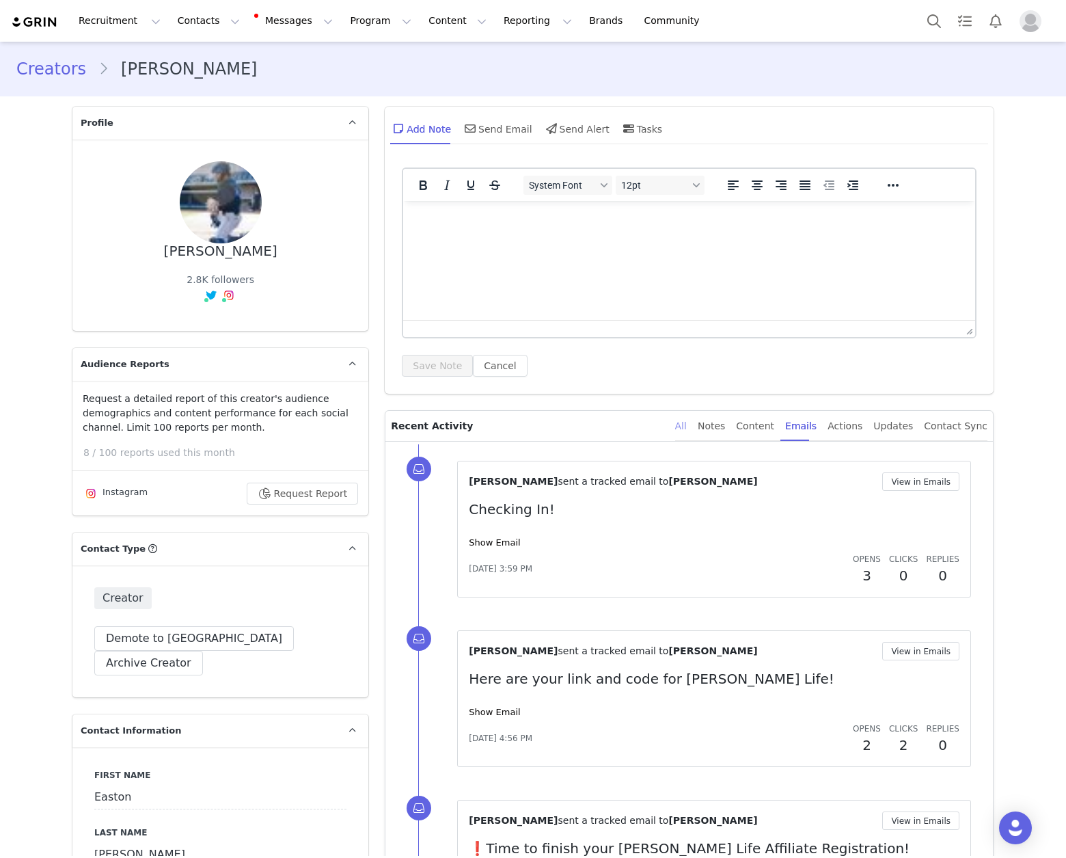
click at [687, 424] on div "All" at bounding box center [681, 426] width 12 height 31
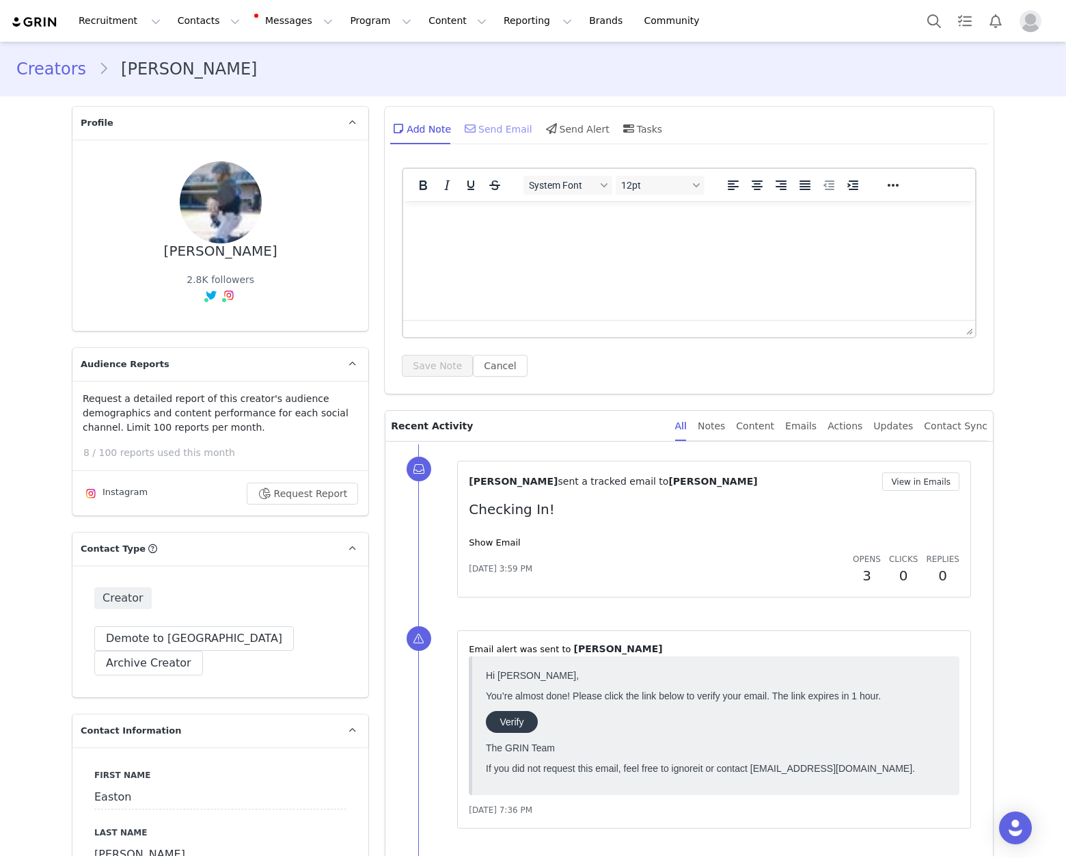
click at [485, 130] on div "Send Email" at bounding box center [497, 128] width 70 height 33
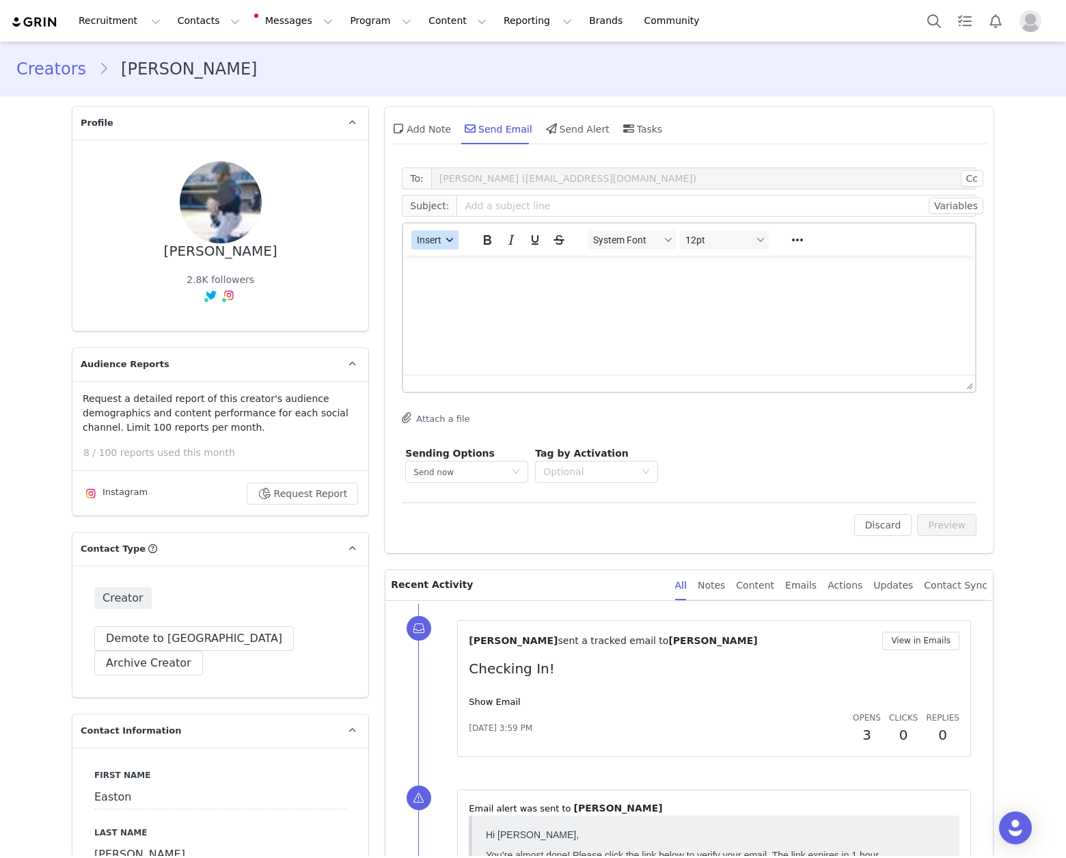
click at [436, 239] on span "Insert" at bounding box center [430, 239] width 25 height 11
click at [456, 267] on div "Insert Template" at bounding box center [479, 264] width 123 height 16
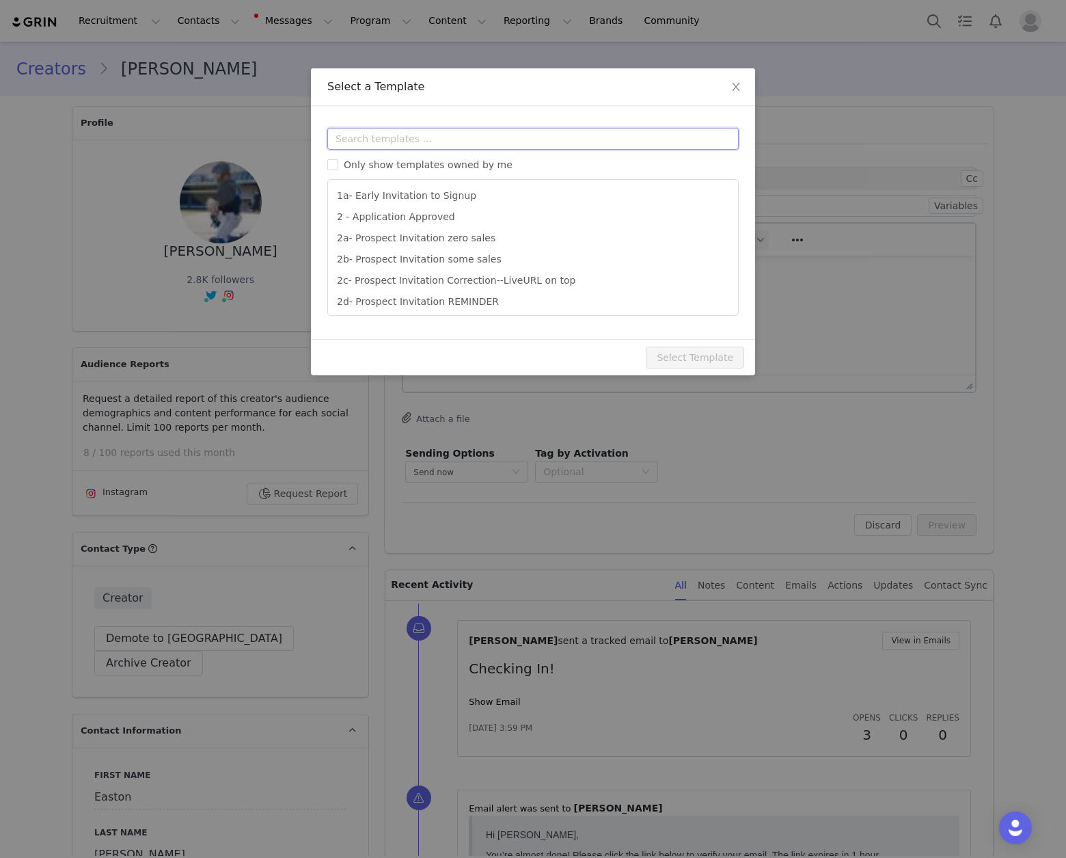
click at [482, 139] on input "text" at bounding box center [532, 139] width 411 height 22
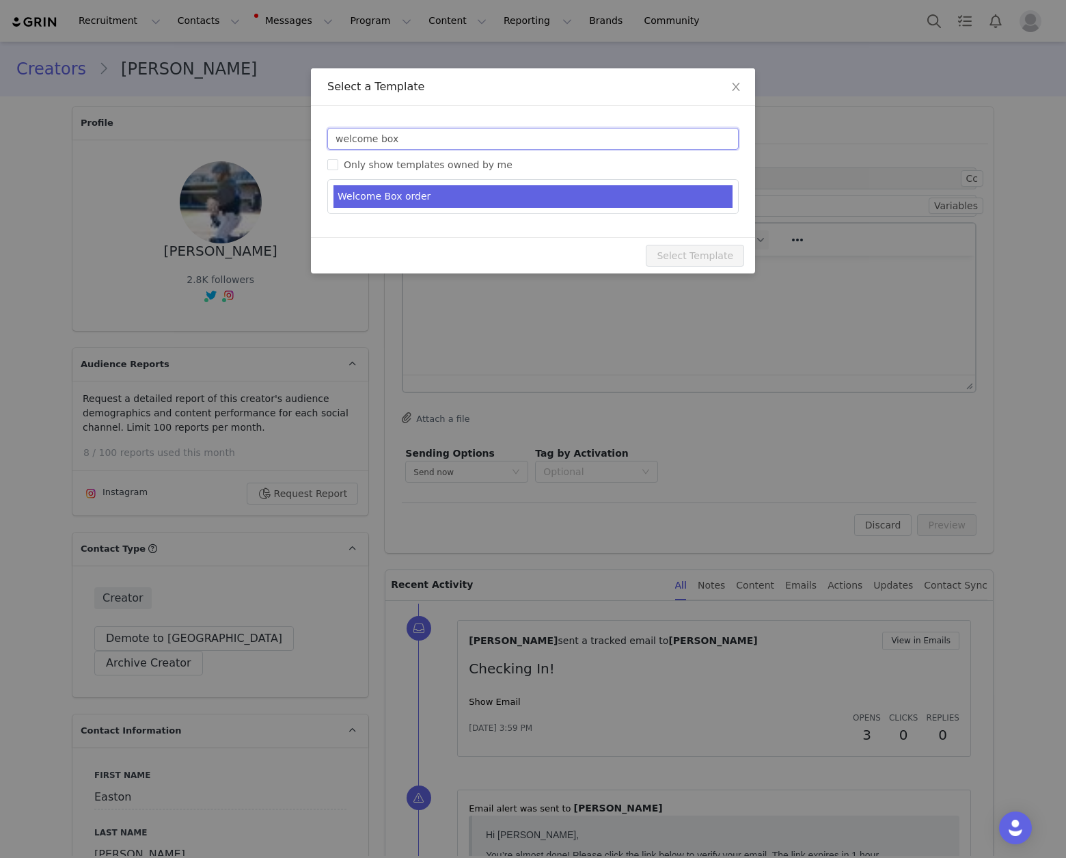
type input "welcome box"
type input "Welcome to the [PERSON_NAME] Life Family!"
click at [506, 187] on li "Welcome Box order" at bounding box center [532, 196] width 399 height 23
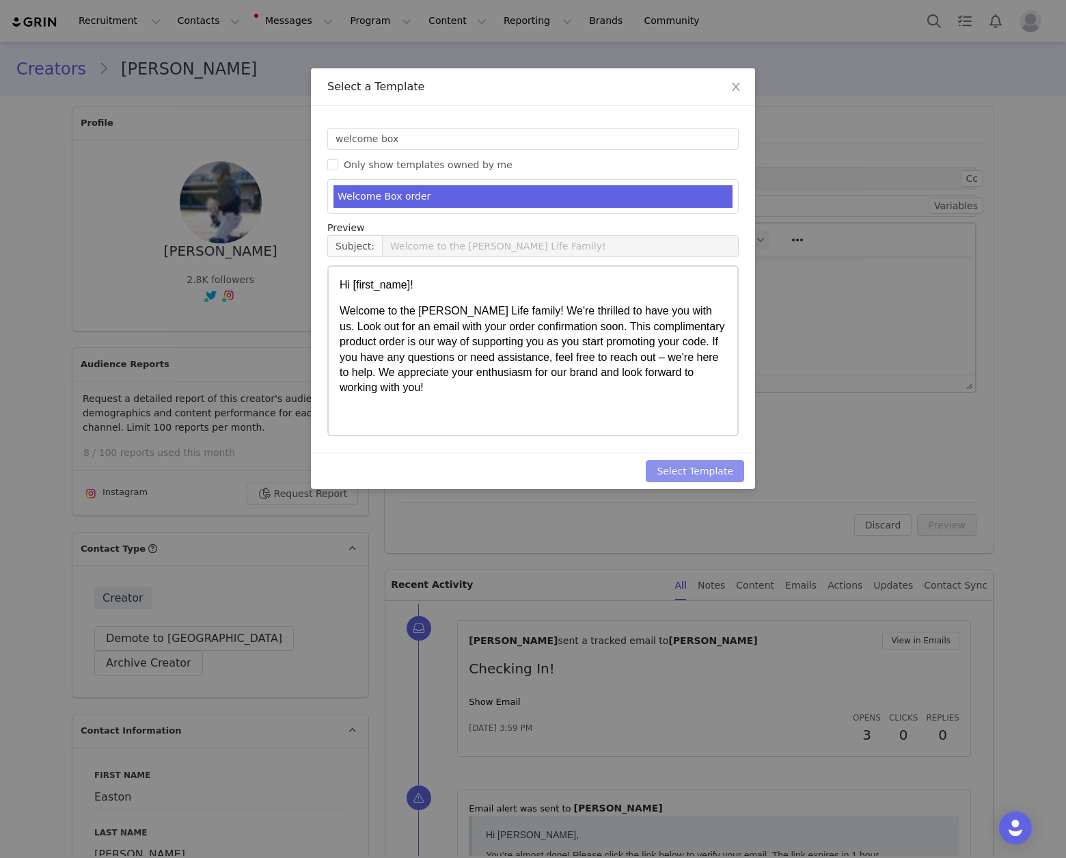
click at [702, 474] on button "Select Template" at bounding box center [695, 471] width 98 height 22
type input "Welcome to the [PERSON_NAME] Life Family!"
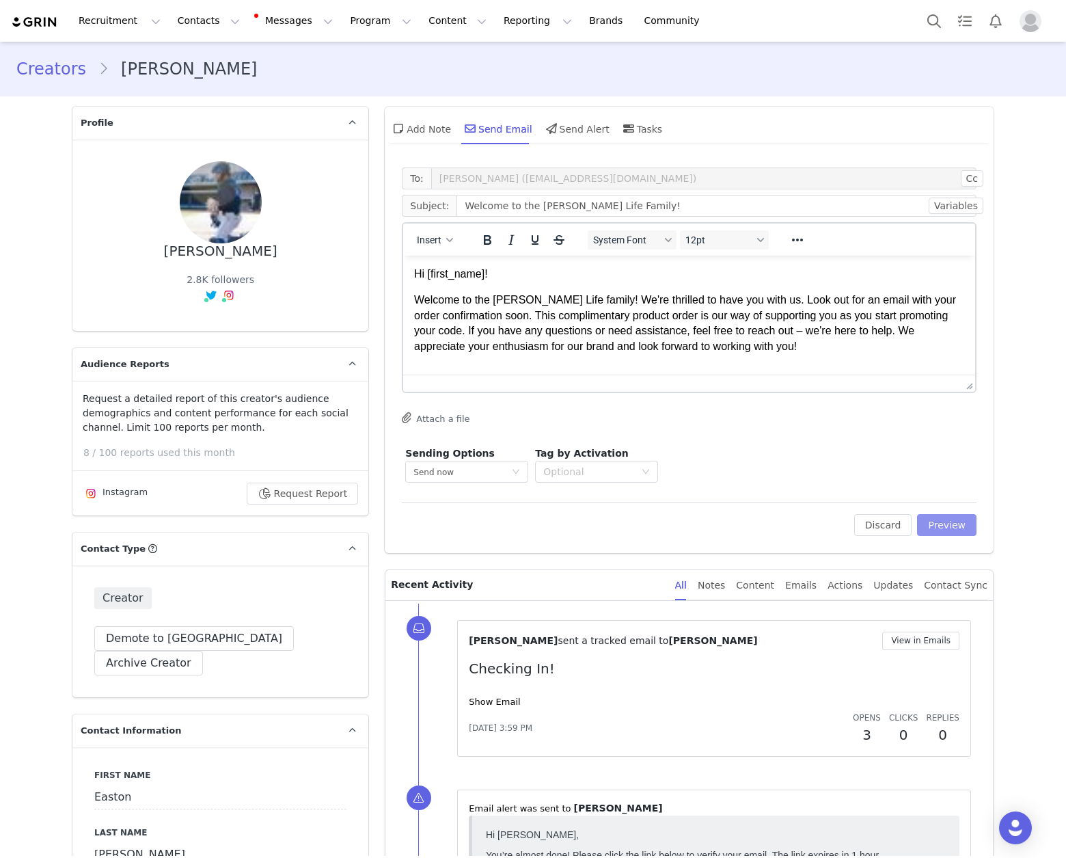
click at [938, 527] on button "Preview" at bounding box center [946, 525] width 59 height 22
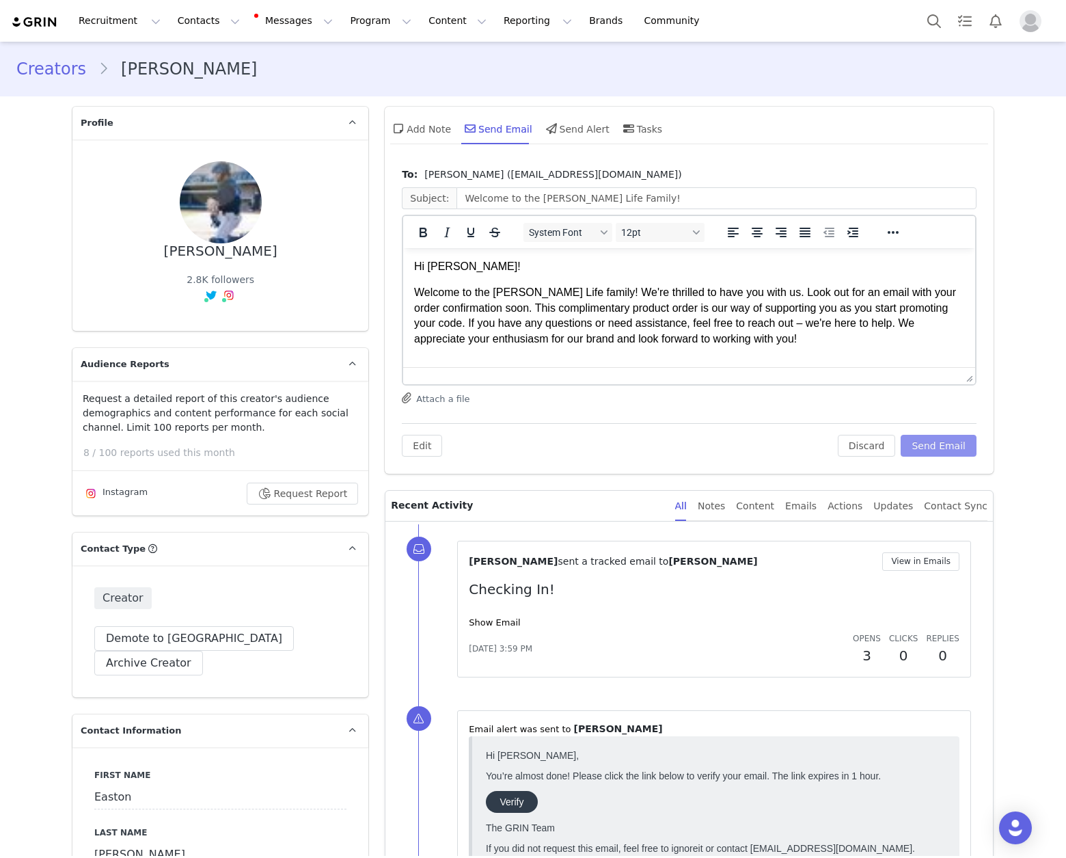
click at [924, 448] on button "Send Email" at bounding box center [939, 446] width 76 height 22
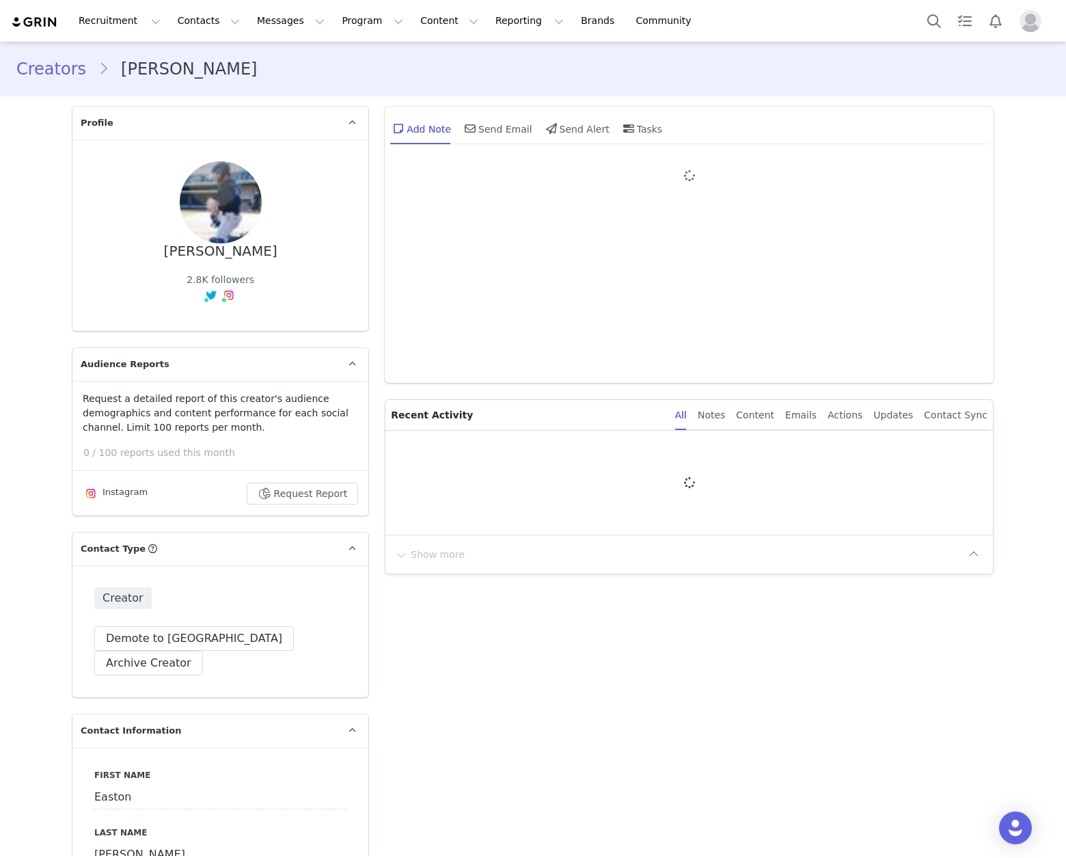
type input "+1 ([GEOGRAPHIC_DATA])"
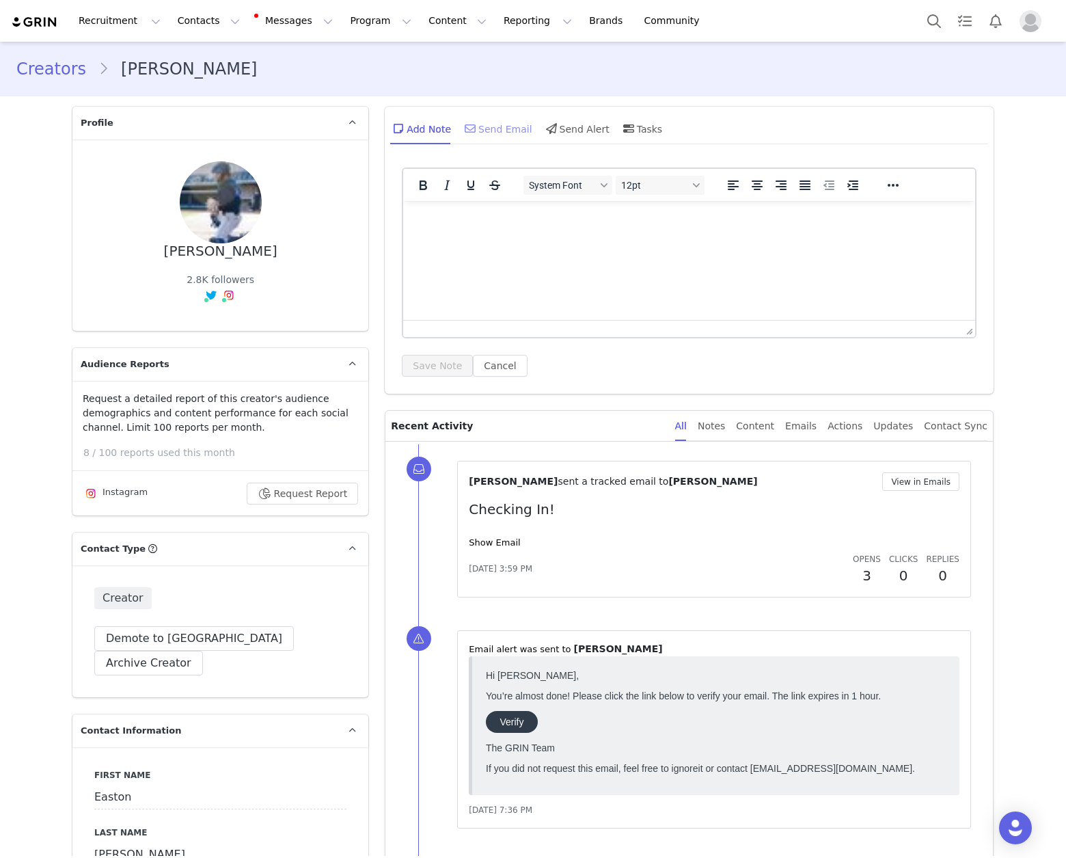
click at [507, 131] on div "Send Email" at bounding box center [497, 128] width 70 height 33
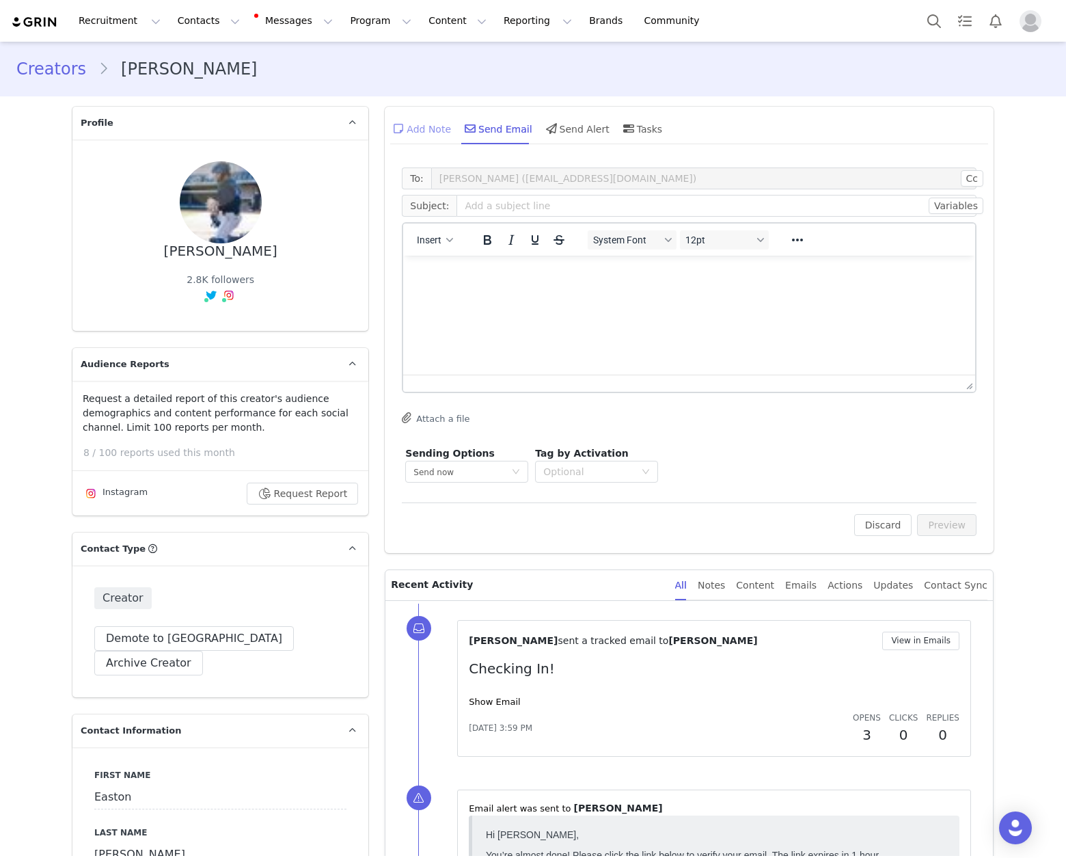
click at [414, 128] on div "Add Note" at bounding box center [420, 128] width 61 height 33
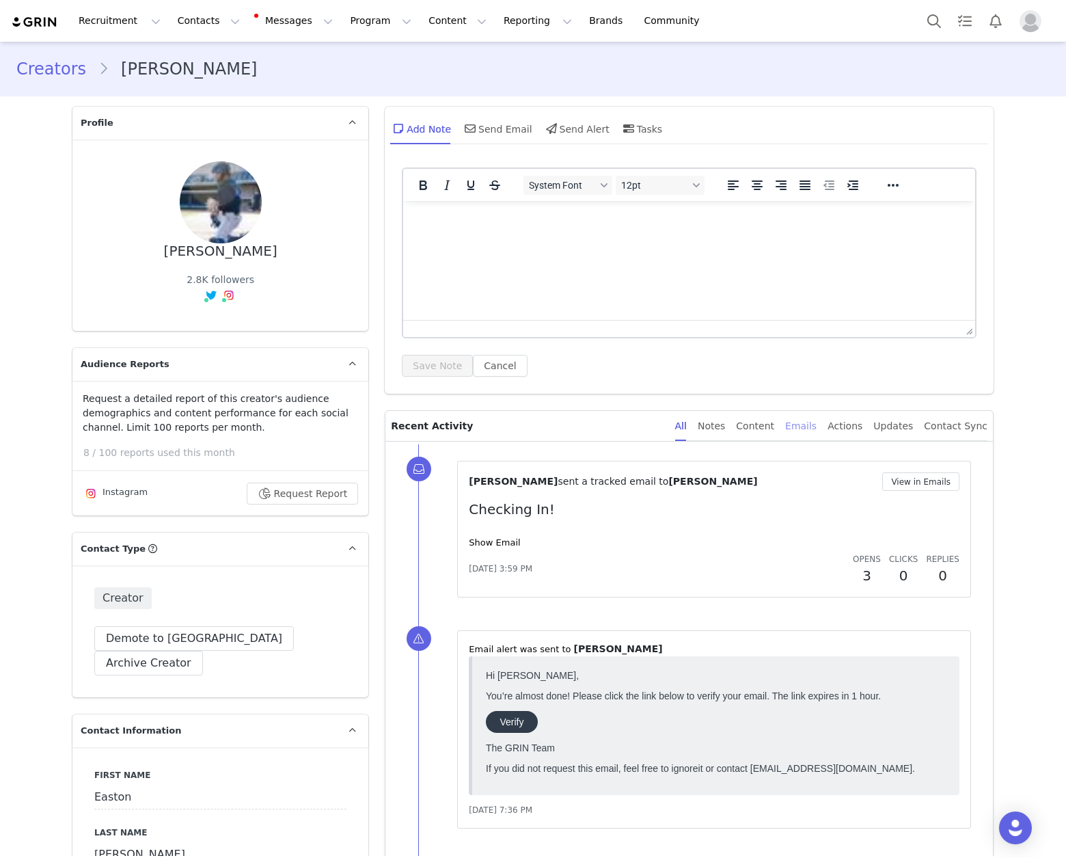
click at [805, 436] on div "Emails" at bounding box center [800, 426] width 31 height 31
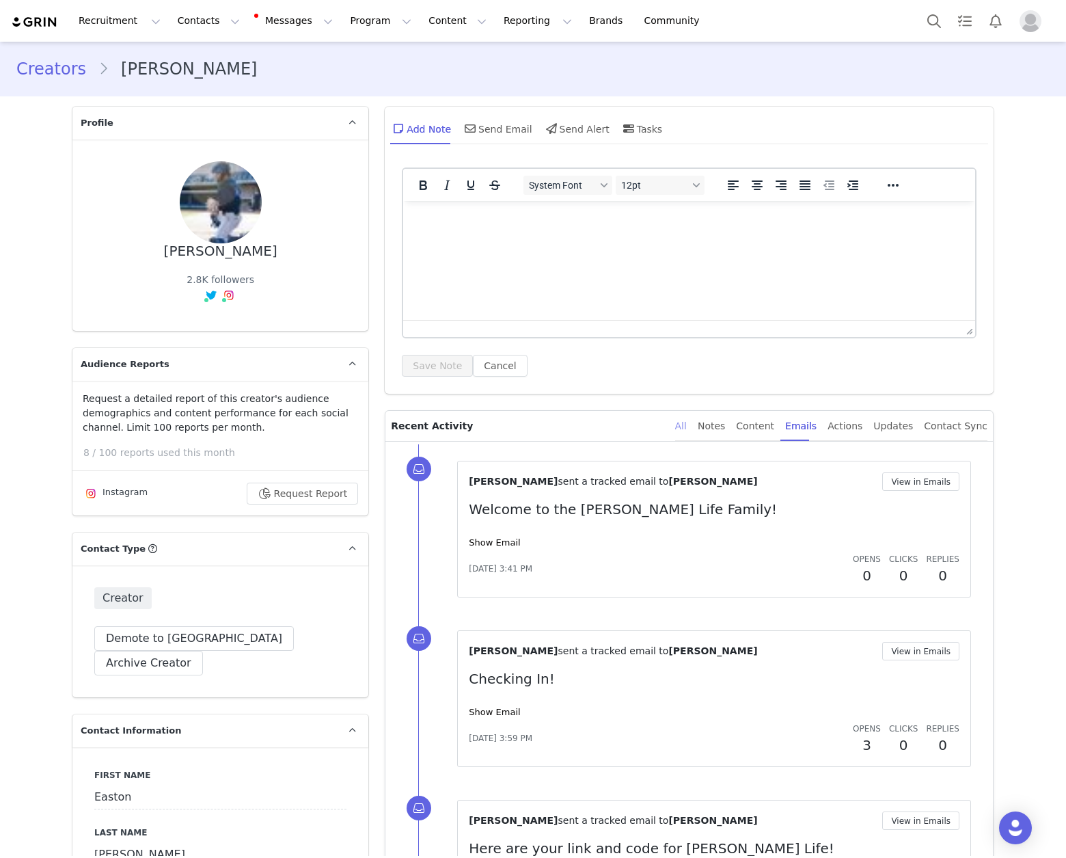
click at [687, 427] on div "All" at bounding box center [681, 426] width 12 height 31
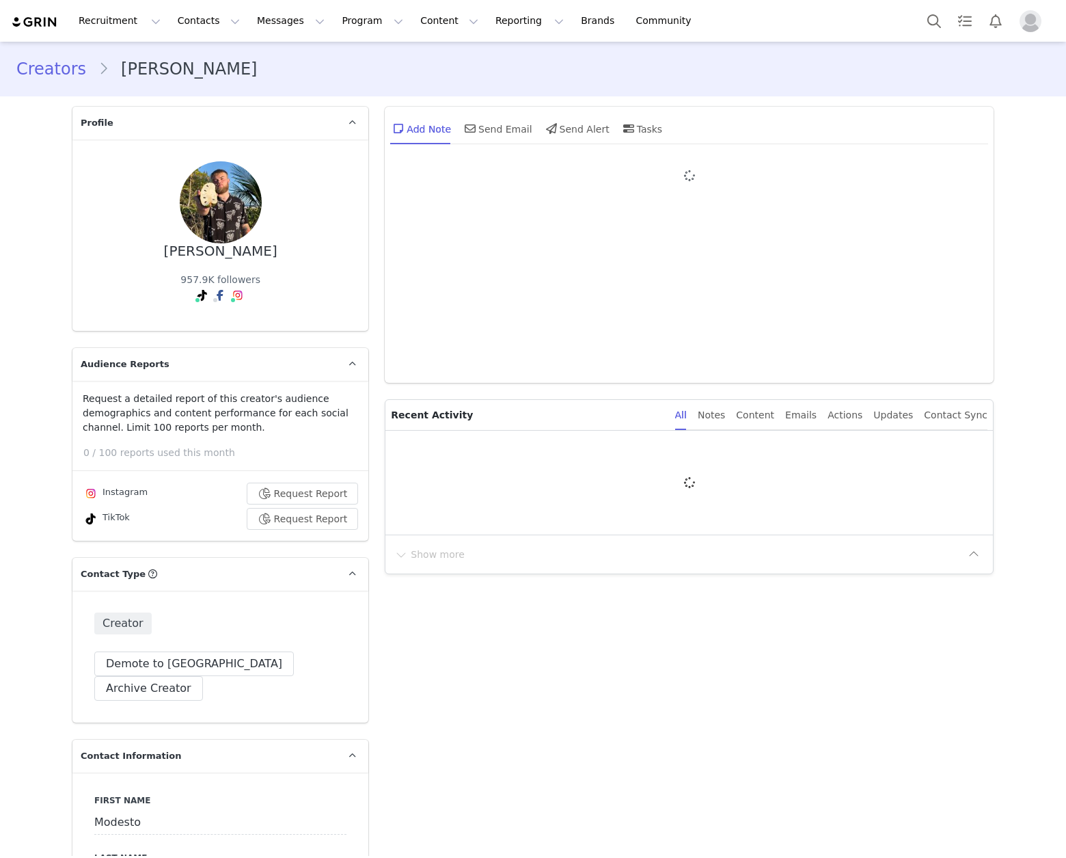
type input "+1 ([GEOGRAPHIC_DATA])"
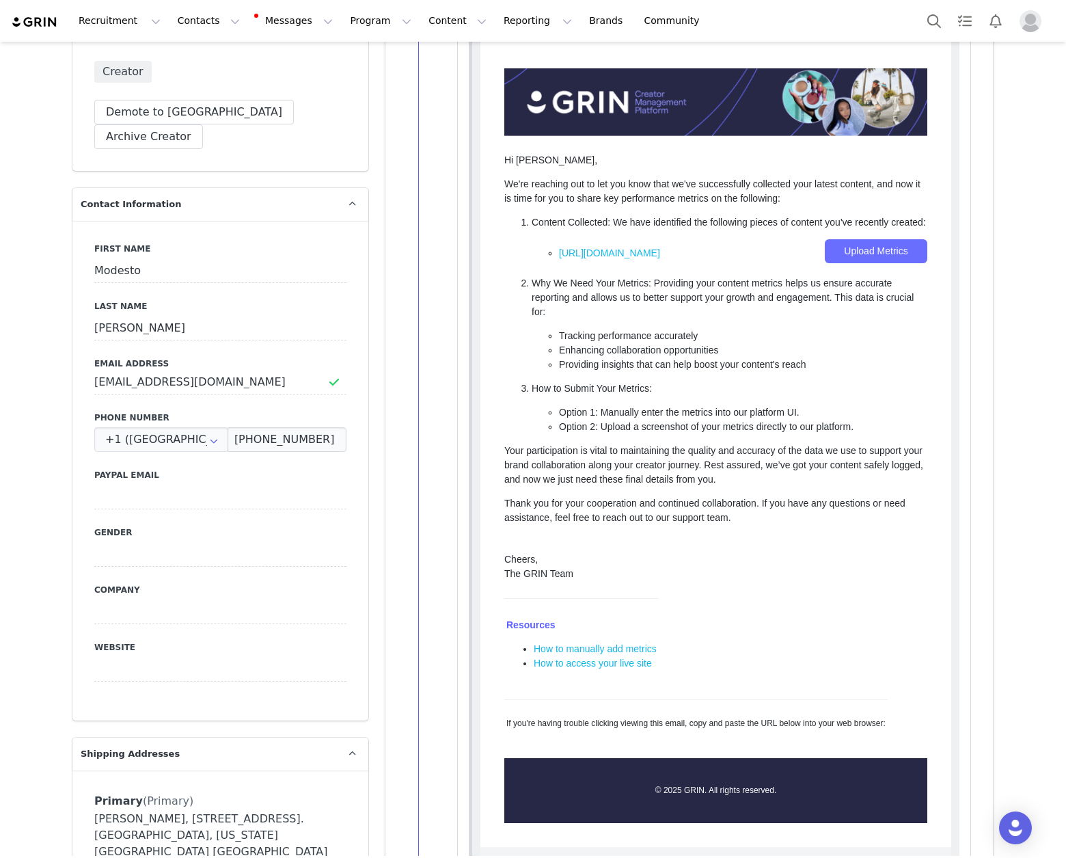
click at [457, 439] on div "⁨Email⁩ alert was sent to ⁨ [PERSON_NAME] ⁩ [DATE] 1:50 AM" at bounding box center [714, 448] width 514 height 911
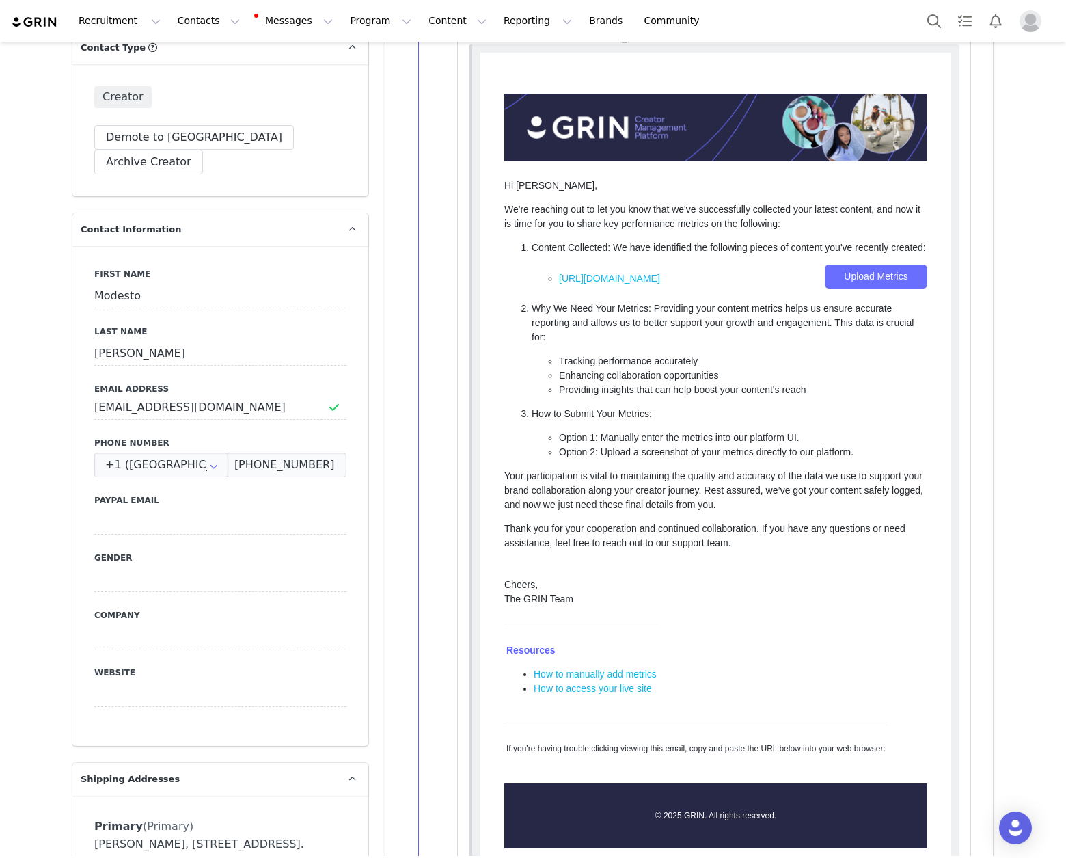
scroll to position [525, 0]
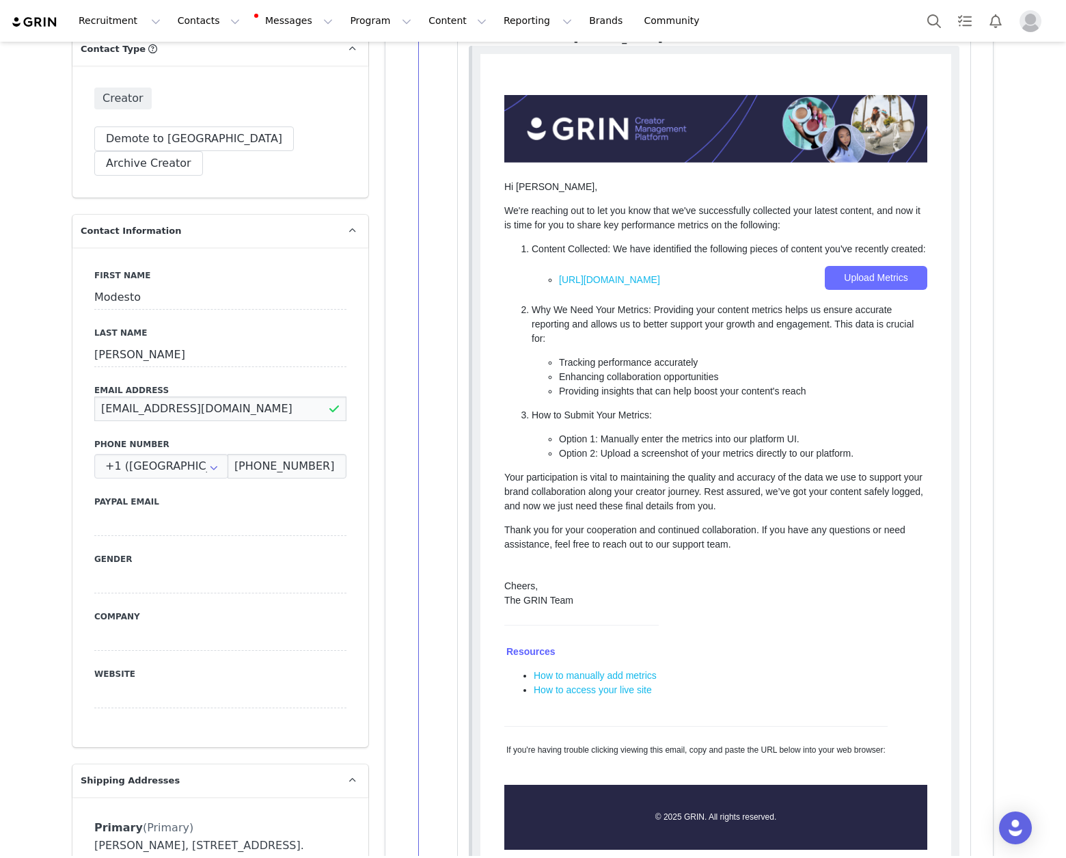
click at [184, 396] on input "[EMAIL_ADDRESS][DOMAIN_NAME]" at bounding box center [220, 408] width 252 height 25
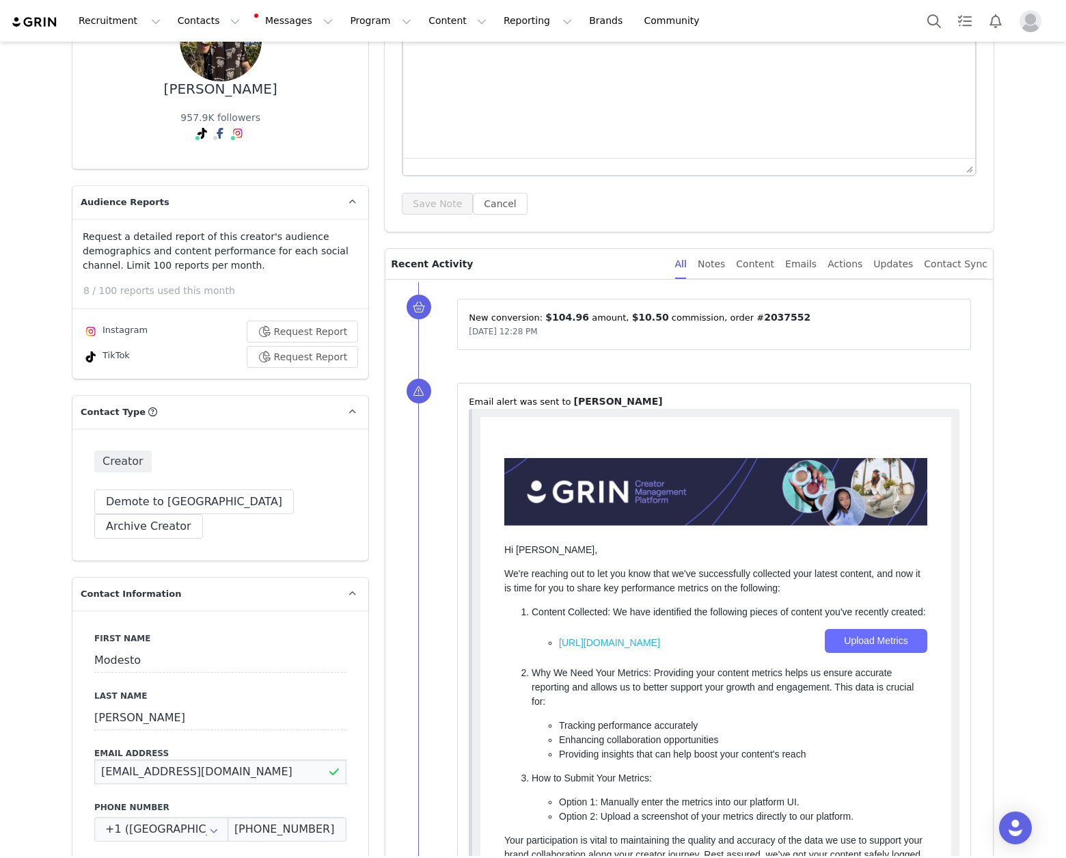
scroll to position [0, 0]
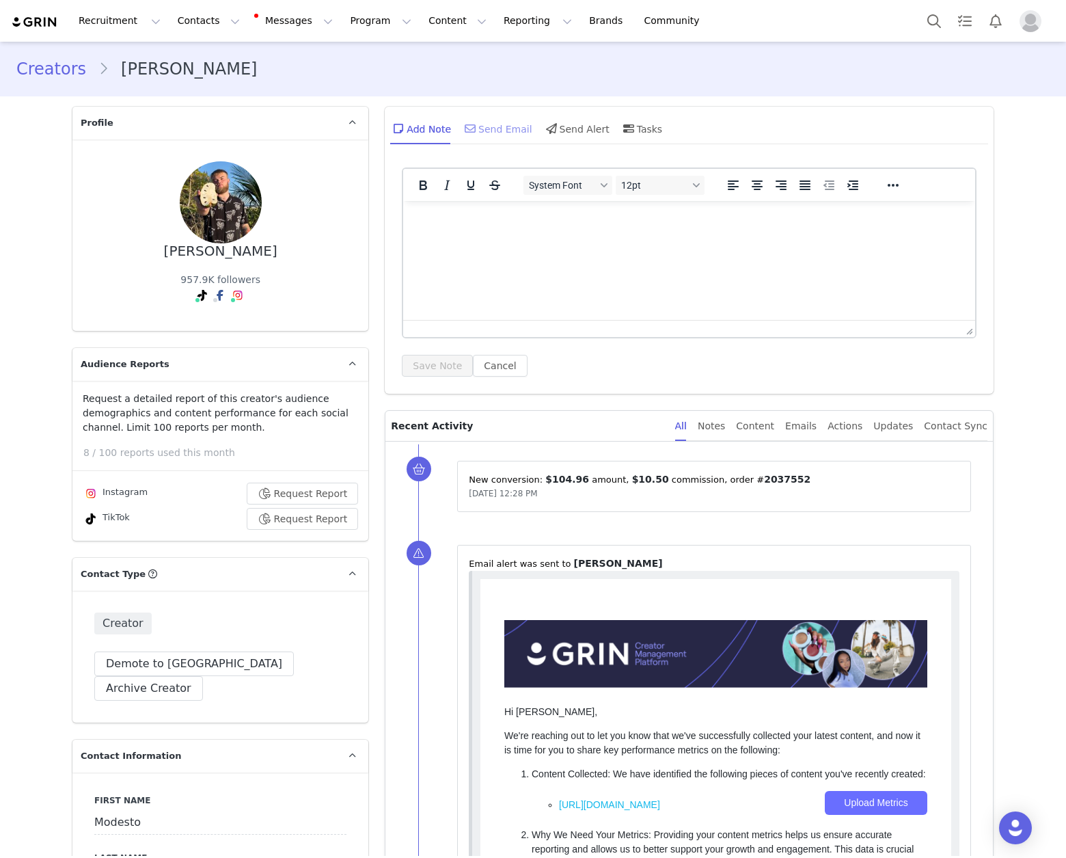
click at [498, 133] on div "Send Email" at bounding box center [497, 128] width 70 height 33
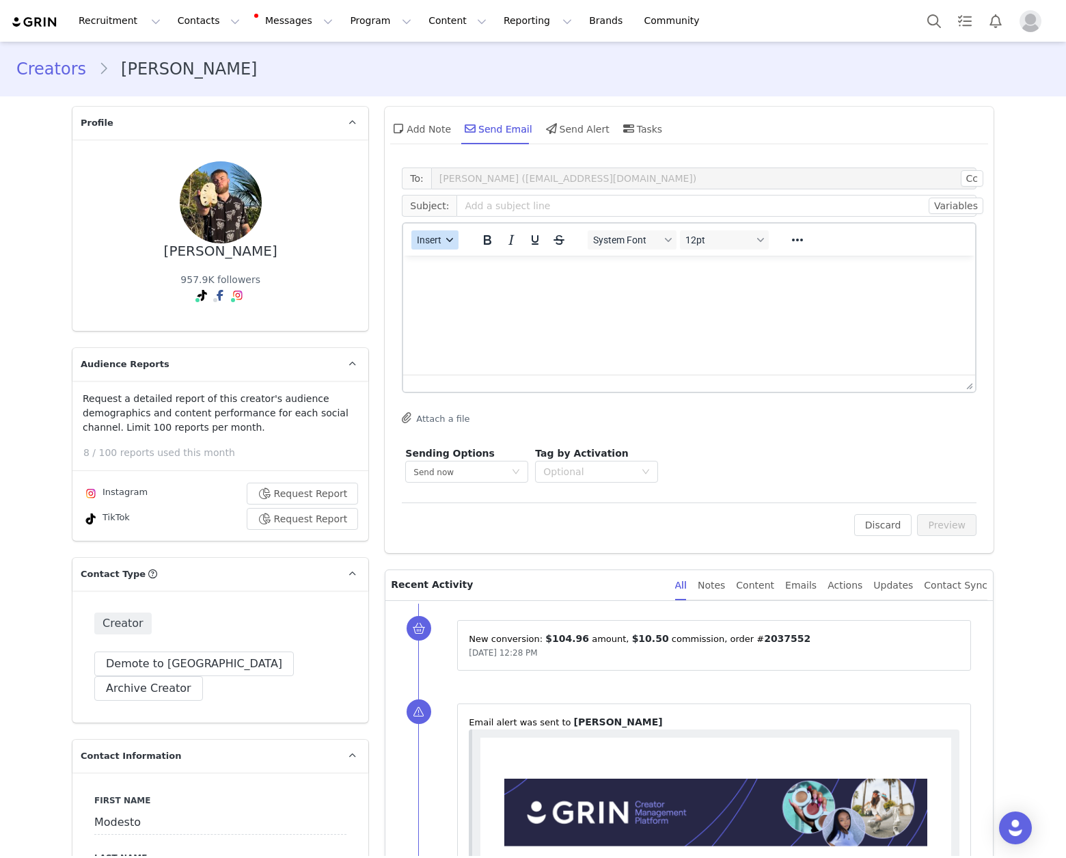
click at [447, 237] on icon "button" at bounding box center [450, 239] width 7 height 7
click at [464, 268] on div "Insert Template" at bounding box center [479, 264] width 123 height 16
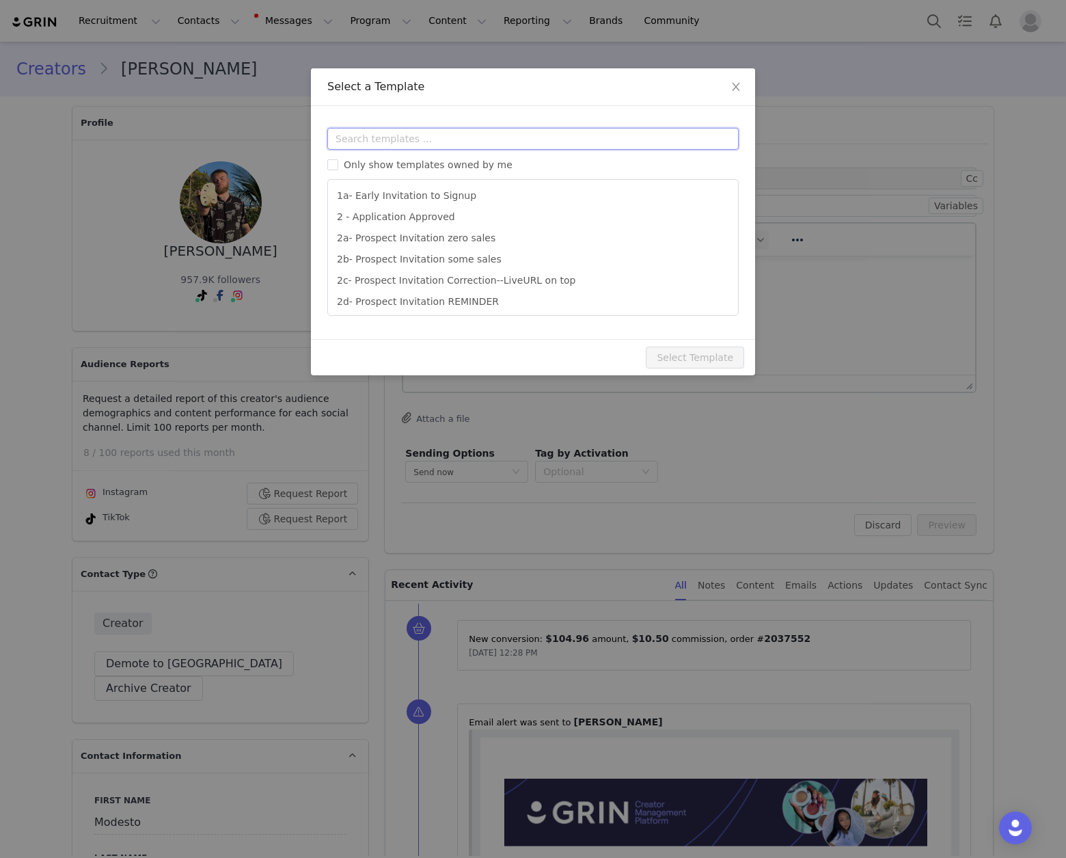
click at [464, 143] on input "text" at bounding box center [532, 139] width 411 height 22
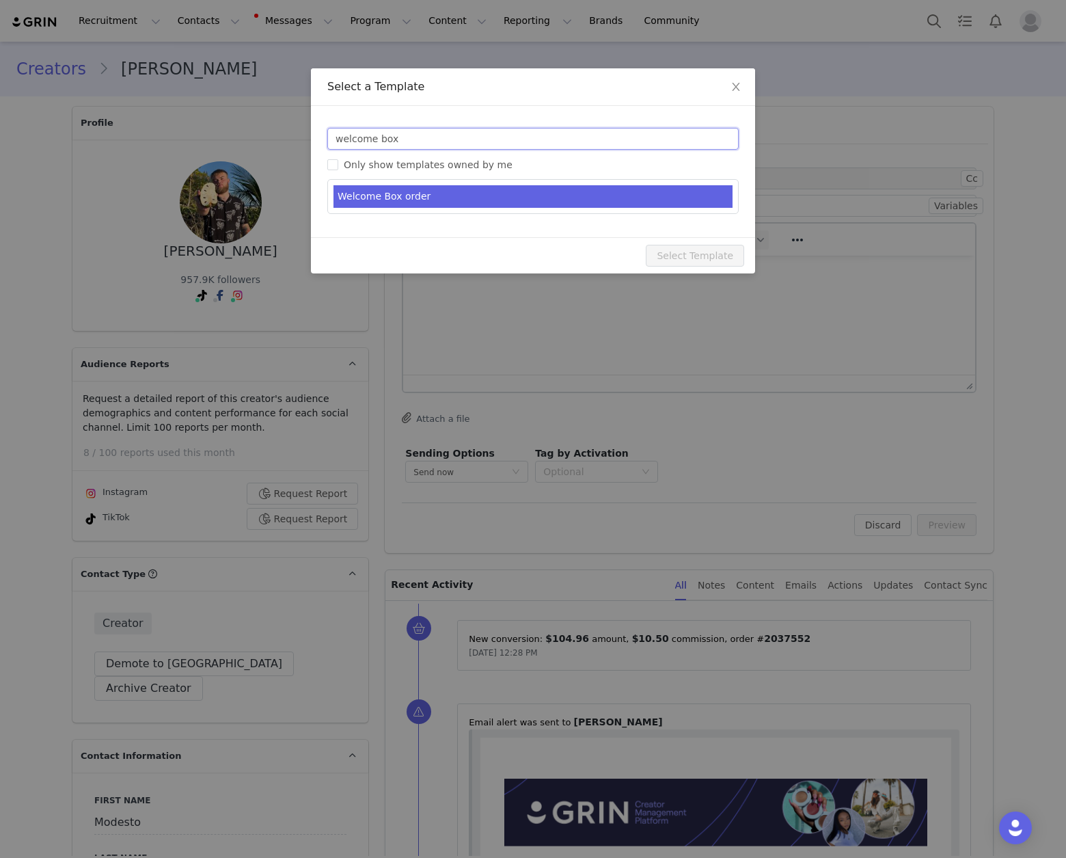
type input "welcome box"
type input "Welcome to the [PERSON_NAME] Life Family!"
click at [470, 197] on li "Welcome Box order" at bounding box center [532, 196] width 399 height 23
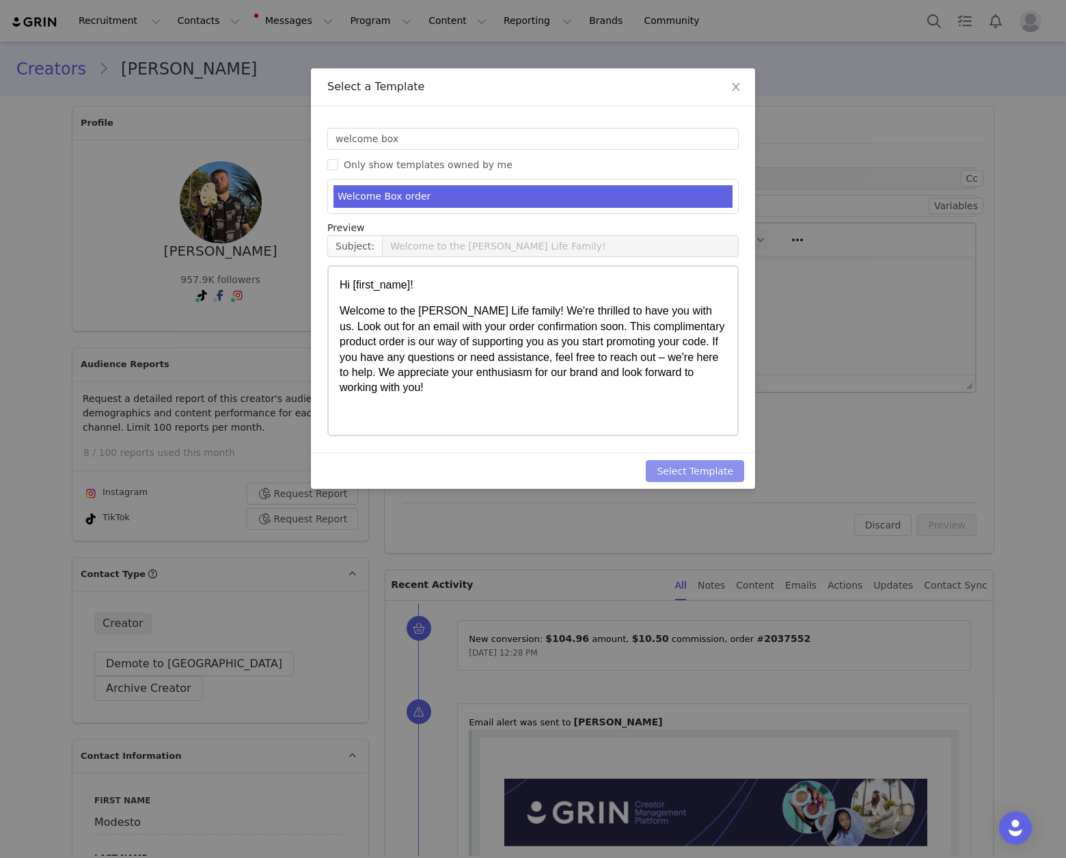
click at [713, 470] on button "Select Template" at bounding box center [695, 471] width 98 height 22
type input "Welcome to the [PERSON_NAME] Life Family!"
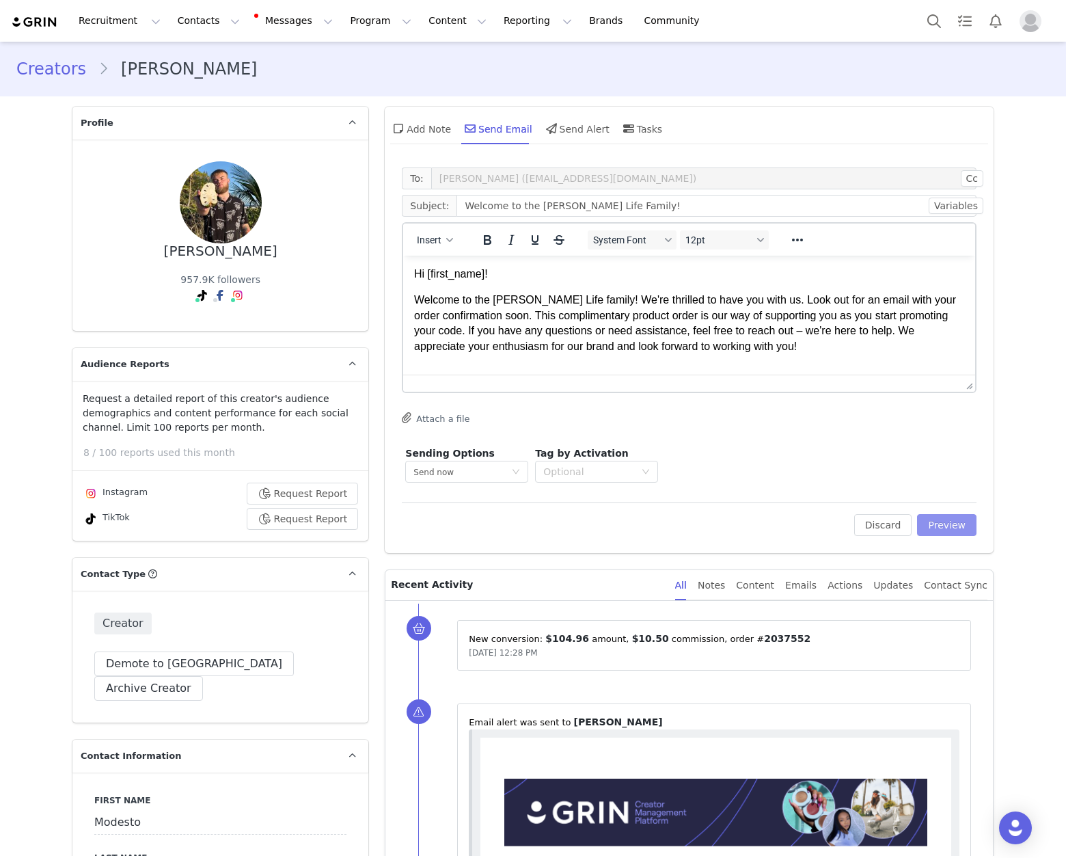
click at [926, 519] on button "Preview" at bounding box center [946, 525] width 59 height 22
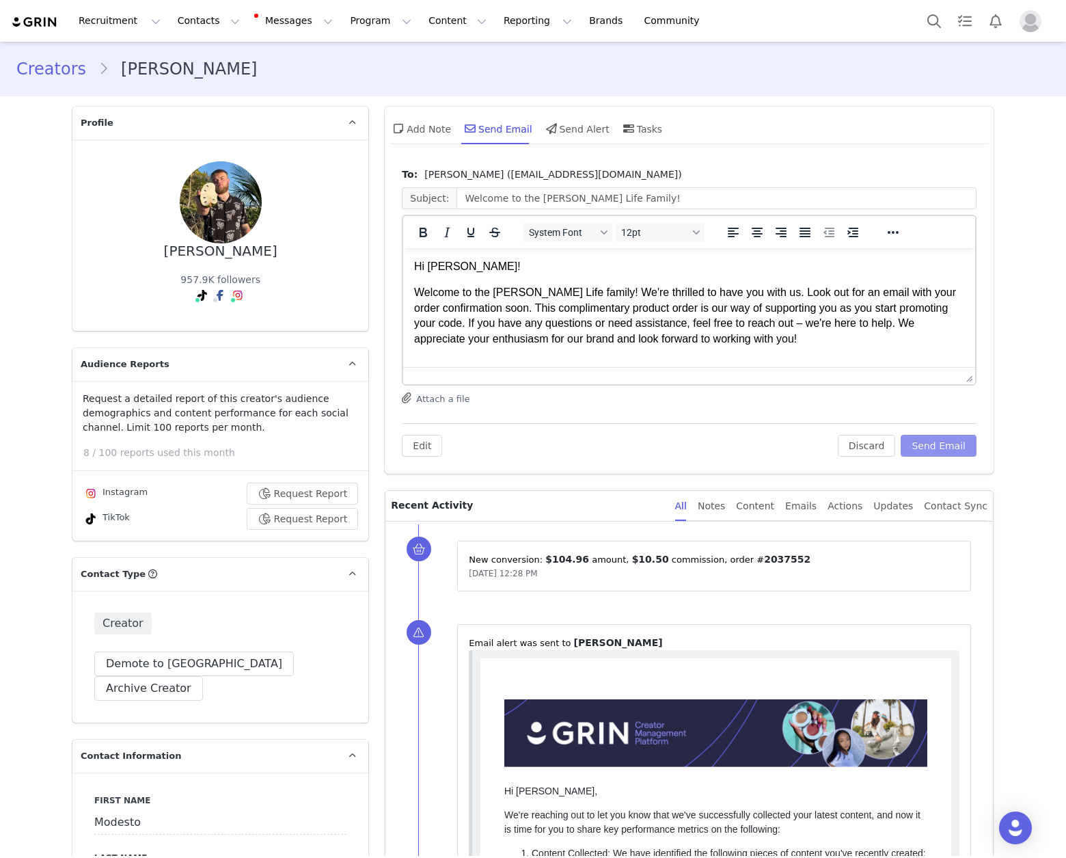
click at [951, 450] on button "Send Email" at bounding box center [939, 446] width 76 height 22
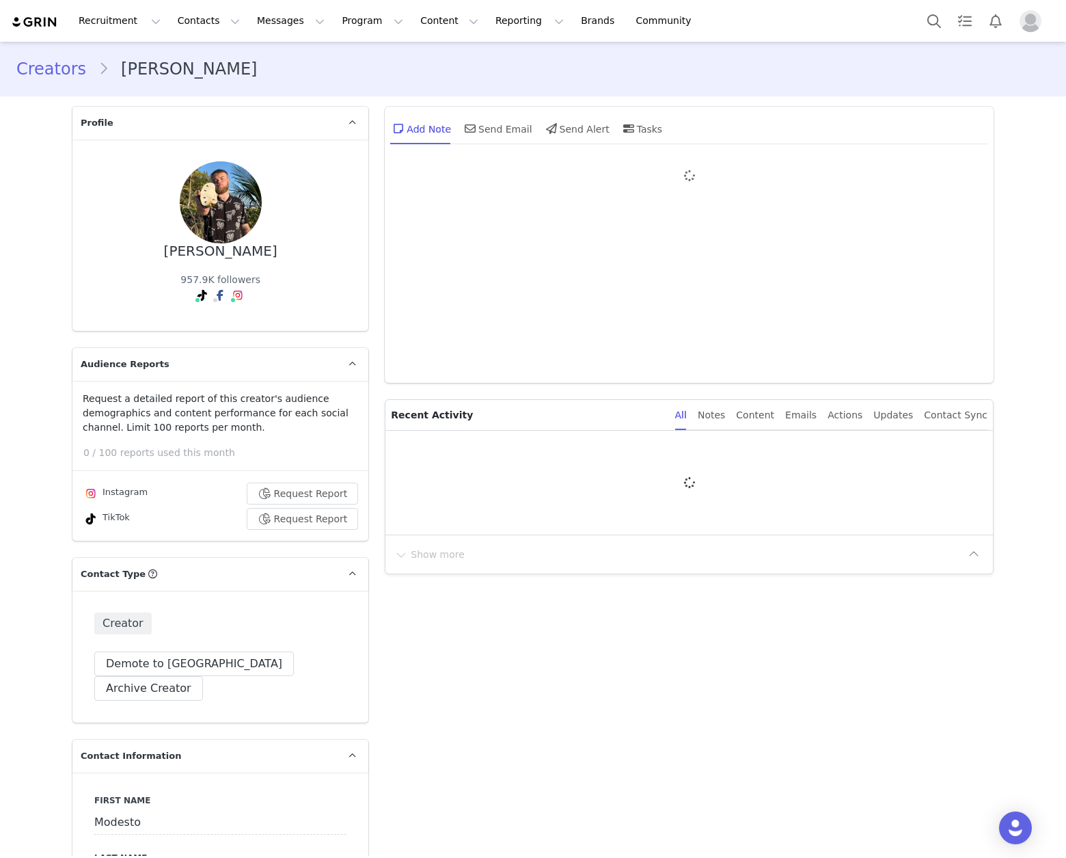
type input "+1 ([GEOGRAPHIC_DATA])"
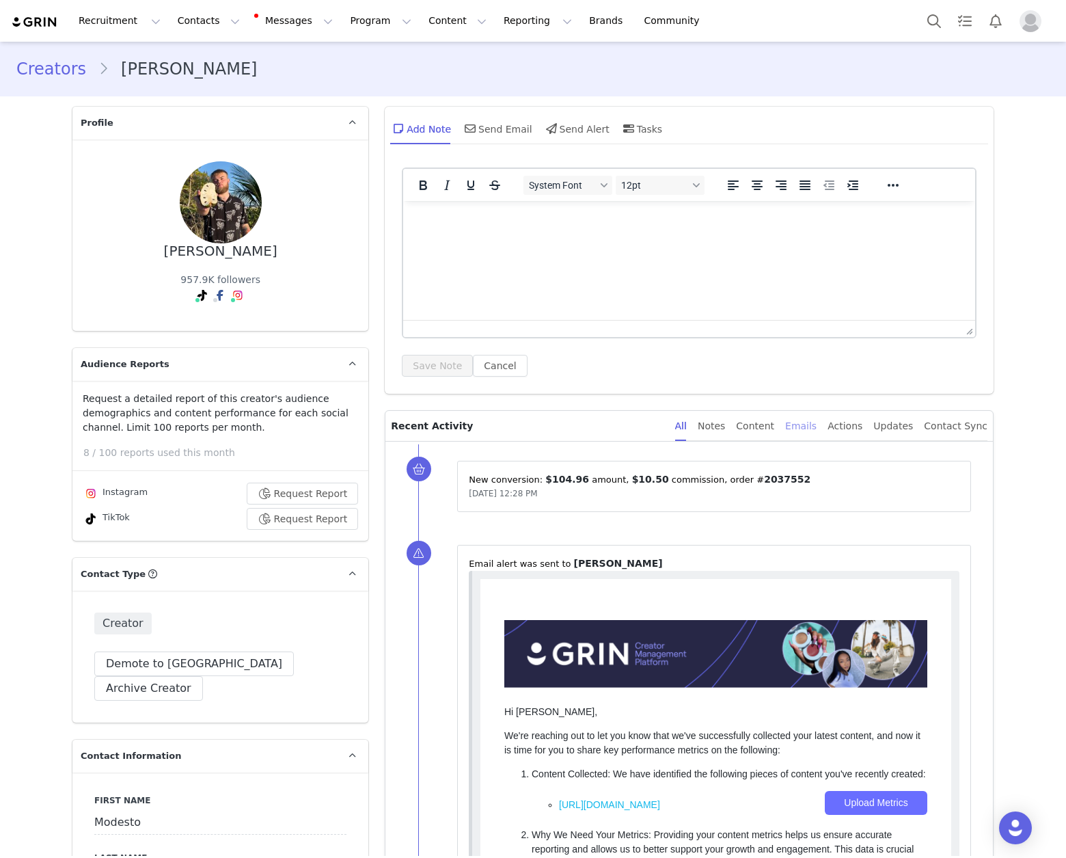
click at [800, 427] on div "Emails" at bounding box center [800, 426] width 31 height 31
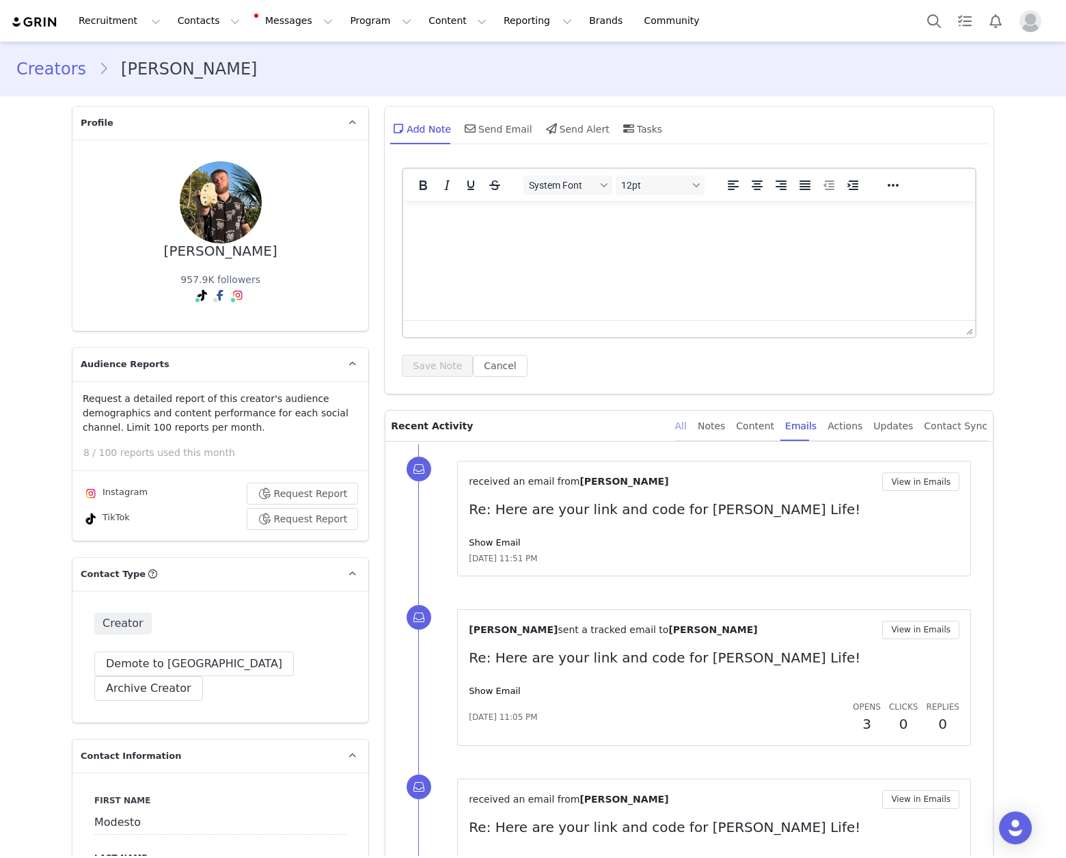
click at [687, 424] on div "All" at bounding box center [681, 426] width 12 height 31
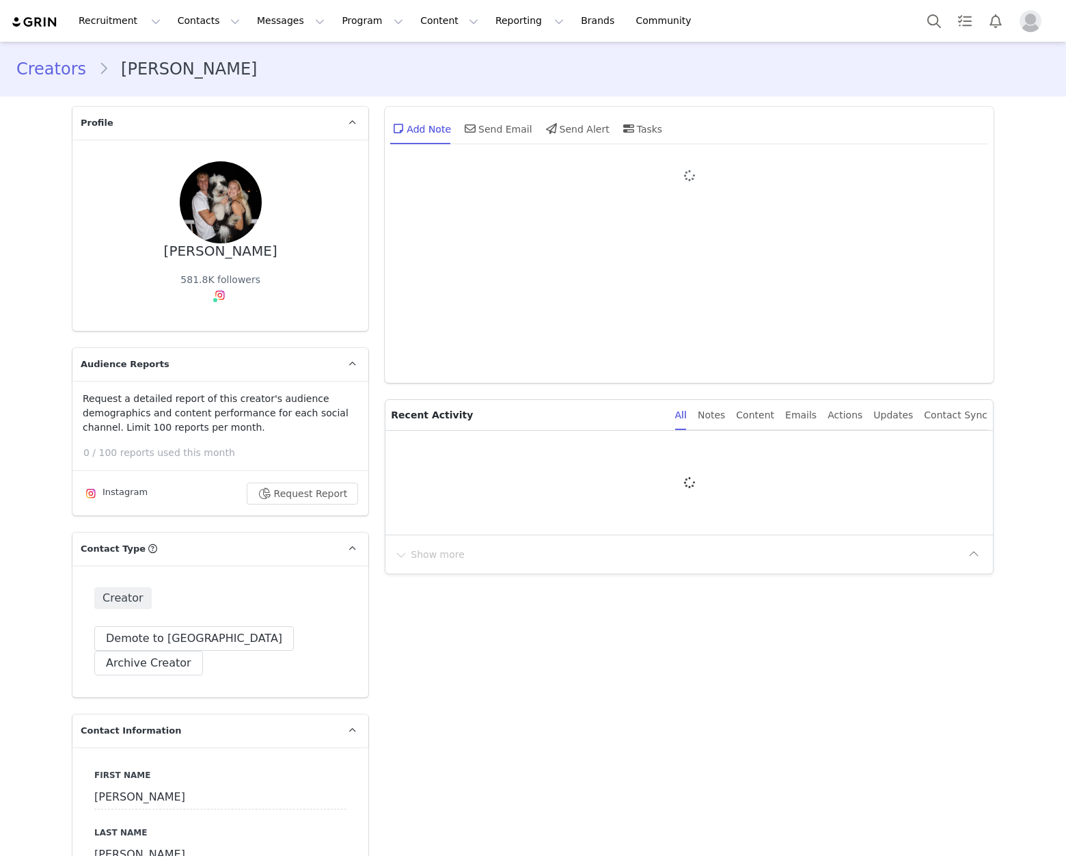
type input "+1 ([GEOGRAPHIC_DATA])"
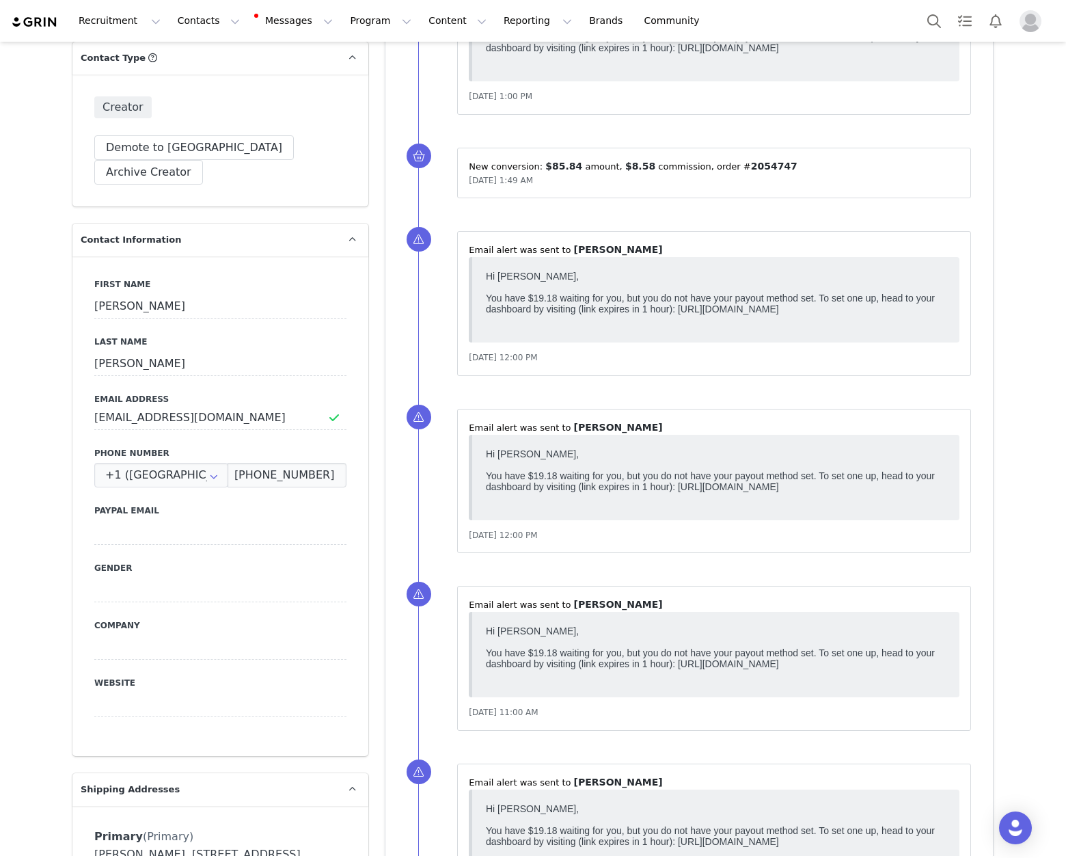
scroll to position [491, 0]
click at [169, 405] on input "[EMAIL_ADDRESS][DOMAIN_NAME]" at bounding box center [220, 417] width 252 height 25
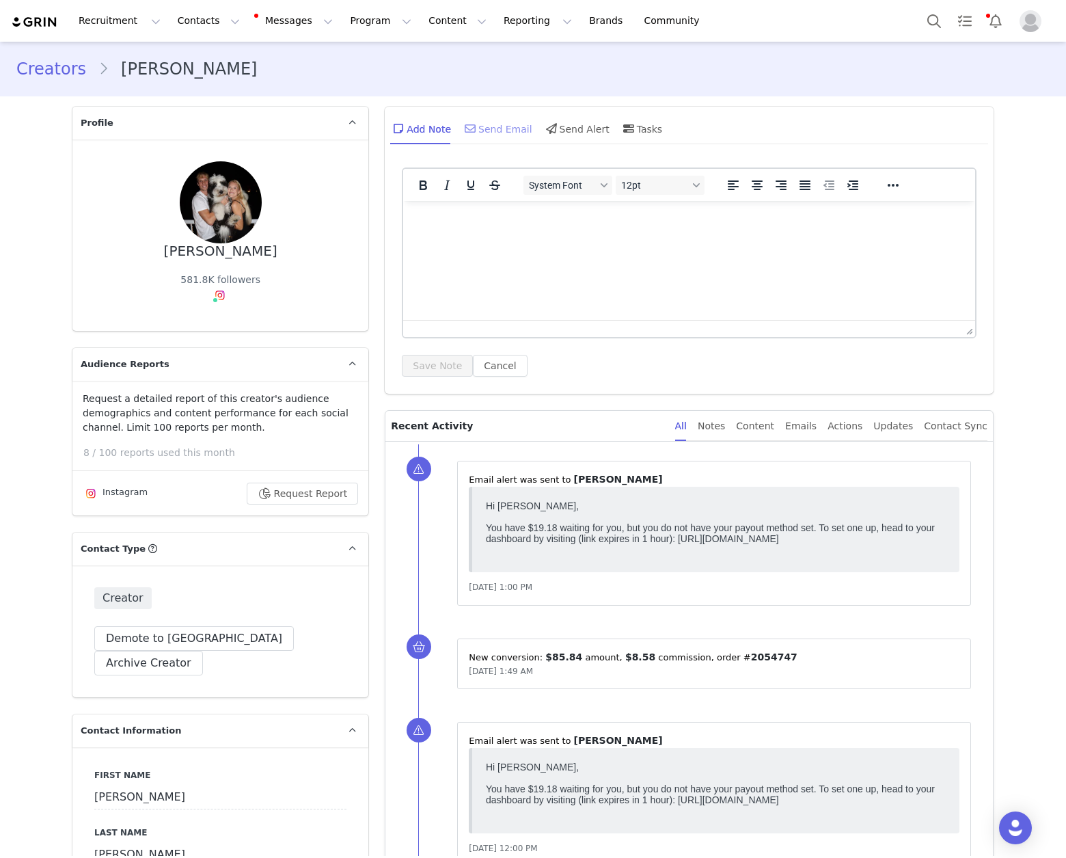
click at [499, 129] on div "Send Email" at bounding box center [497, 128] width 70 height 33
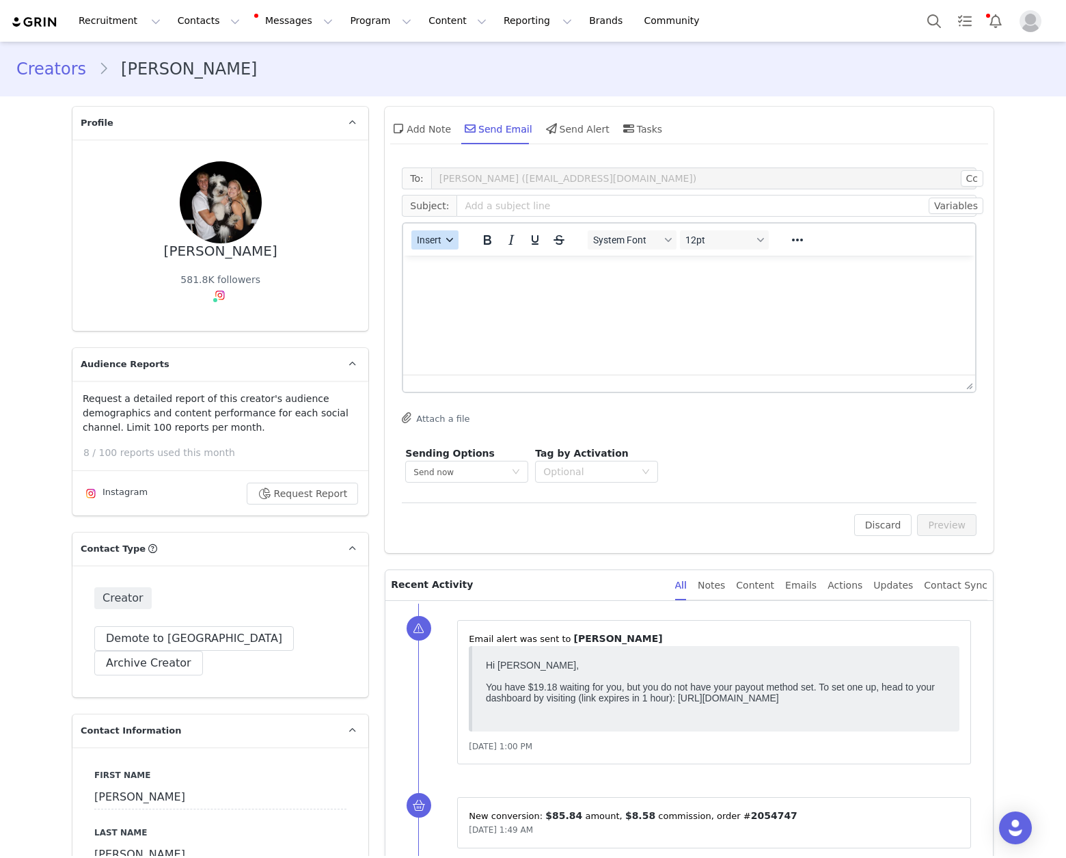
click at [435, 245] on button "Insert" at bounding box center [434, 239] width 47 height 19
click at [467, 262] on div "Insert Template" at bounding box center [479, 264] width 123 height 16
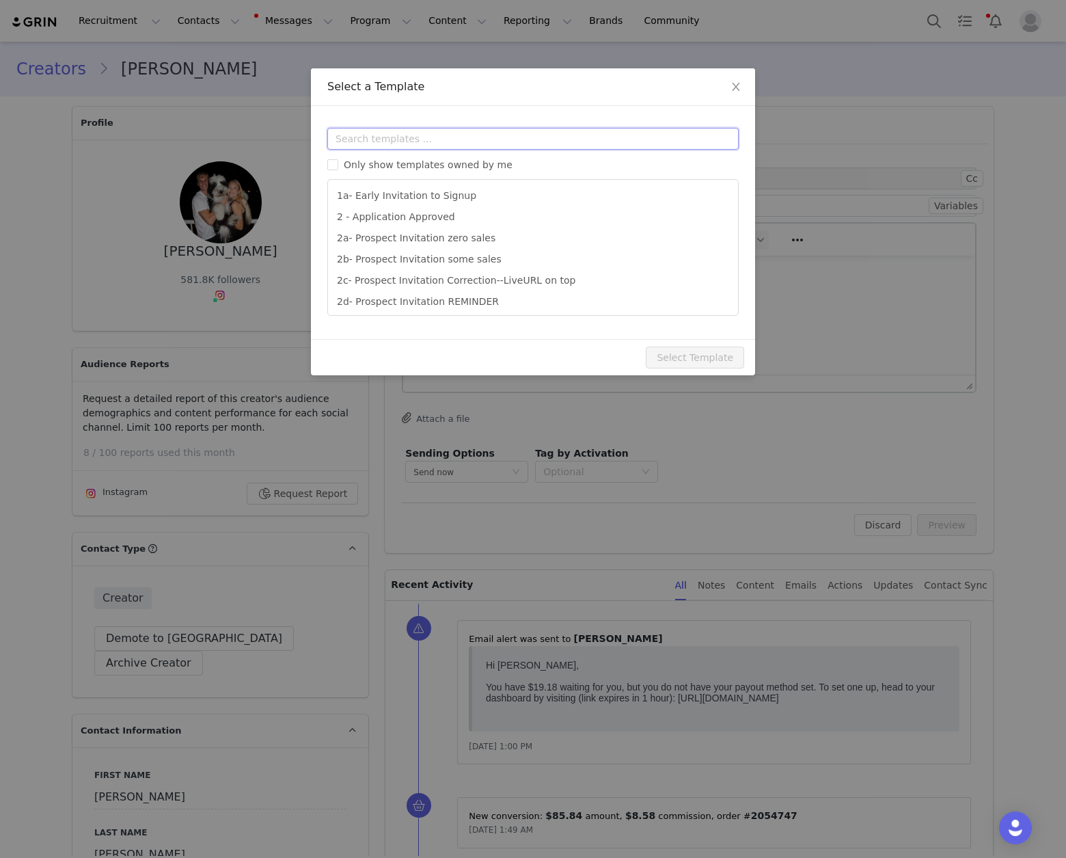
click at [482, 141] on input "text" at bounding box center [532, 139] width 411 height 22
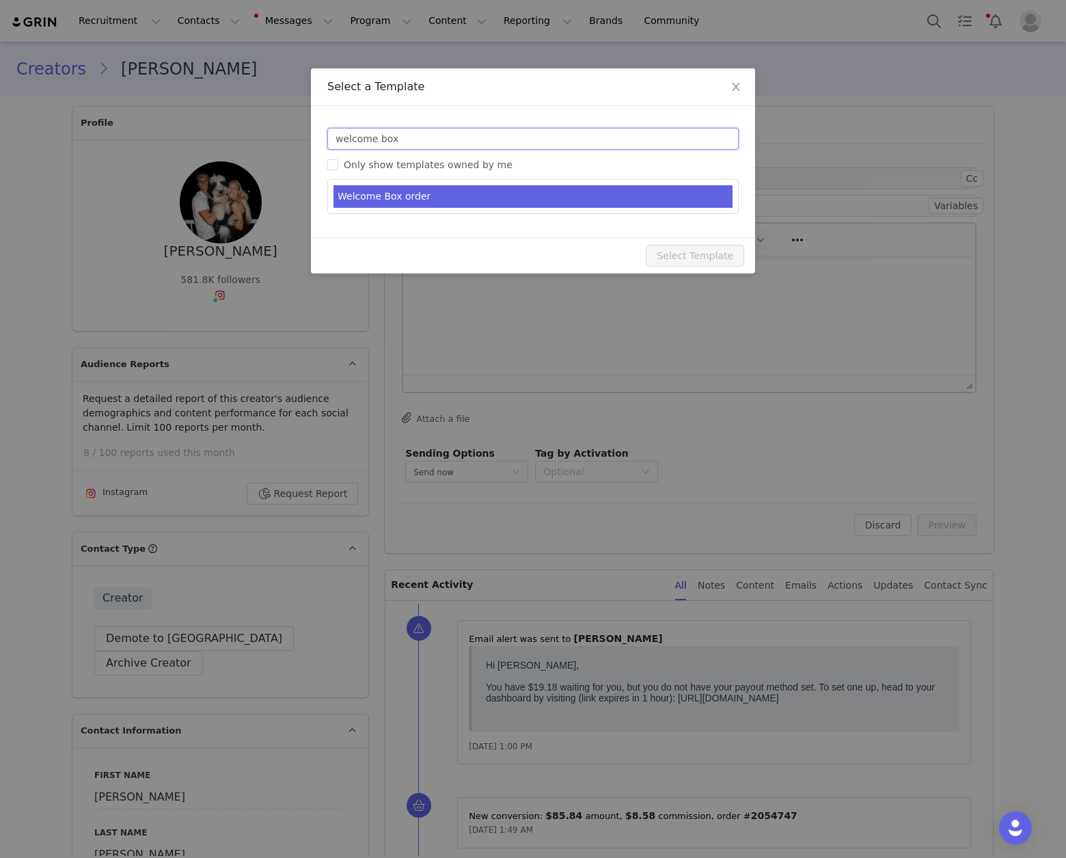
type input "welcome box"
type input "Welcome to the [PERSON_NAME] Life Family!"
click at [491, 200] on li "Welcome Box order" at bounding box center [532, 196] width 399 height 23
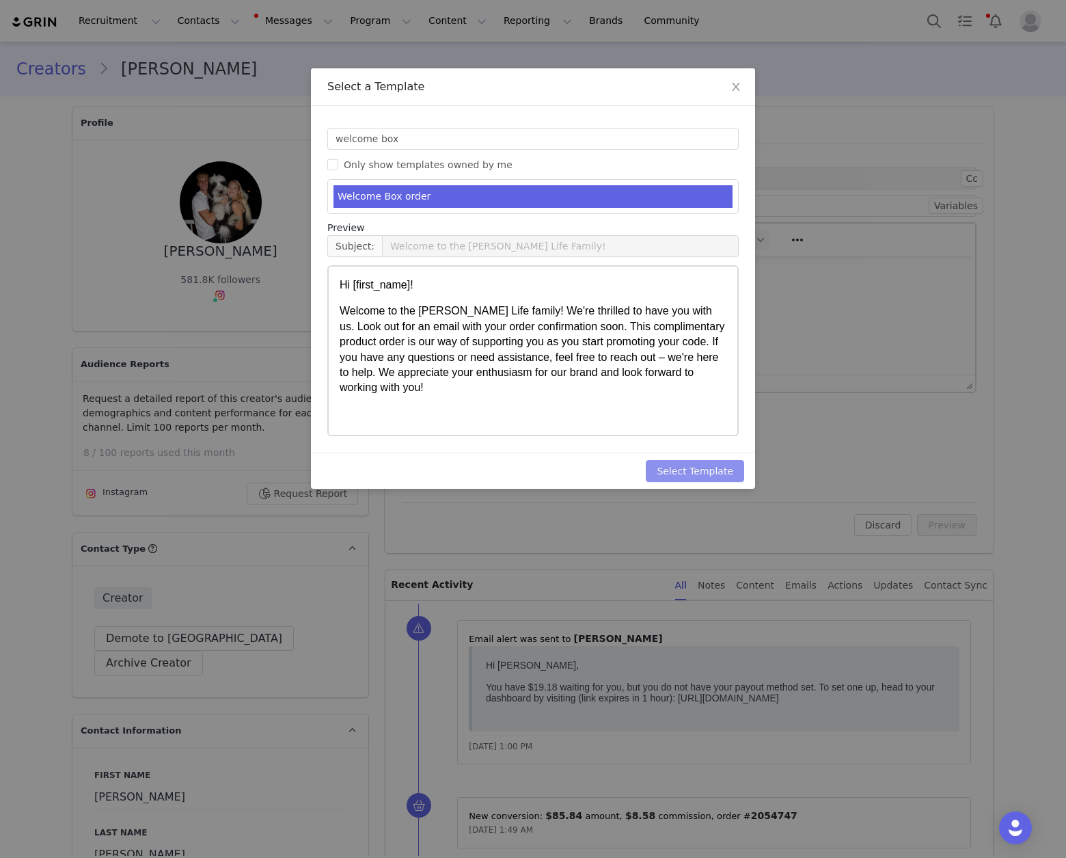
click at [705, 474] on button "Select Template" at bounding box center [695, 471] width 98 height 22
type input "Welcome to the [PERSON_NAME] Life Family!"
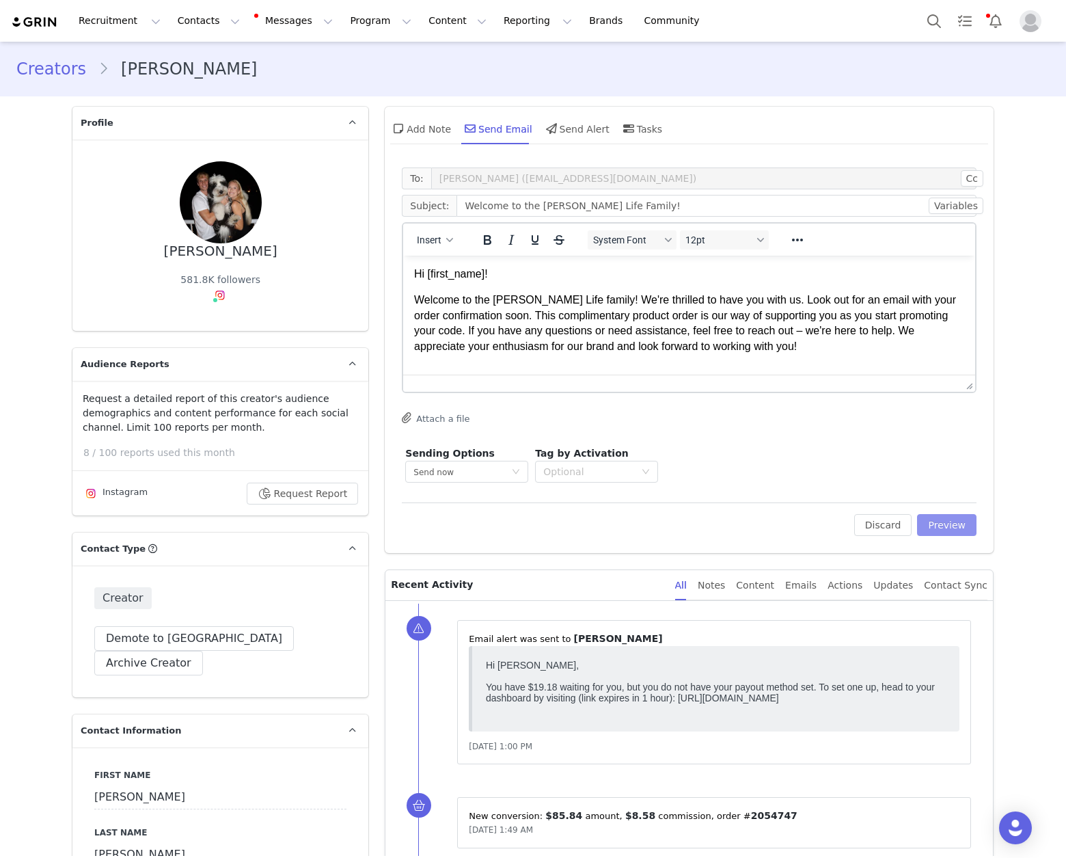
click at [940, 528] on button "Preview" at bounding box center [946, 525] width 59 height 22
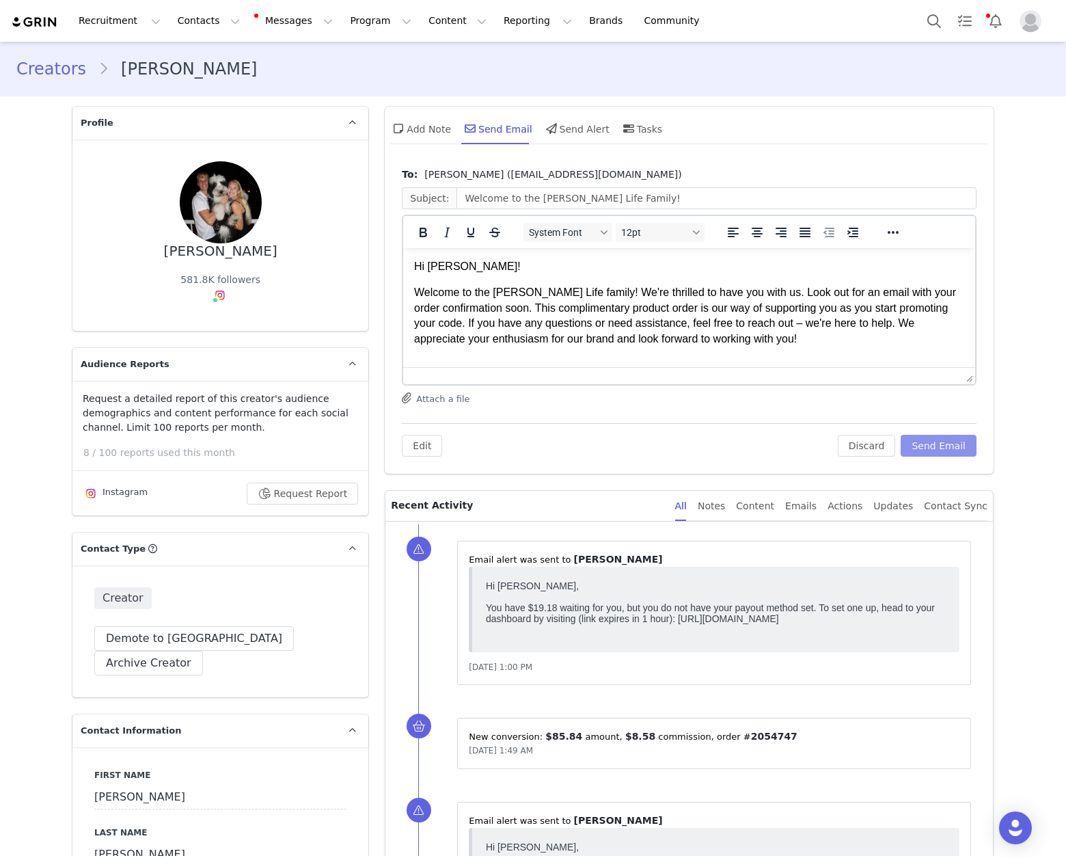
click at [940, 441] on button "Send Email" at bounding box center [939, 446] width 76 height 22
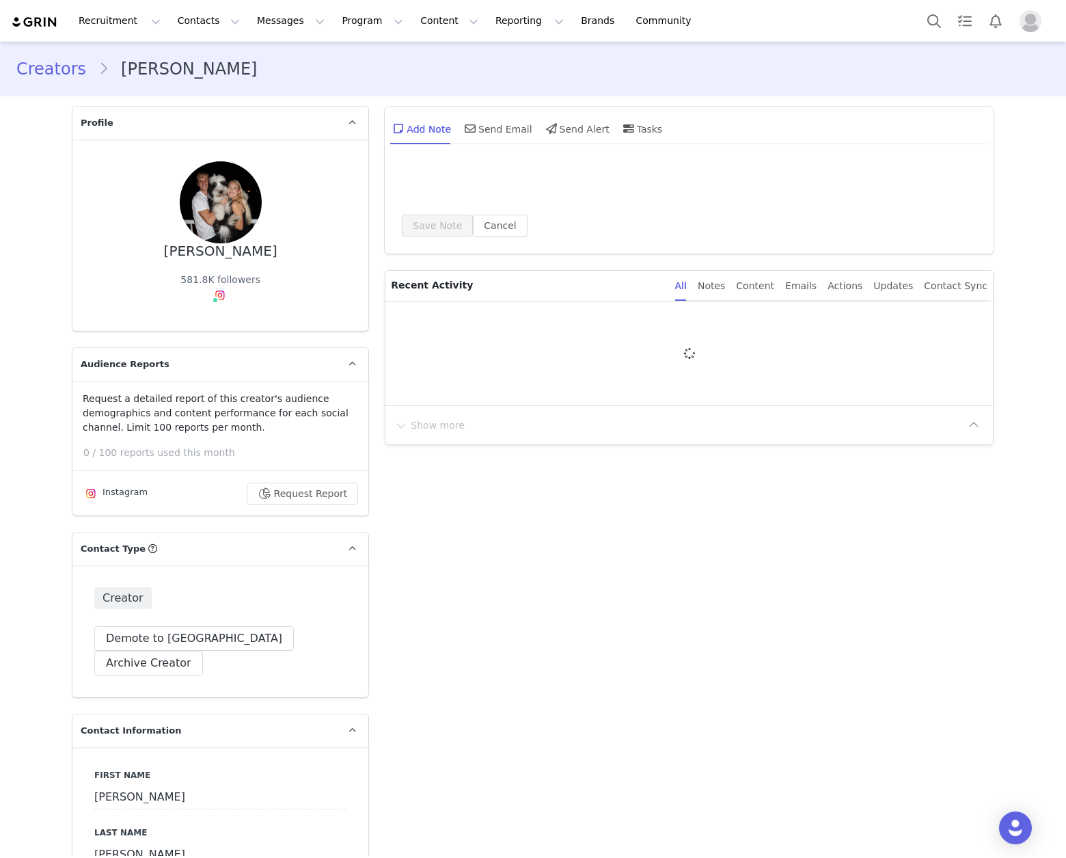
type input "+1 ([GEOGRAPHIC_DATA])"
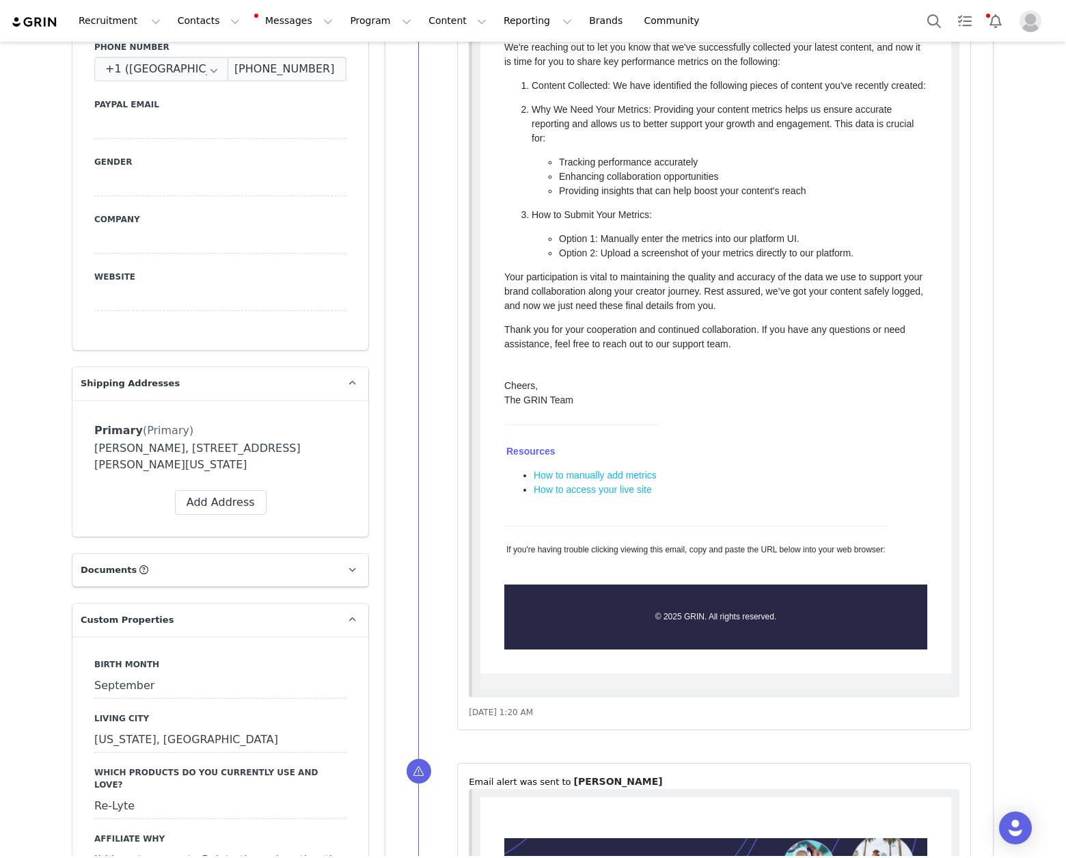
scroll to position [919, 0]
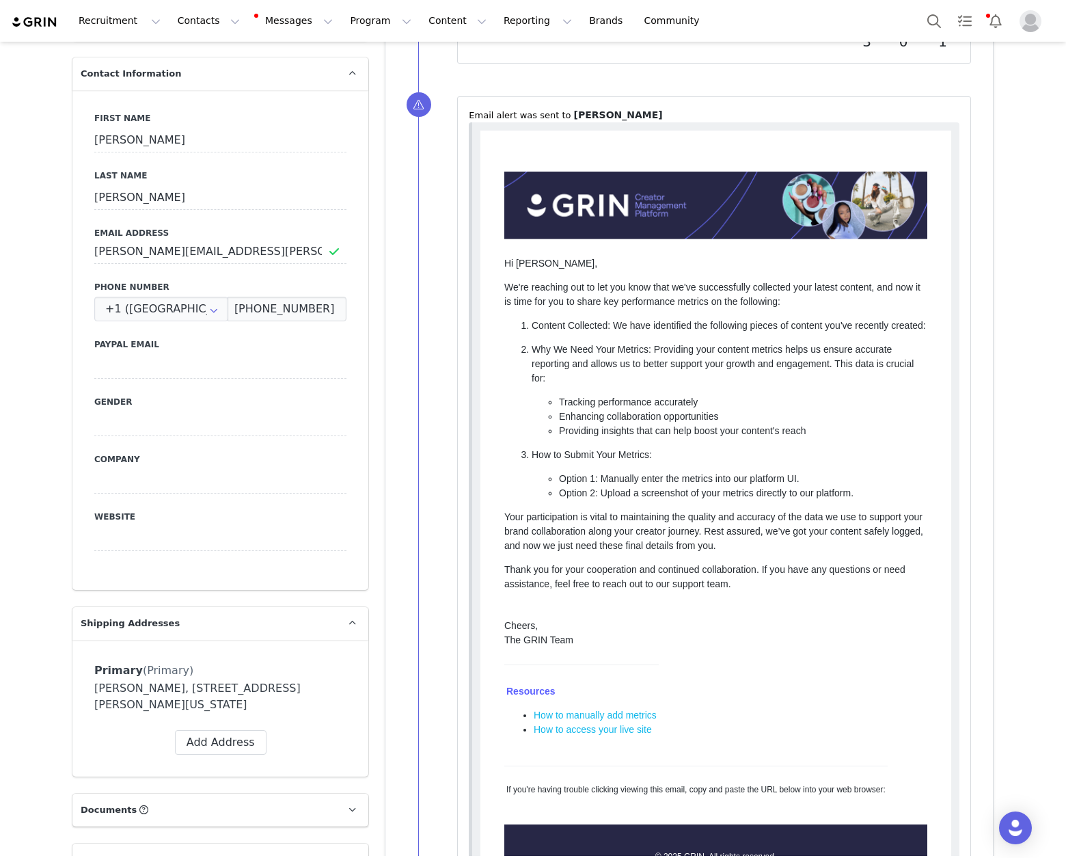
scroll to position [711, 0]
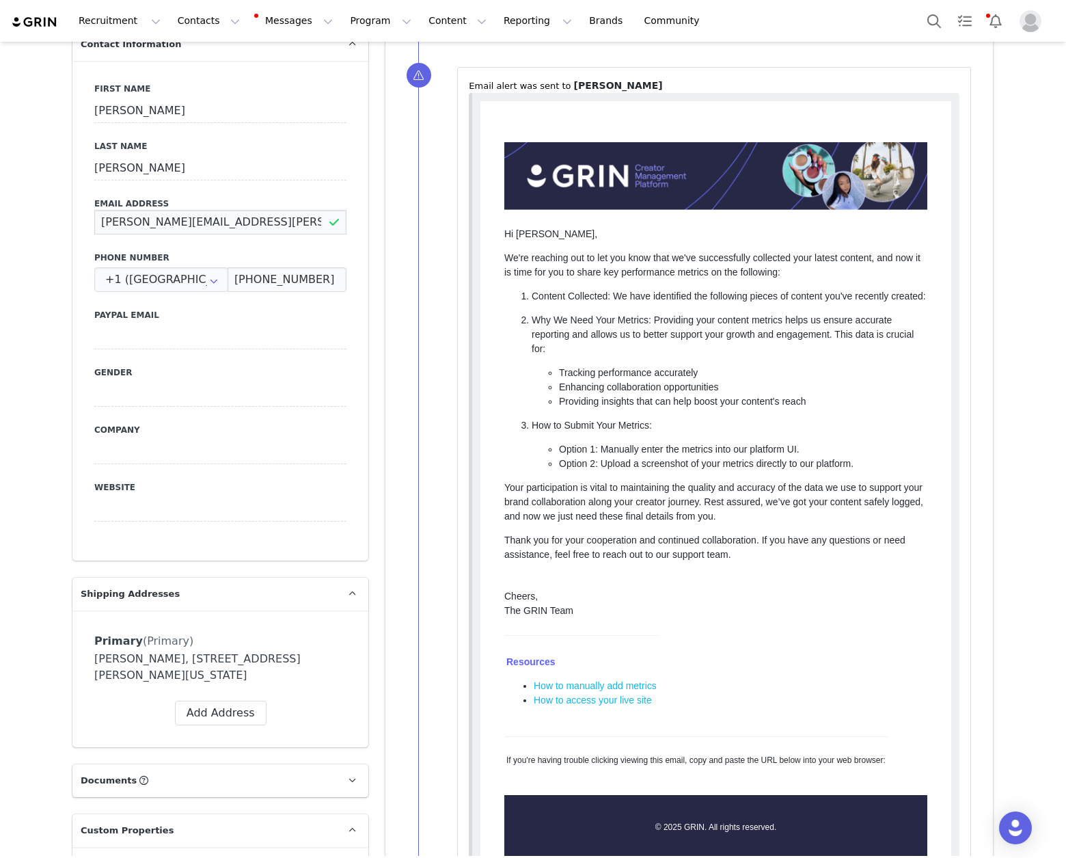
click at [164, 210] on input "Gerianne.perez@gmail.com" at bounding box center [220, 222] width 252 height 25
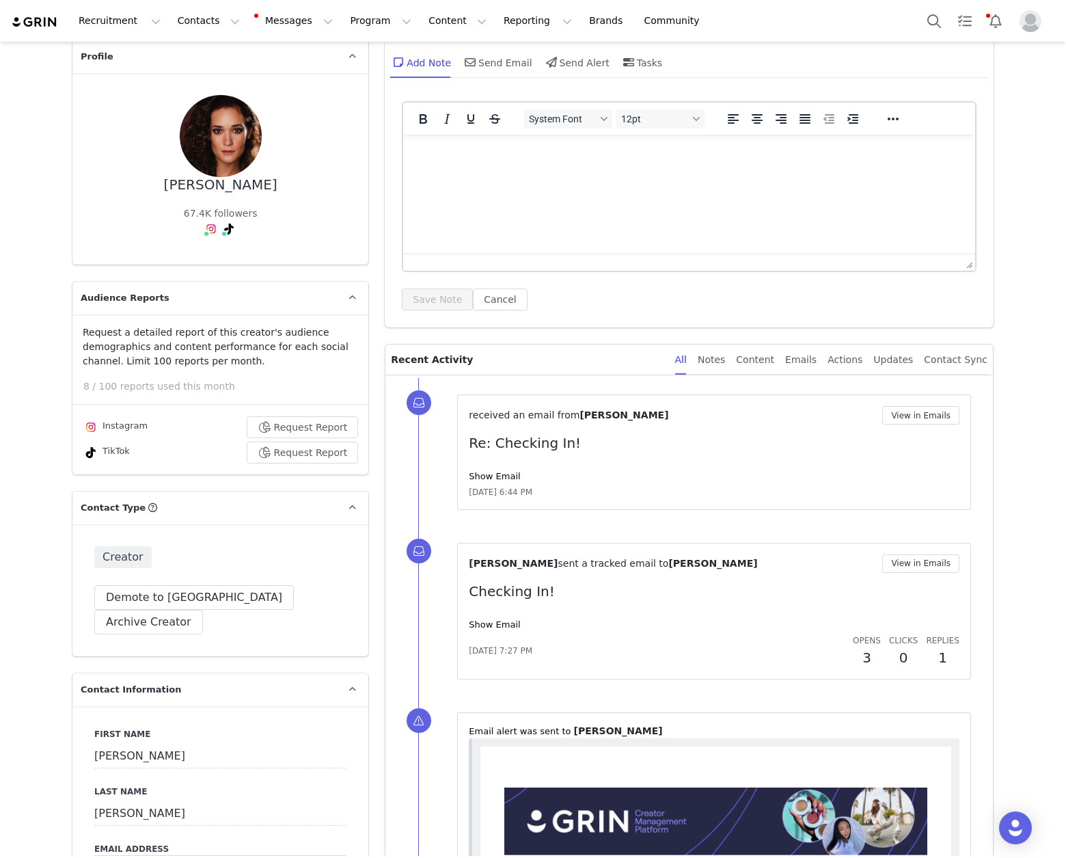
scroll to position [0, 0]
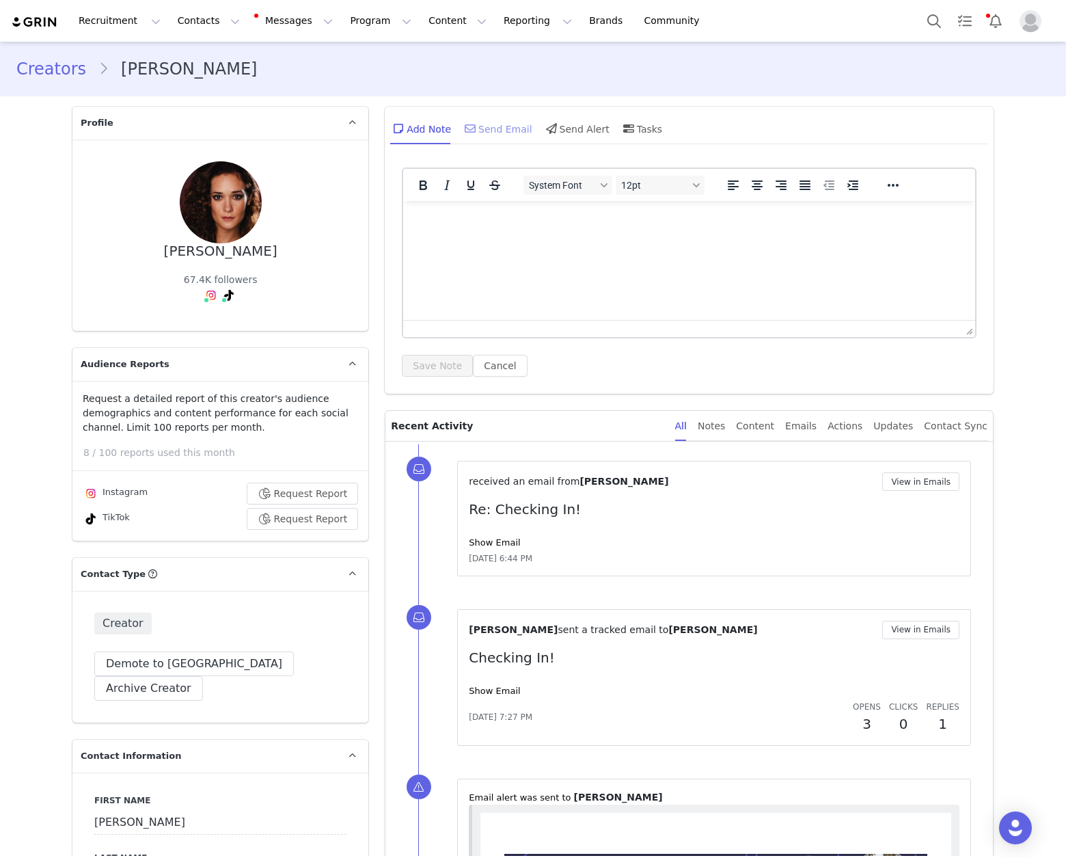
click at [499, 125] on div "Send Email" at bounding box center [497, 128] width 70 height 33
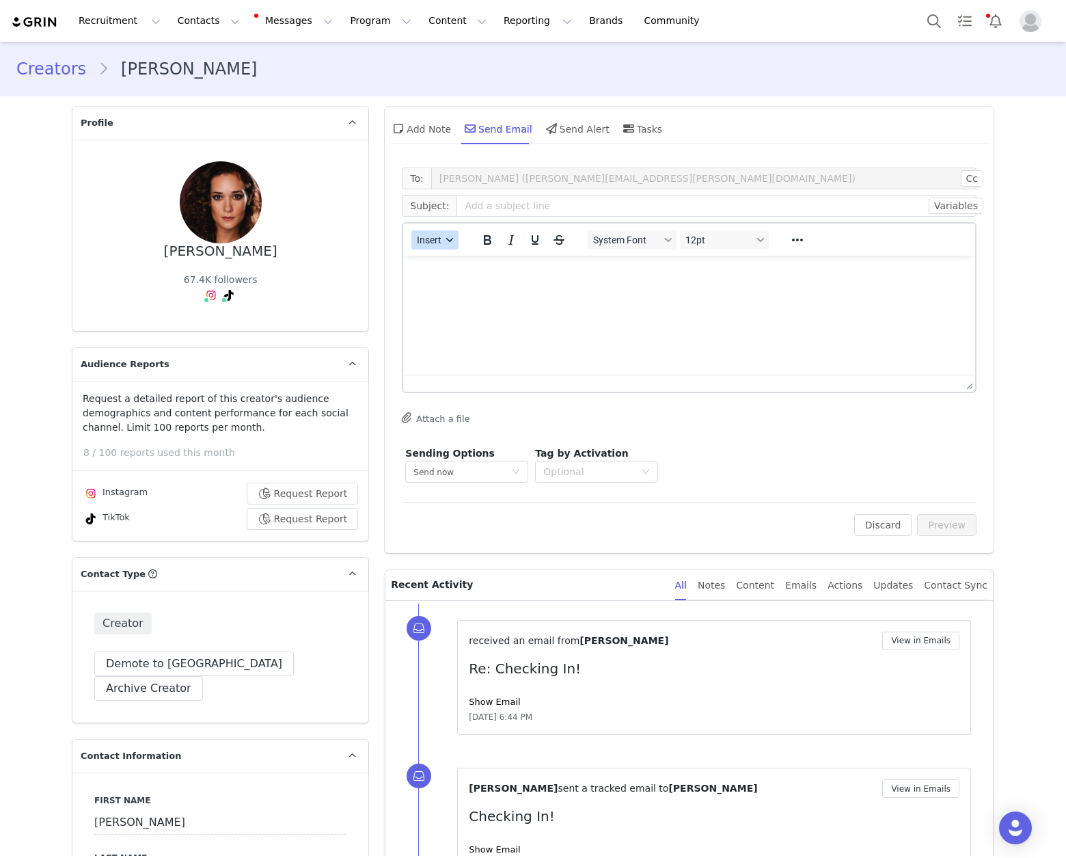
click at [447, 239] on icon "button" at bounding box center [450, 239] width 7 height 7
click at [446, 266] on div "Insert Template" at bounding box center [479, 264] width 123 height 16
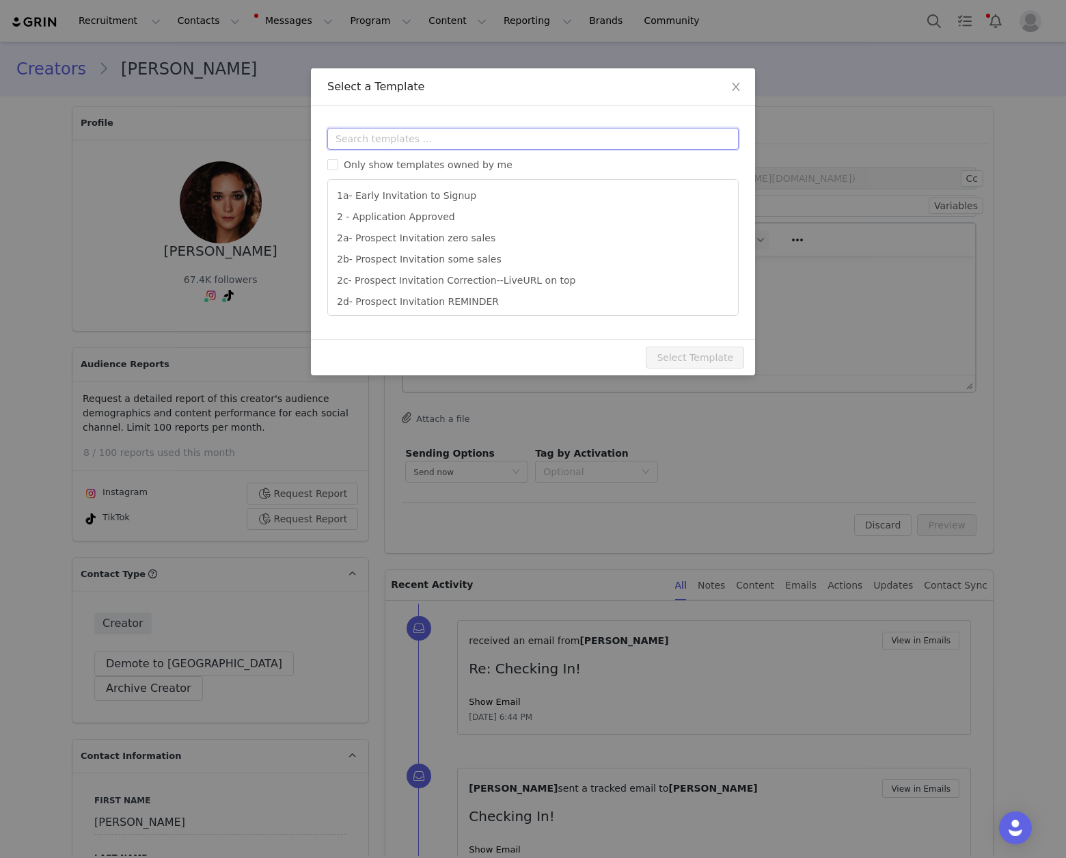
click at [476, 148] on input "text" at bounding box center [532, 139] width 411 height 22
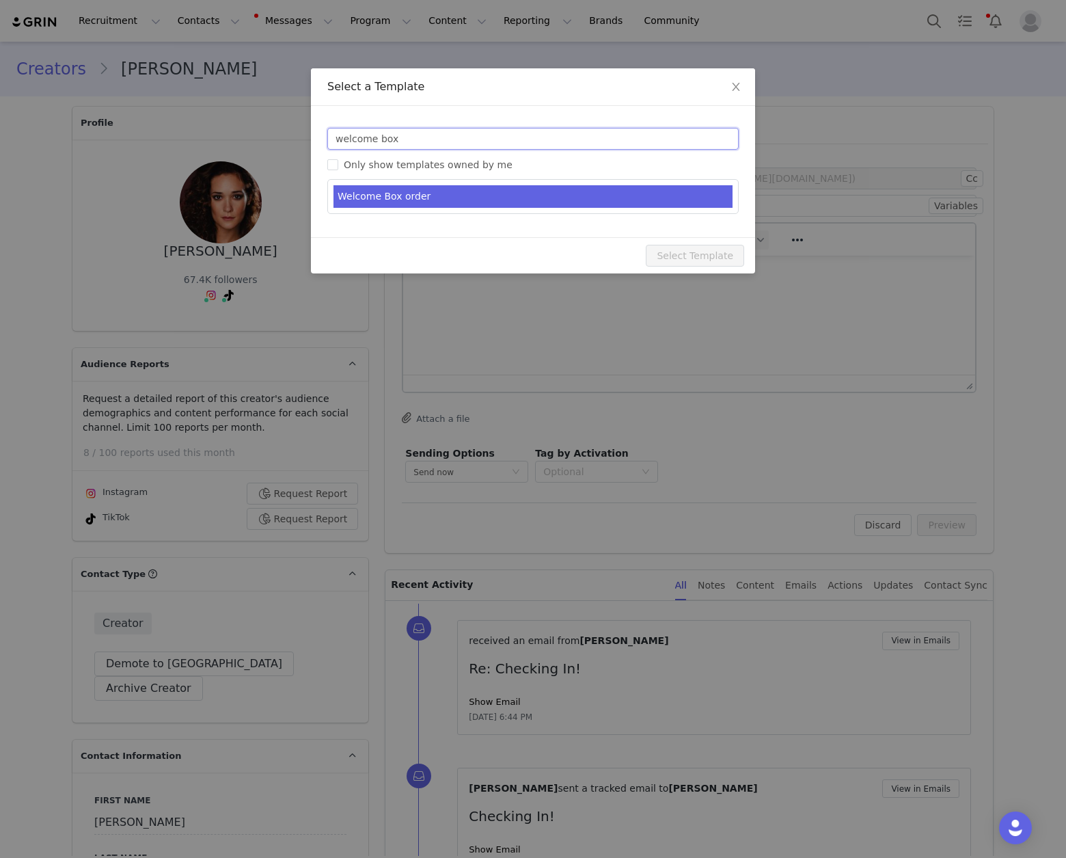
type input "welcome box"
type input "Welcome to the Redmond Life Family!"
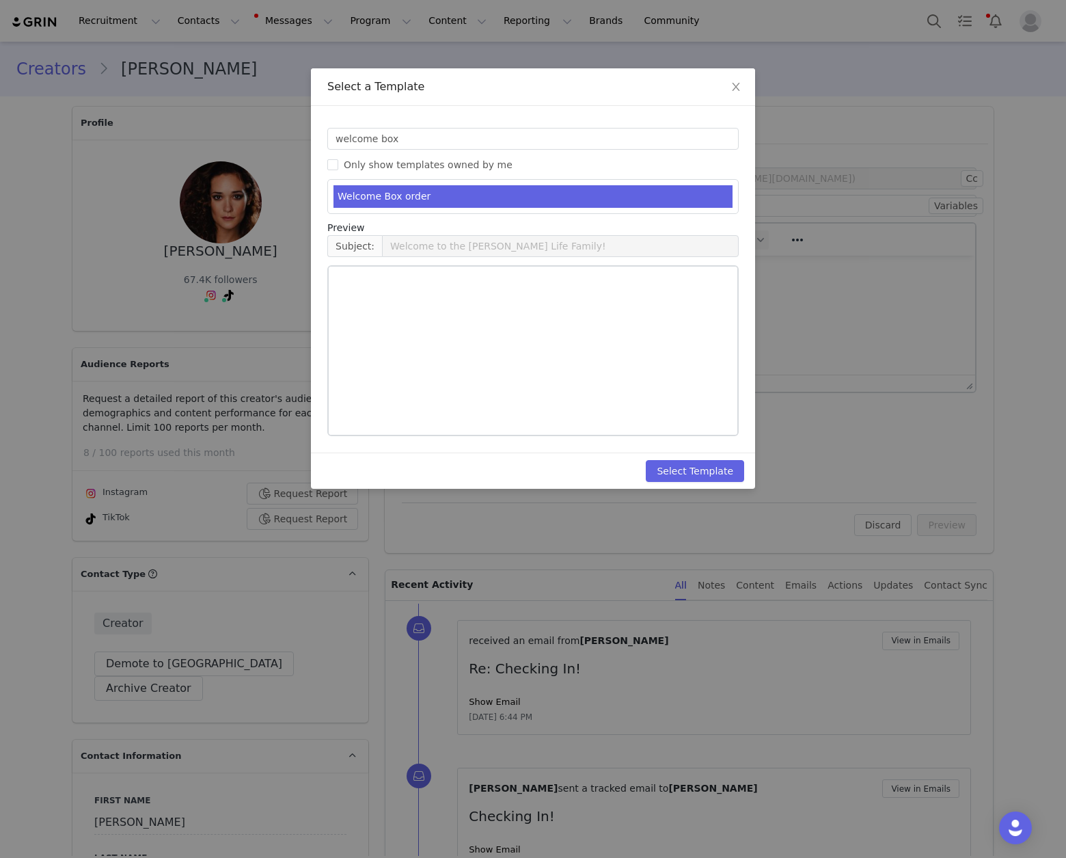
click at [482, 192] on li "Welcome Box order" at bounding box center [532, 196] width 399 height 23
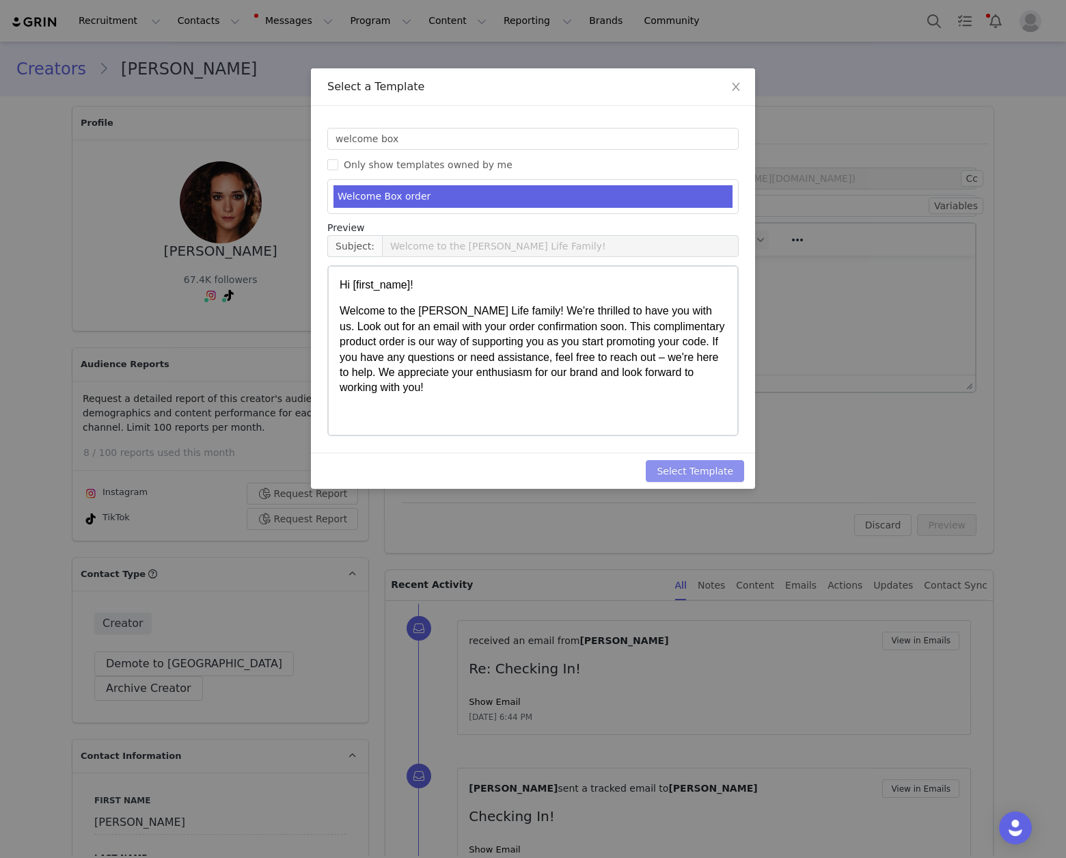
click at [707, 471] on button "Select Template" at bounding box center [695, 471] width 98 height 22
type input "Welcome to the [PERSON_NAME] Life Family!"
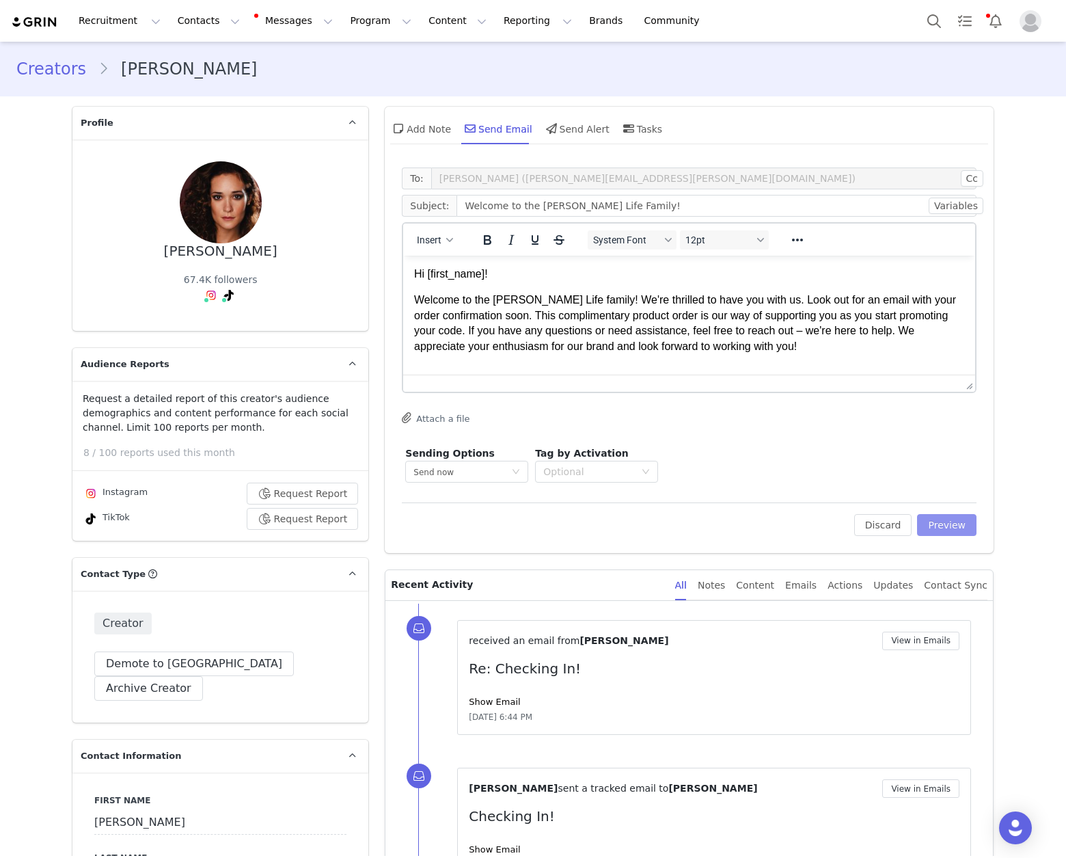
click at [943, 523] on button "Preview" at bounding box center [946, 525] width 59 height 22
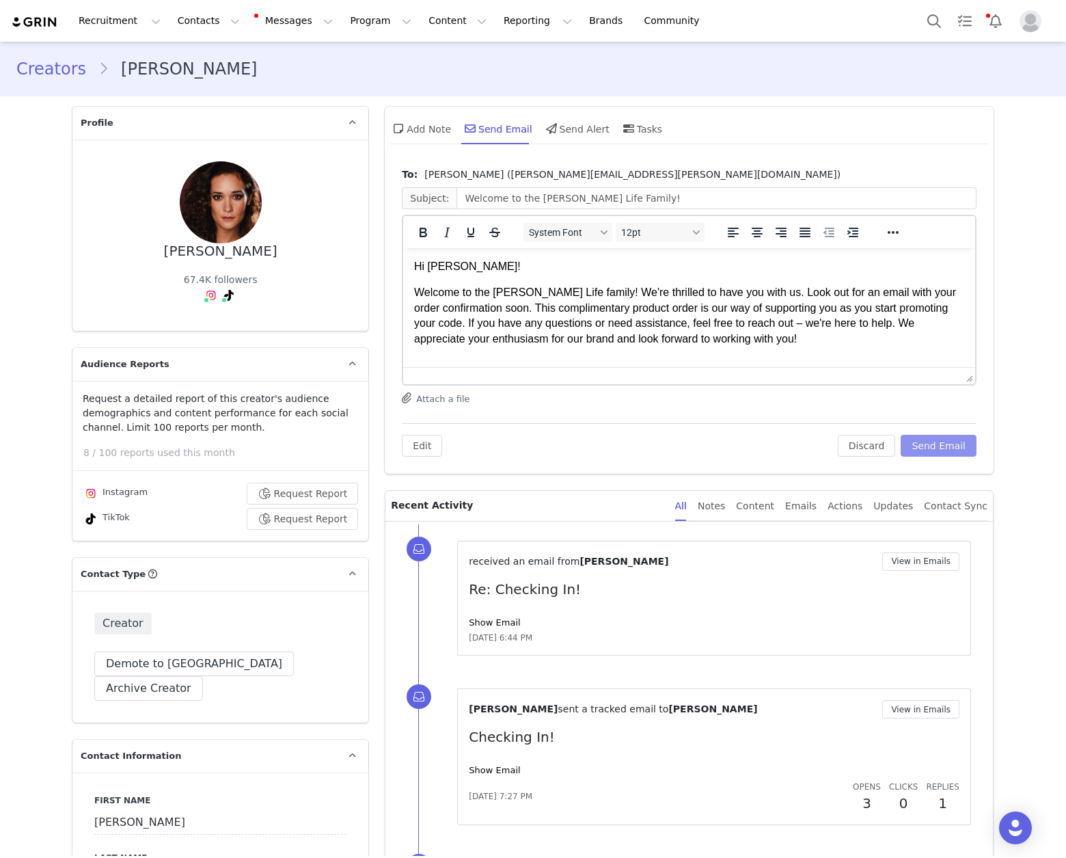
click at [948, 446] on button "Send Email" at bounding box center [939, 446] width 76 height 22
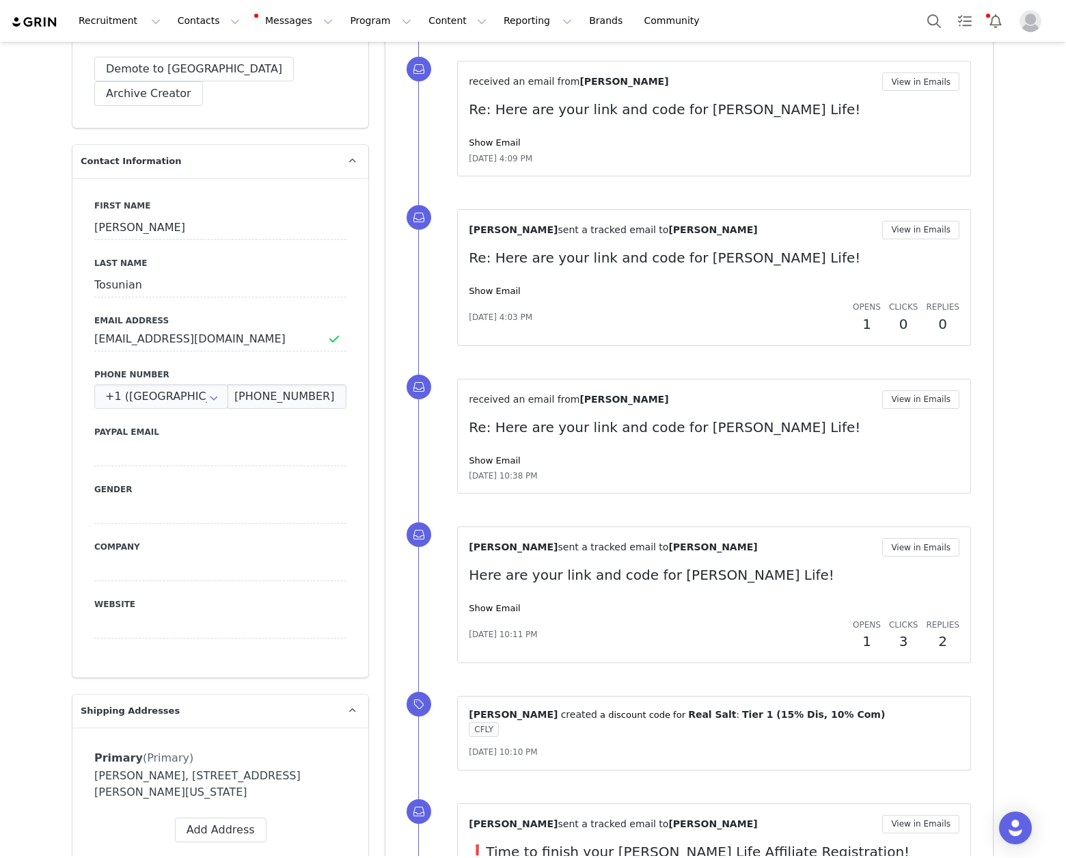
scroll to position [565, 0]
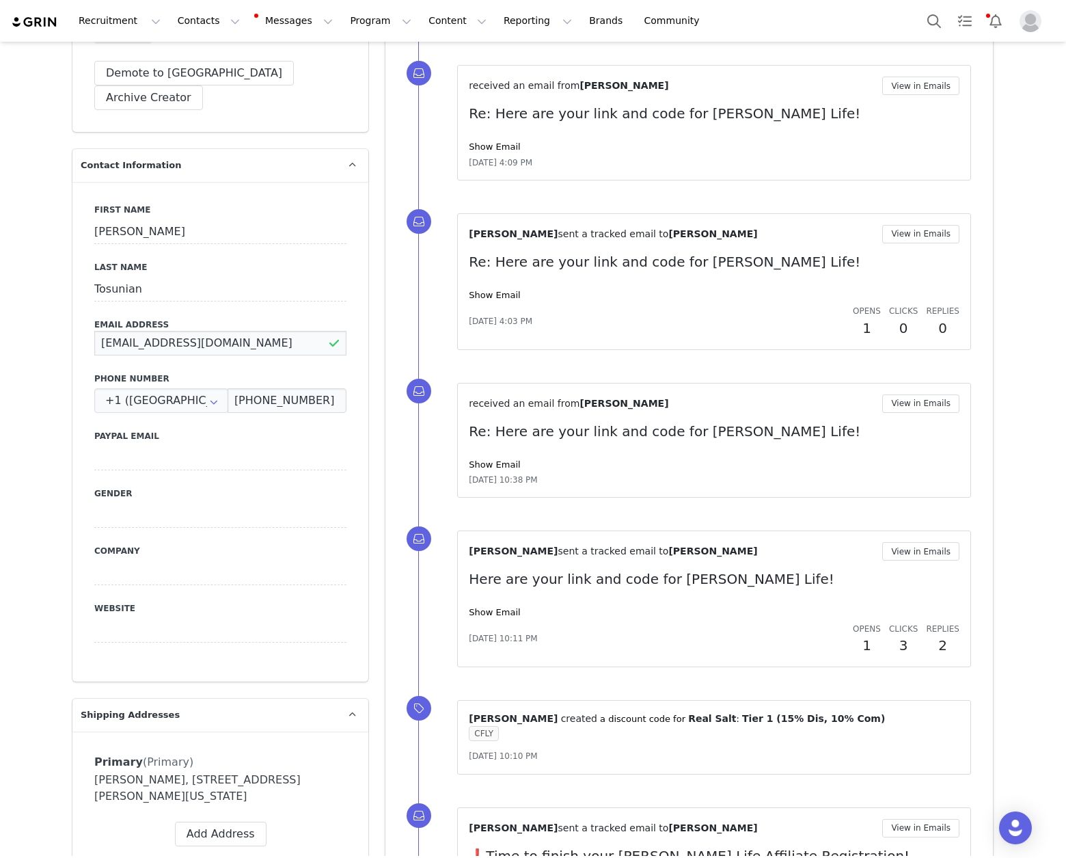
click at [204, 331] on input "services@crossfitlumberyard.com" at bounding box center [220, 343] width 252 height 25
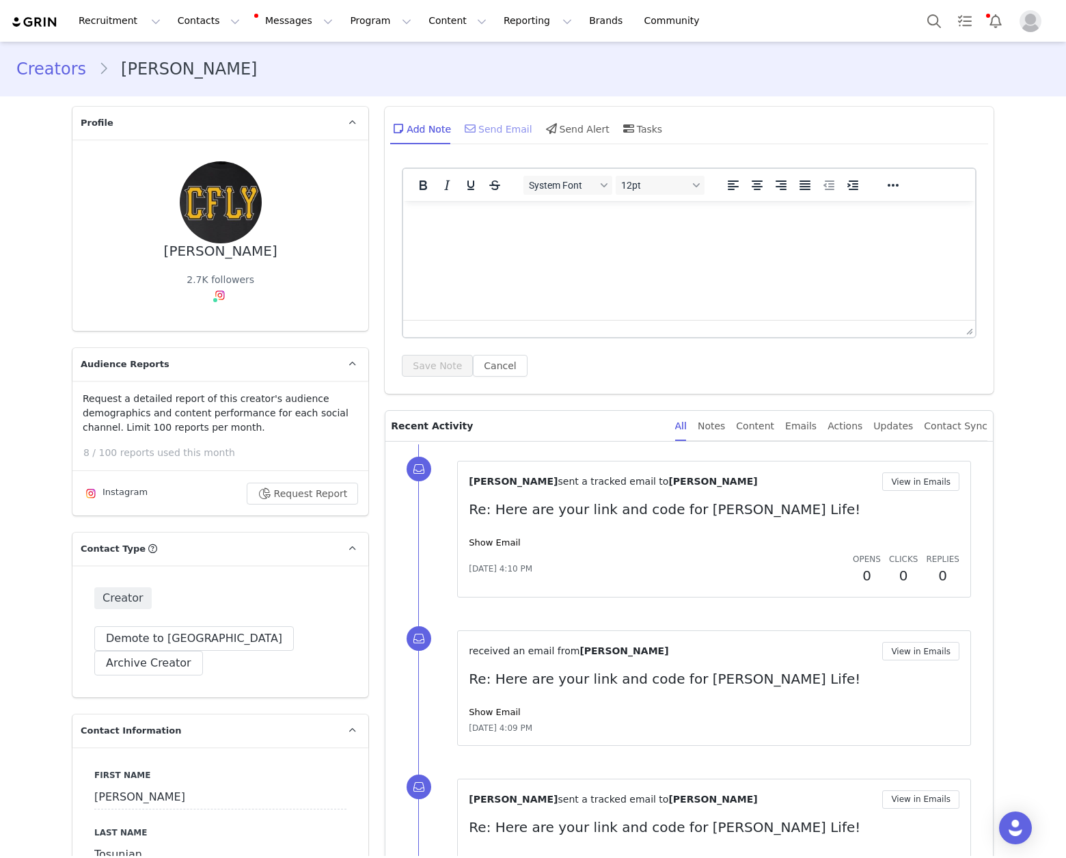
click at [494, 128] on div "Send Email" at bounding box center [497, 128] width 70 height 33
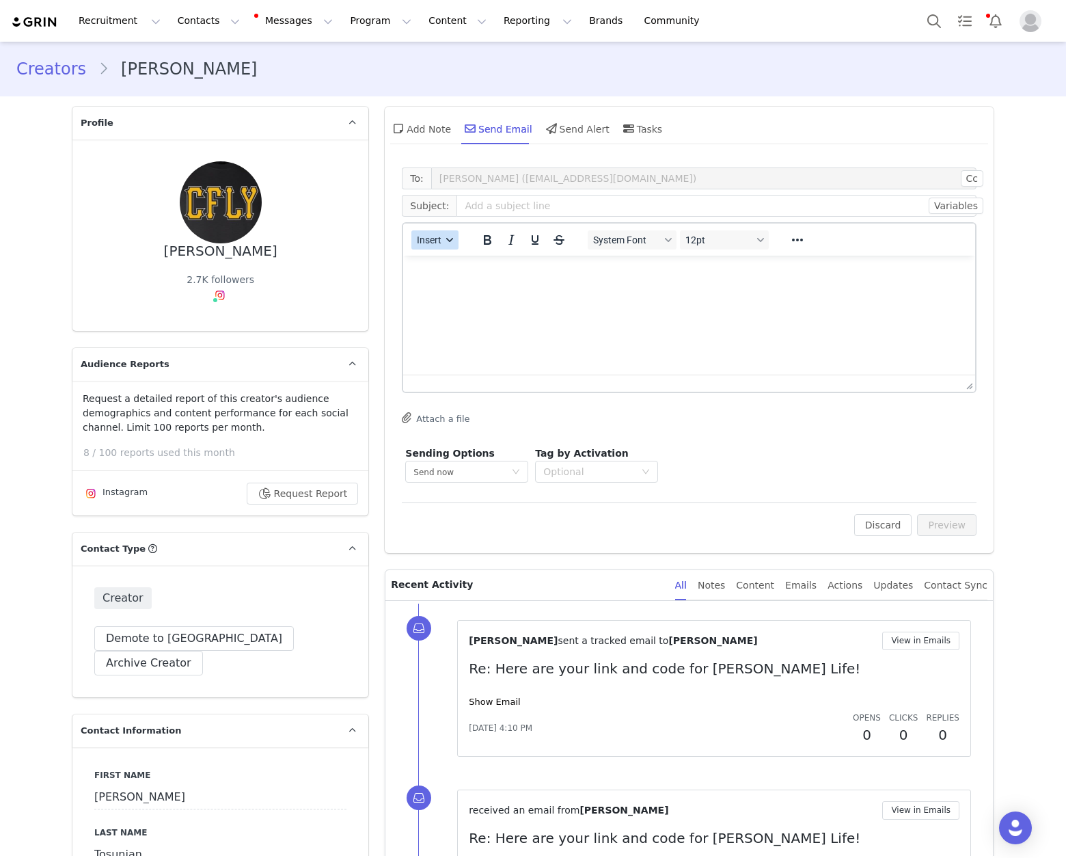
click at [439, 241] on button "Insert" at bounding box center [434, 239] width 47 height 19
click at [452, 259] on div "Insert Template" at bounding box center [479, 264] width 123 height 16
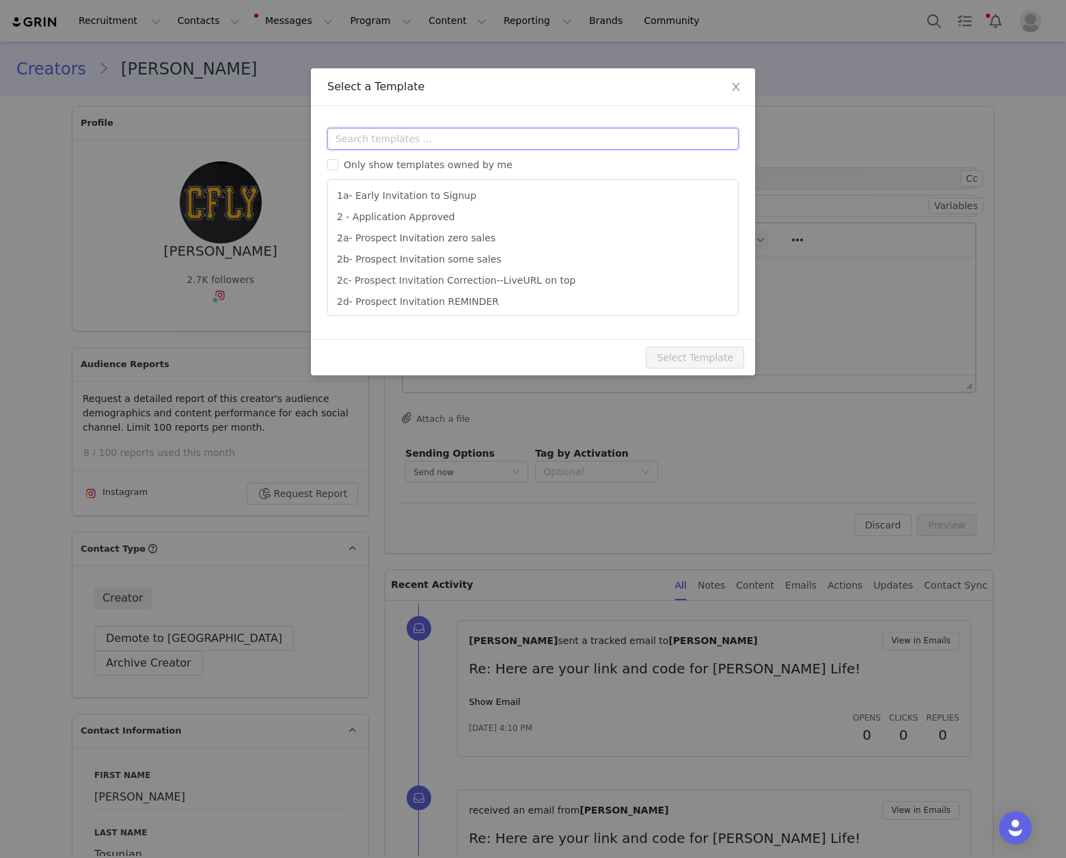
click at [473, 137] on input "text" at bounding box center [532, 139] width 411 height 22
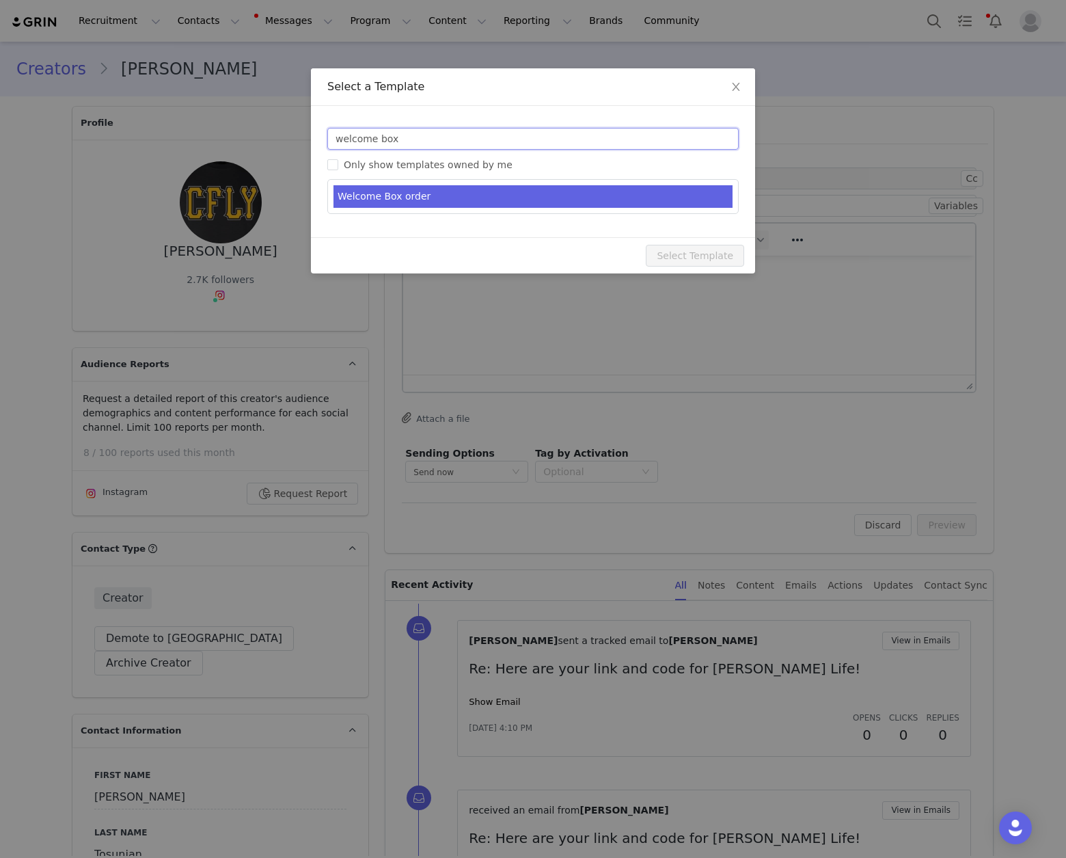
type input "welcome box"
type input "Welcome to the [PERSON_NAME] Life Family!"
click at [459, 206] on li "Welcome Box order" at bounding box center [532, 196] width 399 height 23
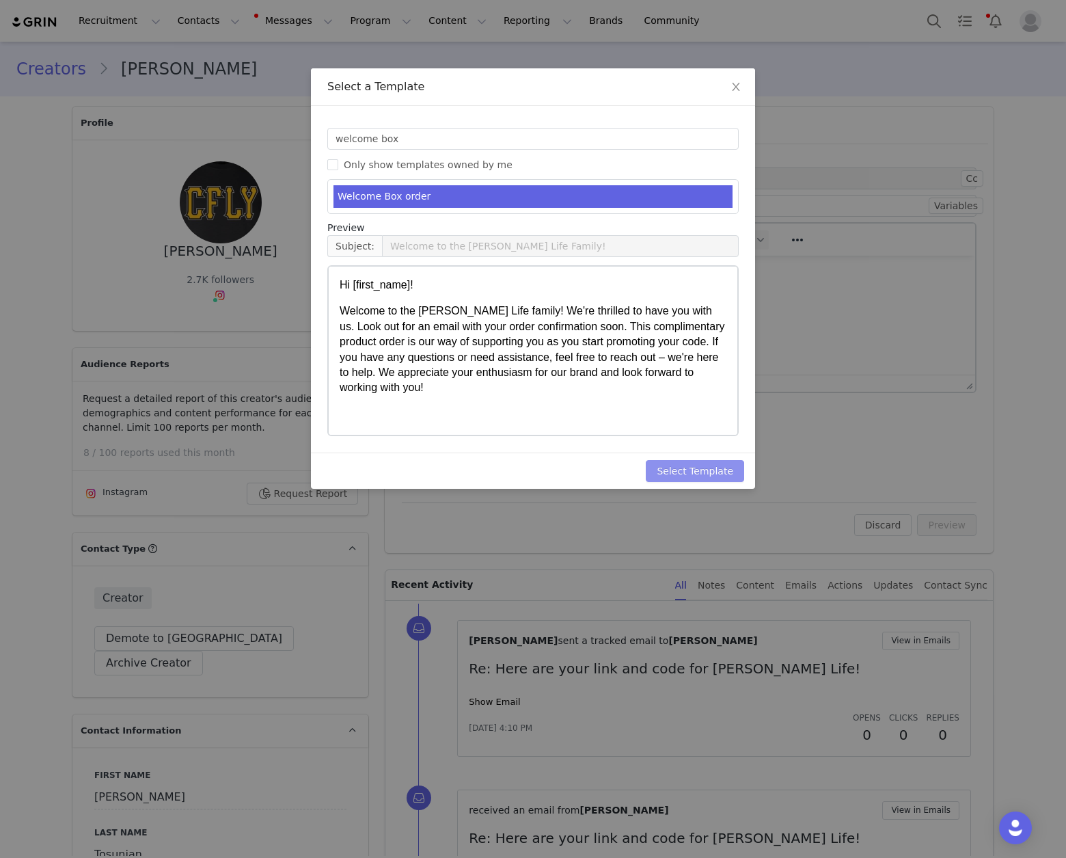
click at [720, 469] on button "Select Template" at bounding box center [695, 471] width 98 height 22
type input "Welcome to the [PERSON_NAME] Life Family!"
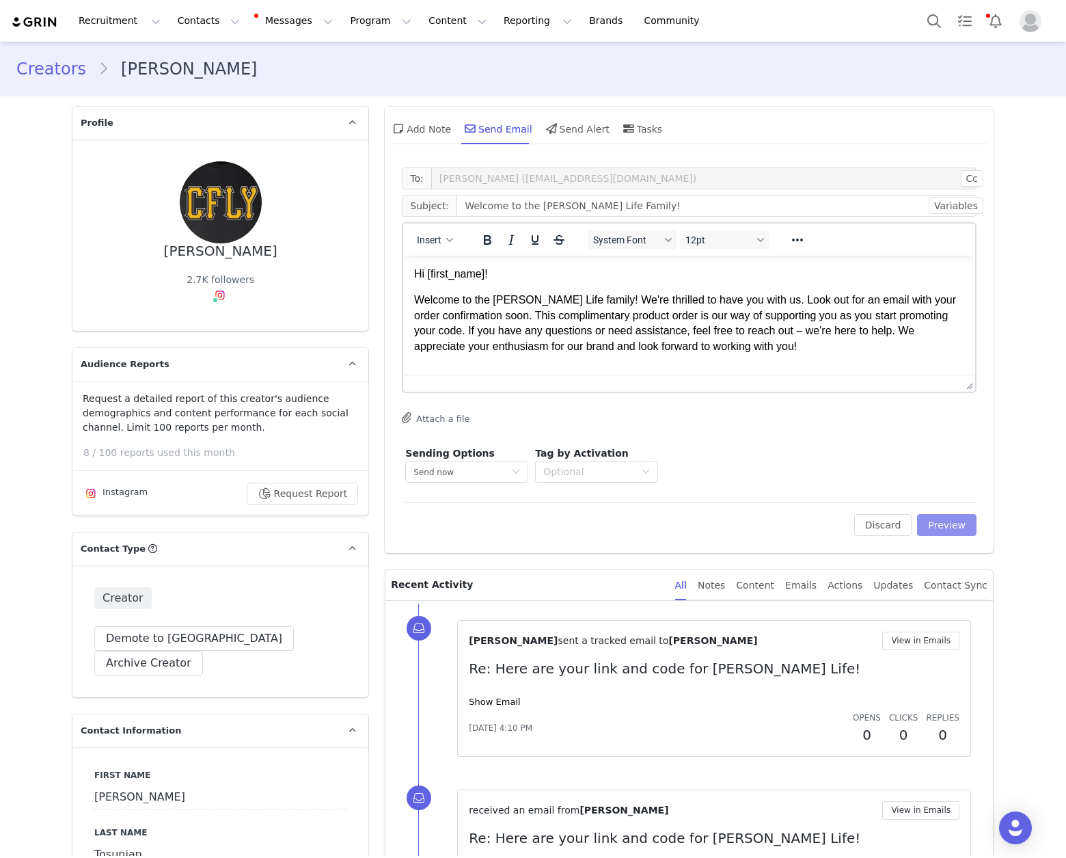
click at [956, 529] on button "Preview" at bounding box center [946, 525] width 59 height 22
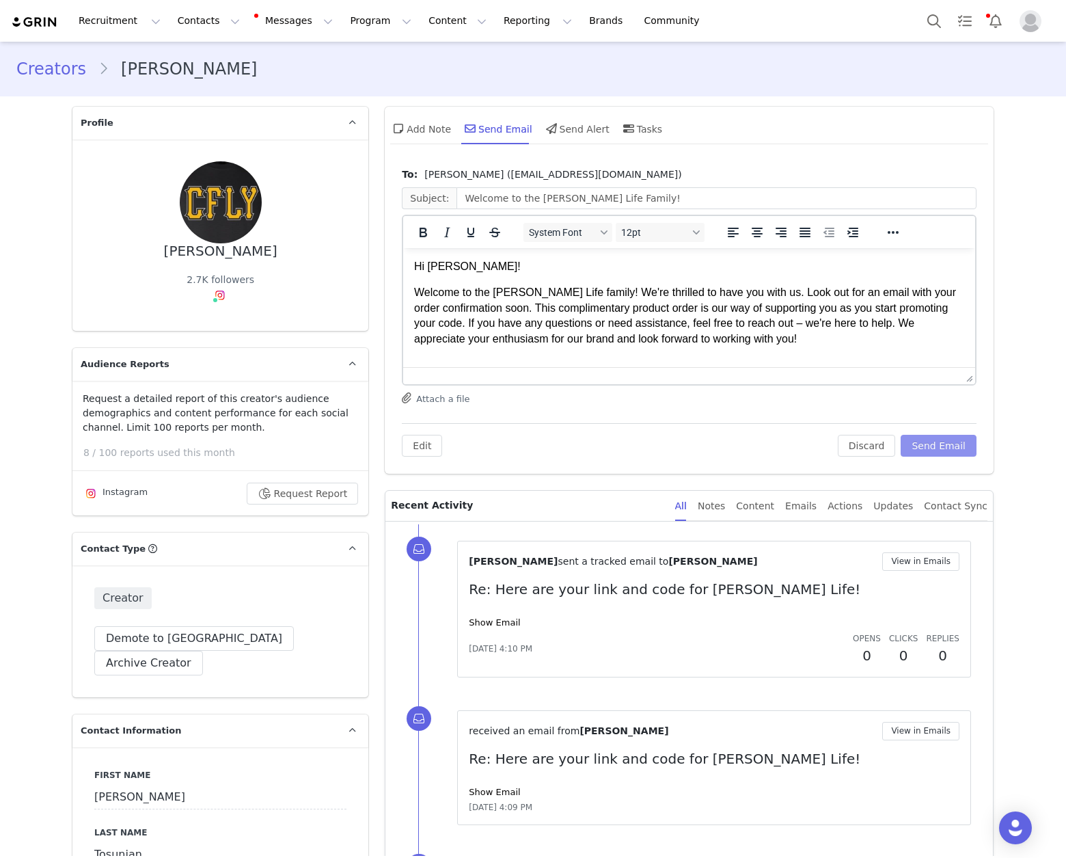
click at [948, 443] on button "Send Email" at bounding box center [939, 446] width 76 height 22
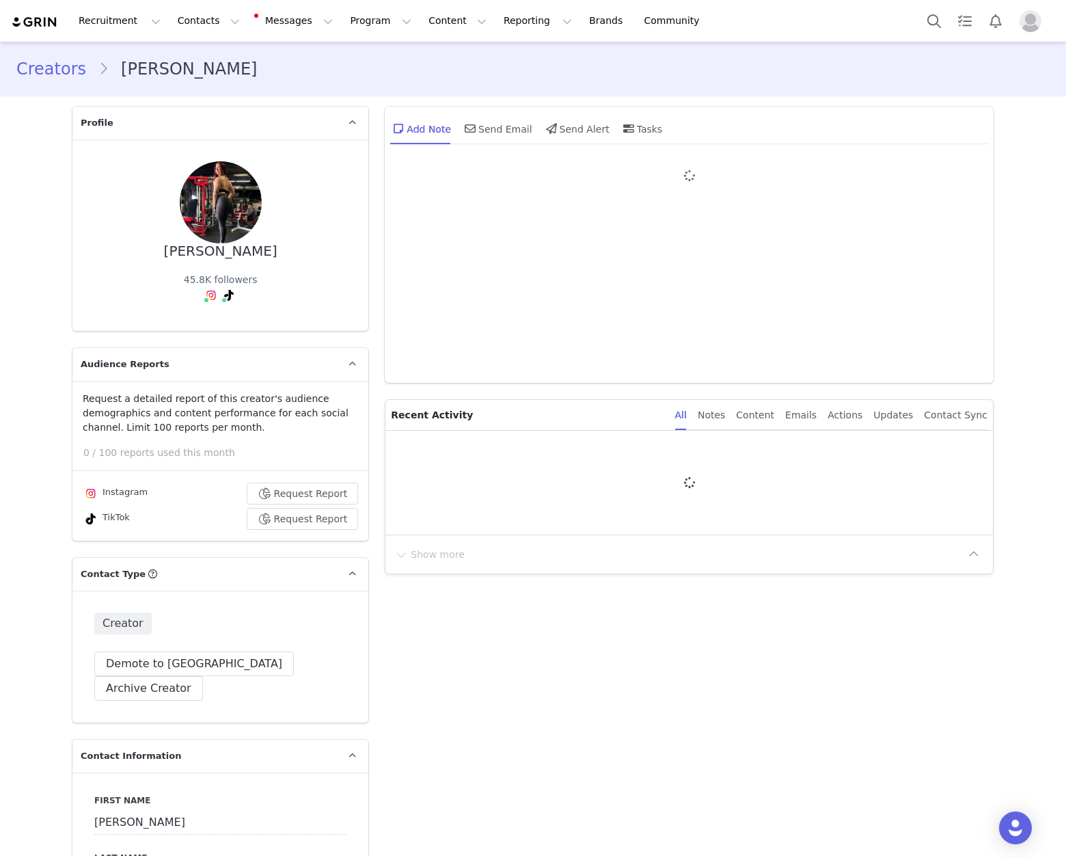
type input "+1 ([GEOGRAPHIC_DATA])"
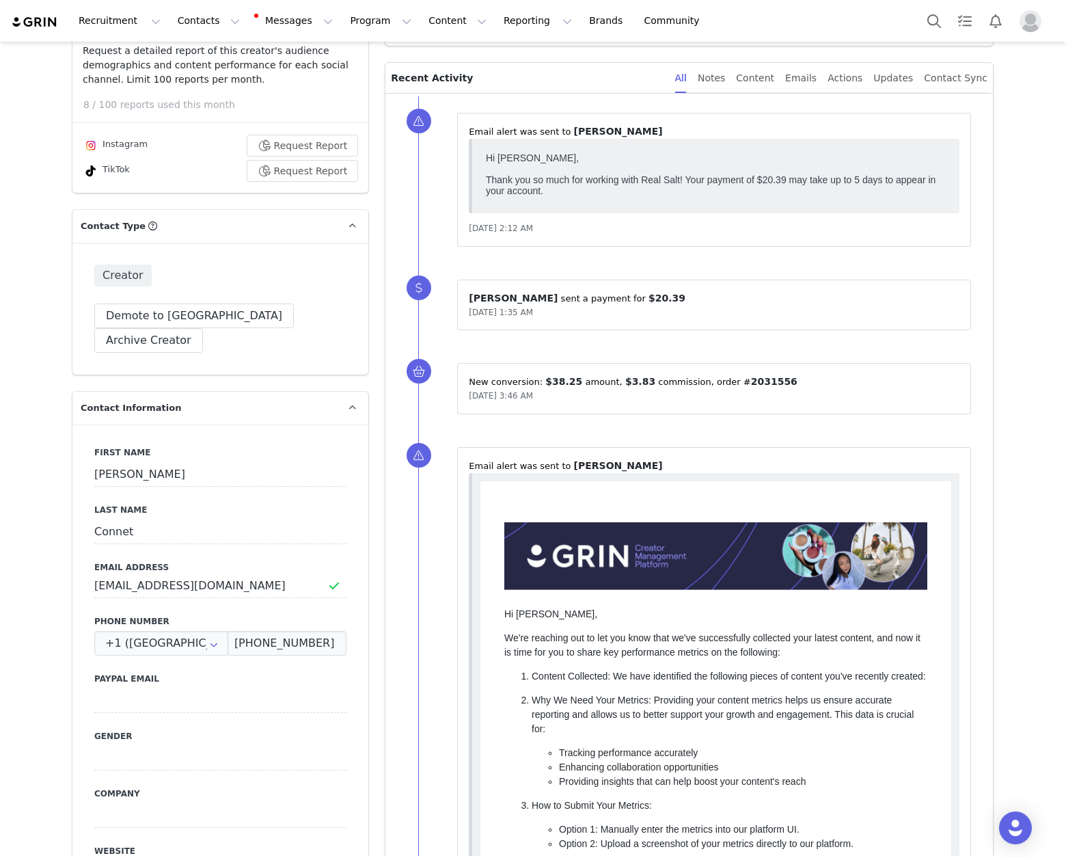
scroll to position [346, 0]
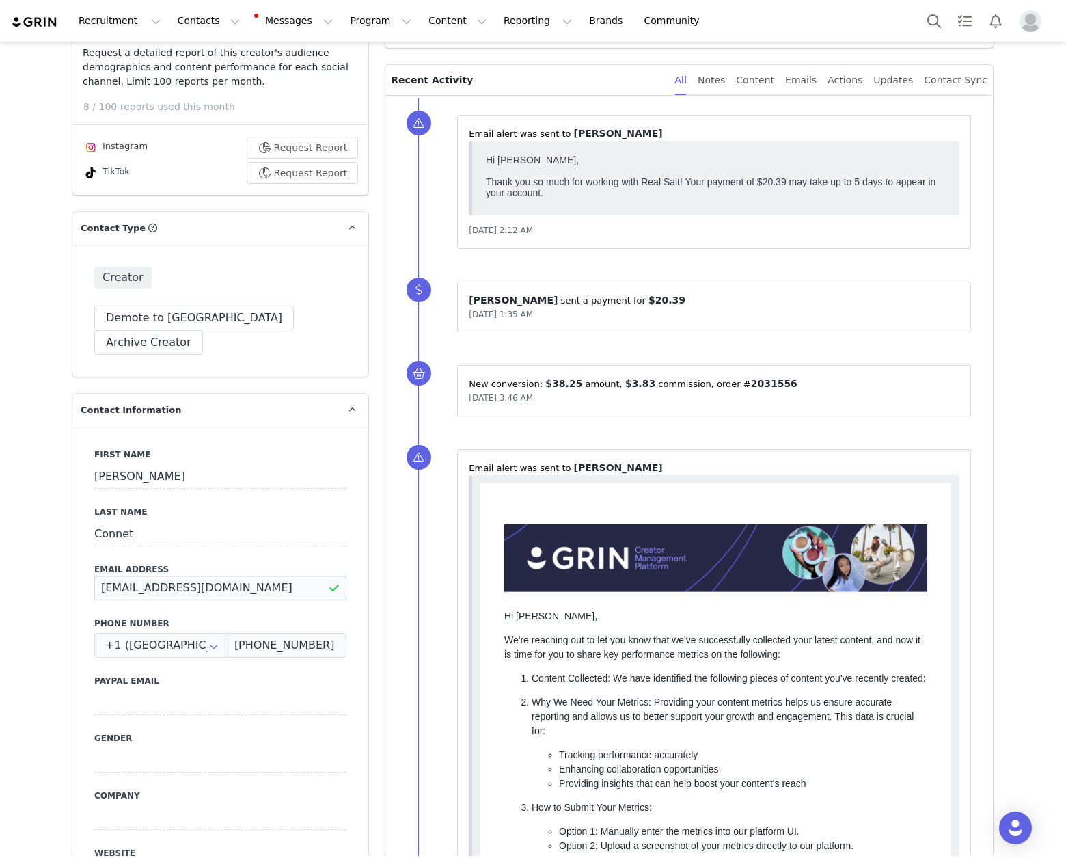
click at [187, 575] on input "[EMAIL_ADDRESS][DOMAIN_NAME]" at bounding box center [220, 587] width 252 height 25
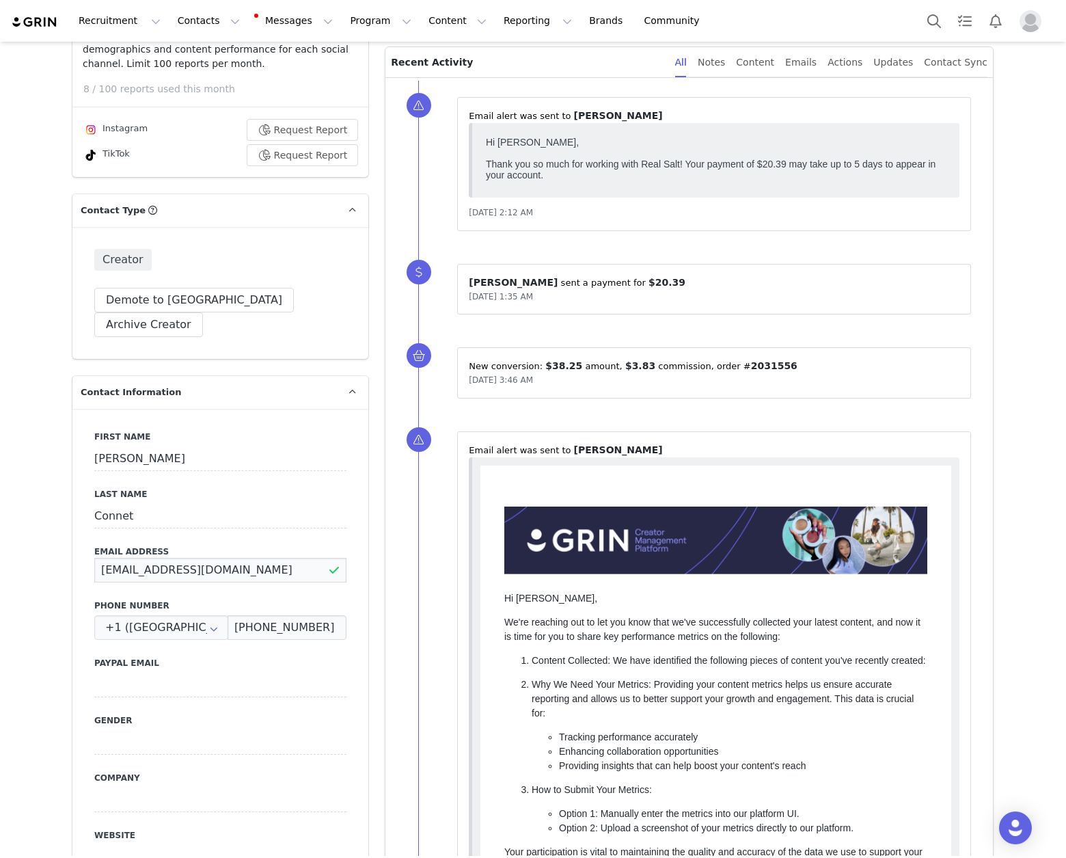
scroll to position [0, 0]
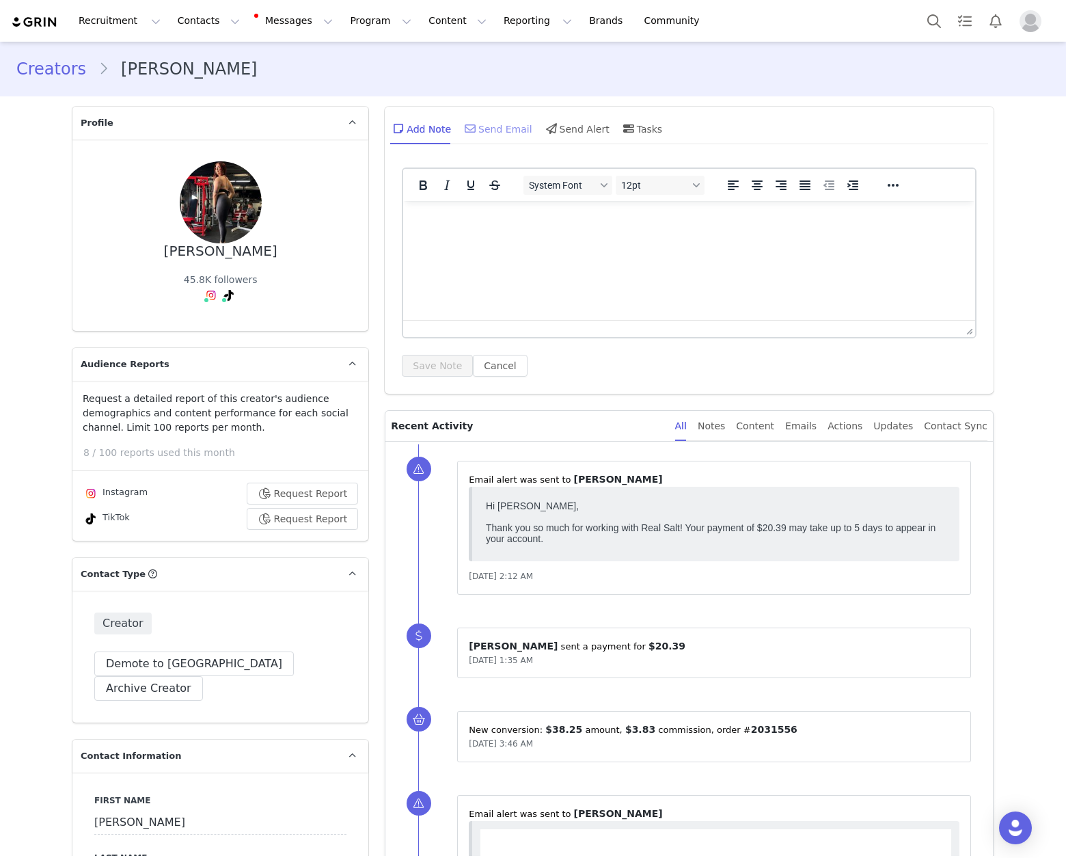
click at [485, 133] on div "Send Email" at bounding box center [497, 128] width 70 height 33
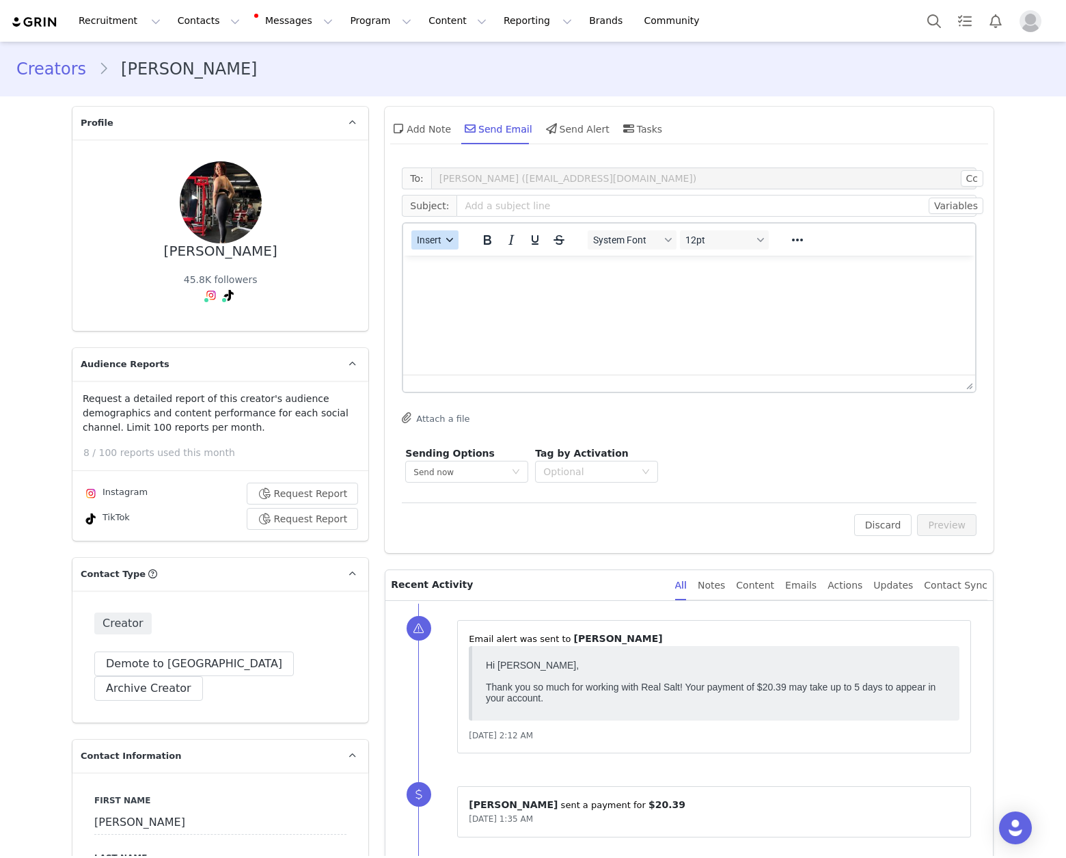
click at [428, 241] on span "Insert" at bounding box center [430, 239] width 25 height 11
click at [459, 264] on div "Insert Template" at bounding box center [479, 264] width 123 height 16
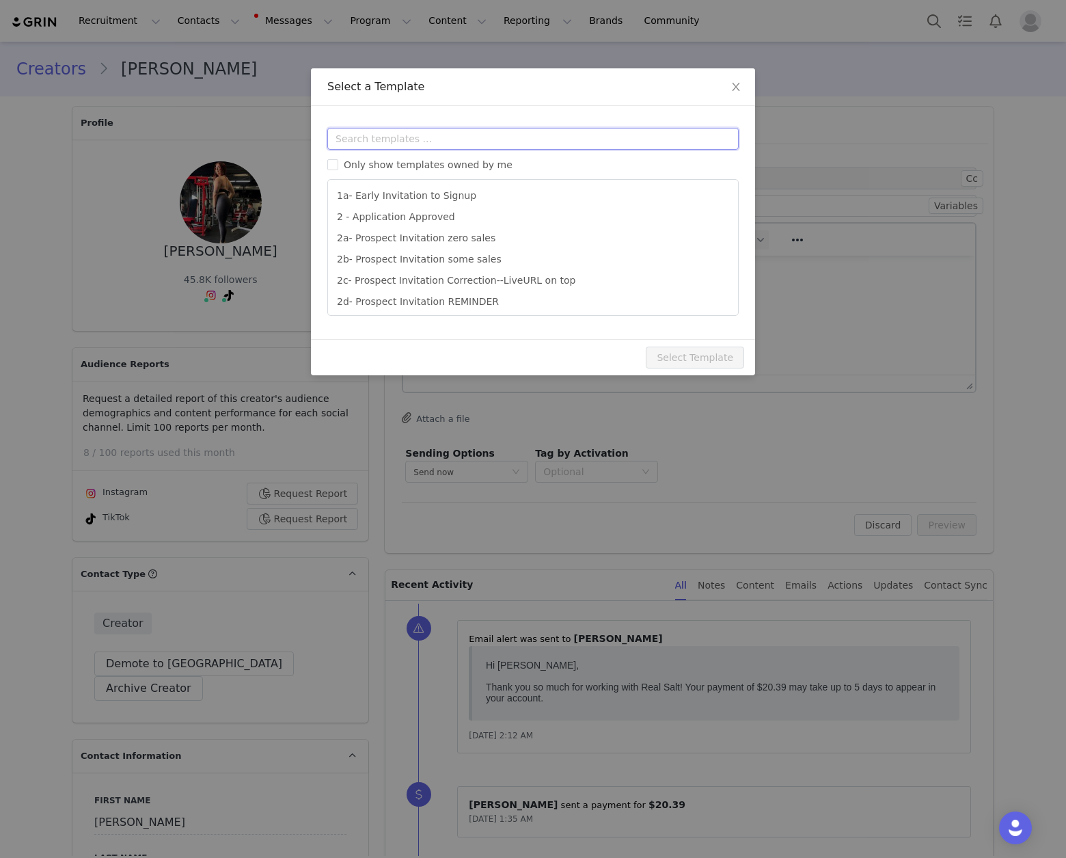
click at [487, 142] on input "text" at bounding box center [532, 139] width 411 height 22
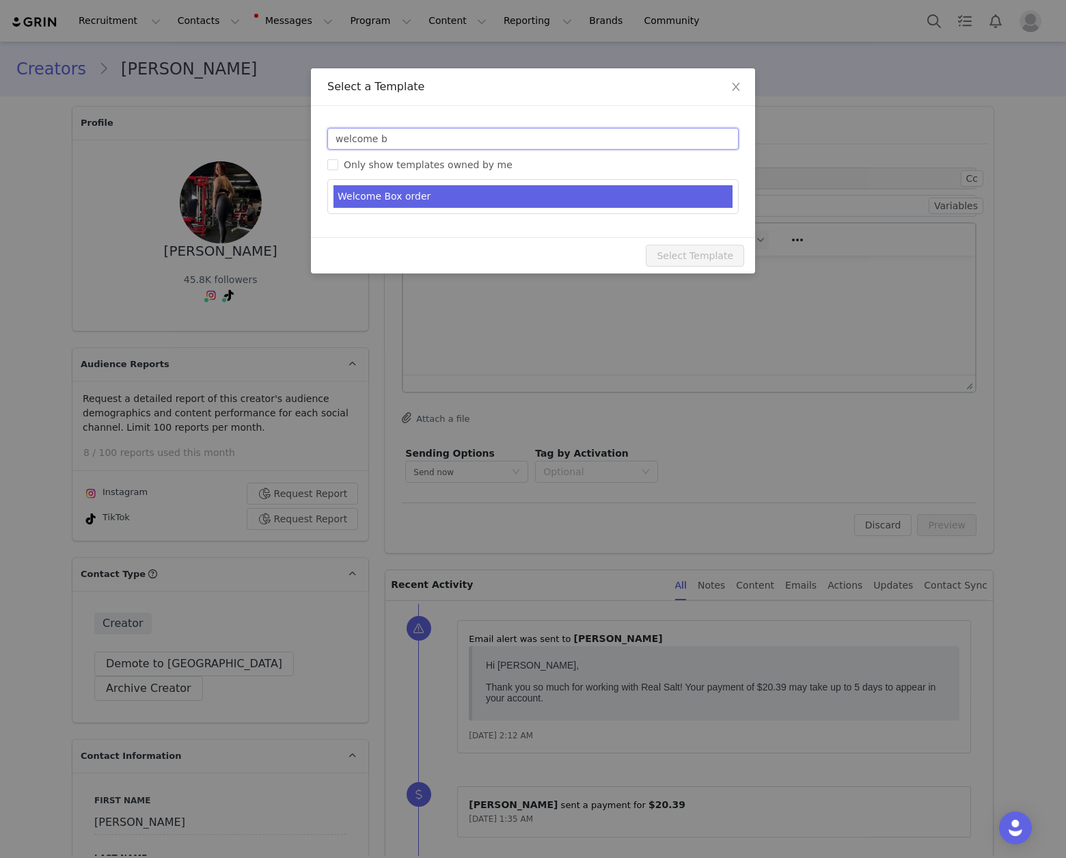
type input "welcome b"
type input "Welcome to the [PERSON_NAME] Life Family!"
click at [517, 193] on li "Welcome Box order" at bounding box center [532, 196] width 399 height 23
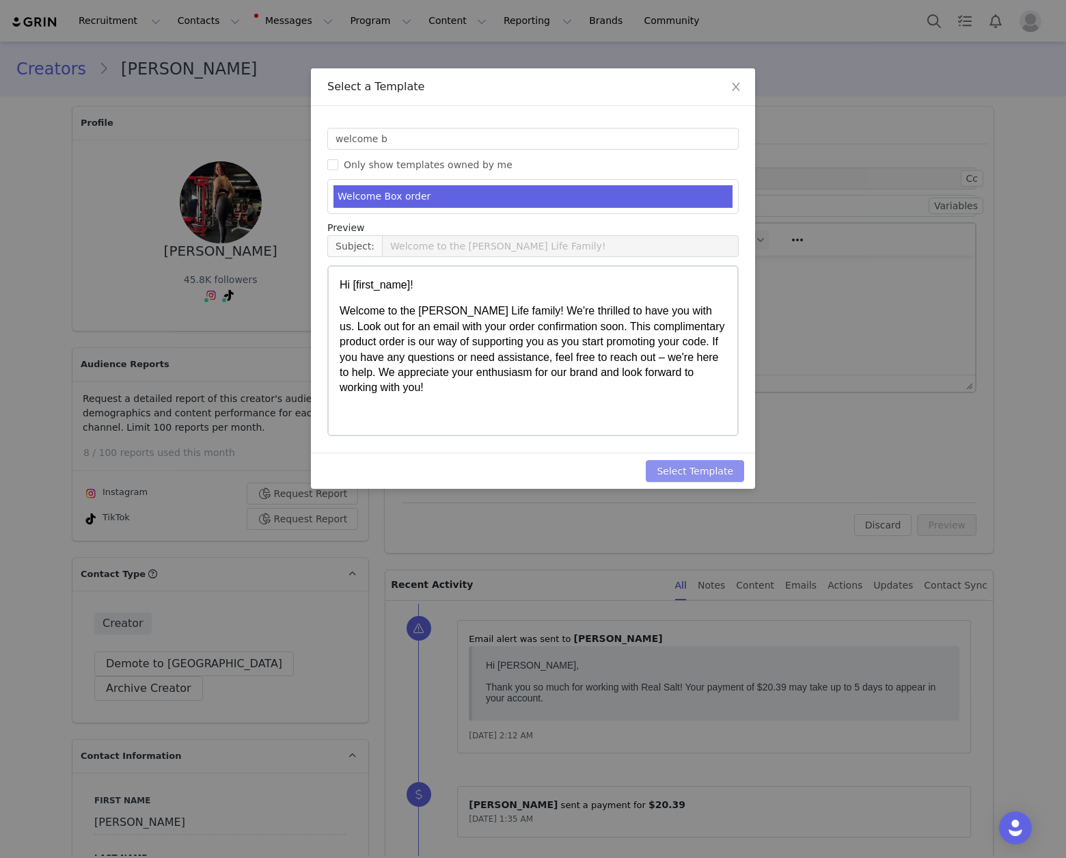
click at [705, 467] on button "Select Template" at bounding box center [695, 471] width 98 height 22
type input "Welcome to the [PERSON_NAME] Life Family!"
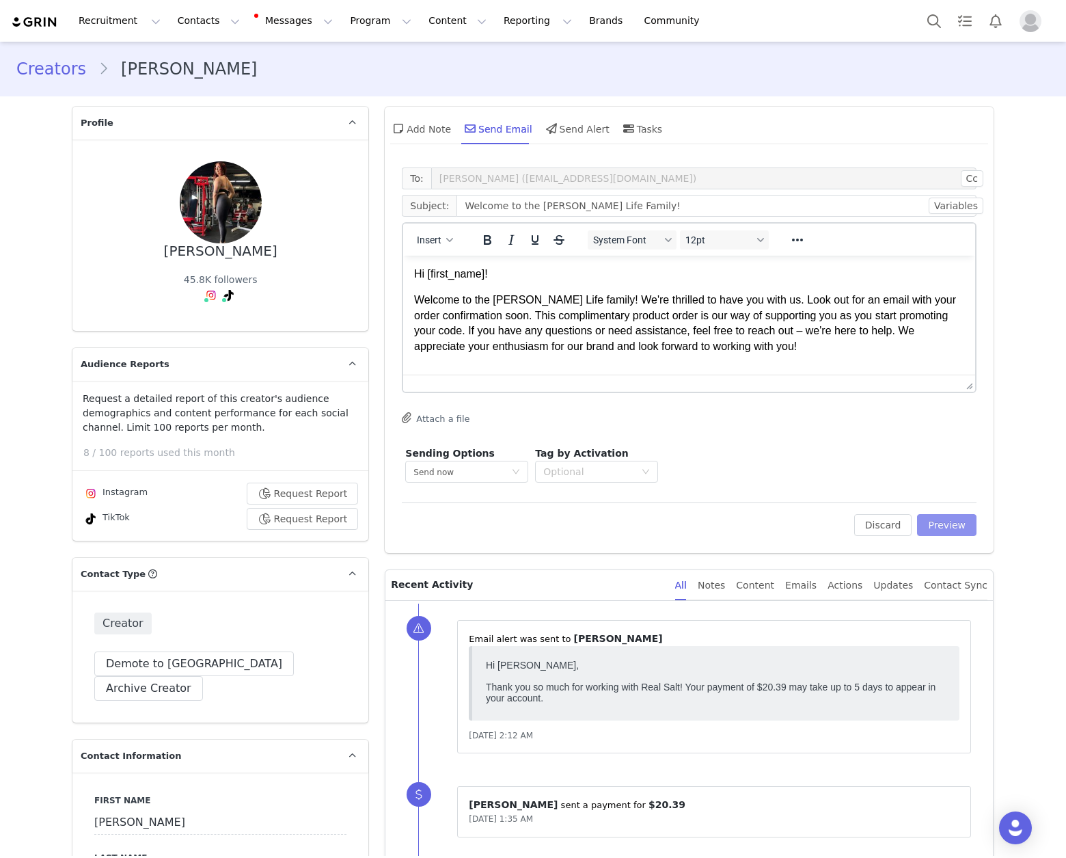
click at [944, 525] on button "Preview" at bounding box center [946, 525] width 59 height 22
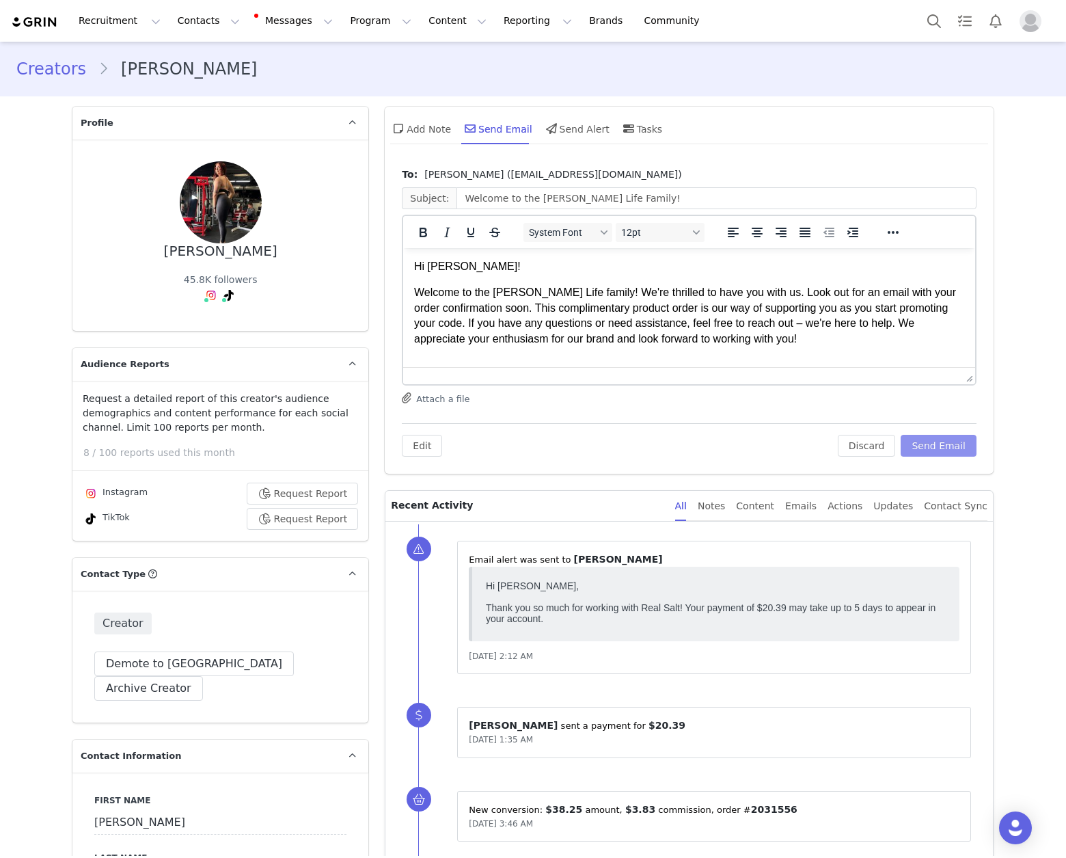
click at [948, 450] on button "Send Email" at bounding box center [939, 446] width 76 height 22
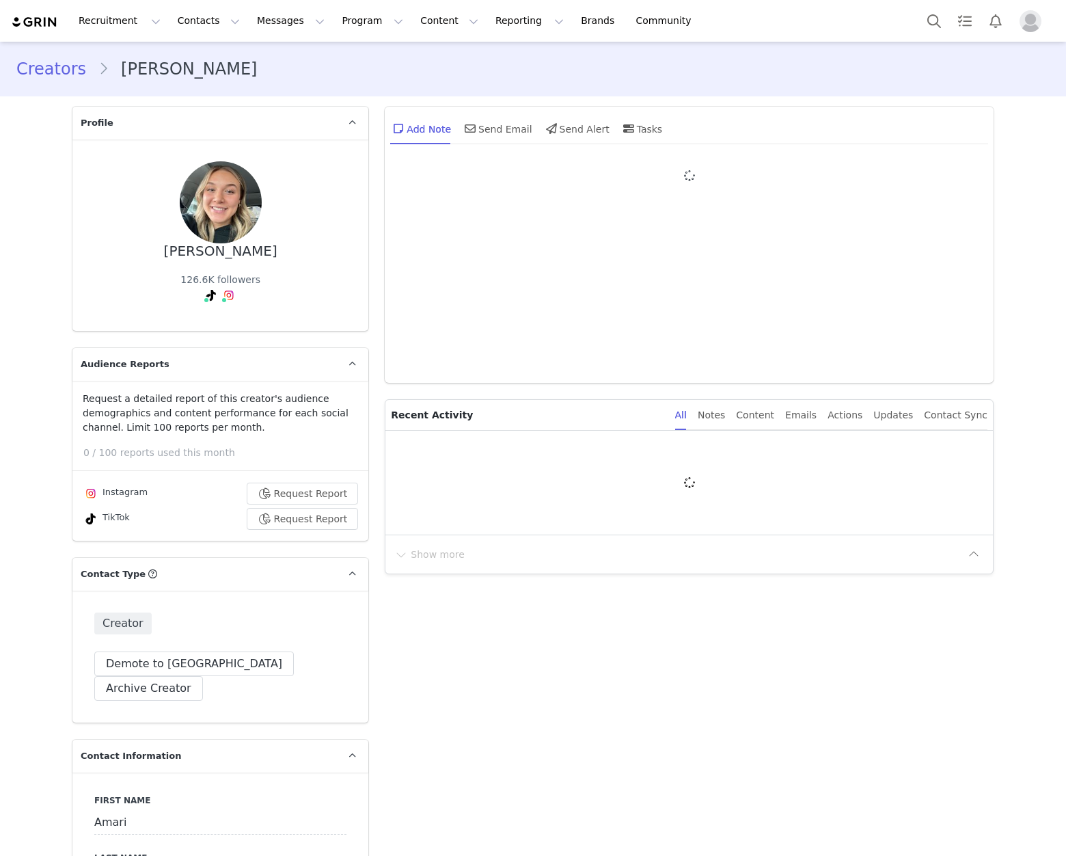
type input "+1 ([GEOGRAPHIC_DATA])"
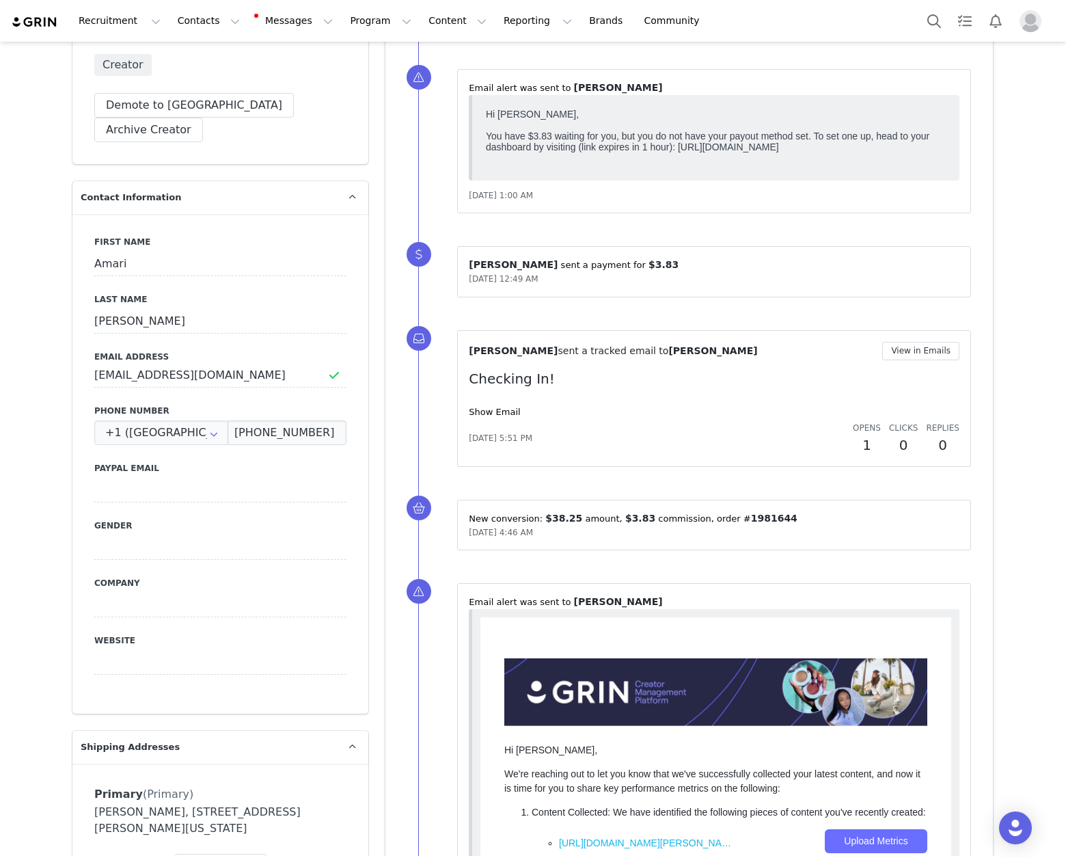
scroll to position [556, 0]
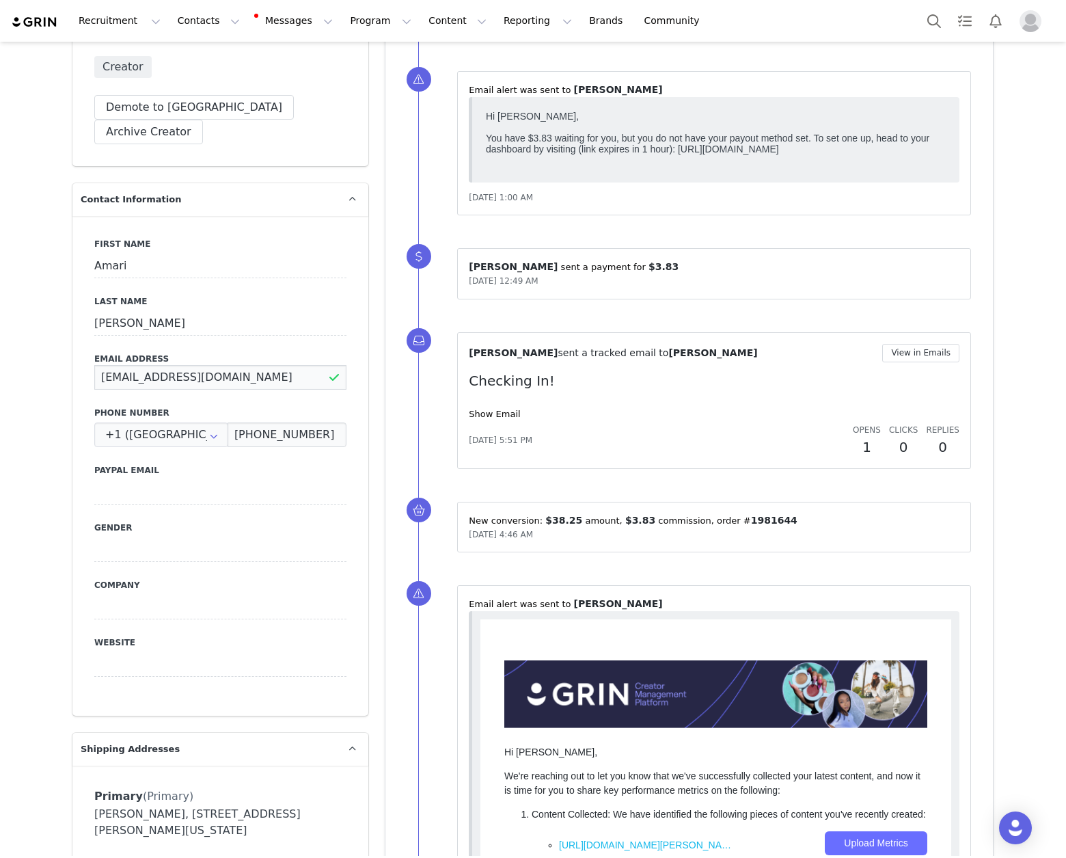
click at [140, 365] on input "[EMAIL_ADDRESS][DOMAIN_NAME]" at bounding box center [220, 377] width 252 height 25
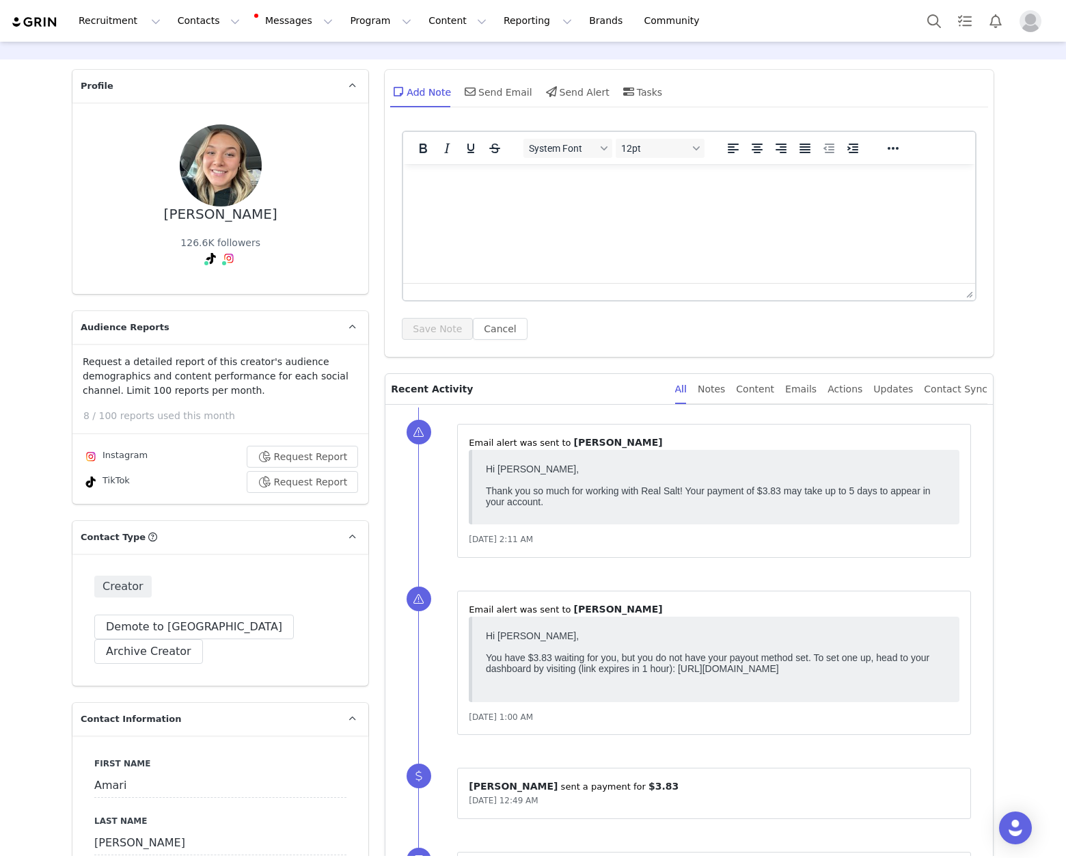
scroll to position [0, 0]
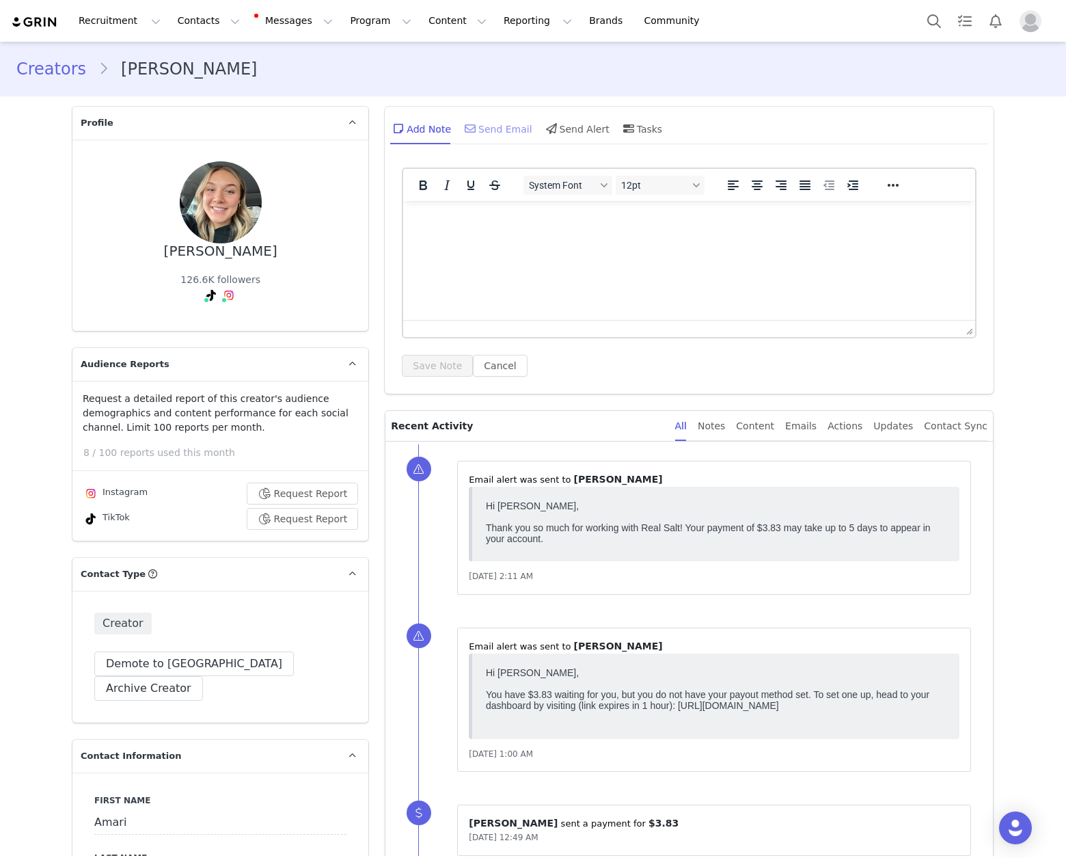
click at [482, 130] on div "Send Email" at bounding box center [497, 128] width 70 height 33
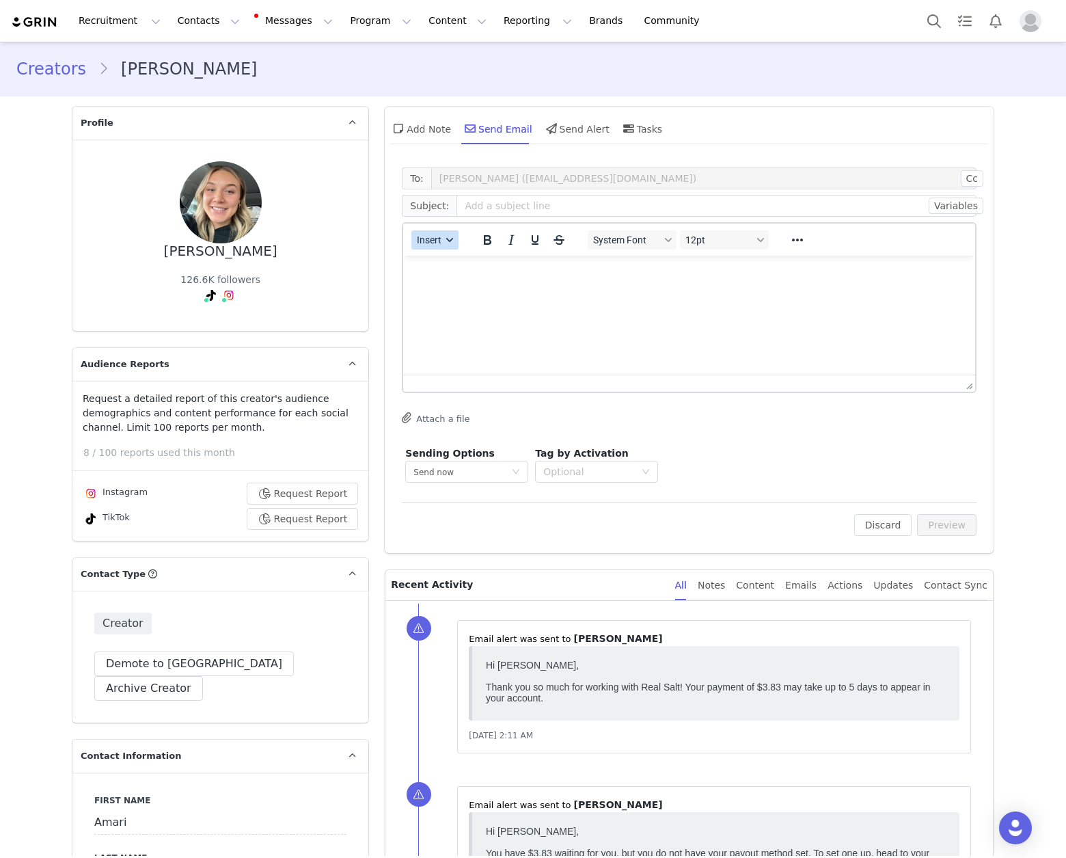
click at [447, 236] on icon "button" at bounding box center [450, 239] width 7 height 7
click at [461, 260] on div "Insert Template" at bounding box center [479, 264] width 123 height 16
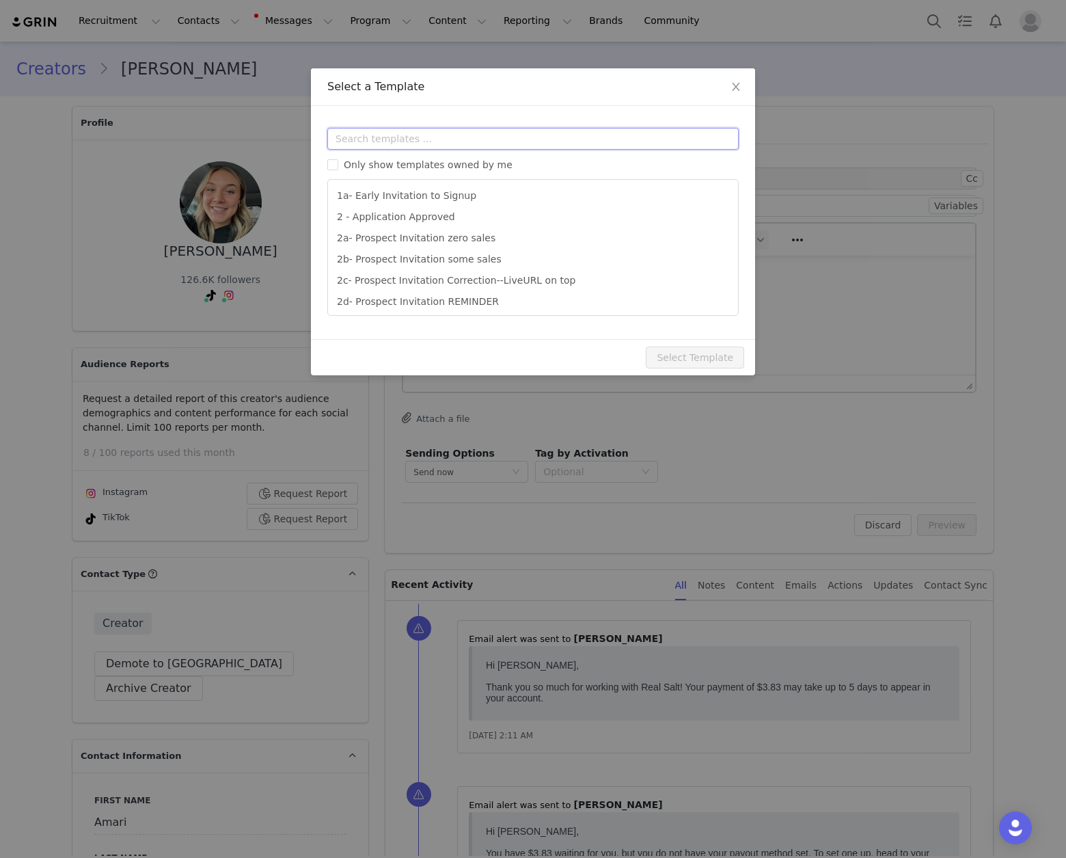
click at [505, 144] on input "text" at bounding box center [532, 139] width 411 height 22
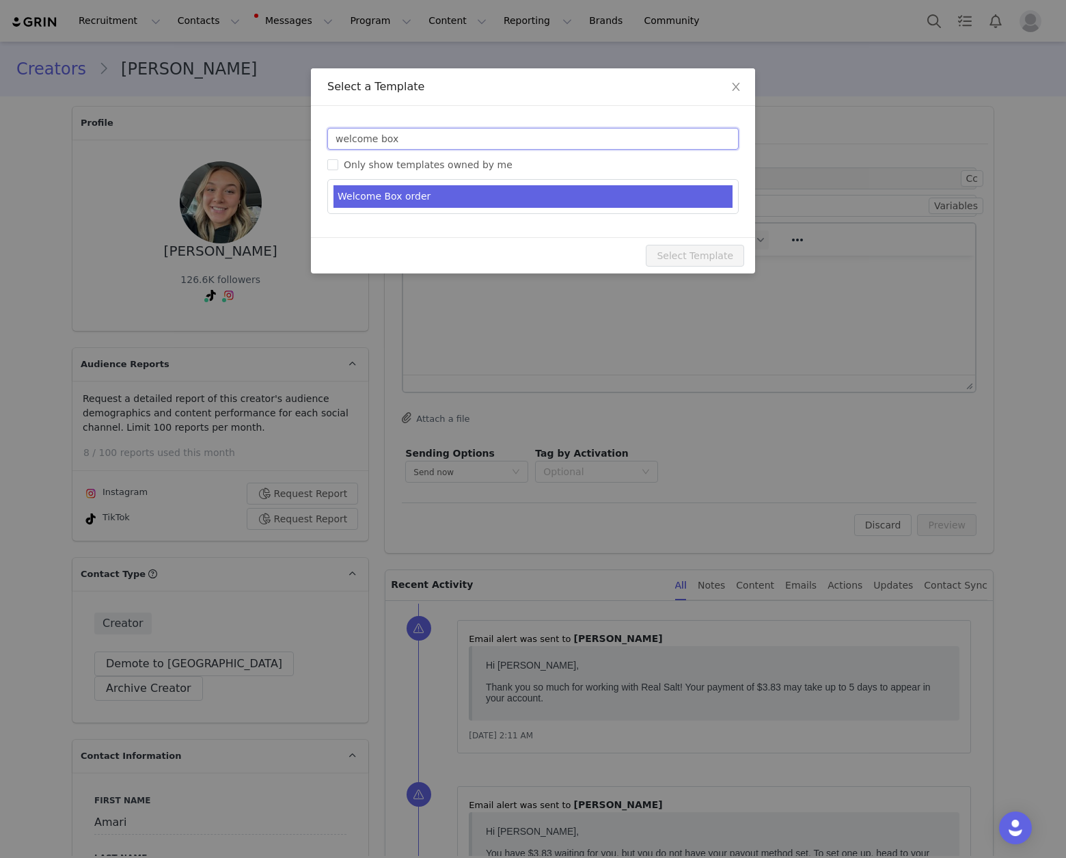
type input "welcome box"
type input "Welcome to the [PERSON_NAME] Life Family!"
click at [519, 197] on li "Welcome Box order" at bounding box center [532, 196] width 399 height 23
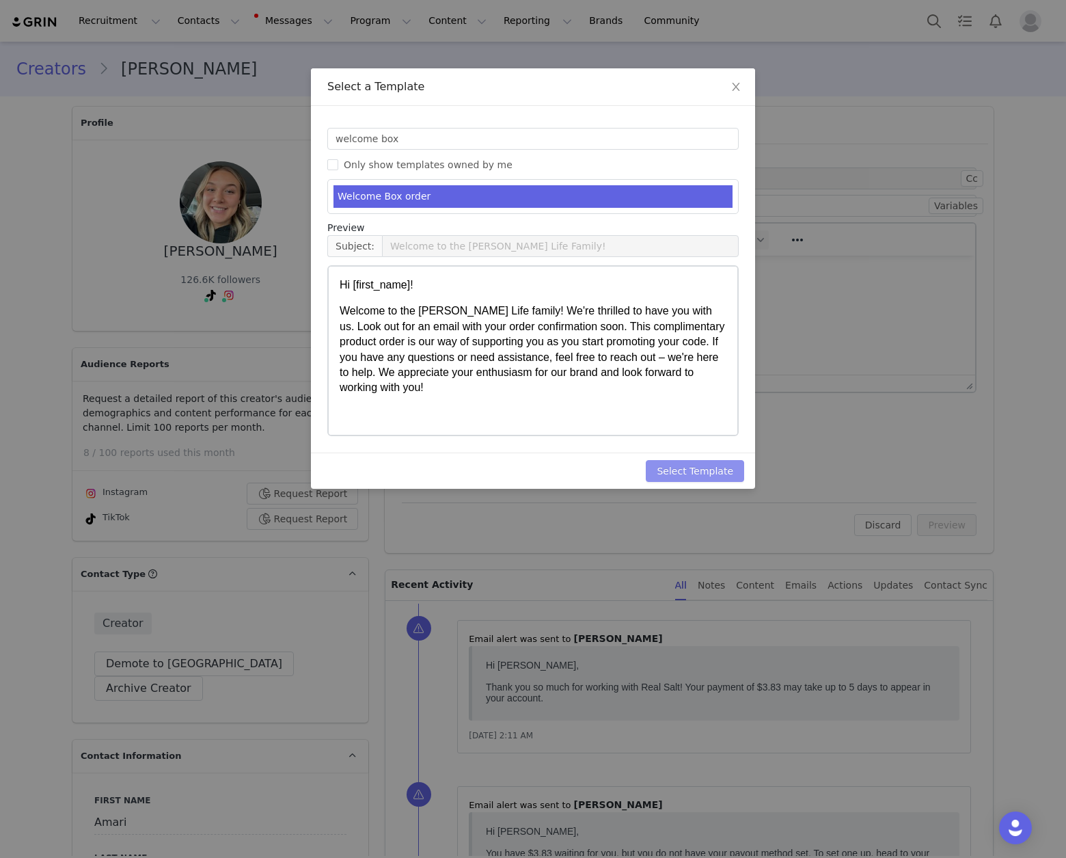
click at [705, 471] on button "Select Template" at bounding box center [695, 471] width 98 height 22
type input "Welcome to the [PERSON_NAME] Life Family!"
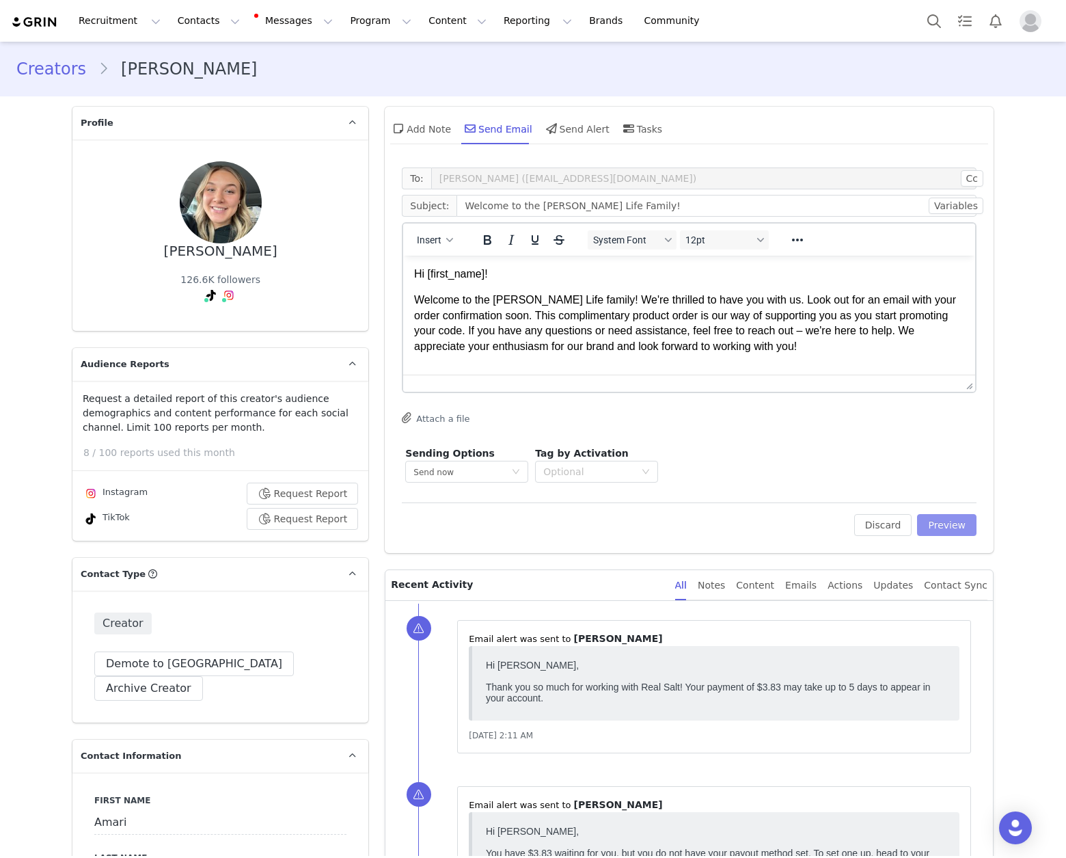
click at [947, 527] on button "Preview" at bounding box center [946, 525] width 59 height 22
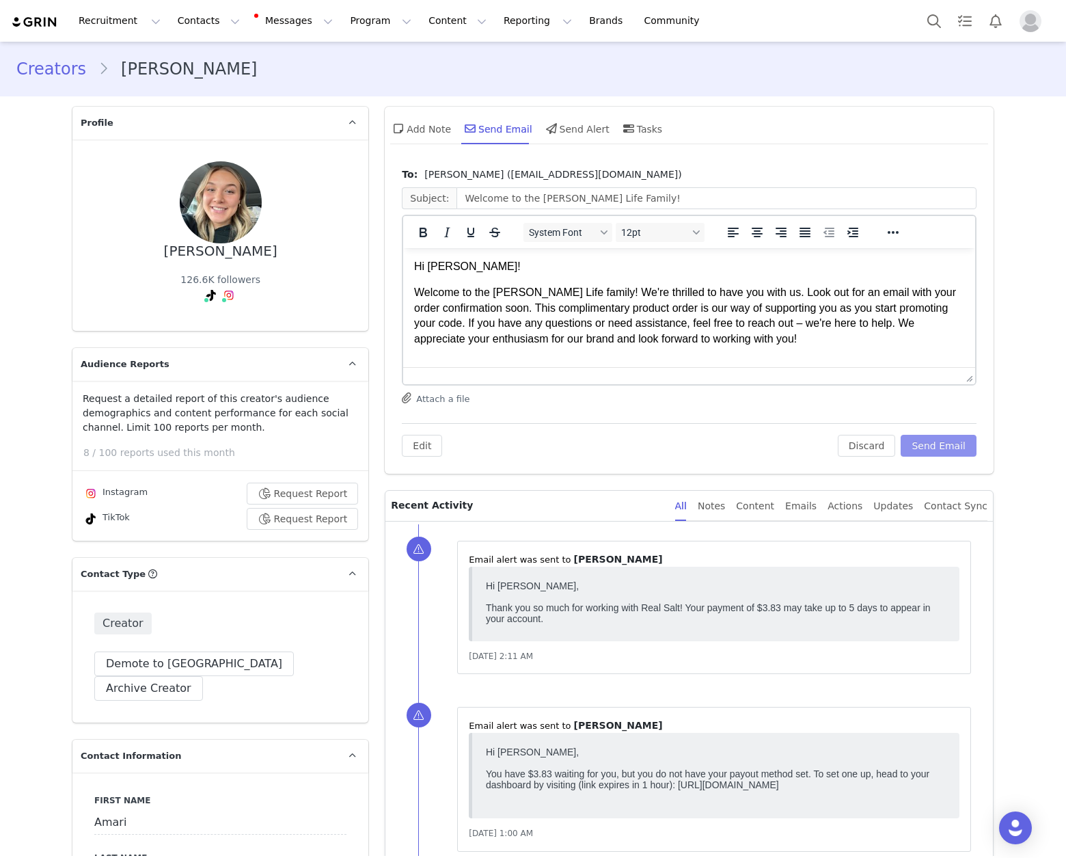
click at [951, 439] on button "Send Email" at bounding box center [939, 446] width 76 height 22
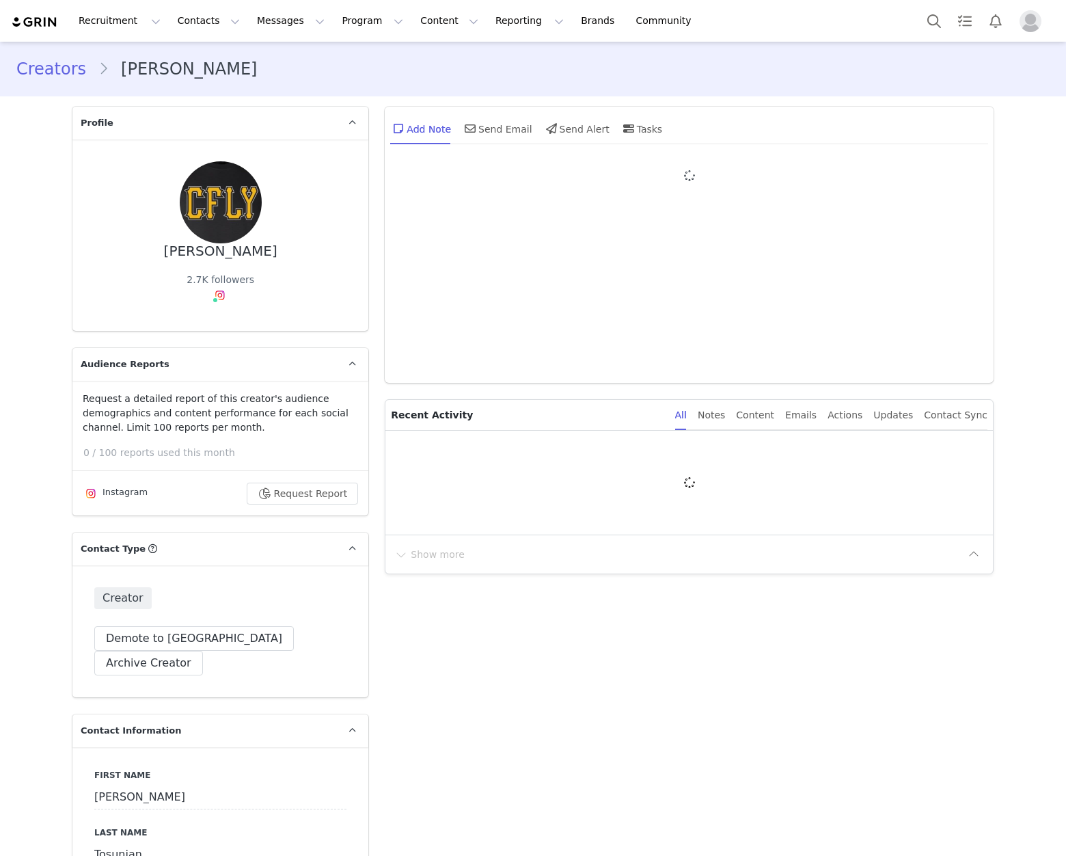
type input "+1 ([GEOGRAPHIC_DATA])"
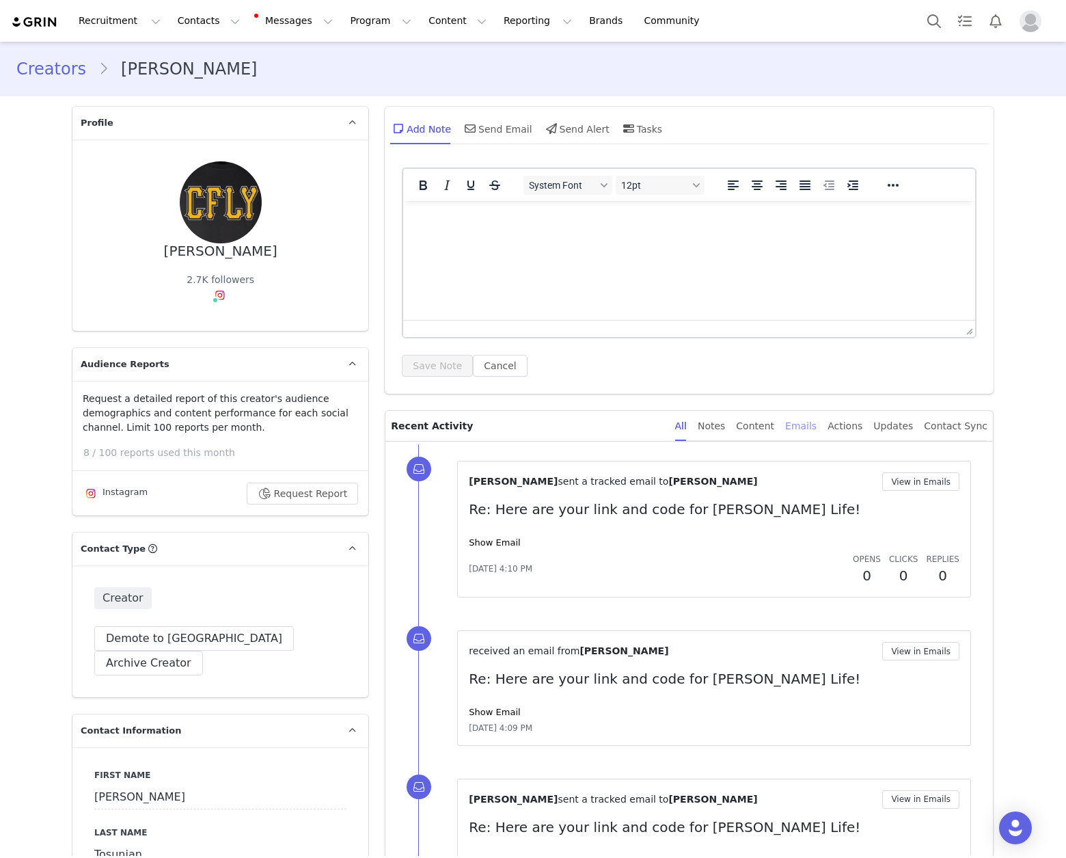
click at [811, 421] on div "Emails" at bounding box center [800, 426] width 31 height 31
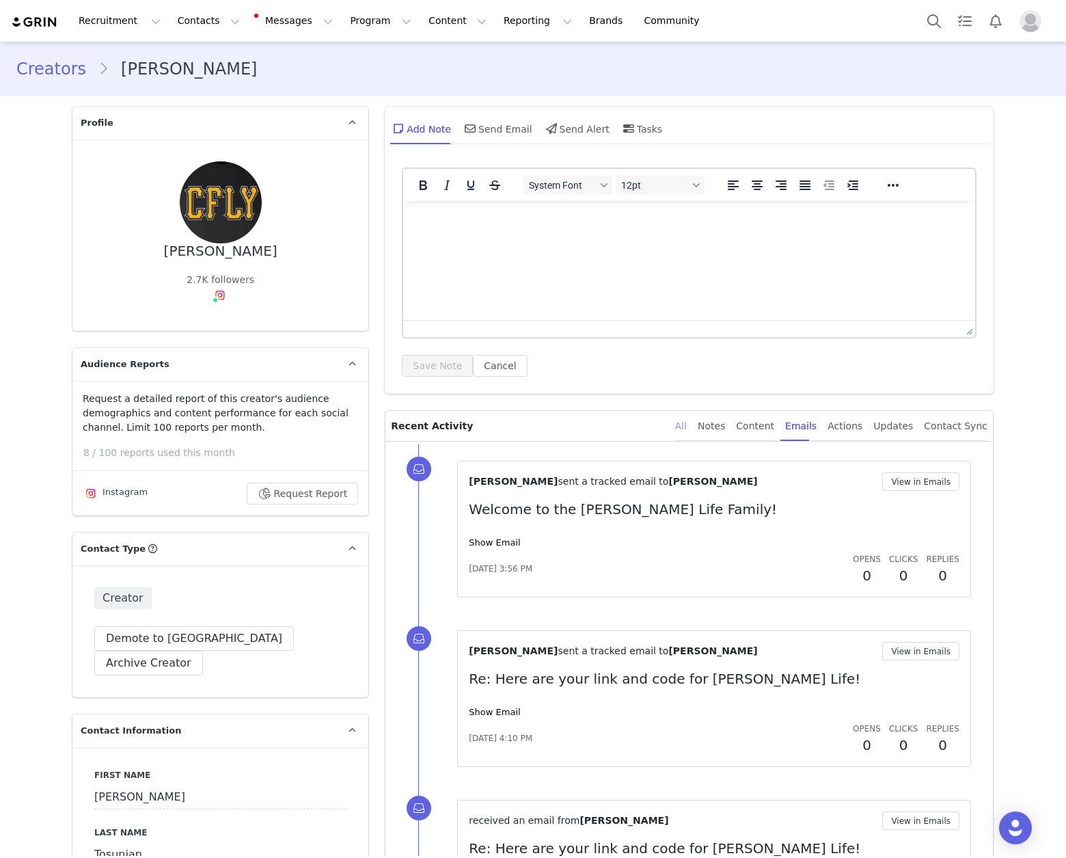
click at [687, 424] on div "All" at bounding box center [681, 426] width 12 height 31
